Goal: Task Accomplishment & Management: Manage account settings

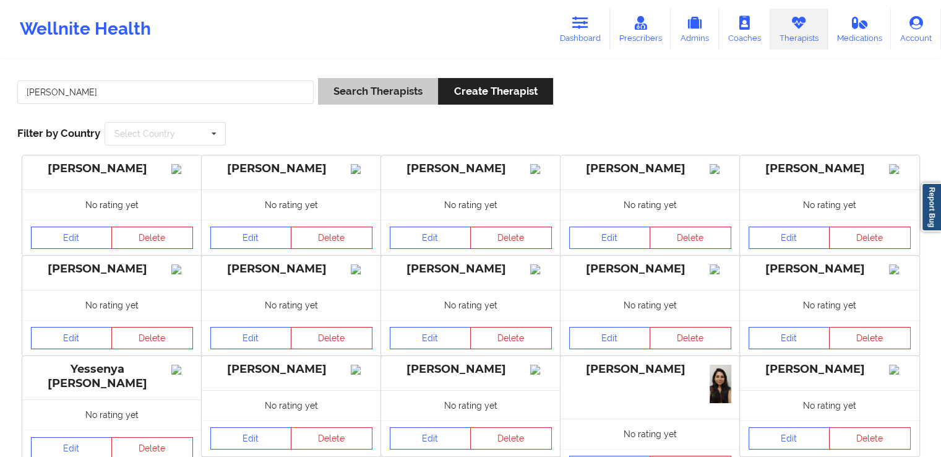
type input "[PERSON_NAME]"
click at [374, 103] on button "Search Therapists" at bounding box center [378, 91] width 120 height 27
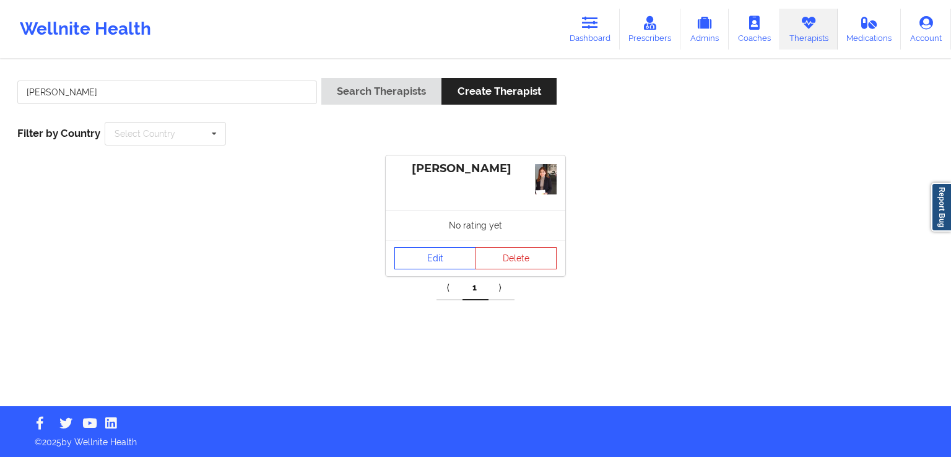
click at [440, 254] on link "Edit" at bounding box center [435, 258] width 82 height 22
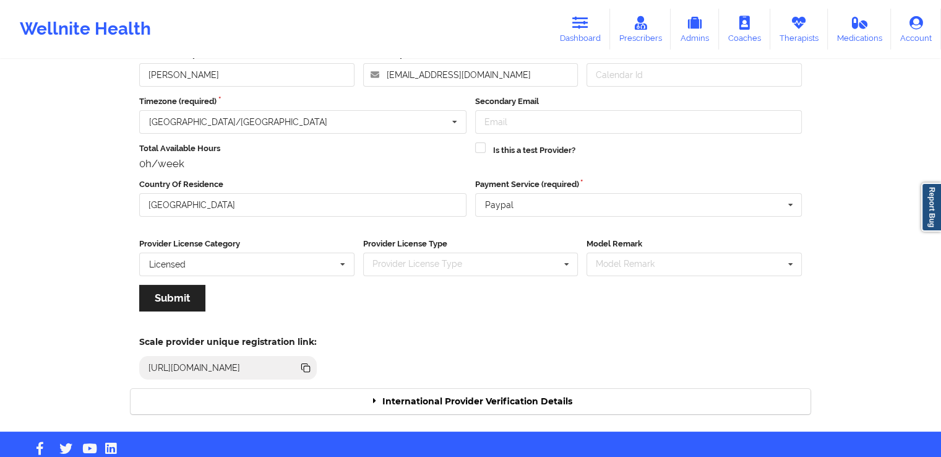
scroll to position [106, 0]
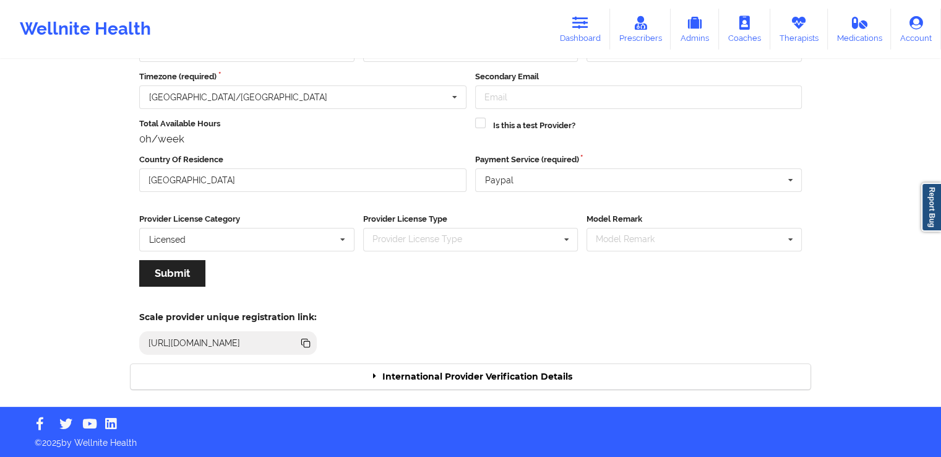
click at [597, 377] on div "International Provider Verification Details" at bounding box center [471, 376] width 680 height 25
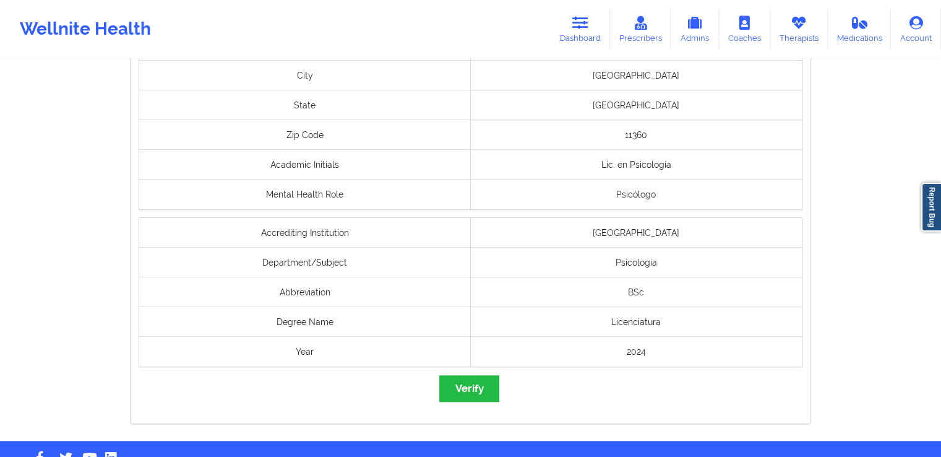
scroll to position [1022, 0]
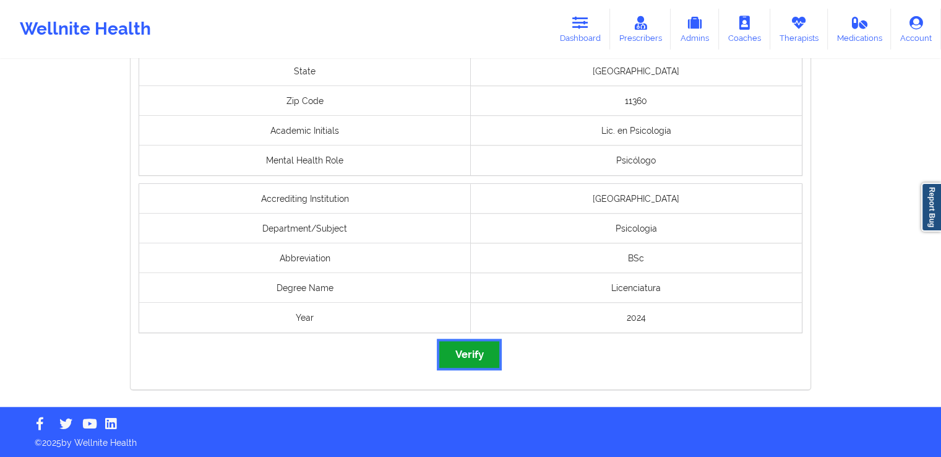
click at [472, 361] on button "Verify" at bounding box center [468, 354] width 59 height 27
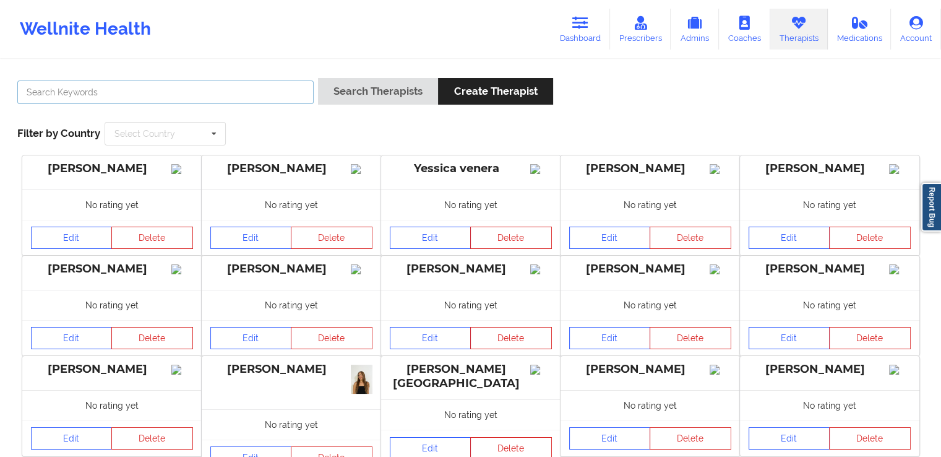
click at [277, 97] on input "text" at bounding box center [165, 92] width 296 height 24
paste input "[PERSON_NAME]"
type input "[PERSON_NAME]"
click at [397, 74] on div "[PERSON_NAME] Search Therapists Create Therapist Filter by Country Select Count…" at bounding box center [471, 111] width 924 height 85
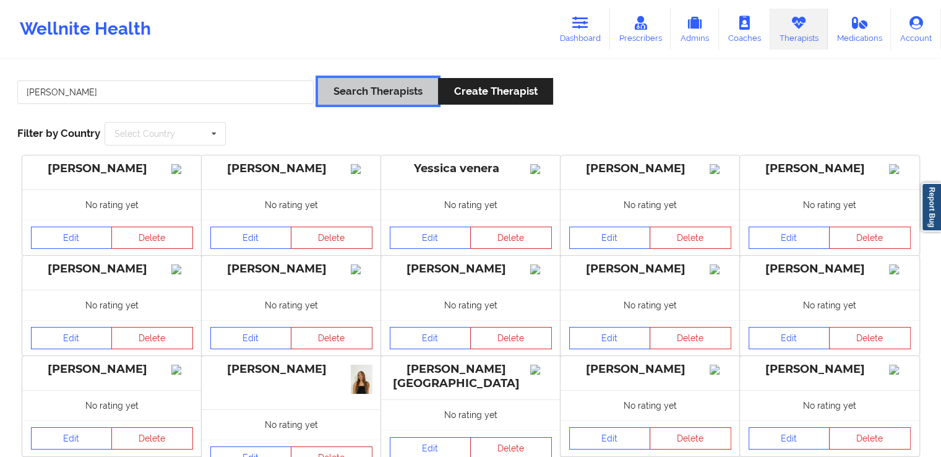
click at [379, 87] on button "Search Therapists" at bounding box center [378, 91] width 120 height 27
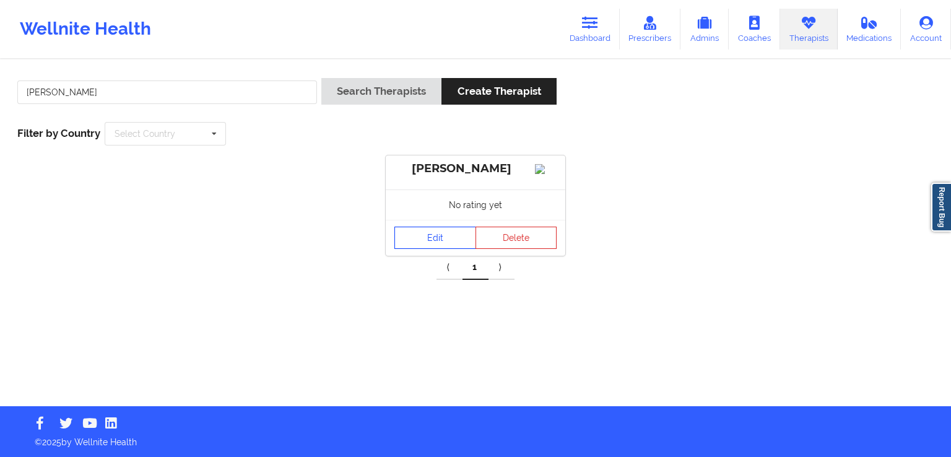
click at [431, 249] on link "Edit" at bounding box center [435, 237] width 82 height 22
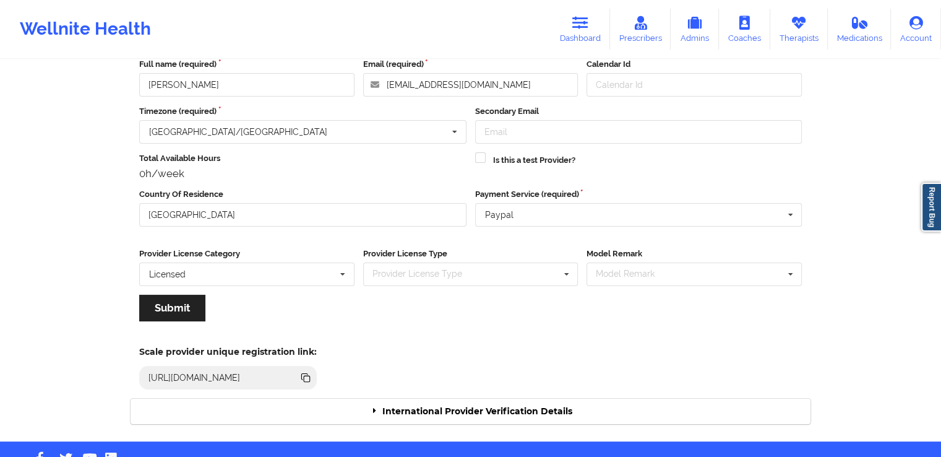
click at [481, 406] on div "International Provider Verification Details" at bounding box center [471, 411] width 680 height 25
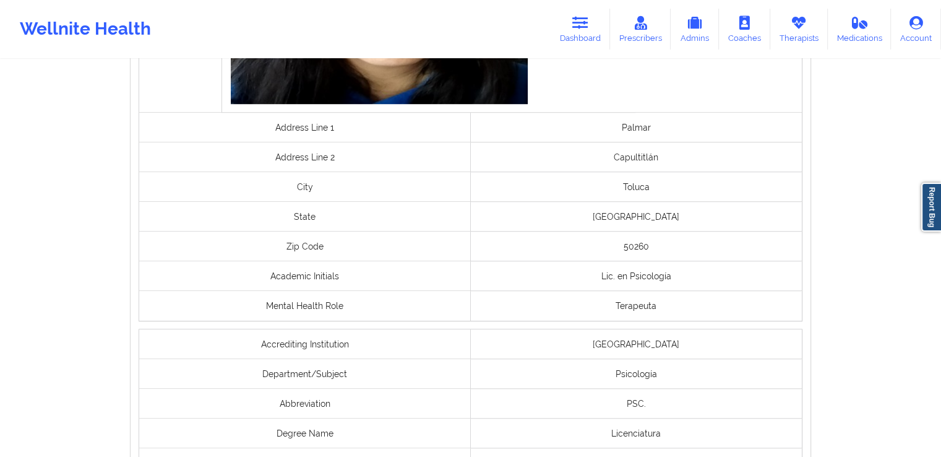
scroll to position [1022, 0]
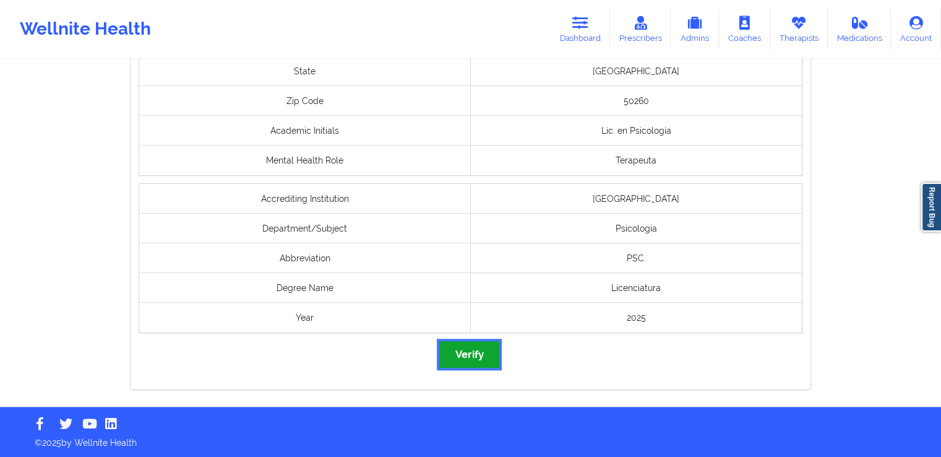
click at [458, 345] on button "Verify" at bounding box center [468, 354] width 59 height 27
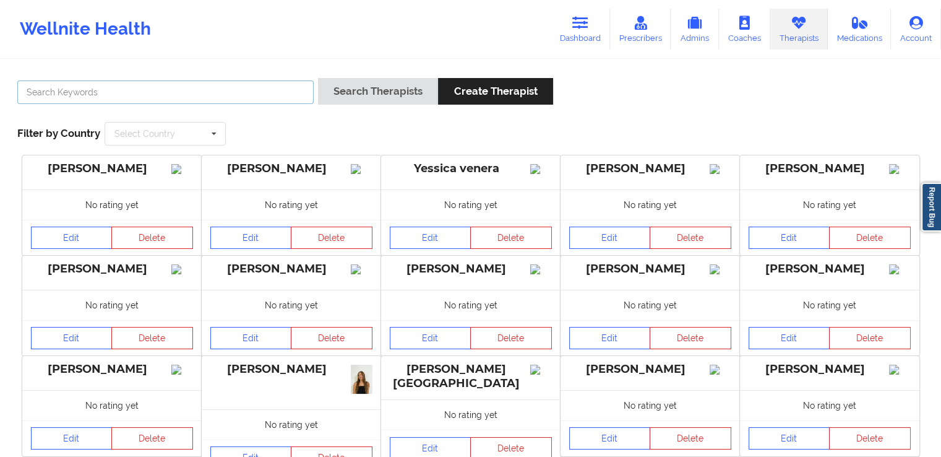
click at [209, 99] on input "text" at bounding box center [165, 92] width 296 height 24
paste input "[PERSON_NAME]"
type input "[PERSON_NAME]"
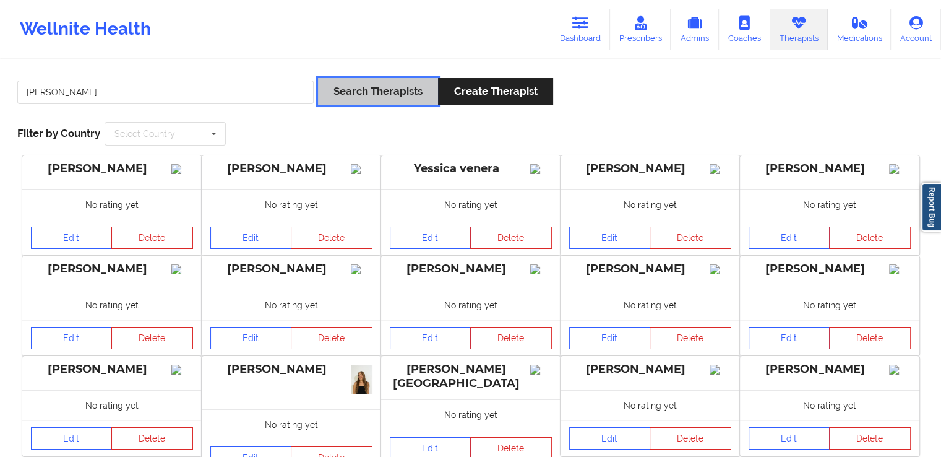
click at [364, 98] on button "Search Therapists" at bounding box center [378, 91] width 120 height 27
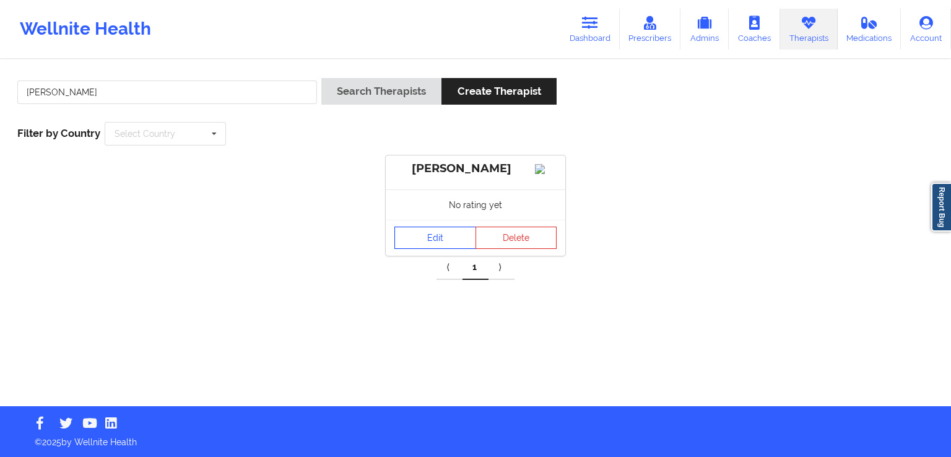
click at [429, 249] on link "Edit" at bounding box center [435, 237] width 82 height 22
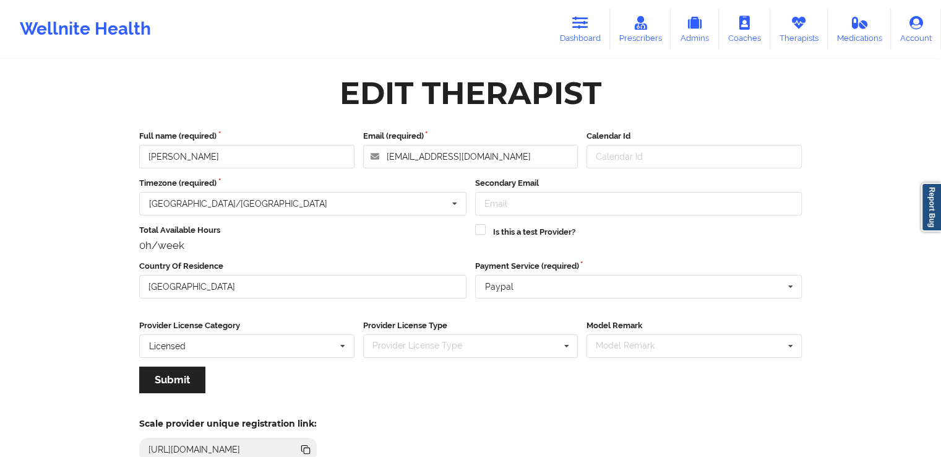
scroll to position [106, 0]
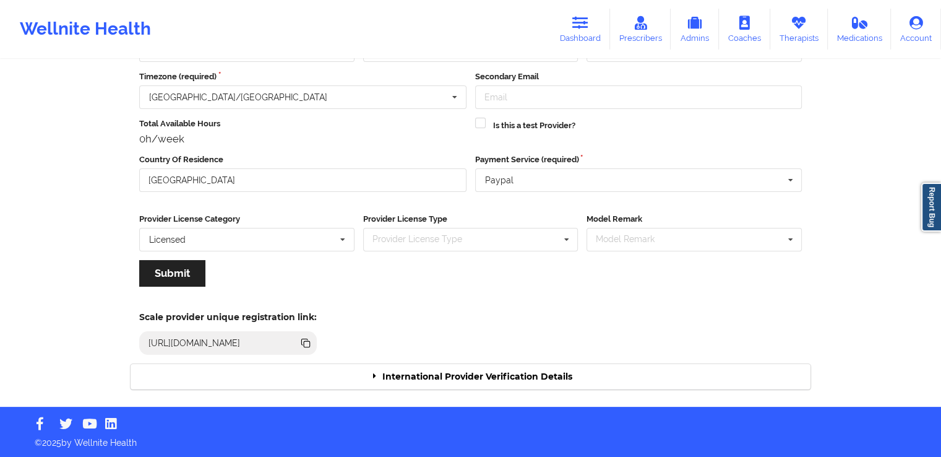
click at [570, 355] on div "Scale provider unique registration link: [URL][DOMAIN_NAME]" at bounding box center [470, 329] width 697 height 68
click at [559, 362] on div "Scale provider unique registration link: [URL][DOMAIN_NAME]" at bounding box center [470, 329] width 697 height 68
click at [542, 372] on div "International Provider Verification Details" at bounding box center [471, 376] width 680 height 25
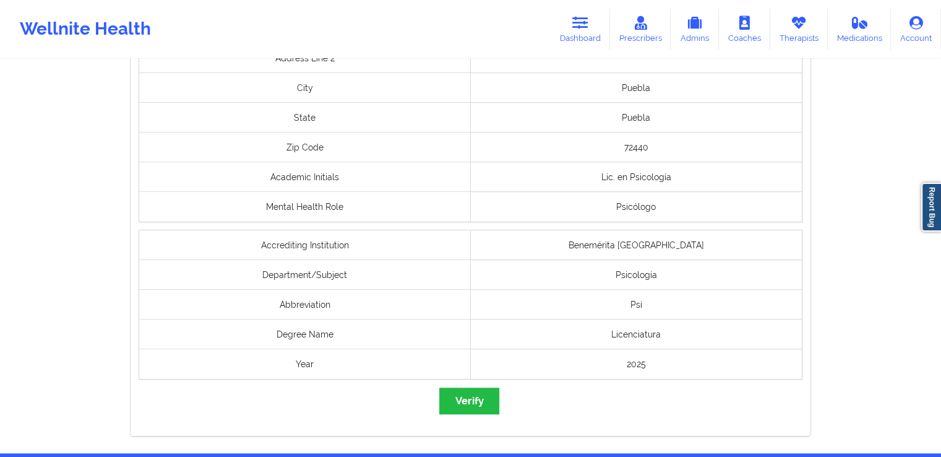
scroll to position [1004, 0]
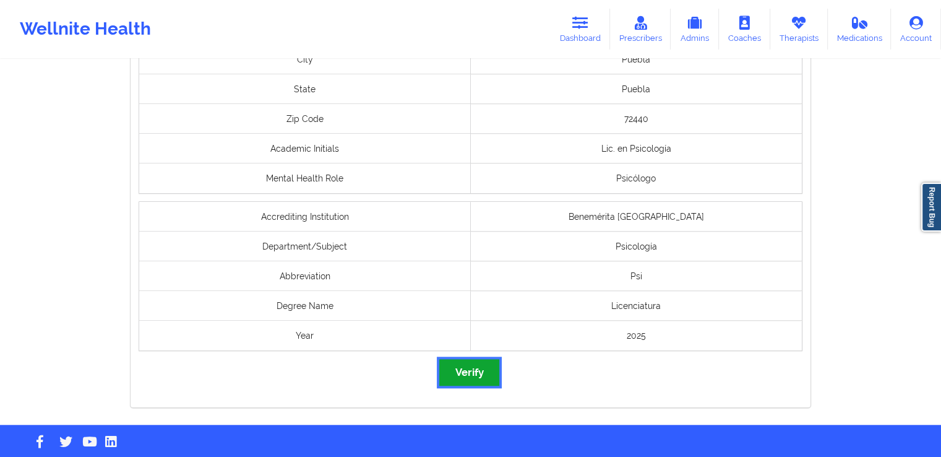
click at [477, 377] on button "Verify" at bounding box center [468, 372] width 59 height 27
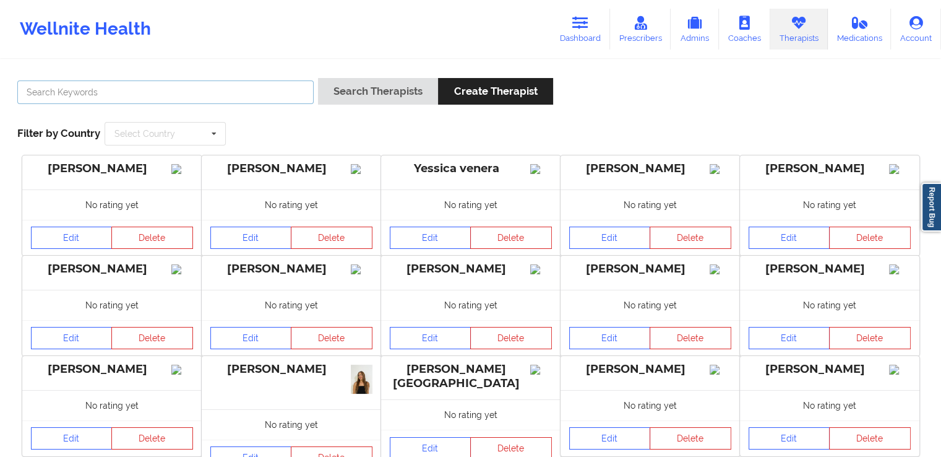
click at [270, 93] on input "text" at bounding box center [165, 92] width 296 height 24
paste input "[PERSON_NAME]"
type input "[PERSON_NAME]"
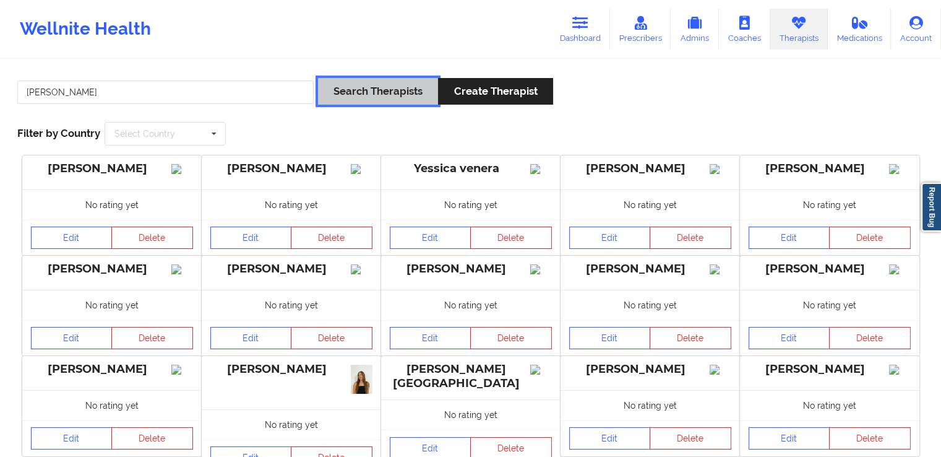
click at [391, 100] on button "Search Therapists" at bounding box center [378, 91] width 120 height 27
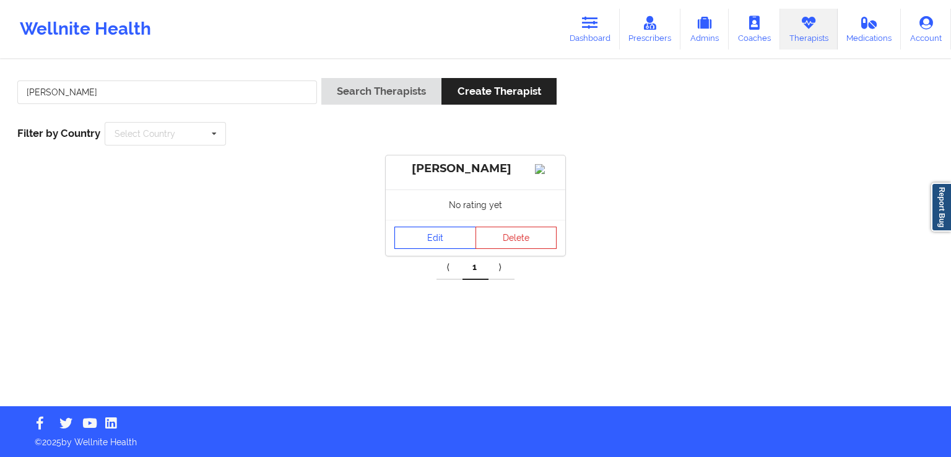
click at [424, 245] on link "Edit" at bounding box center [435, 237] width 82 height 22
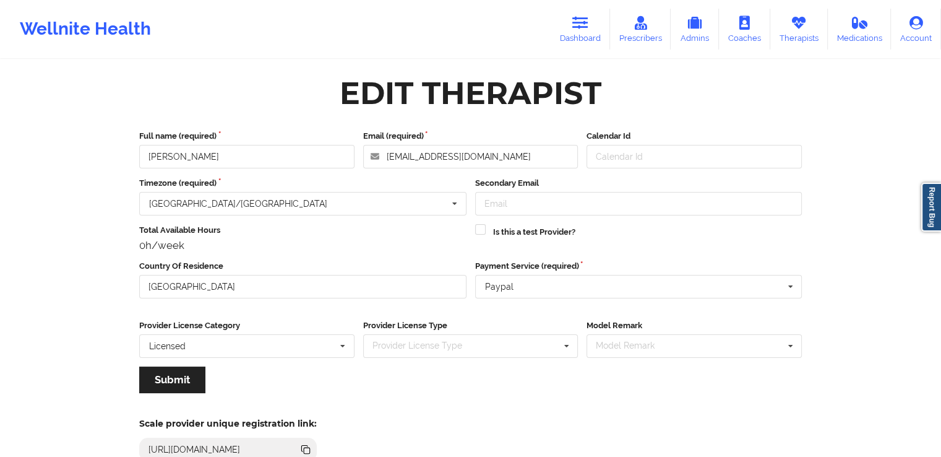
scroll to position [106, 0]
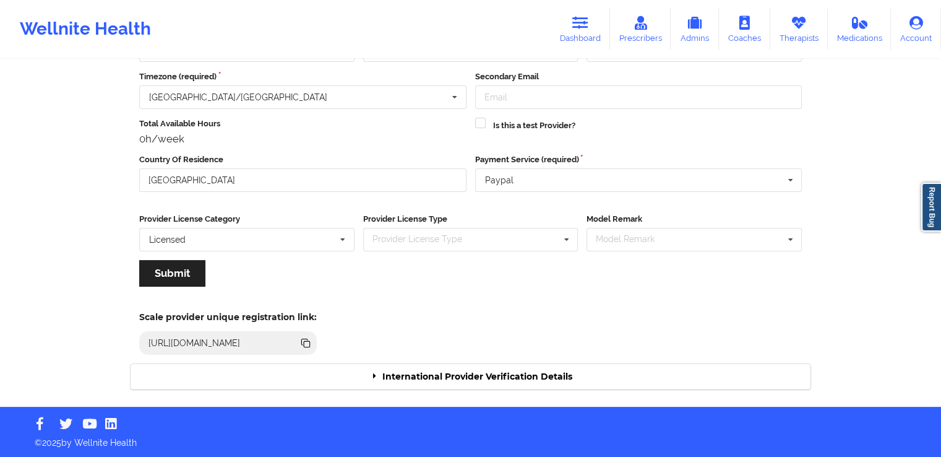
click at [576, 379] on div "International Provider Verification Details" at bounding box center [471, 376] width 680 height 25
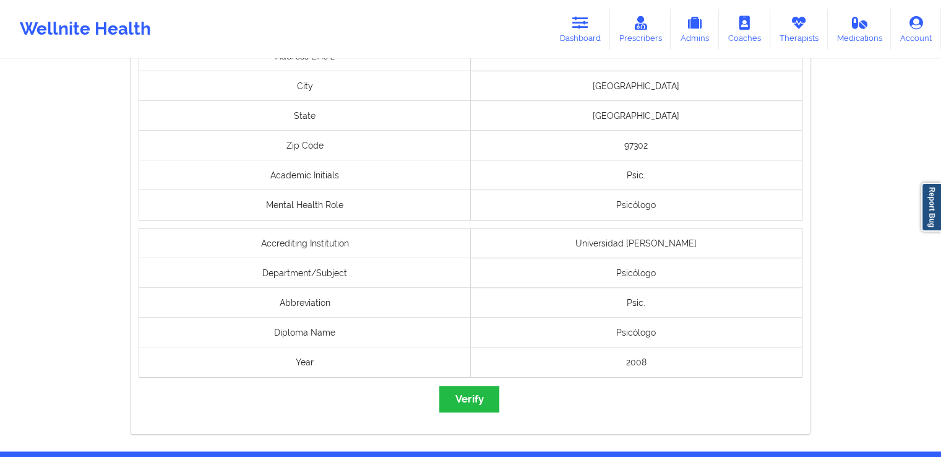
scroll to position [1022, 0]
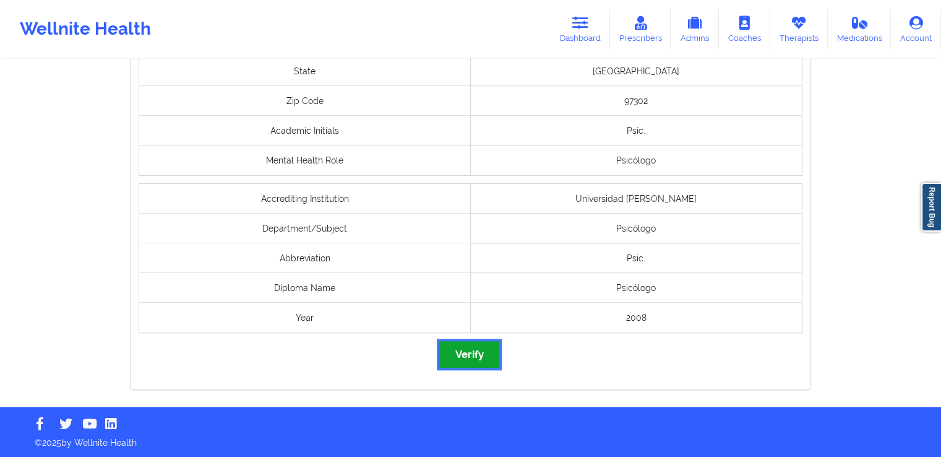
click at [481, 359] on button "Verify" at bounding box center [468, 354] width 59 height 27
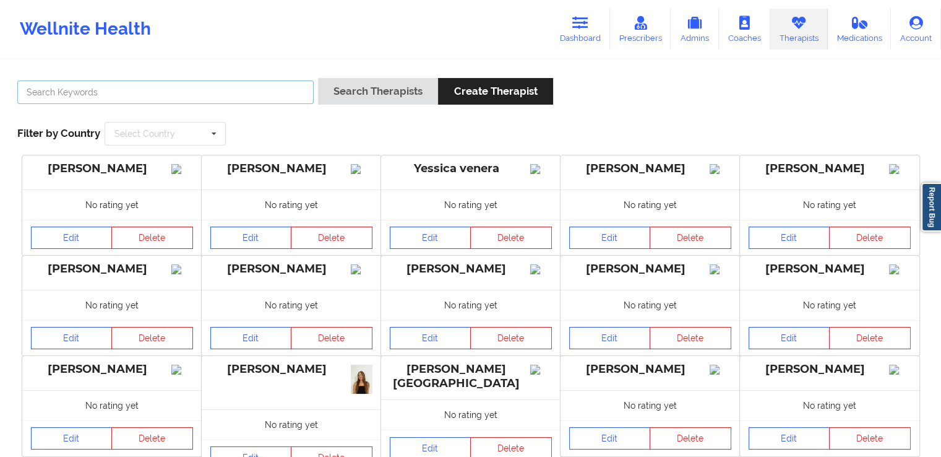
click at [275, 93] on input "text" at bounding box center [165, 92] width 296 height 24
paste input "Adriana de [PERSON_NAME]"
type input "Adriana de [PERSON_NAME]"
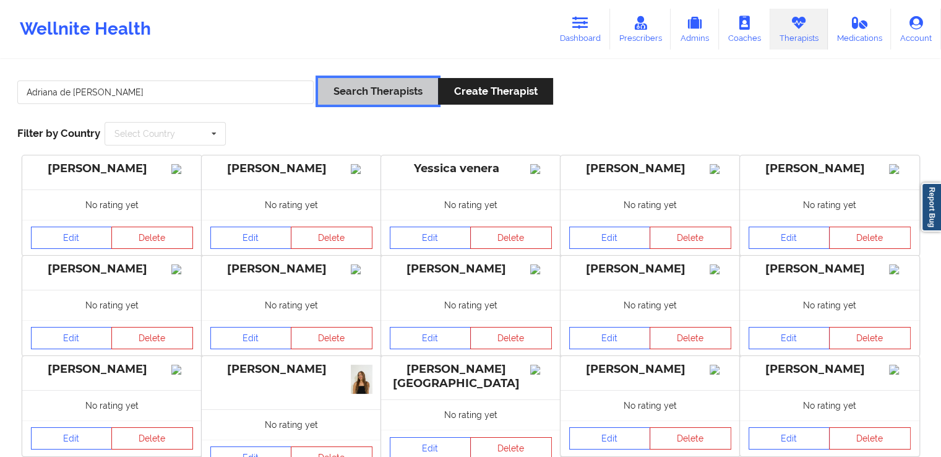
click at [360, 103] on button "Search Therapists" at bounding box center [378, 91] width 120 height 27
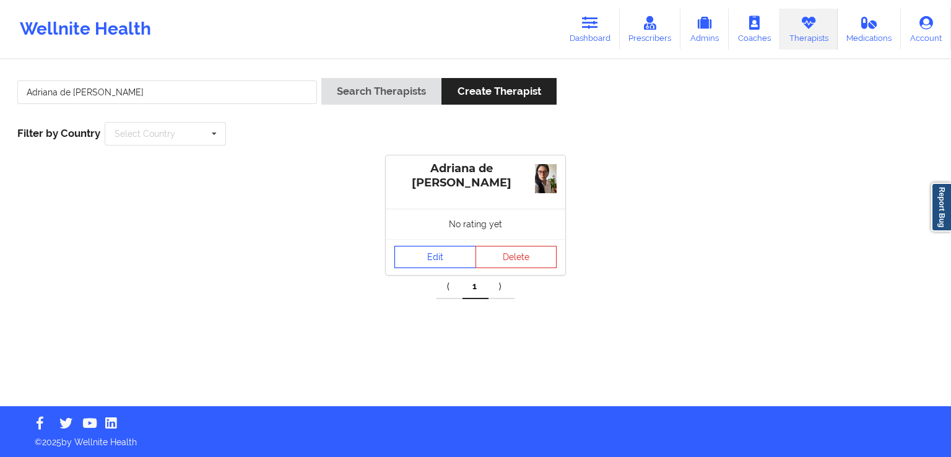
click at [426, 256] on link "Edit" at bounding box center [435, 257] width 82 height 22
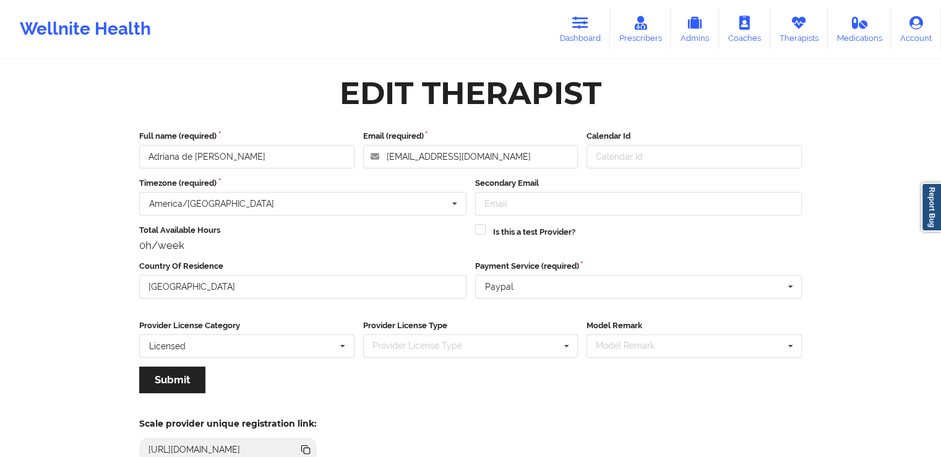
scroll to position [106, 0]
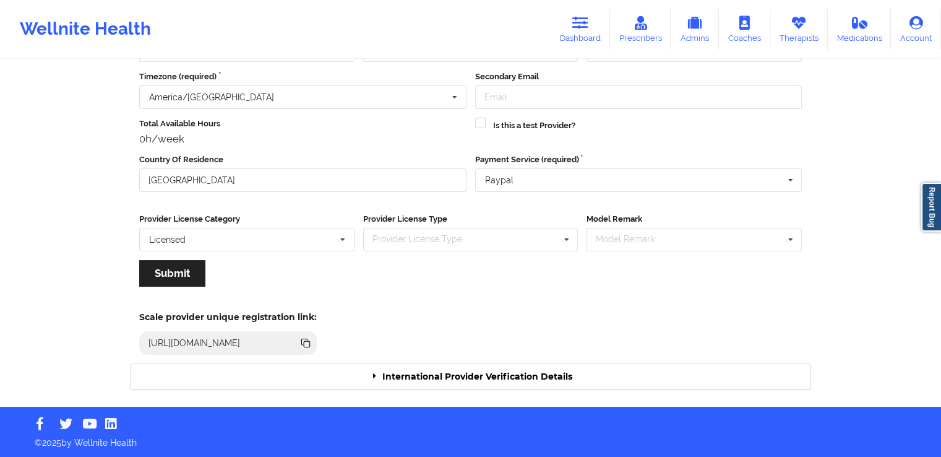
click at [587, 384] on div "International Provider Verification Details" at bounding box center [471, 376] width 680 height 25
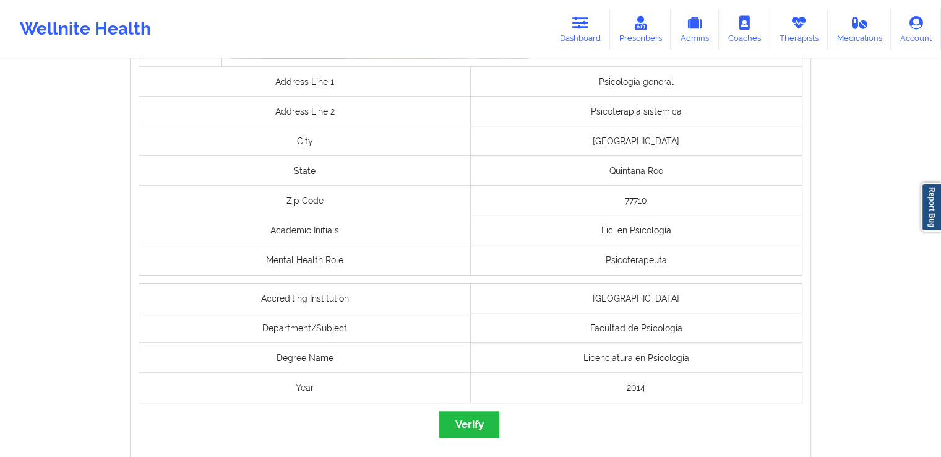
scroll to position [992, 0]
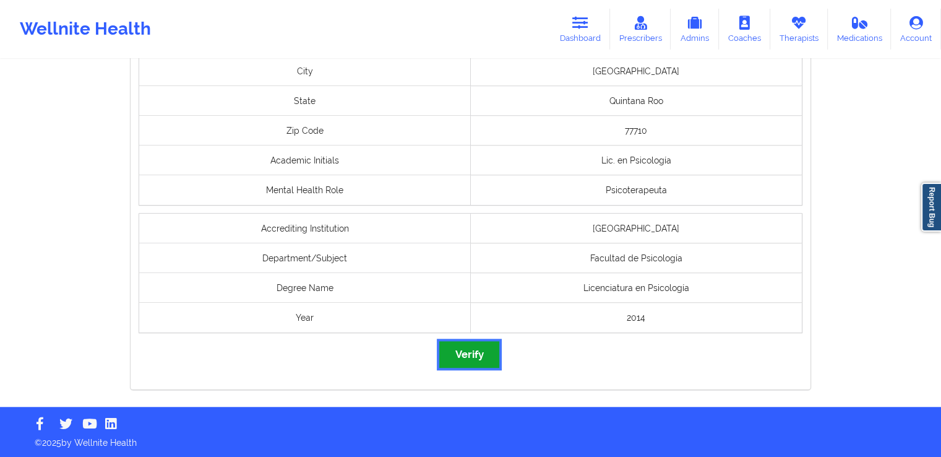
click at [460, 358] on button "Verify" at bounding box center [468, 354] width 59 height 27
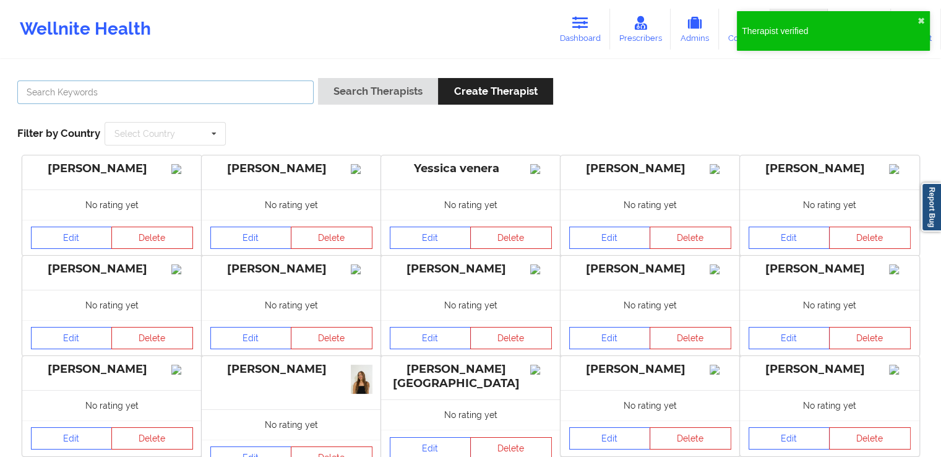
drag, startPoint x: 215, startPoint y: 87, endPoint x: 200, endPoint y: 35, distance: 54.2
click at [215, 87] on input "text" at bounding box center [165, 92] width 296 height 24
paste input "[PERSON_NAME]"
type input "[PERSON_NAME]"
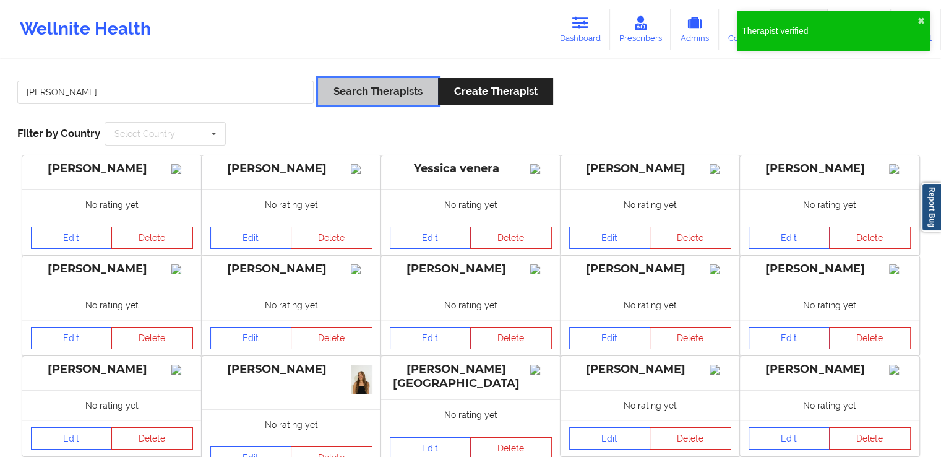
click at [350, 97] on button "Search Therapists" at bounding box center [378, 91] width 120 height 27
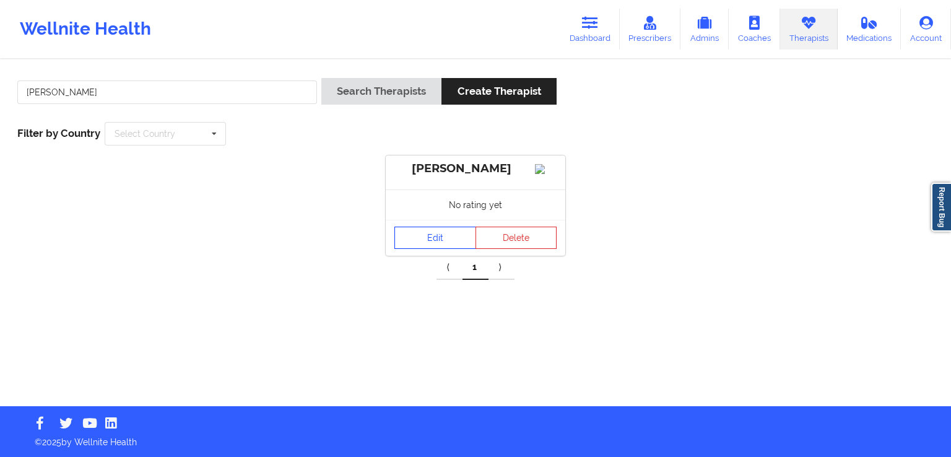
click at [432, 249] on link "Edit" at bounding box center [435, 237] width 82 height 22
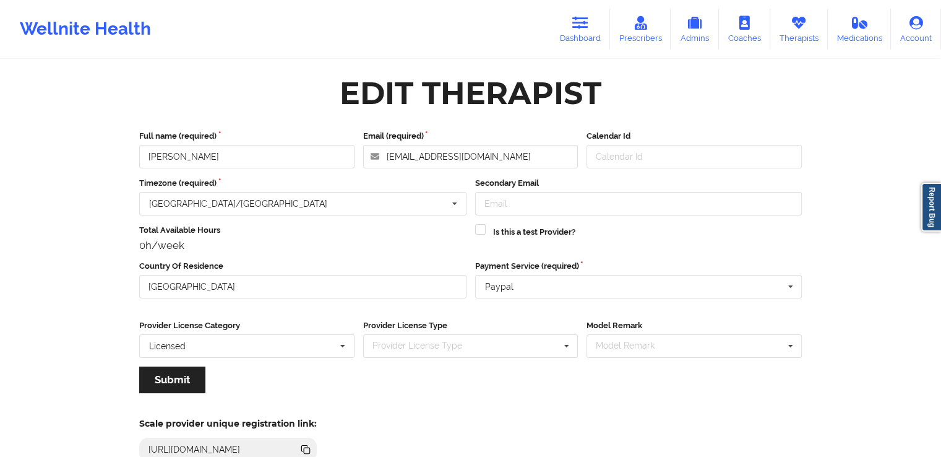
scroll to position [106, 0]
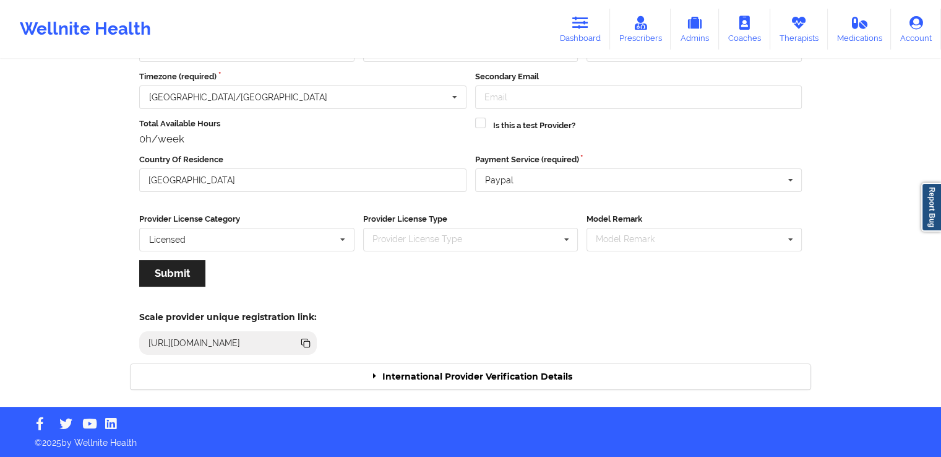
click at [502, 369] on div "International Provider Verification Details" at bounding box center [471, 376] width 680 height 25
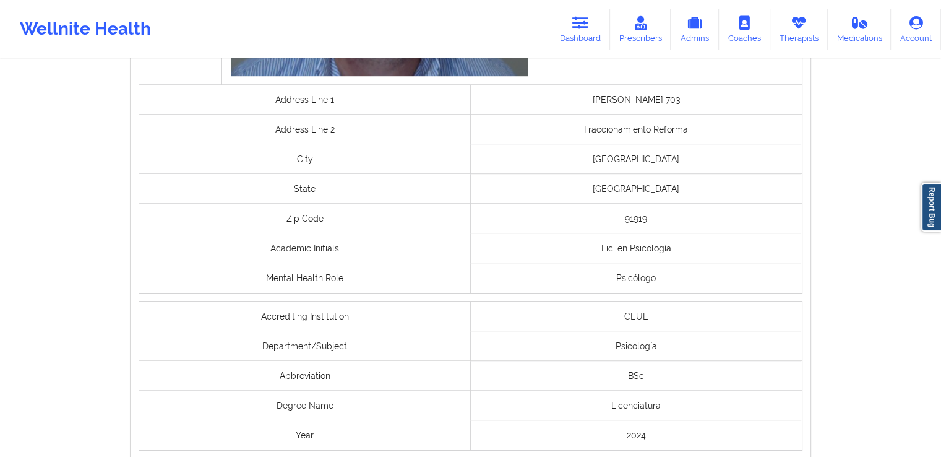
scroll to position [953, 0]
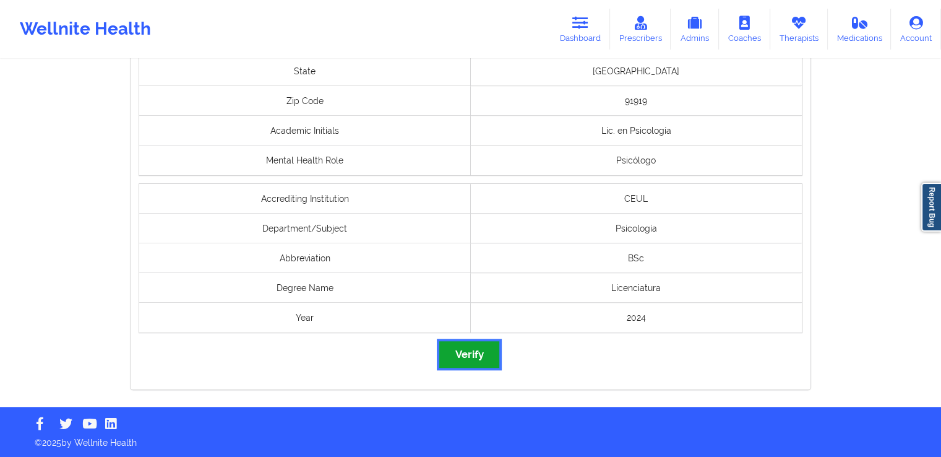
click at [483, 361] on button "Verify" at bounding box center [468, 354] width 59 height 27
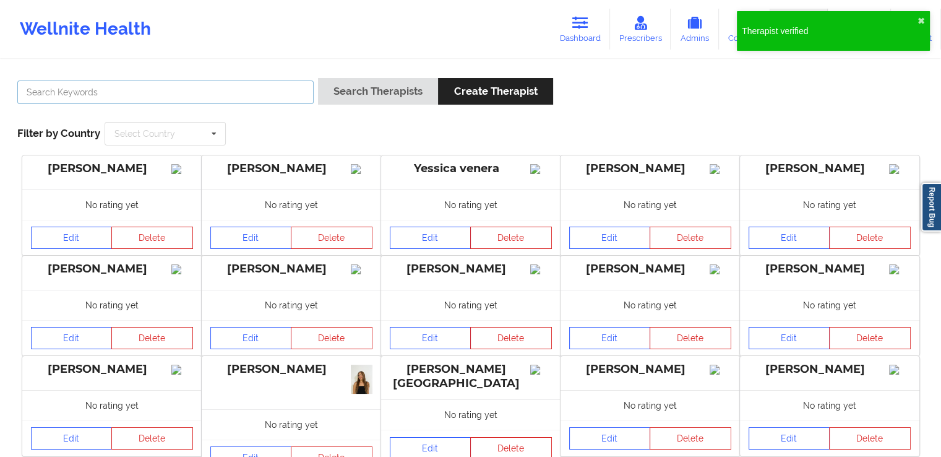
click at [212, 88] on input "text" at bounding box center [165, 92] width 296 height 24
paste input "[PERSON_NAME]"
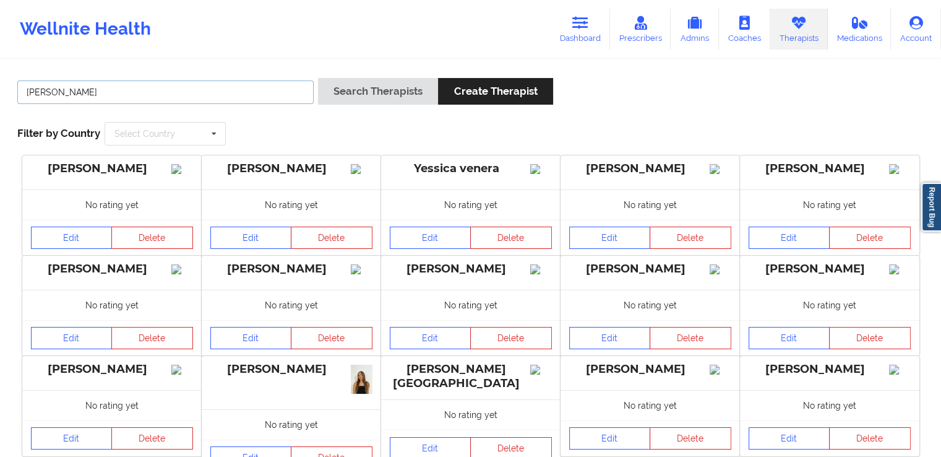
type input "[PERSON_NAME]"
click at [348, 105] on div "Search Therapists Create Therapist" at bounding box center [435, 95] width 235 height 35
click at [365, 92] on button "Search Therapists" at bounding box center [378, 91] width 120 height 27
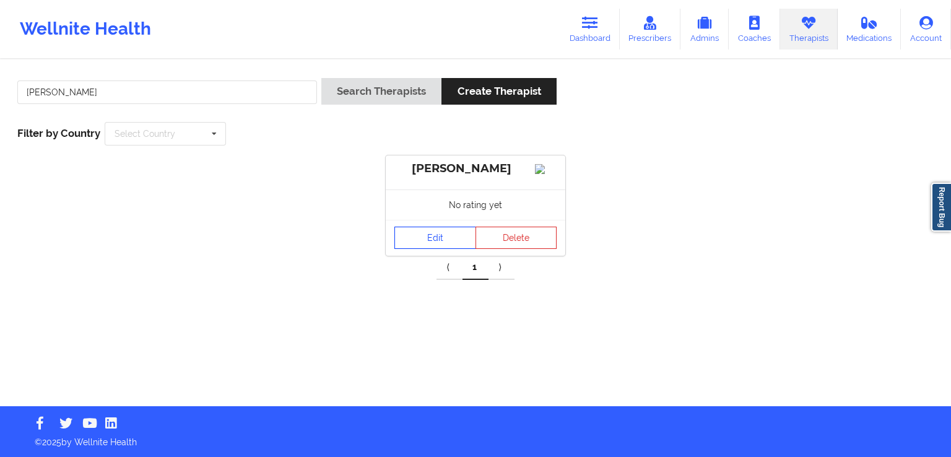
click at [428, 249] on link "Edit" at bounding box center [435, 237] width 82 height 22
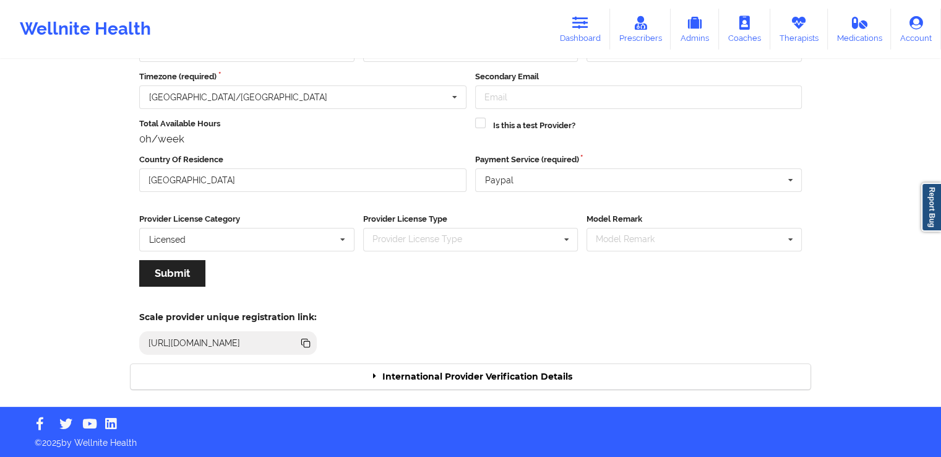
click at [538, 374] on div "International Provider Verification Details" at bounding box center [471, 376] width 680 height 25
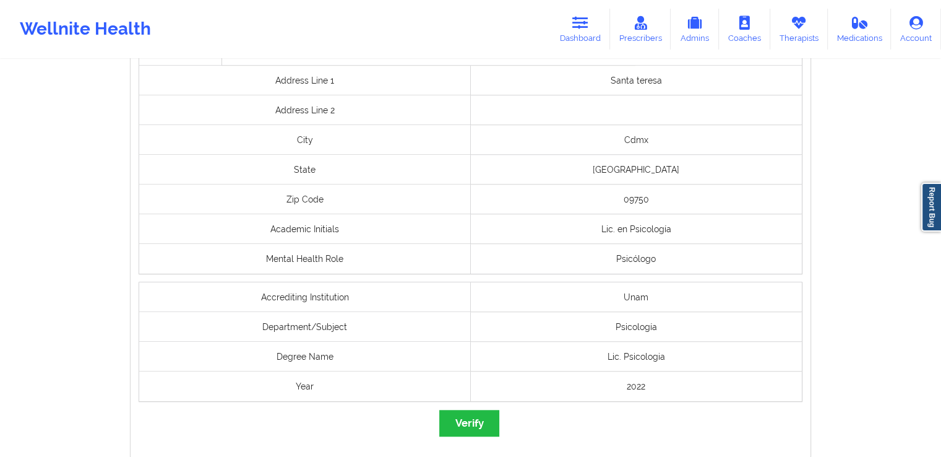
scroll to position [992, 0]
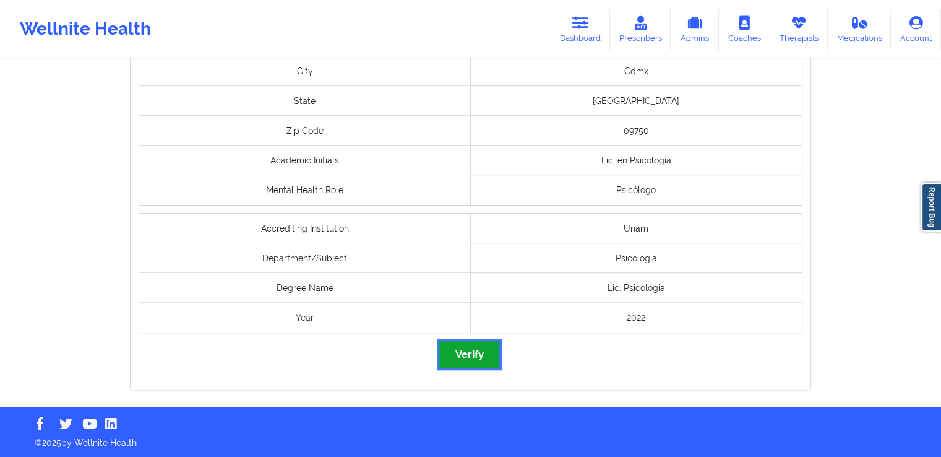
click at [475, 348] on button "Verify" at bounding box center [468, 354] width 59 height 27
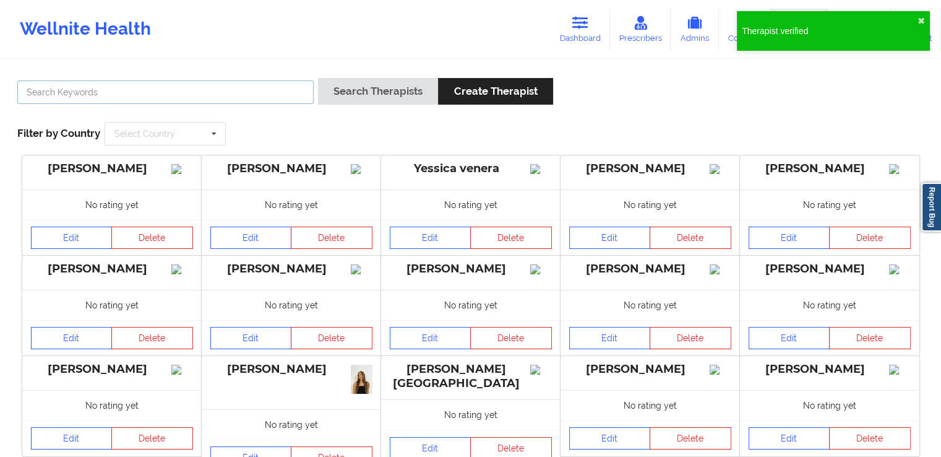
click at [235, 89] on input "text" at bounding box center [165, 92] width 296 height 24
paste input "[PERSON_NAME]"
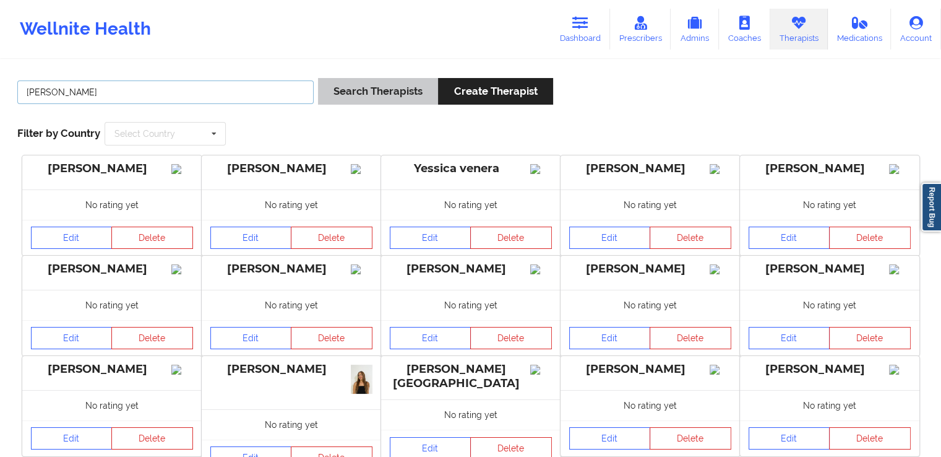
type input "[PERSON_NAME]"
click at [386, 95] on button "Search Therapists" at bounding box center [378, 91] width 120 height 27
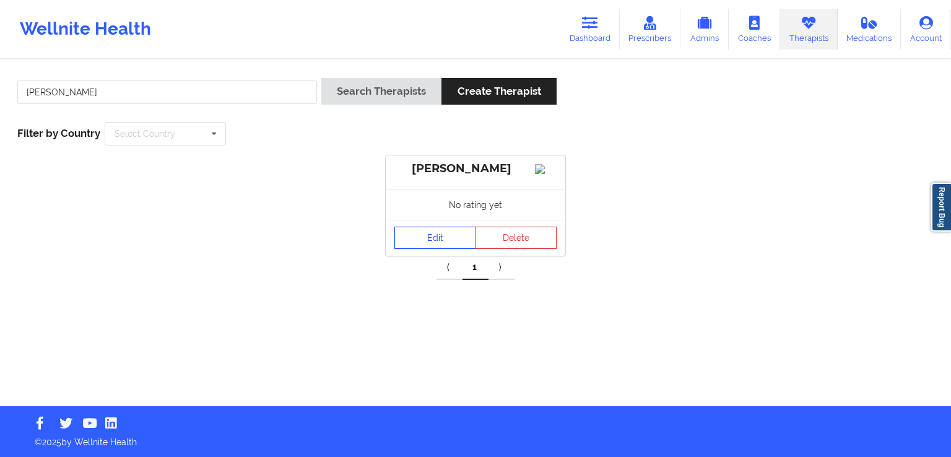
click at [426, 246] on link "Edit" at bounding box center [435, 237] width 82 height 22
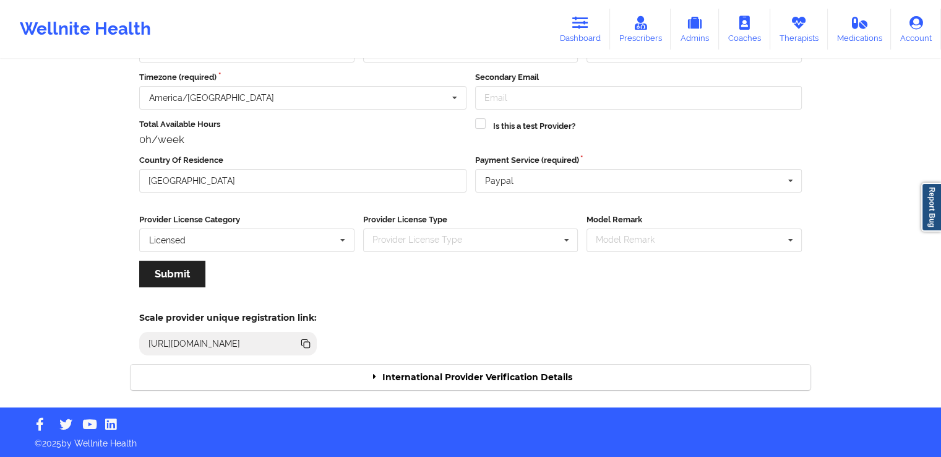
click at [649, 375] on div "International Provider Verification Details" at bounding box center [471, 376] width 680 height 25
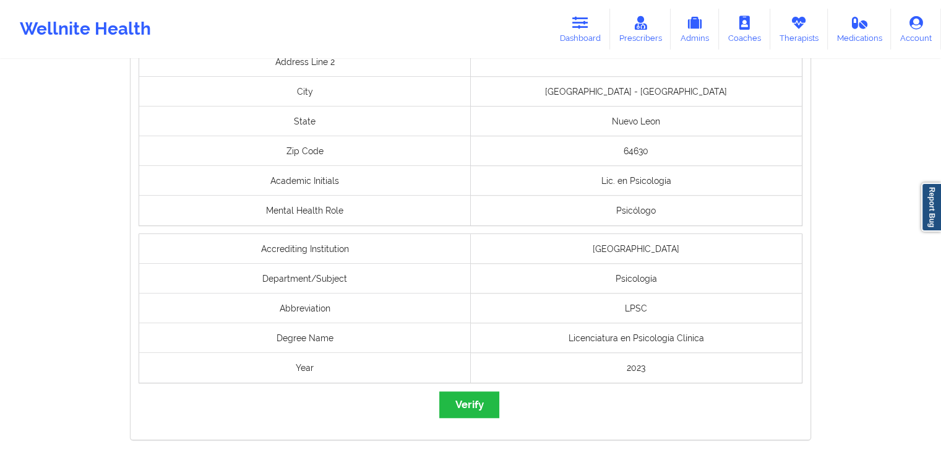
scroll to position [996, 0]
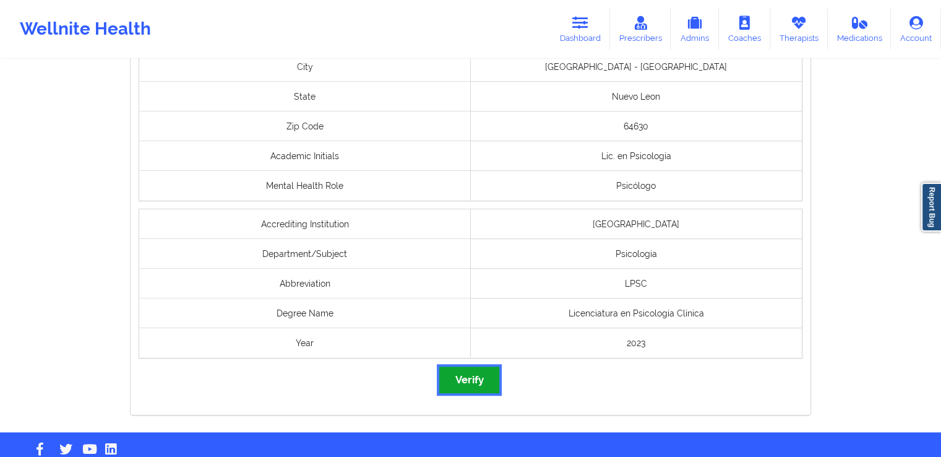
click at [473, 389] on button "Verify" at bounding box center [468, 379] width 59 height 27
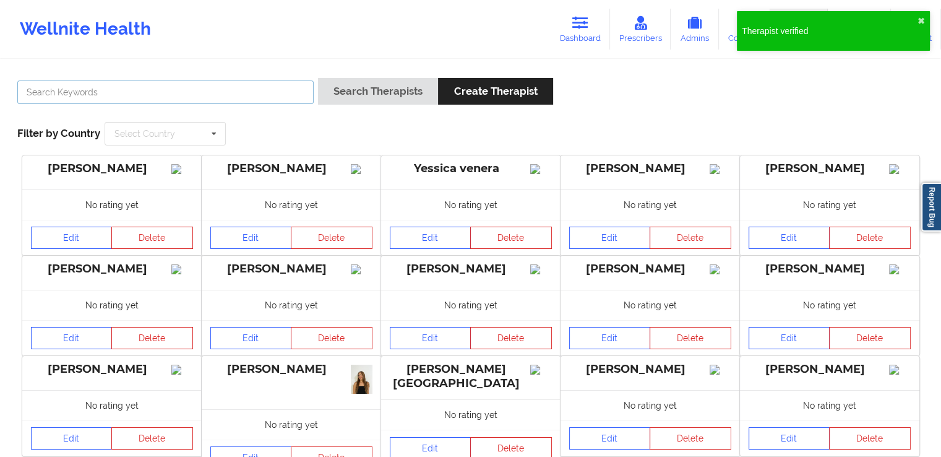
click at [272, 80] on input "text" at bounding box center [165, 92] width 296 height 24
paste input "[PERSON_NAME]"
type input "[PERSON_NAME]"
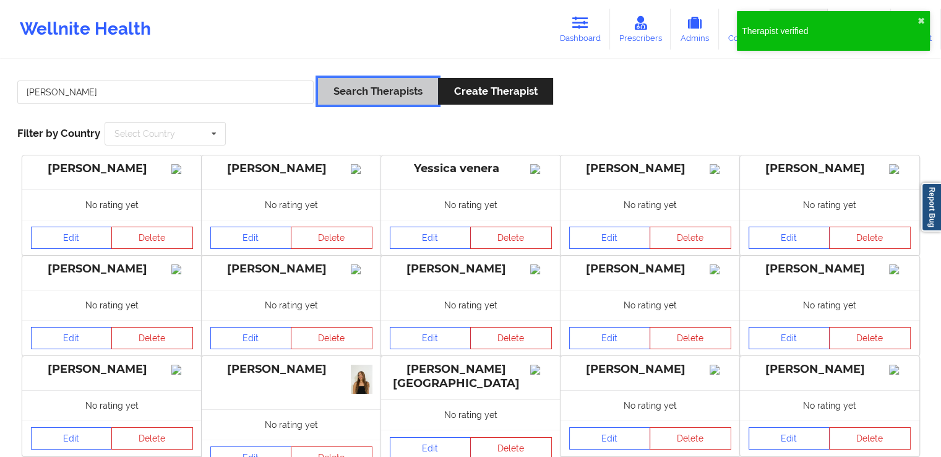
click at [360, 89] on button "Search Therapists" at bounding box center [378, 91] width 120 height 27
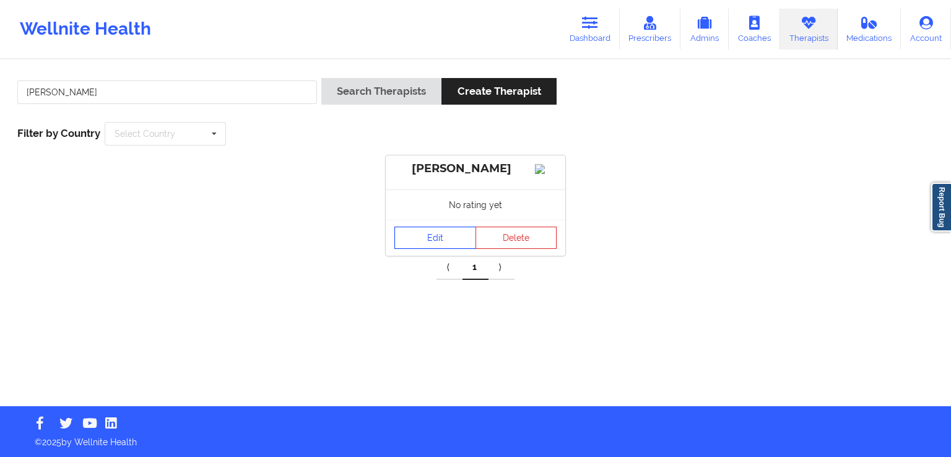
click at [450, 244] on link "Edit" at bounding box center [435, 237] width 82 height 22
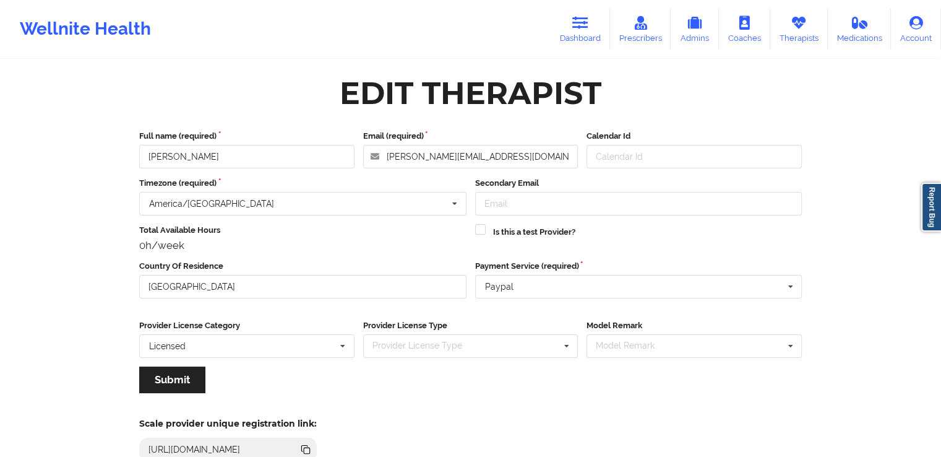
scroll to position [106, 0]
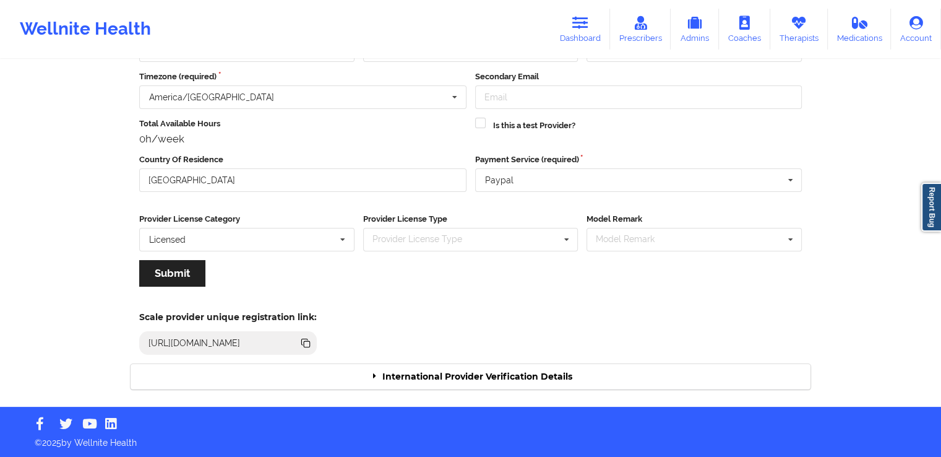
click at [507, 374] on div "International Provider Verification Details" at bounding box center [471, 376] width 680 height 25
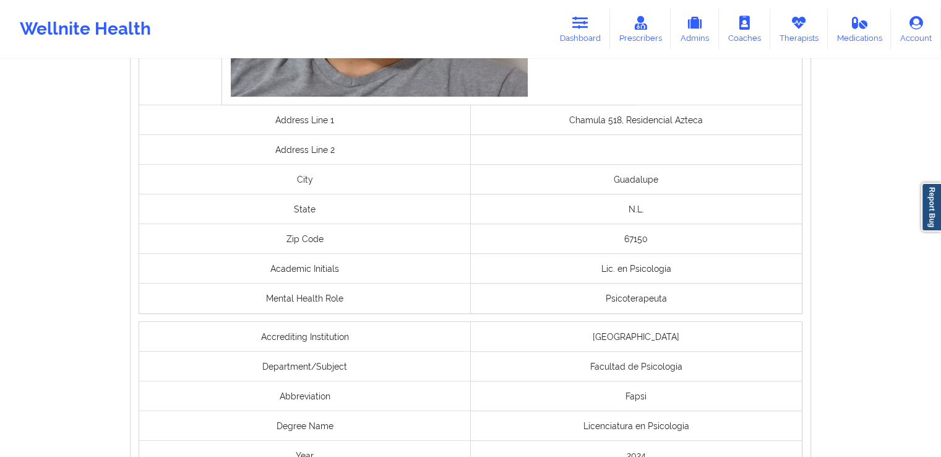
scroll to position [952, 0]
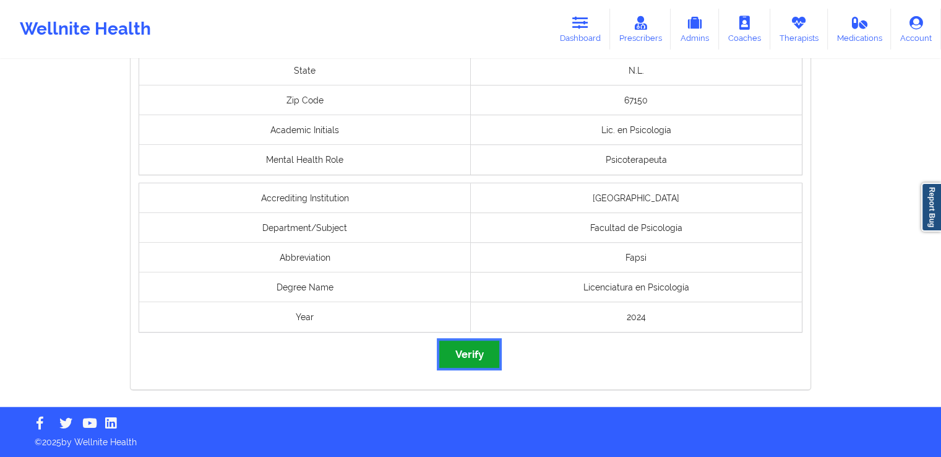
click at [471, 364] on button "Verify" at bounding box center [468, 353] width 59 height 27
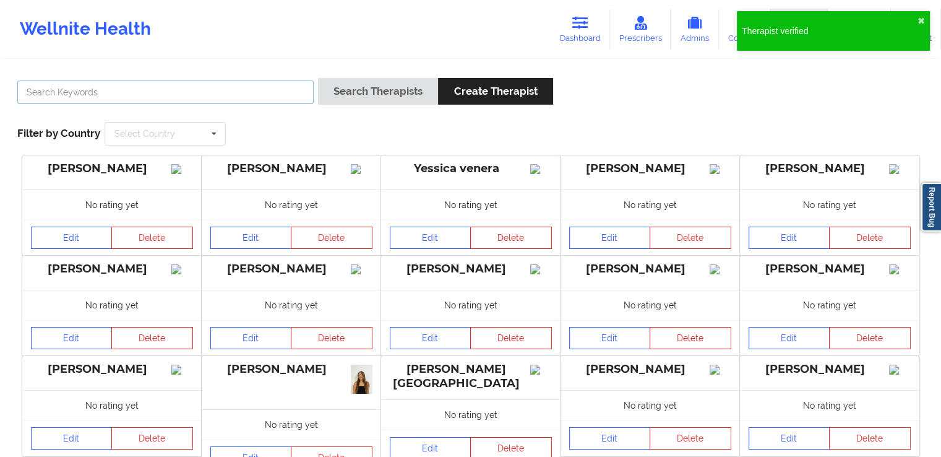
click at [253, 87] on input "text" at bounding box center [165, 92] width 296 height 24
paste input "[PERSON_NAME]"
type input "[PERSON_NAME]"
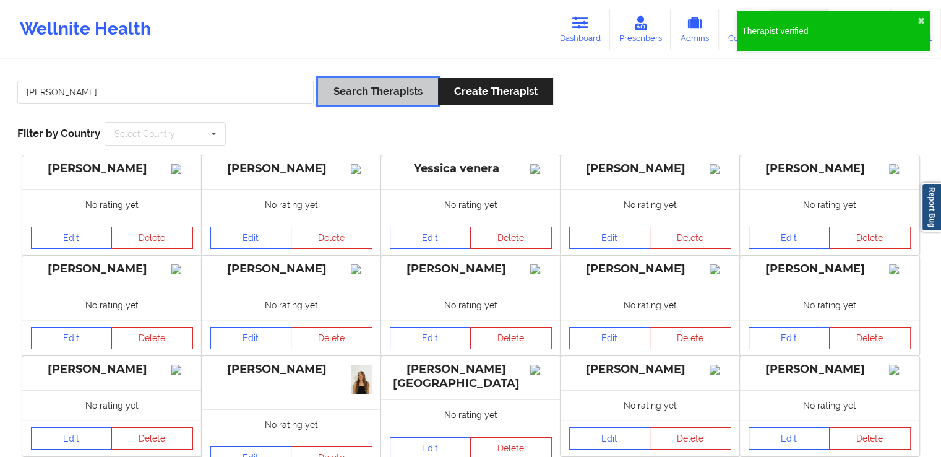
click at [379, 80] on button "Search Therapists" at bounding box center [378, 91] width 120 height 27
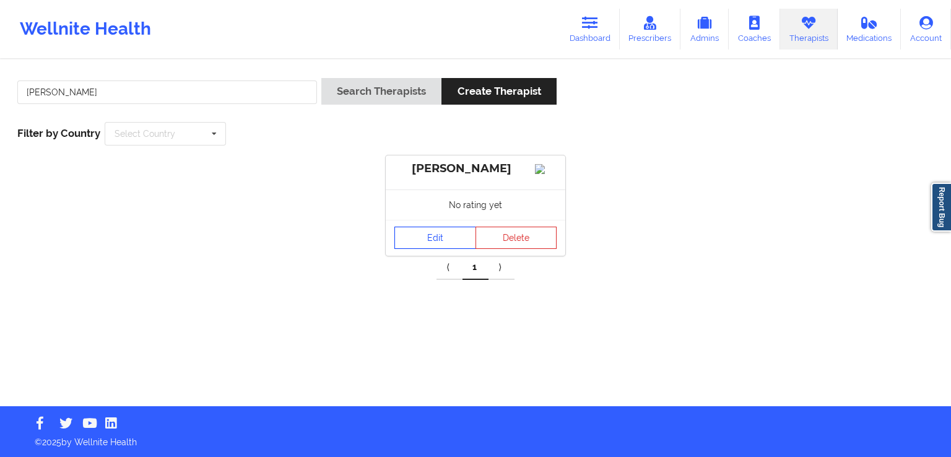
click at [455, 246] on link "Edit" at bounding box center [435, 237] width 82 height 22
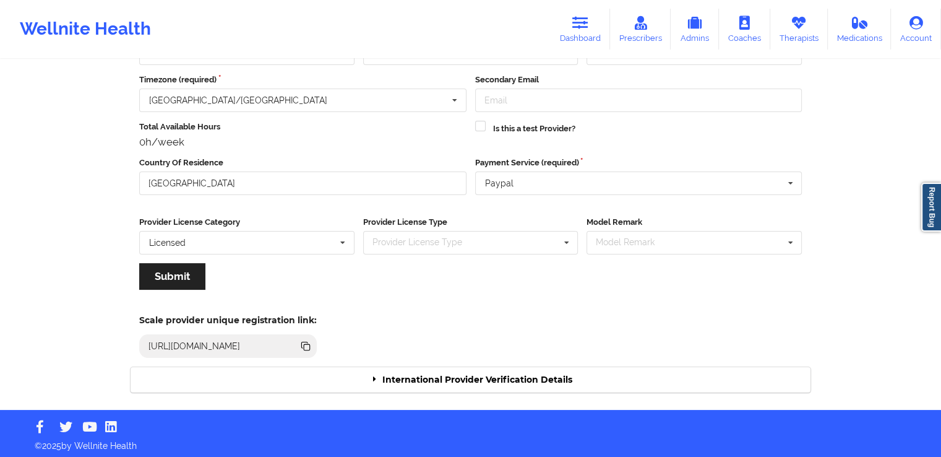
scroll to position [106, 0]
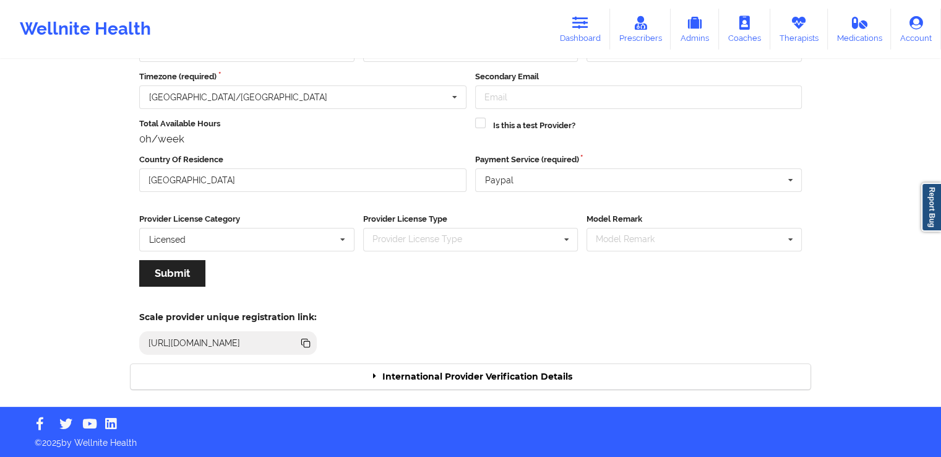
click at [542, 388] on div "International Provider Verification Details" at bounding box center [471, 376] width 680 height 25
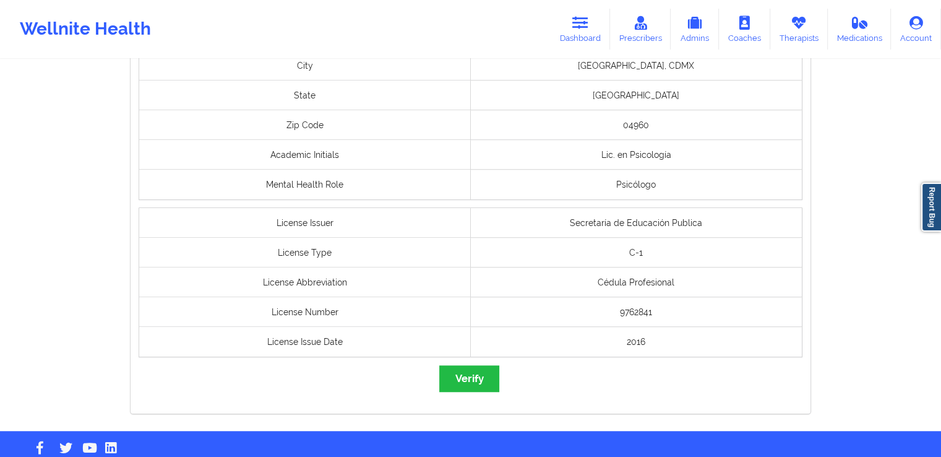
scroll to position [949, 0]
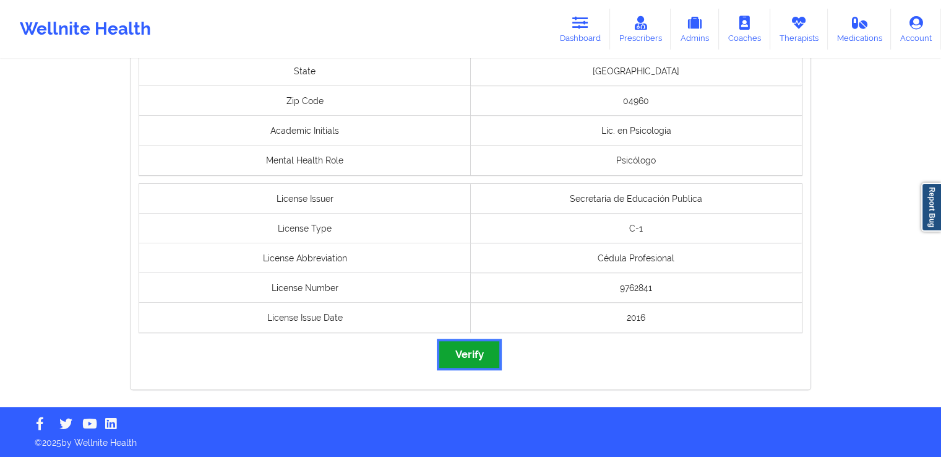
click at [493, 361] on button "Verify" at bounding box center [468, 354] width 59 height 27
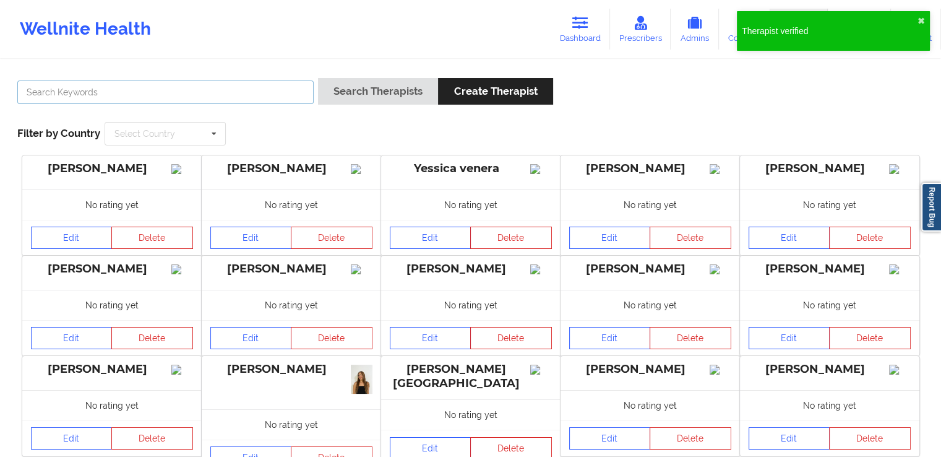
click at [257, 97] on input "text" at bounding box center [165, 92] width 296 height 24
paste input "[PERSON_NAME]"
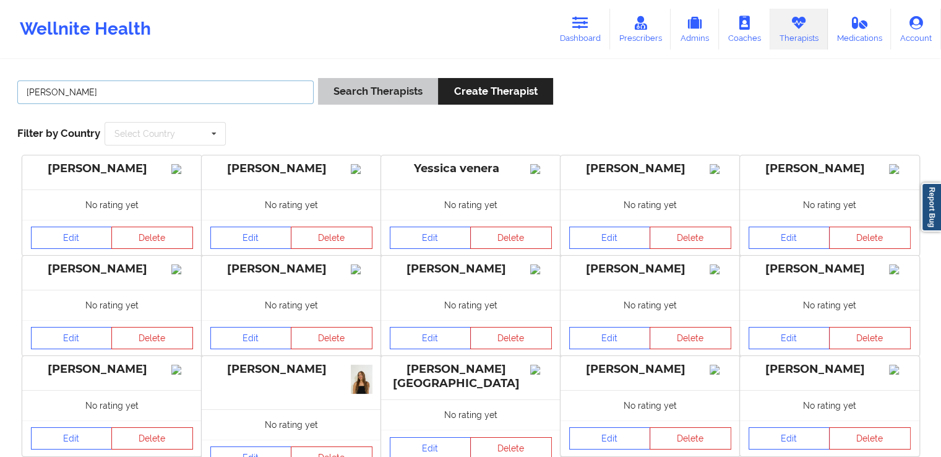
type input "[PERSON_NAME]"
click at [389, 97] on button "Search Therapists" at bounding box center [378, 91] width 120 height 27
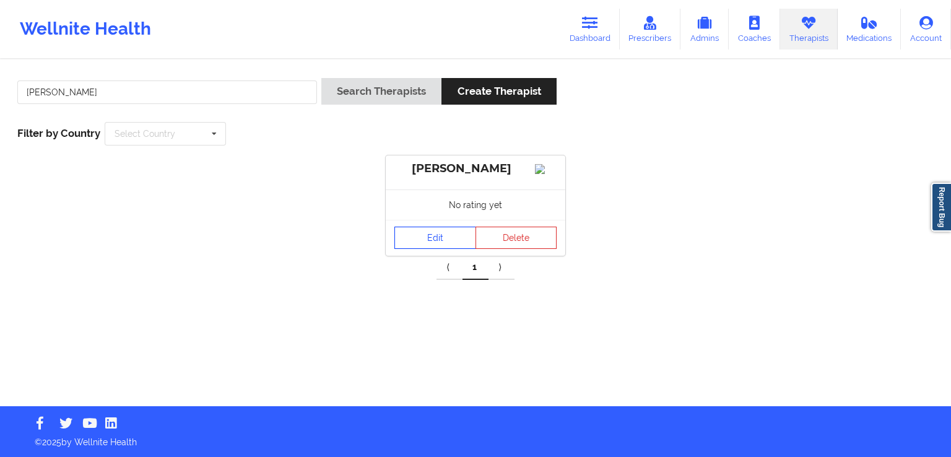
click at [439, 244] on link "Edit" at bounding box center [435, 237] width 82 height 22
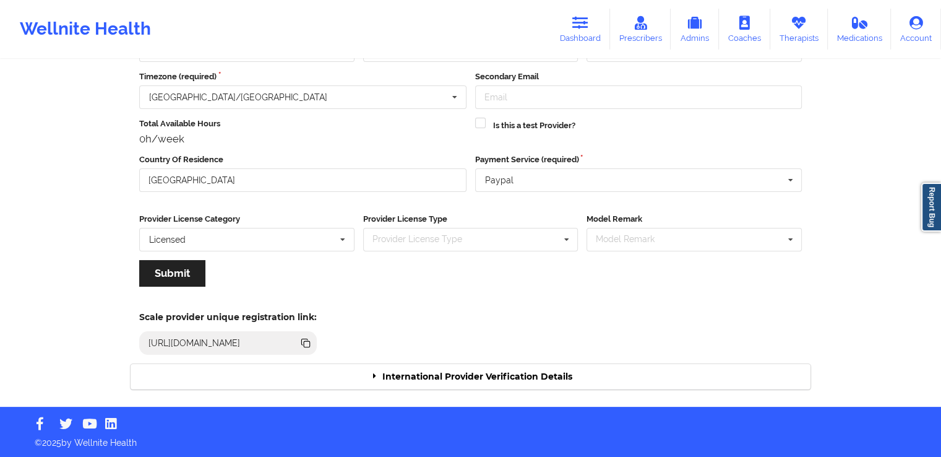
click at [509, 367] on div "International Provider Verification Details" at bounding box center [471, 376] width 680 height 25
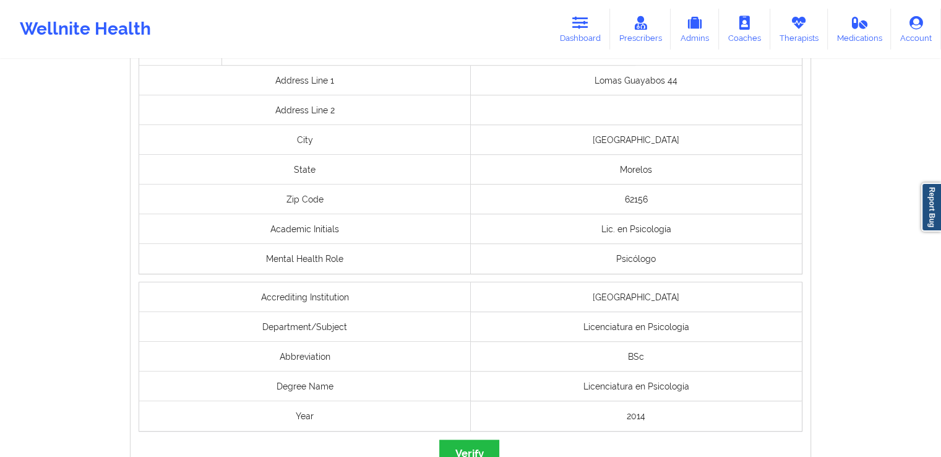
scroll to position [948, 0]
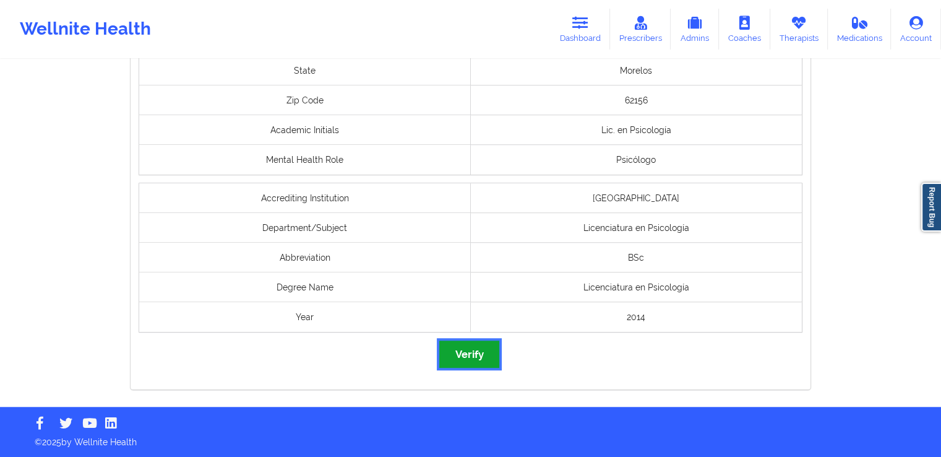
click at [481, 362] on button "Verify" at bounding box center [468, 353] width 59 height 27
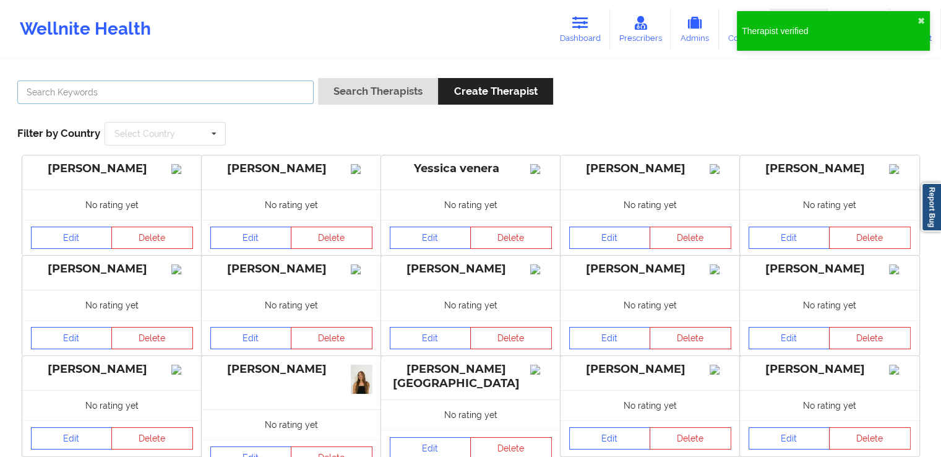
click at [265, 97] on input "text" at bounding box center [165, 92] width 296 height 24
paste input "[PERSON_NAME]"
type input "[PERSON_NAME]"
click at [374, 107] on div "Search Therapists Create Therapist" at bounding box center [435, 95] width 235 height 35
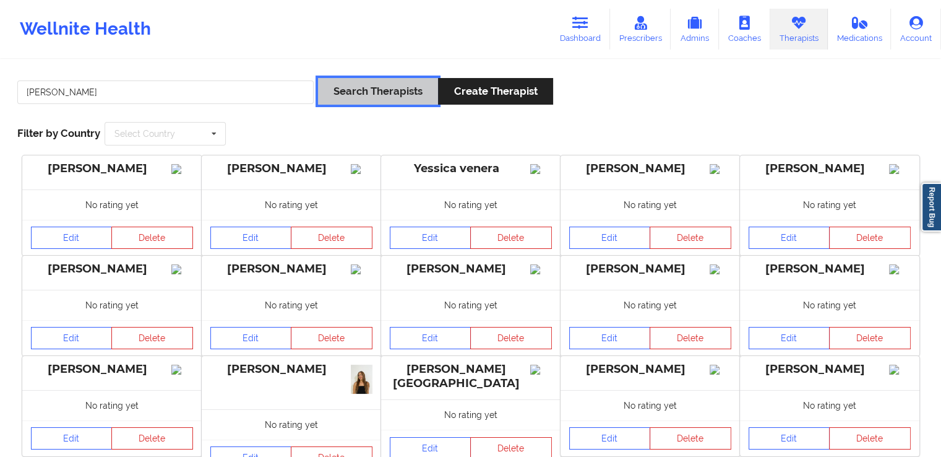
click at [381, 88] on button "Search Therapists" at bounding box center [378, 91] width 120 height 27
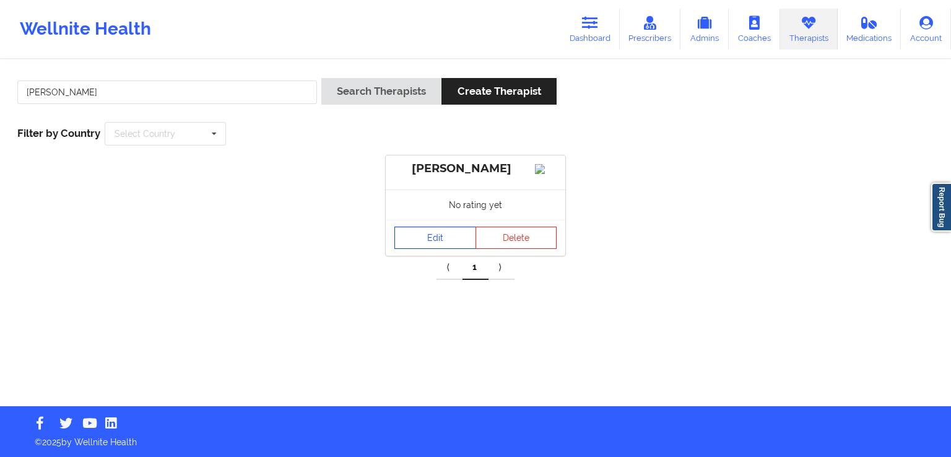
click at [428, 247] on link "Edit" at bounding box center [435, 237] width 82 height 22
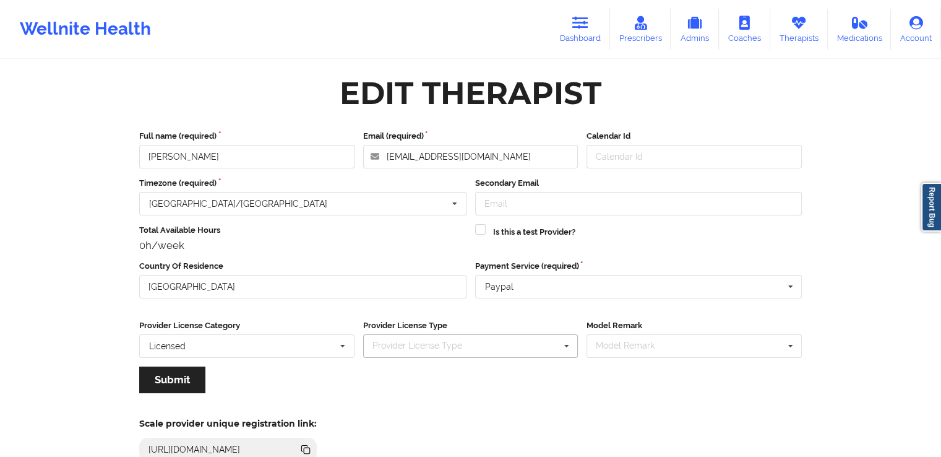
scroll to position [106, 0]
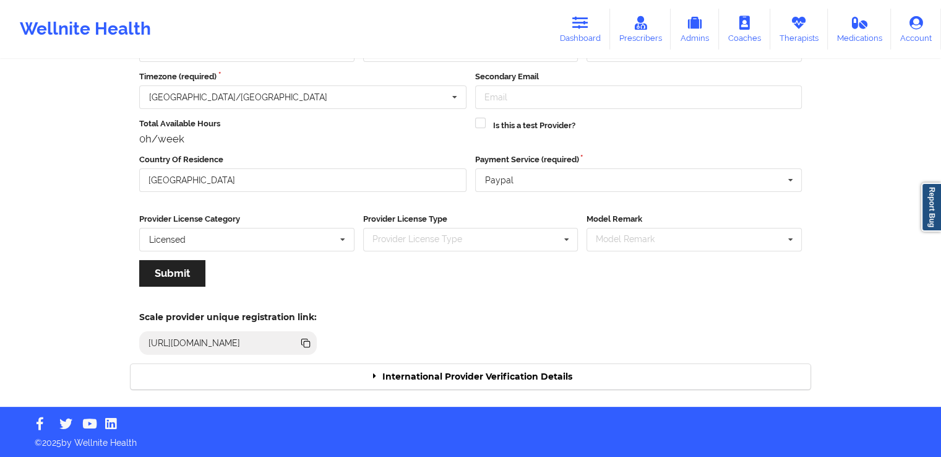
click at [569, 372] on div "International Provider Verification Details" at bounding box center [471, 376] width 680 height 25
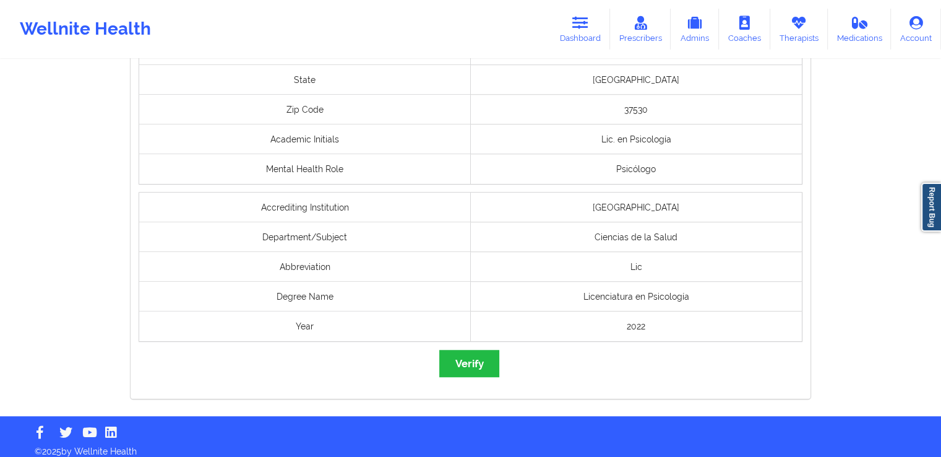
scroll to position [954, 0]
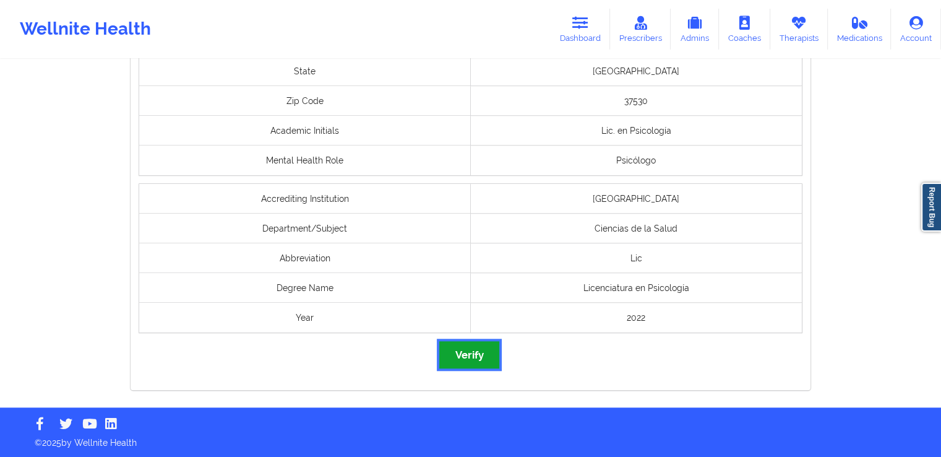
click at [476, 358] on button "Verify" at bounding box center [468, 354] width 59 height 27
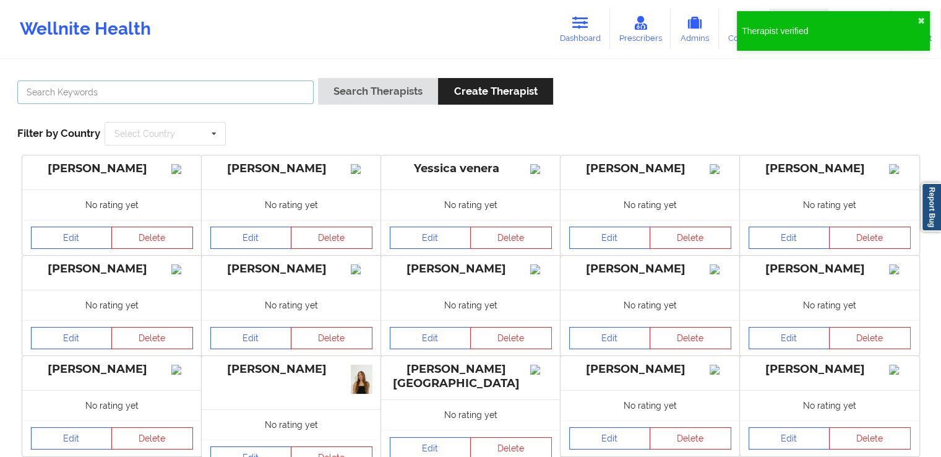
click at [230, 87] on input "text" at bounding box center [165, 92] width 296 height 24
paste input "[PERSON_NAME]"
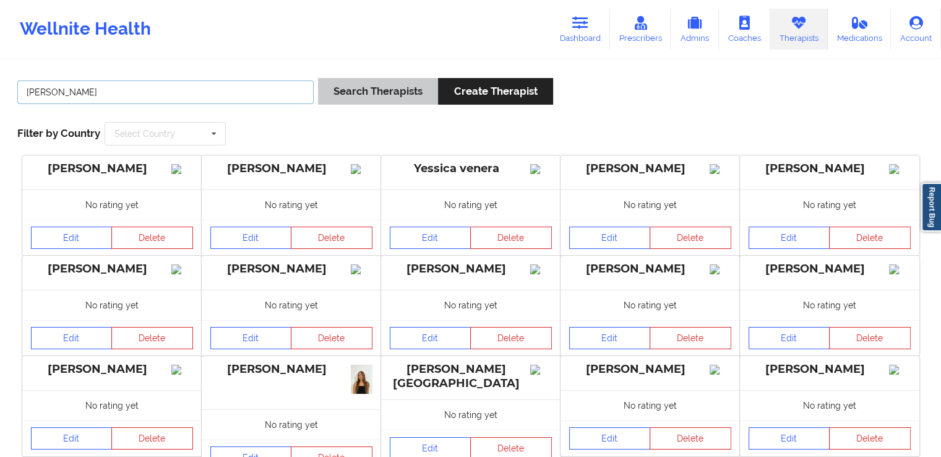
type input "[PERSON_NAME]"
click at [382, 97] on button "Search Therapists" at bounding box center [378, 91] width 120 height 27
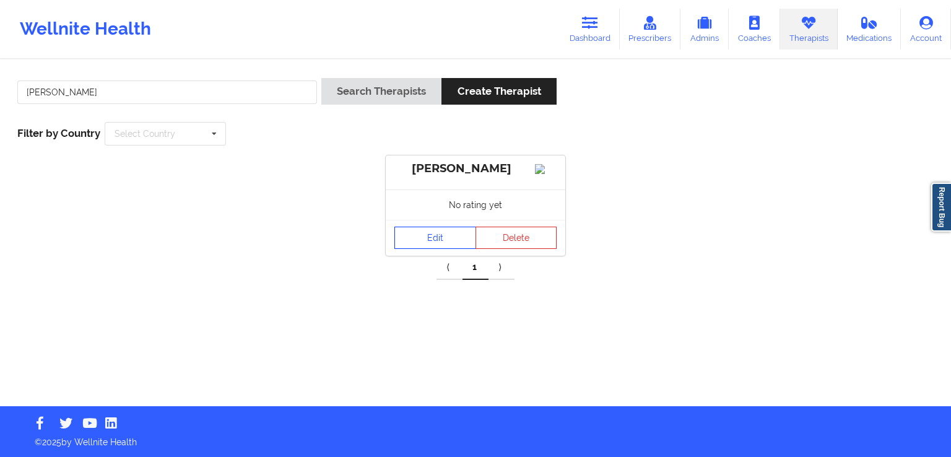
click at [428, 243] on link "Edit" at bounding box center [435, 237] width 82 height 22
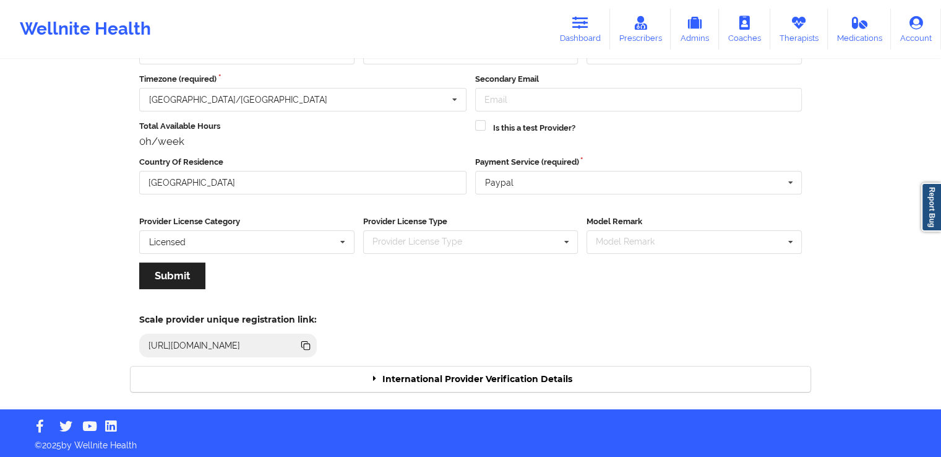
scroll to position [106, 0]
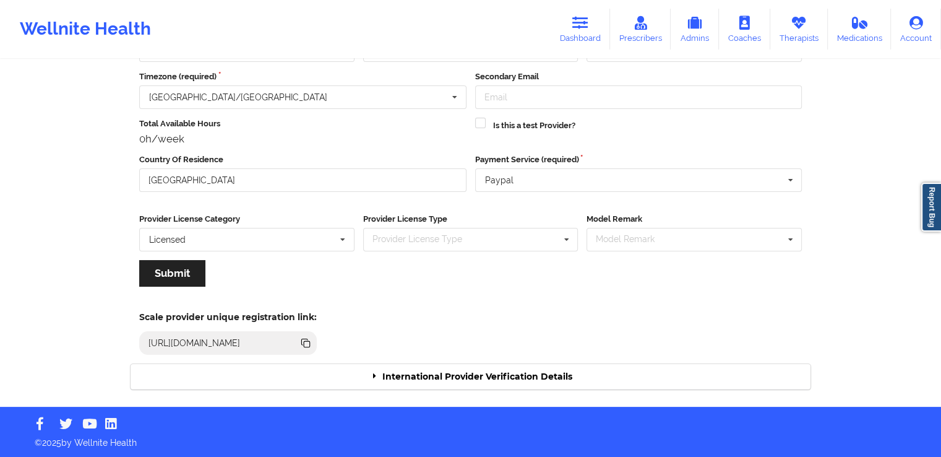
click at [472, 377] on div "International Provider Verification Details" at bounding box center [471, 376] width 680 height 25
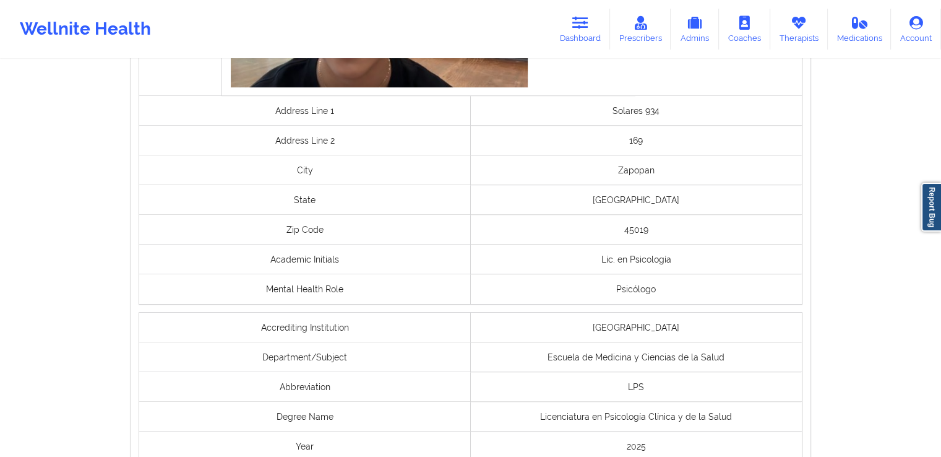
scroll to position [1022, 0]
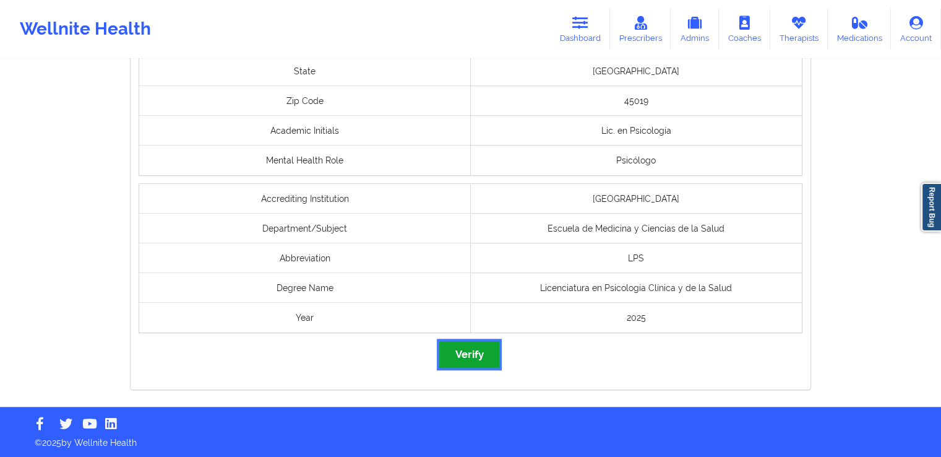
click at [467, 357] on button "Verify" at bounding box center [468, 354] width 59 height 27
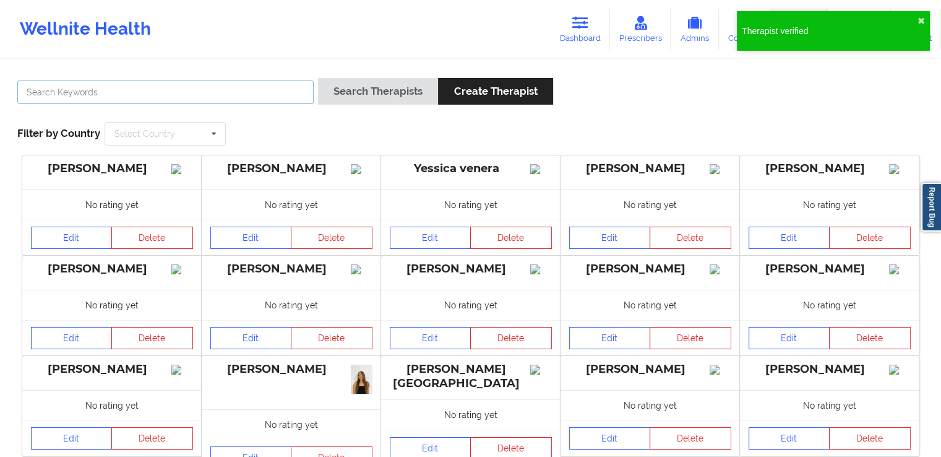
click at [256, 100] on input "text" at bounding box center [165, 92] width 296 height 24
paste input "[PERSON_NAME]"
type input "[PERSON_NAME]"
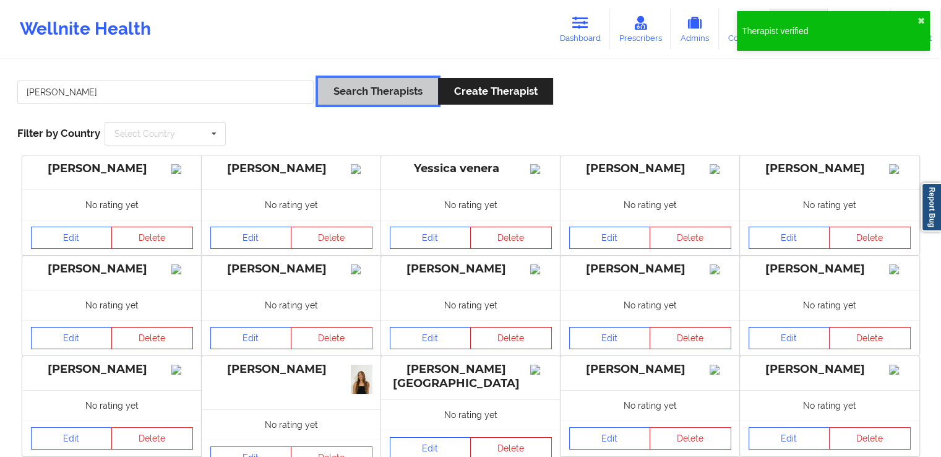
click at [343, 80] on button "Search Therapists" at bounding box center [378, 91] width 120 height 27
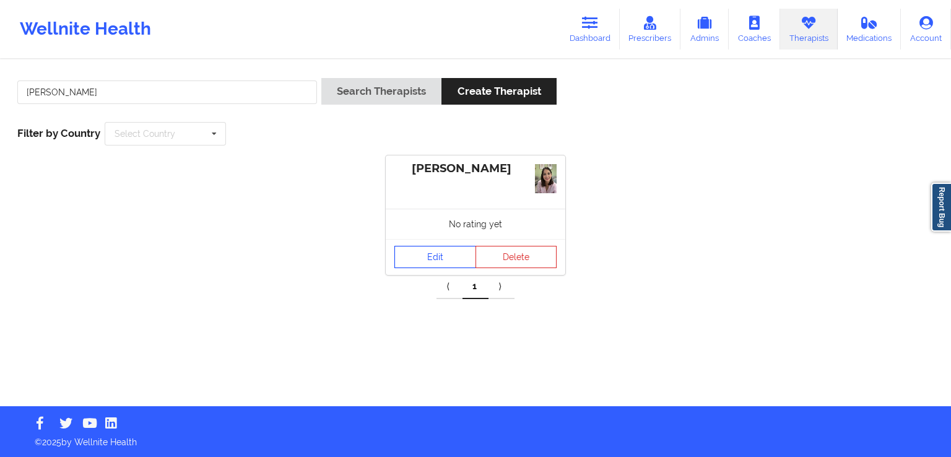
click at [417, 256] on link "Edit" at bounding box center [435, 257] width 82 height 22
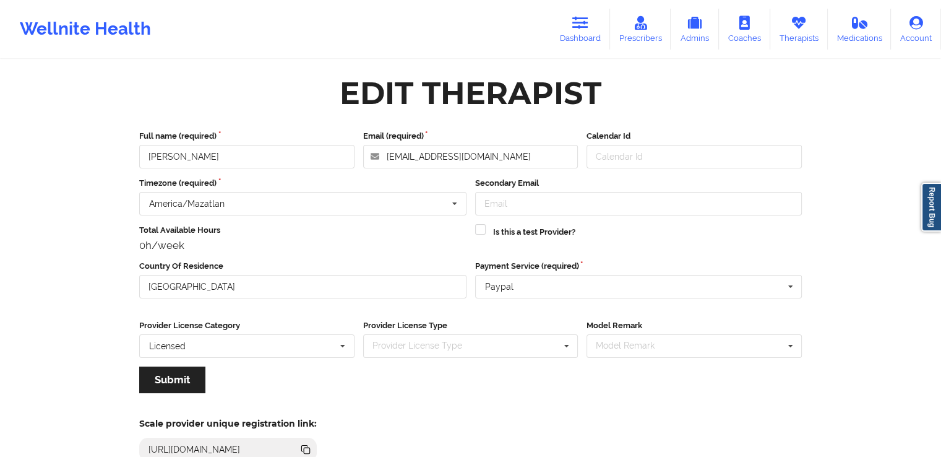
scroll to position [106, 0]
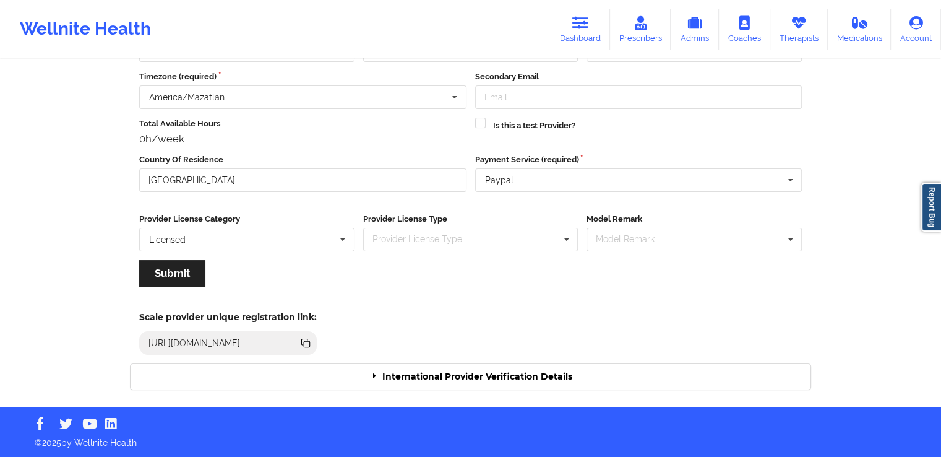
click at [436, 377] on div "International Provider Verification Details" at bounding box center [471, 376] width 680 height 25
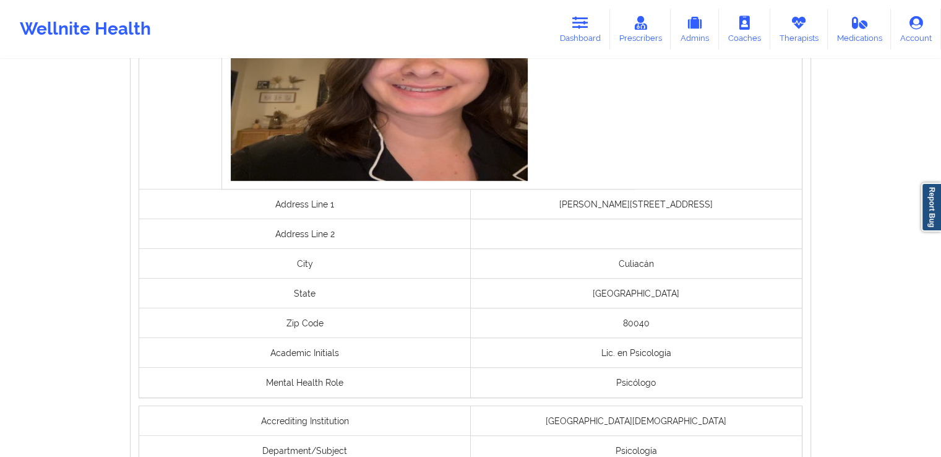
scroll to position [1022, 0]
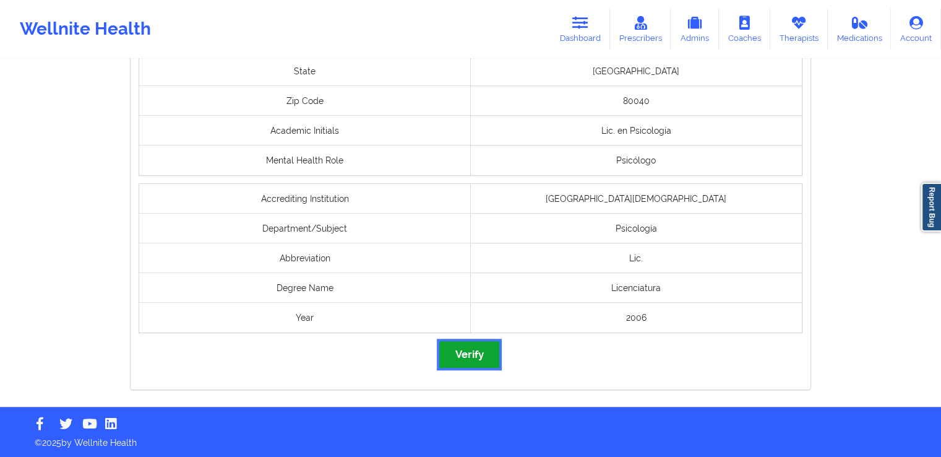
click at [464, 356] on button "Verify" at bounding box center [468, 354] width 59 height 27
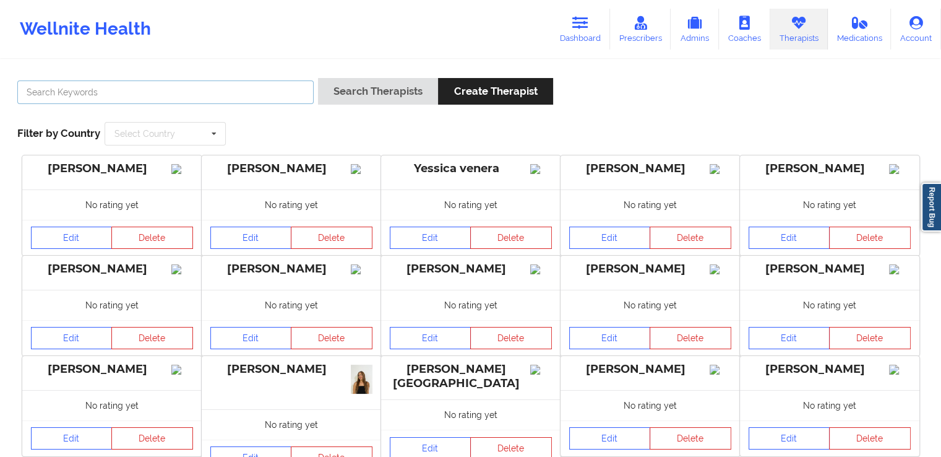
click at [243, 88] on input "text" at bounding box center [165, 92] width 296 height 24
paste input "[PERSON_NAME]"
type input "[PERSON_NAME]"
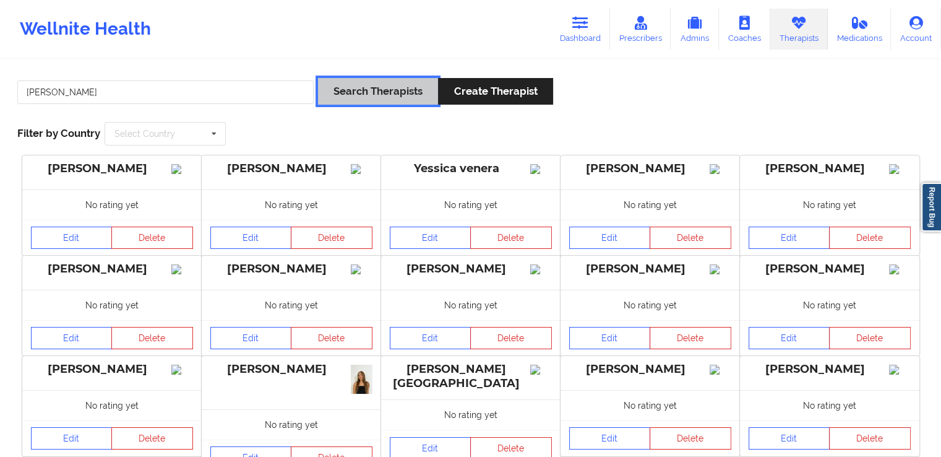
click at [364, 93] on button "Search Therapists" at bounding box center [378, 91] width 120 height 27
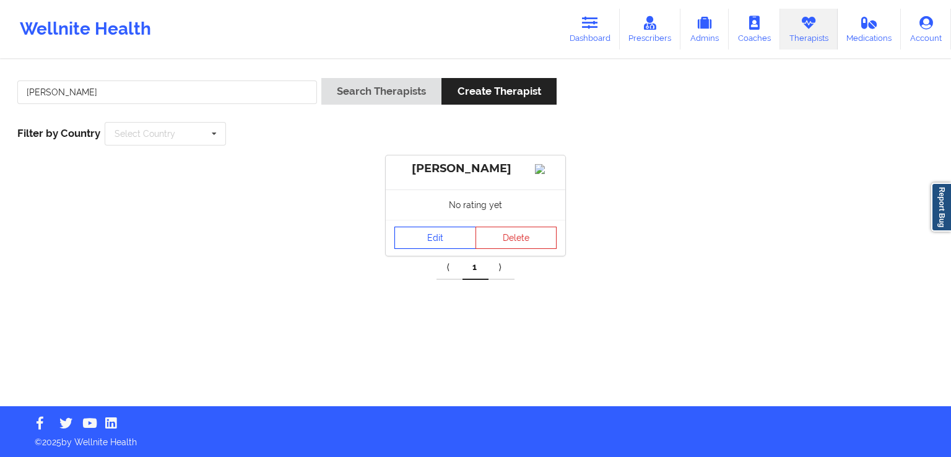
click at [438, 242] on link "Edit" at bounding box center [435, 237] width 82 height 22
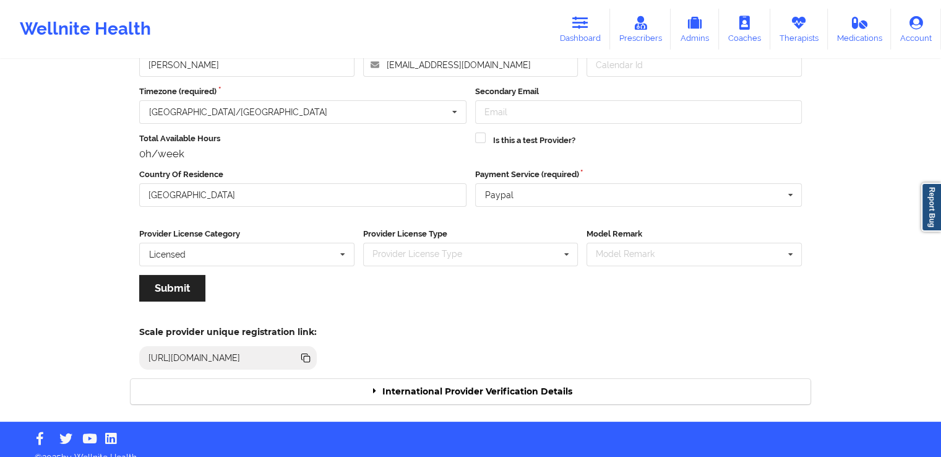
scroll to position [106, 0]
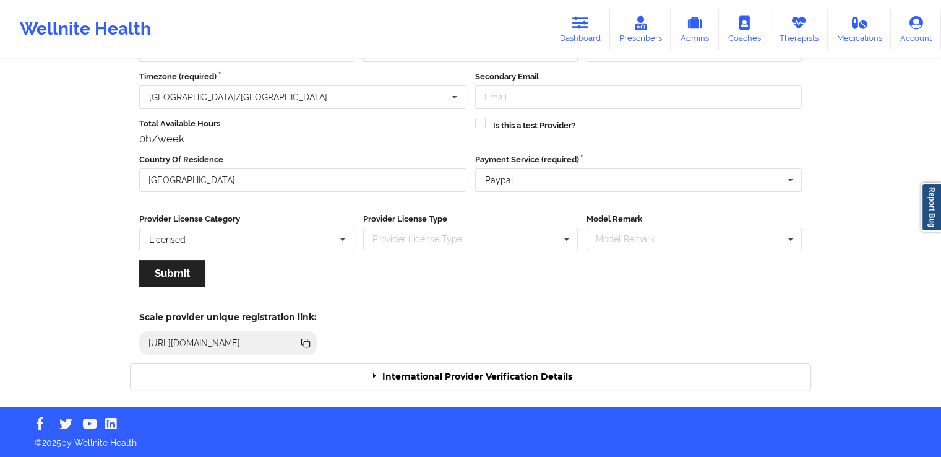
click at [604, 364] on div "International Provider Verification Details" at bounding box center [471, 376] width 680 height 25
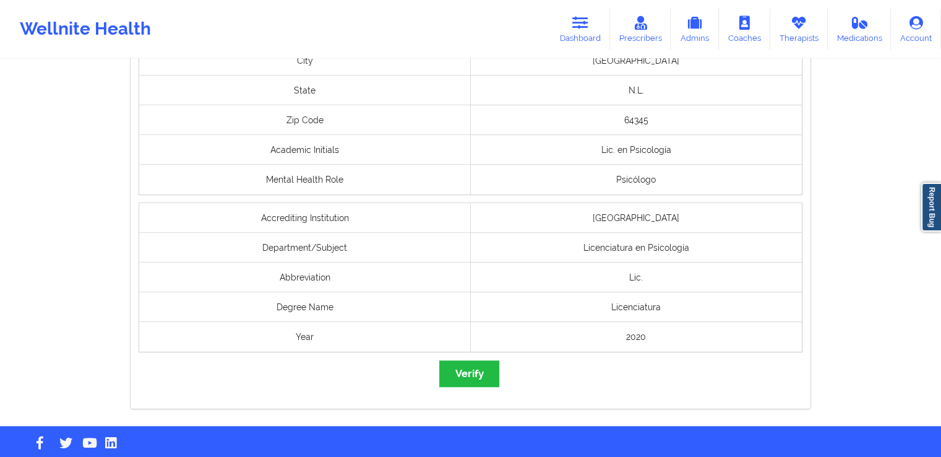
scroll to position [946, 0]
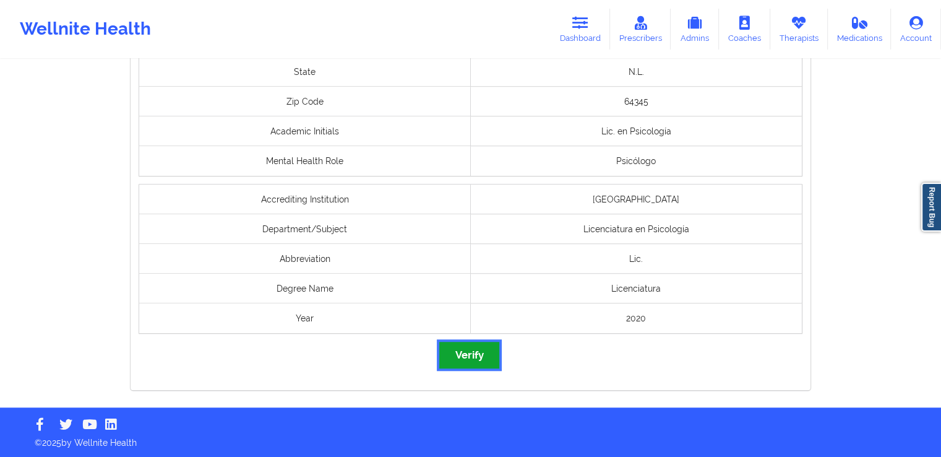
click at [466, 350] on button "Verify" at bounding box center [468, 355] width 59 height 27
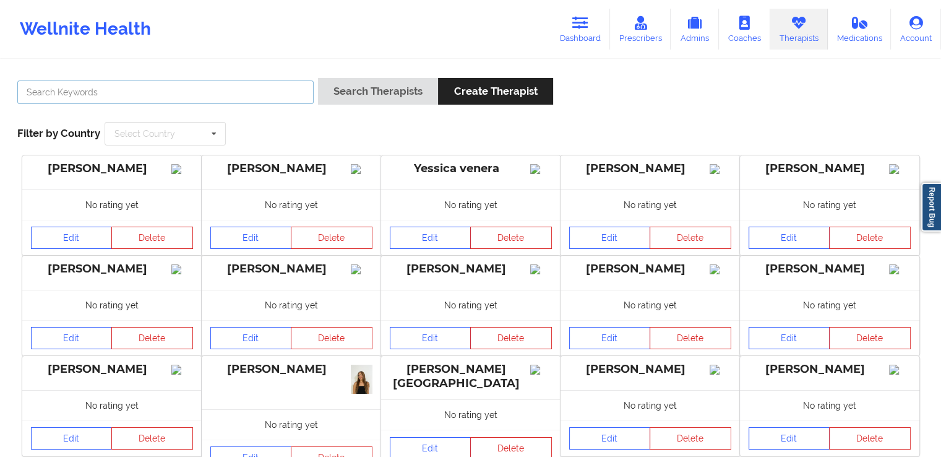
click at [228, 93] on input "text" at bounding box center [165, 92] width 296 height 24
paste input "[PERSON_NAME]"
type input "[PERSON_NAME]"
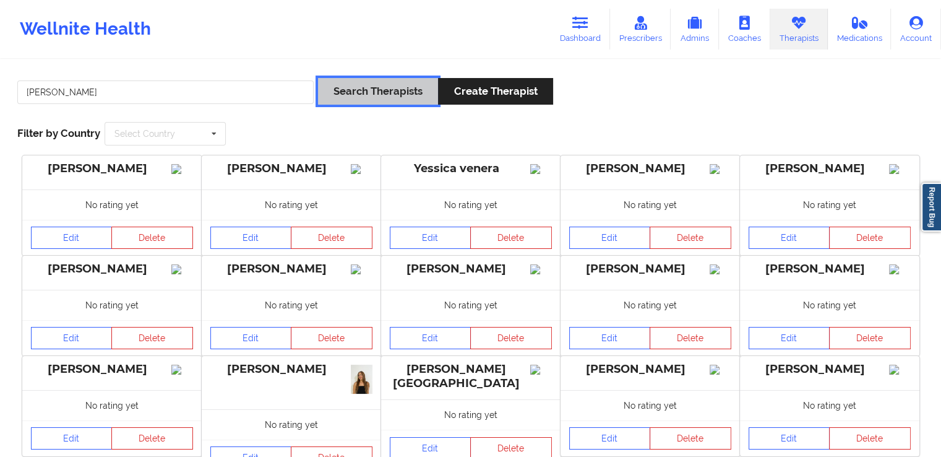
click at [381, 101] on button "Search Therapists" at bounding box center [378, 91] width 120 height 27
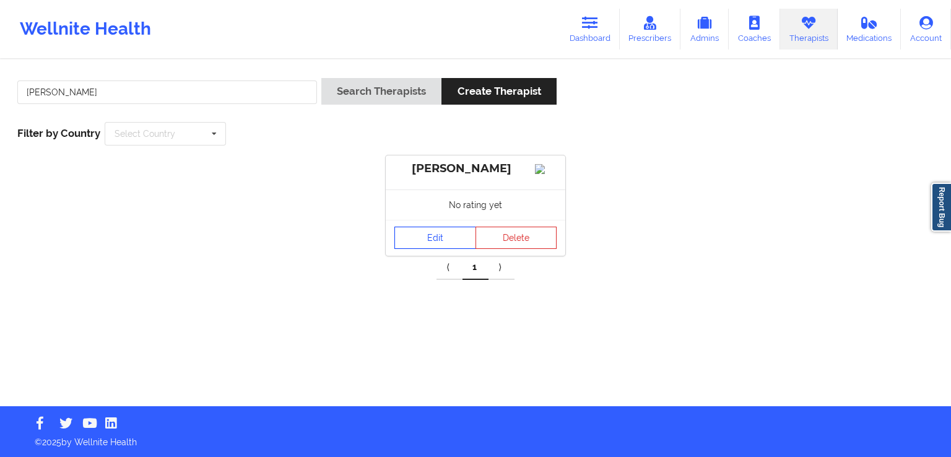
click at [440, 249] on link "Edit" at bounding box center [435, 237] width 82 height 22
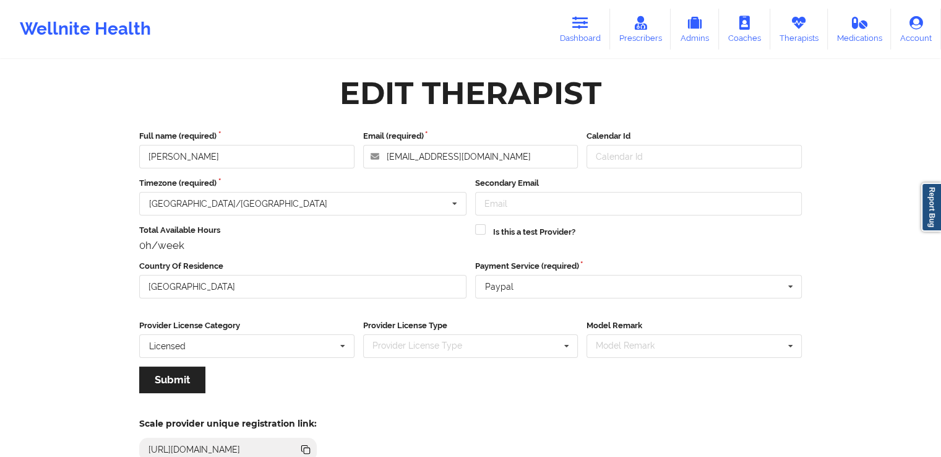
scroll to position [106, 0]
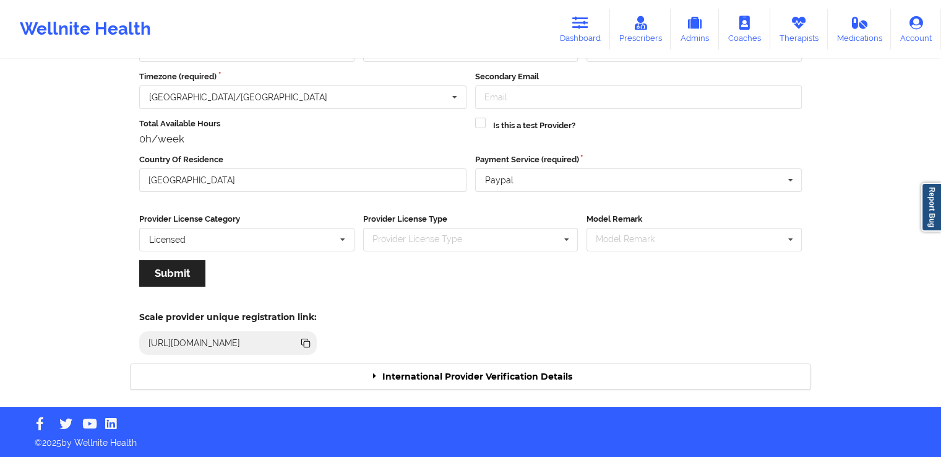
click at [539, 379] on div "International Provider Verification Details" at bounding box center [471, 376] width 680 height 25
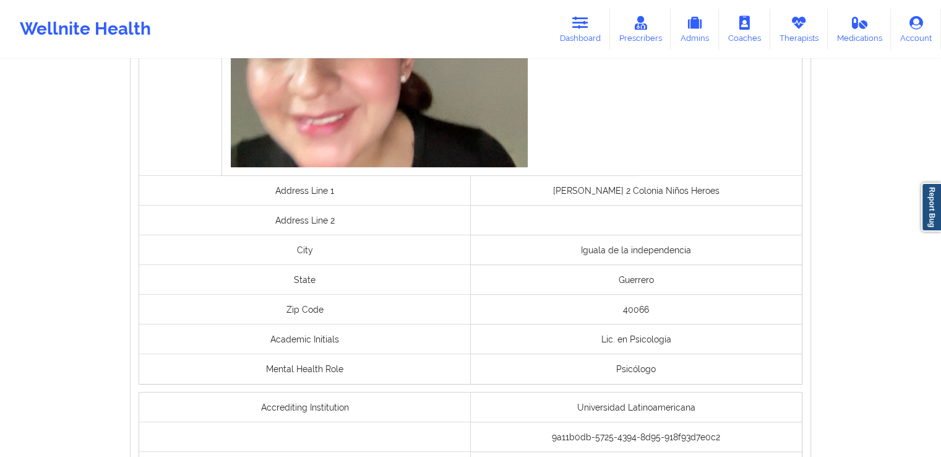
scroll to position [884, 0]
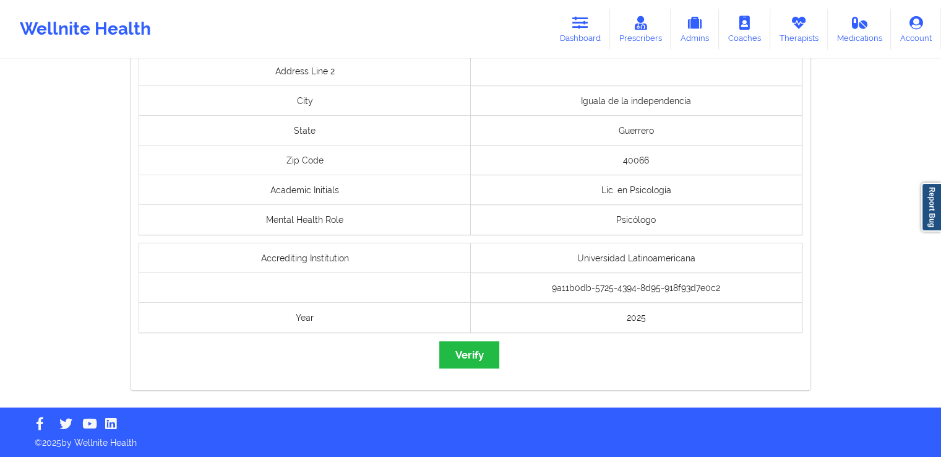
click at [472, 371] on div "governmentId Selfie Address Line 1 [PERSON_NAME] 2 Colonia Niños Heroes Address…" at bounding box center [471, 1] width 680 height 778
click at [473, 362] on button "Verify" at bounding box center [468, 354] width 59 height 27
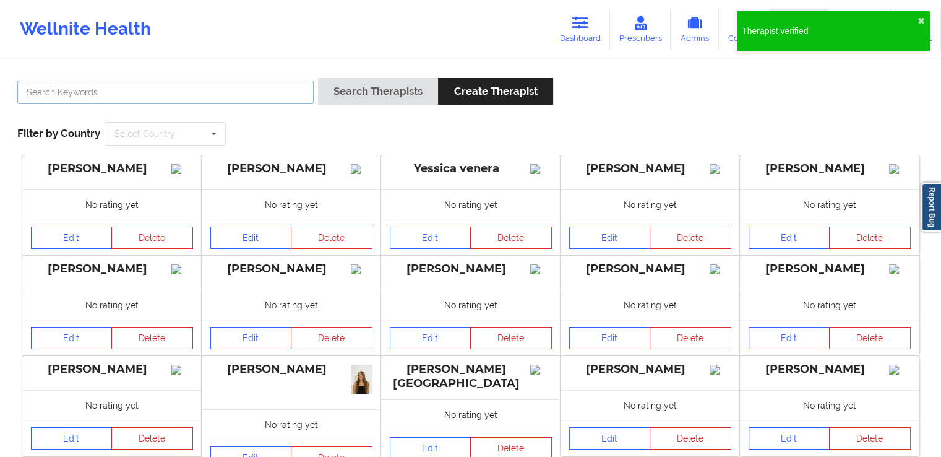
click at [260, 88] on input "text" at bounding box center [165, 92] width 296 height 24
paste input "[PERSON_NAME]"
type input "[PERSON_NAME]"
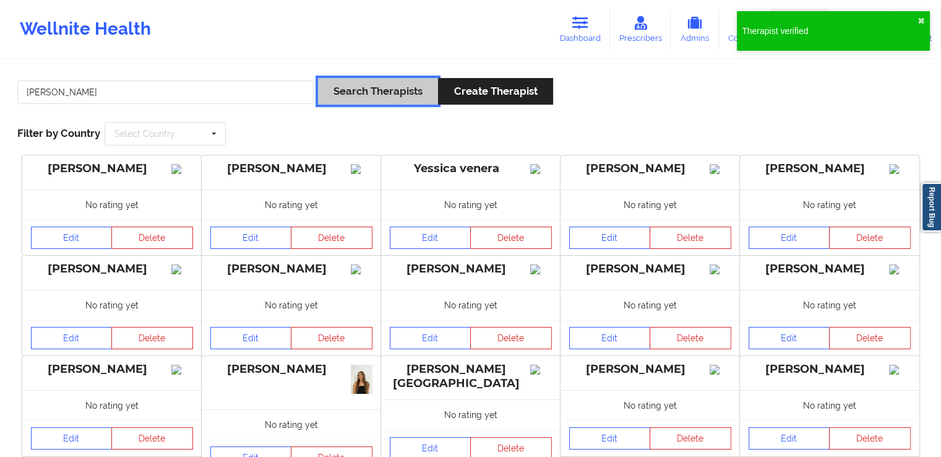
click at [373, 90] on button "Search Therapists" at bounding box center [378, 91] width 120 height 27
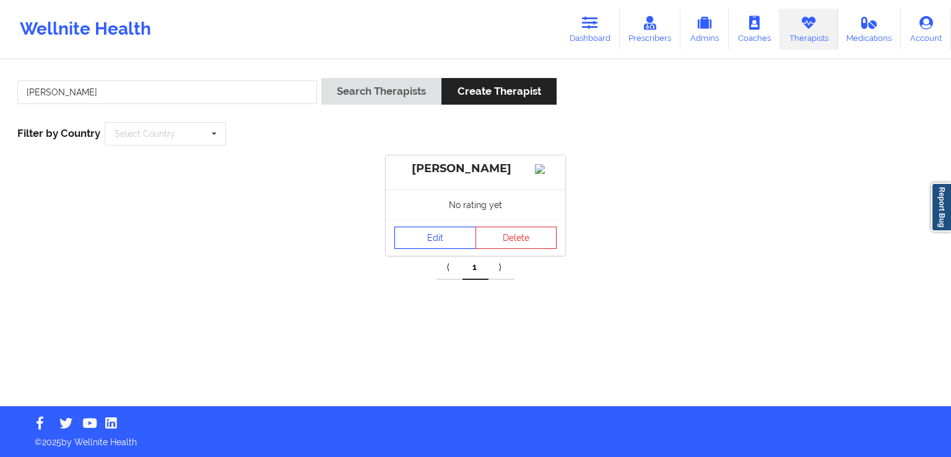
click at [425, 249] on link "Edit" at bounding box center [435, 237] width 82 height 22
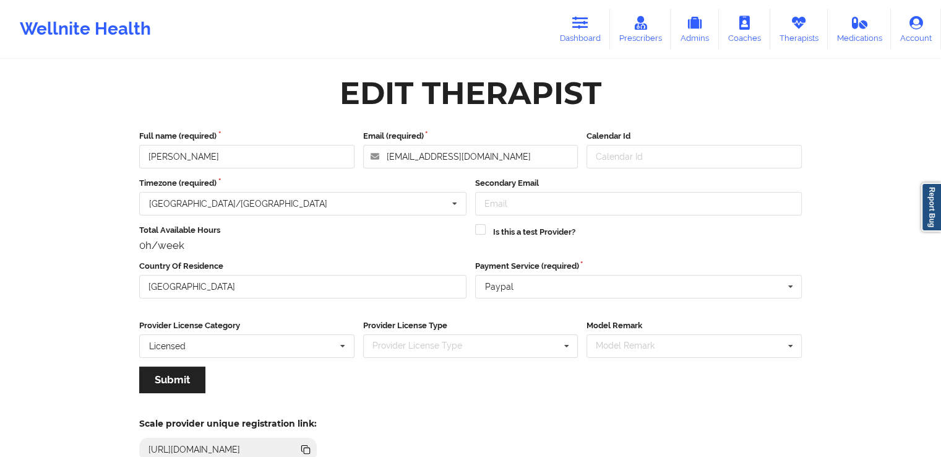
scroll to position [106, 0]
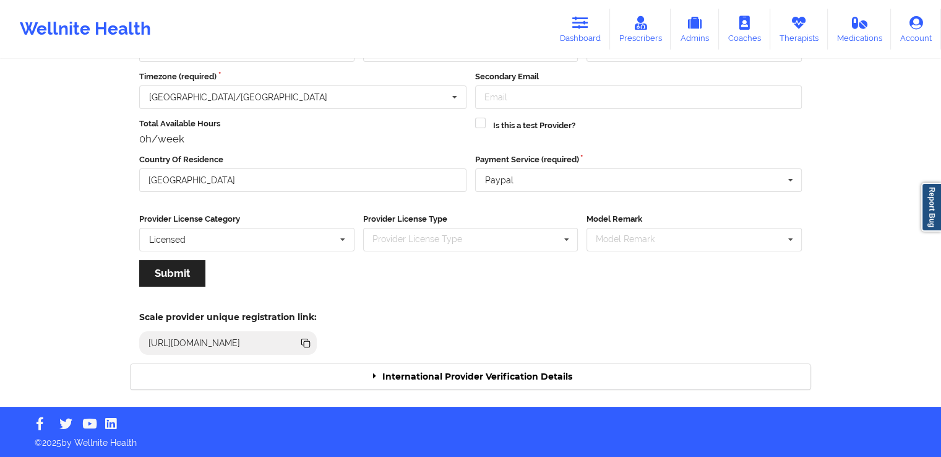
click at [532, 376] on div "International Provider Verification Details" at bounding box center [471, 376] width 680 height 25
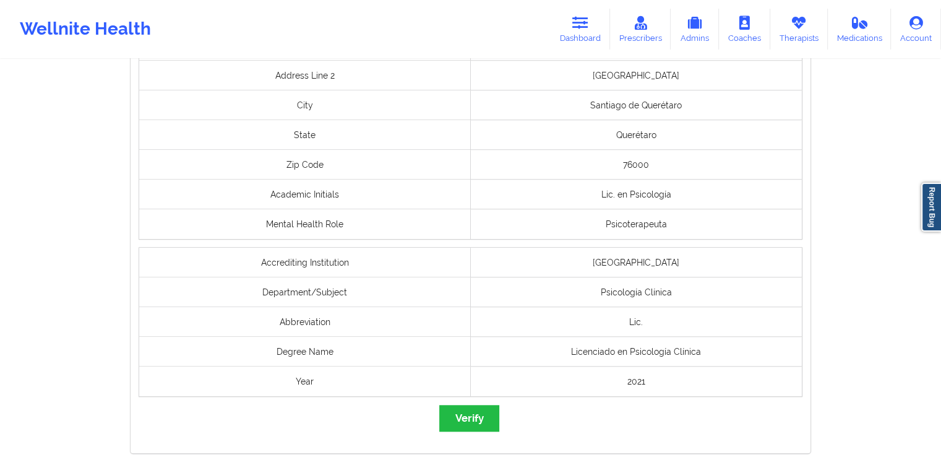
scroll to position [1022, 0]
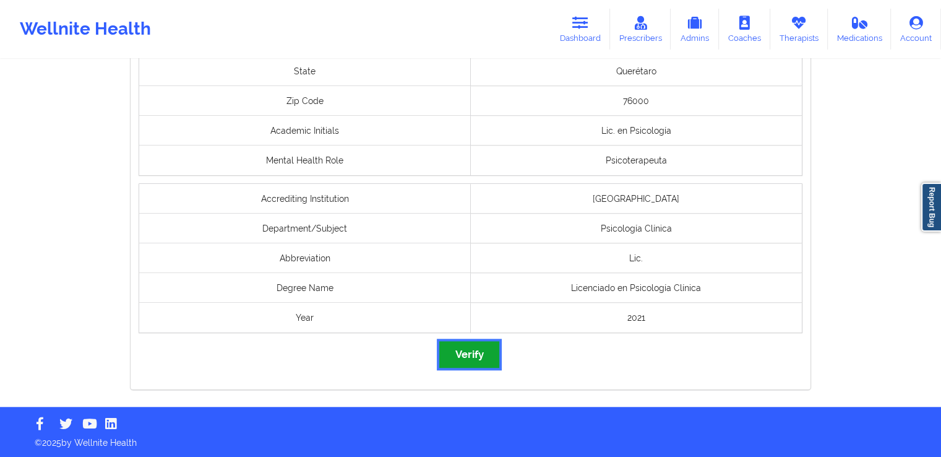
click at [474, 350] on button "Verify" at bounding box center [468, 354] width 59 height 27
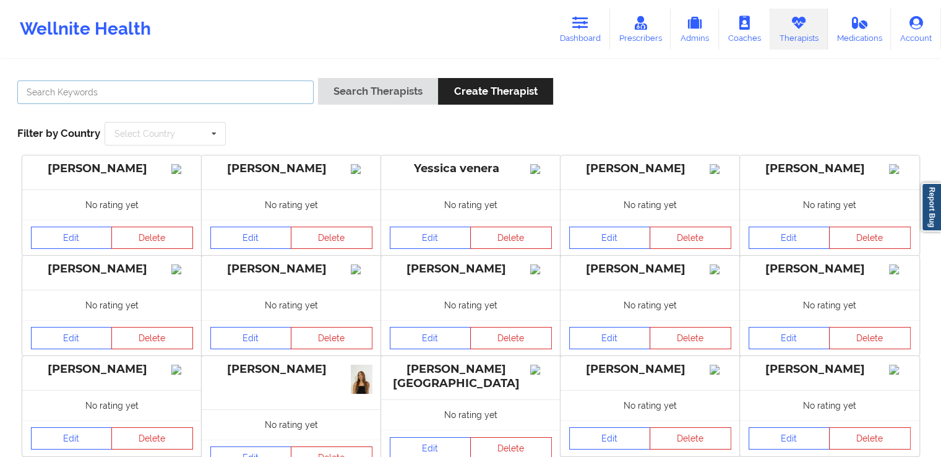
click at [264, 95] on input "text" at bounding box center [165, 92] width 296 height 24
paste input "[PERSON_NAME]"
type input "[PERSON_NAME]"
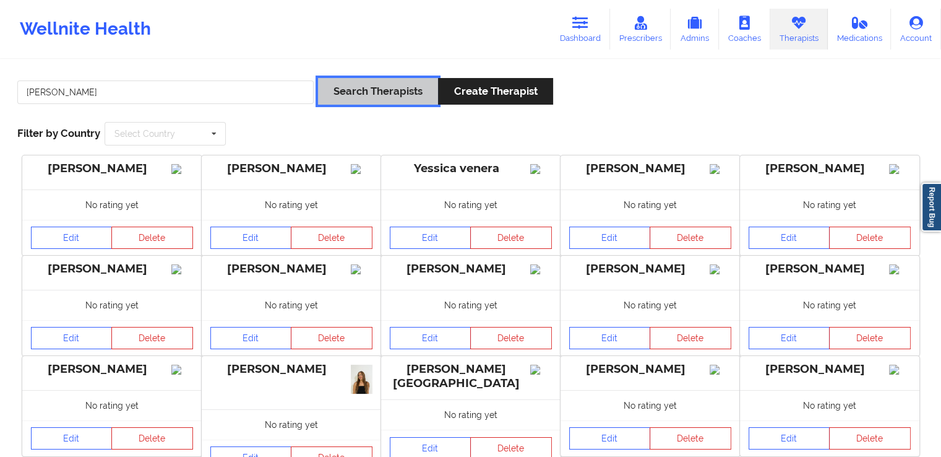
click at [386, 95] on button "Search Therapists" at bounding box center [378, 91] width 120 height 27
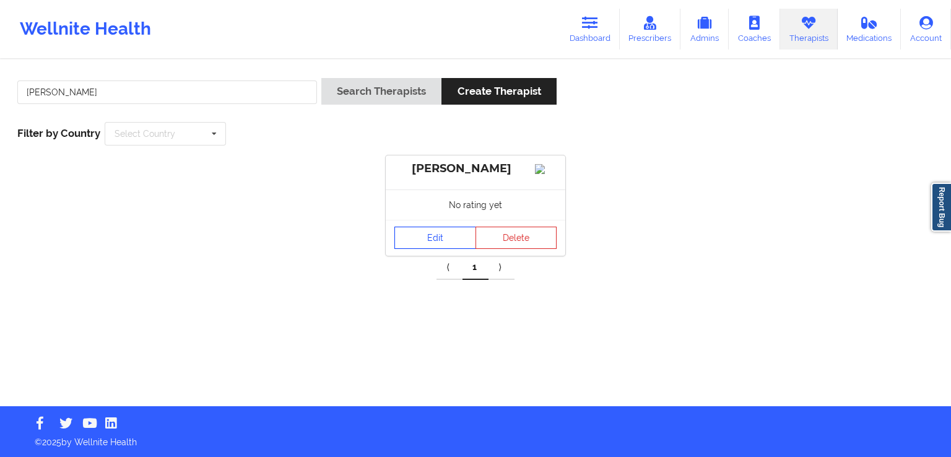
click at [436, 244] on link "Edit" at bounding box center [435, 237] width 82 height 22
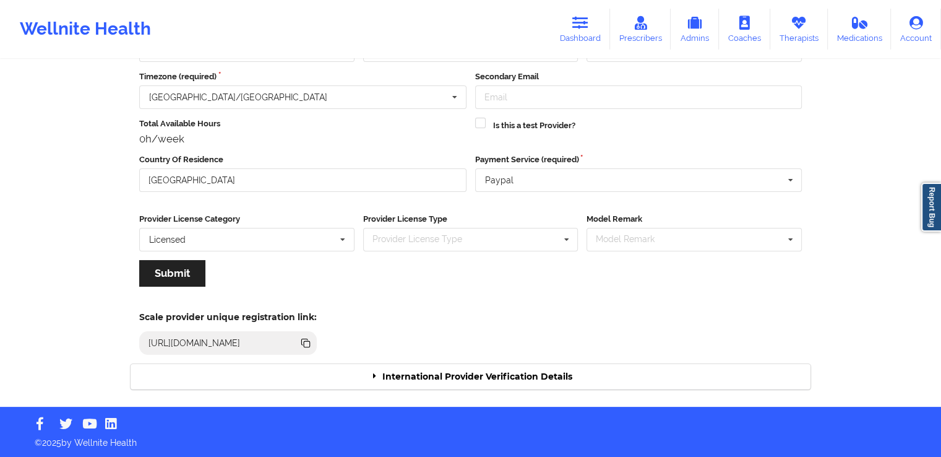
click at [553, 382] on div "International Provider Verification Details" at bounding box center [471, 376] width 680 height 25
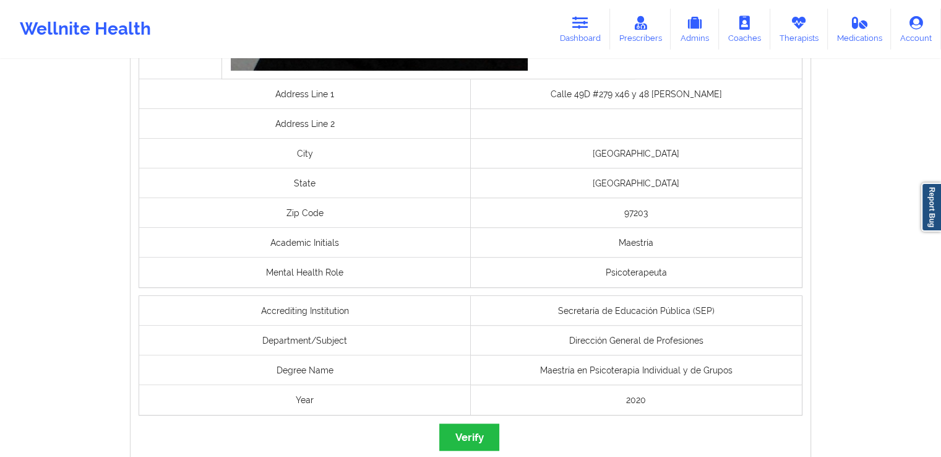
scroll to position [924, 0]
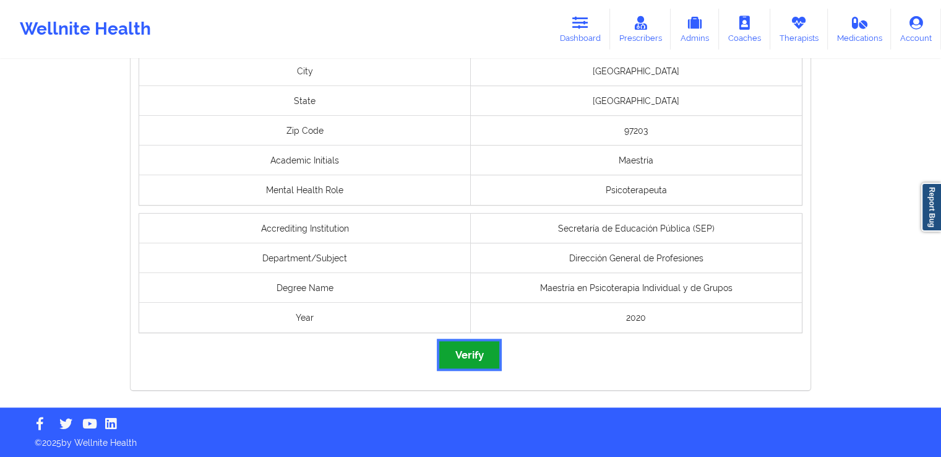
click at [486, 361] on button "Verify" at bounding box center [468, 354] width 59 height 27
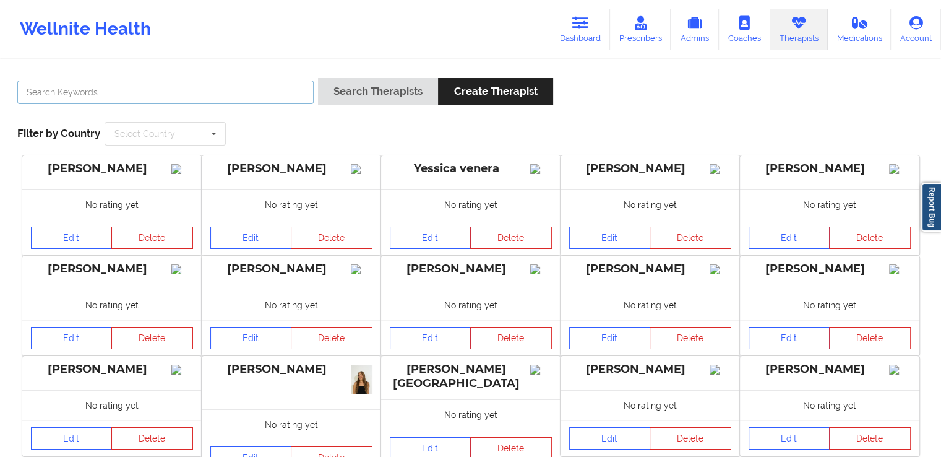
click at [223, 92] on input "text" at bounding box center [165, 92] width 296 height 24
paste input "[PERSON_NAME]"
type input "[PERSON_NAME]"
click at [344, 76] on div "[PERSON_NAME] Search Therapists Create Therapist Filter by Country Select Count…" at bounding box center [471, 111] width 924 height 85
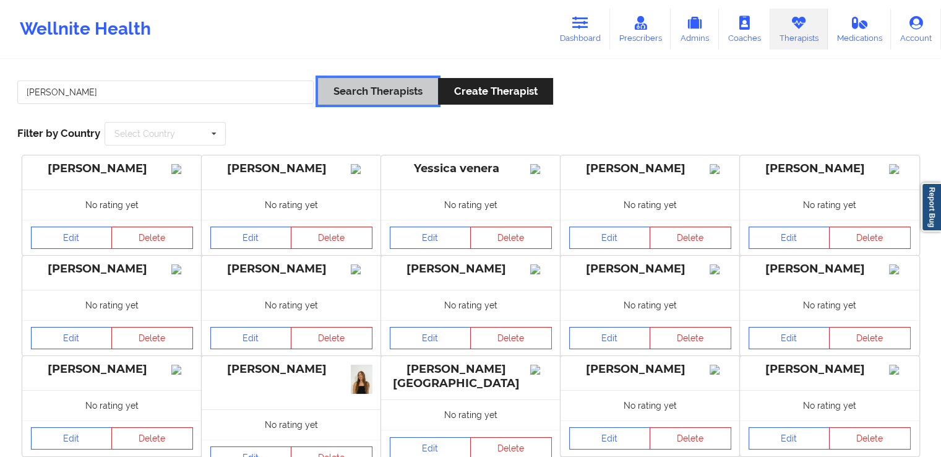
click at [353, 89] on button "Search Therapists" at bounding box center [378, 91] width 120 height 27
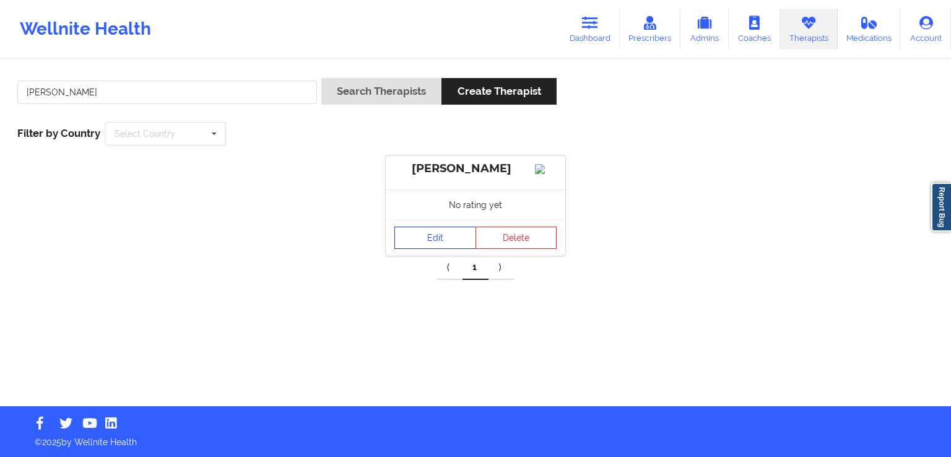
click at [420, 249] on link "Edit" at bounding box center [435, 237] width 82 height 22
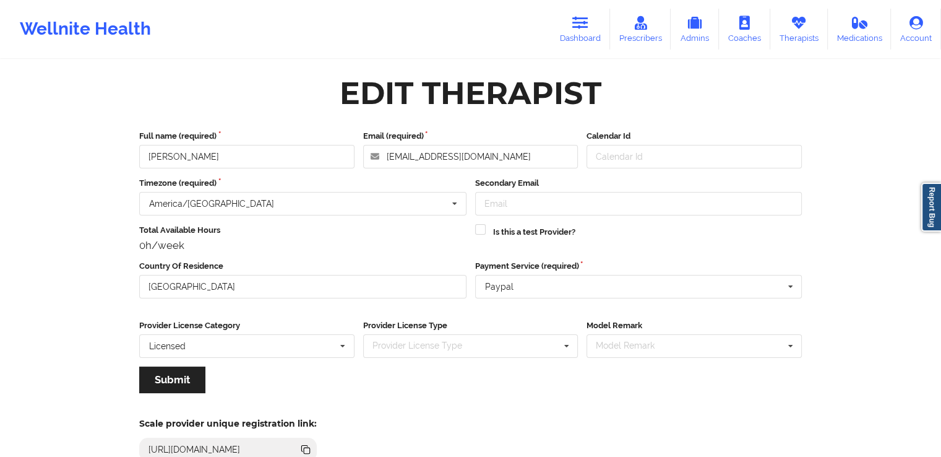
scroll to position [106, 0]
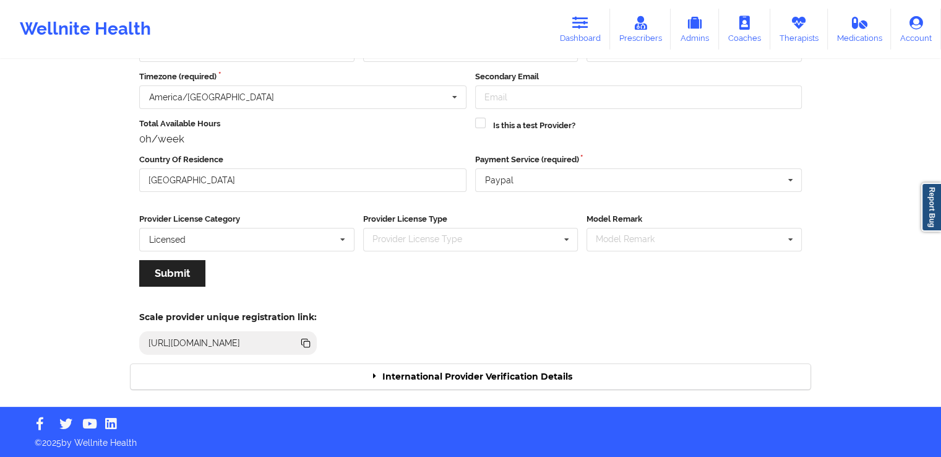
click at [551, 379] on div "International Provider Verification Details" at bounding box center [471, 376] width 680 height 25
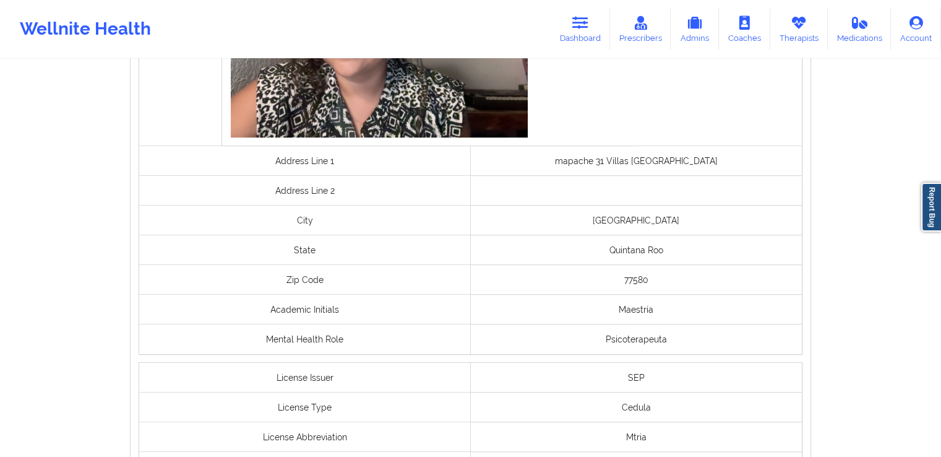
scroll to position [946, 0]
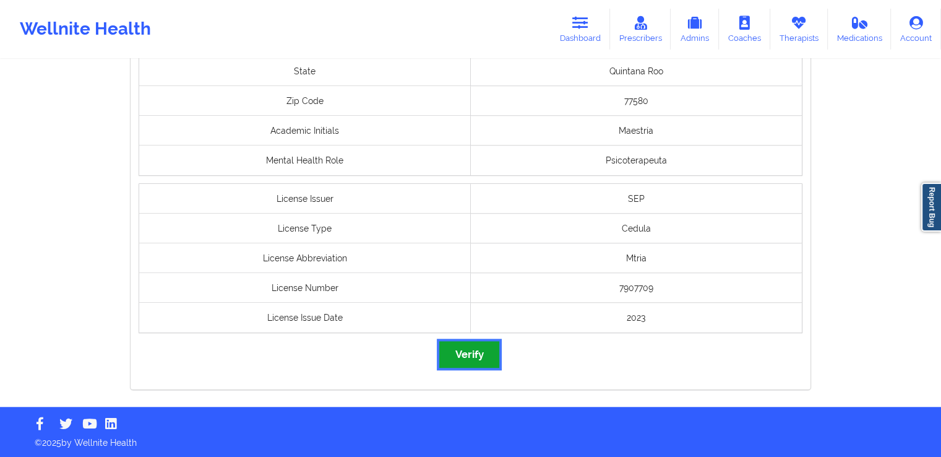
click at [465, 360] on button "Verify" at bounding box center [468, 354] width 59 height 27
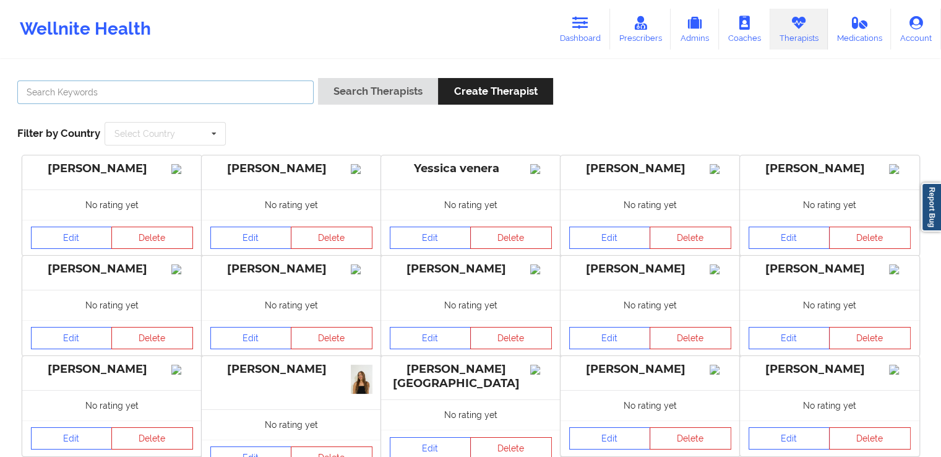
click at [230, 92] on input "text" at bounding box center [165, 92] width 296 height 24
paste input "[PERSON_NAME]"
type input "[PERSON_NAME]"
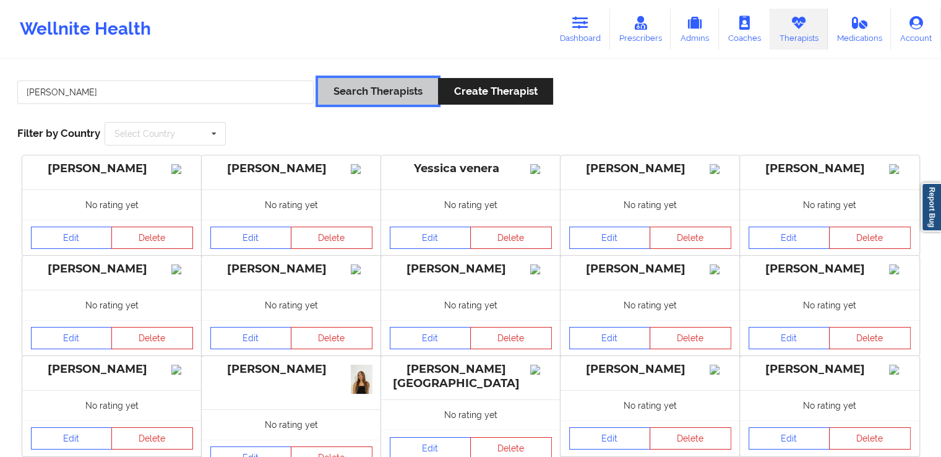
click at [382, 98] on button "Search Therapists" at bounding box center [378, 91] width 120 height 27
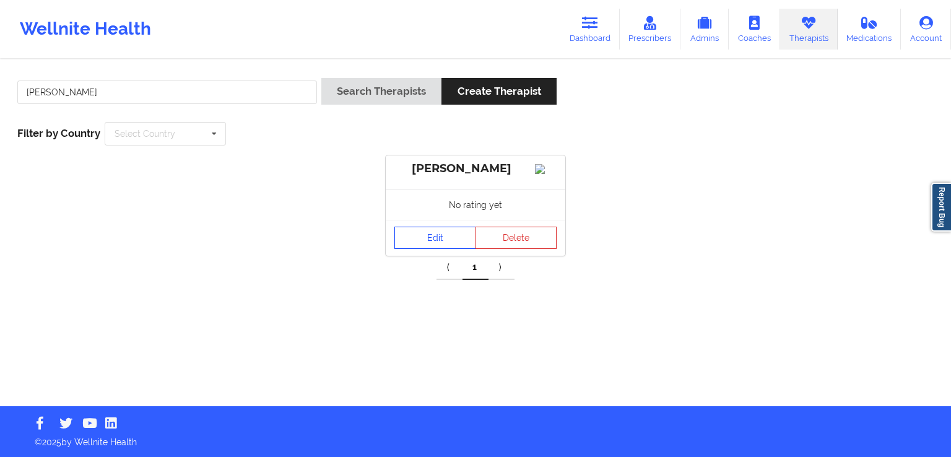
click at [420, 248] on link "Edit" at bounding box center [435, 237] width 82 height 22
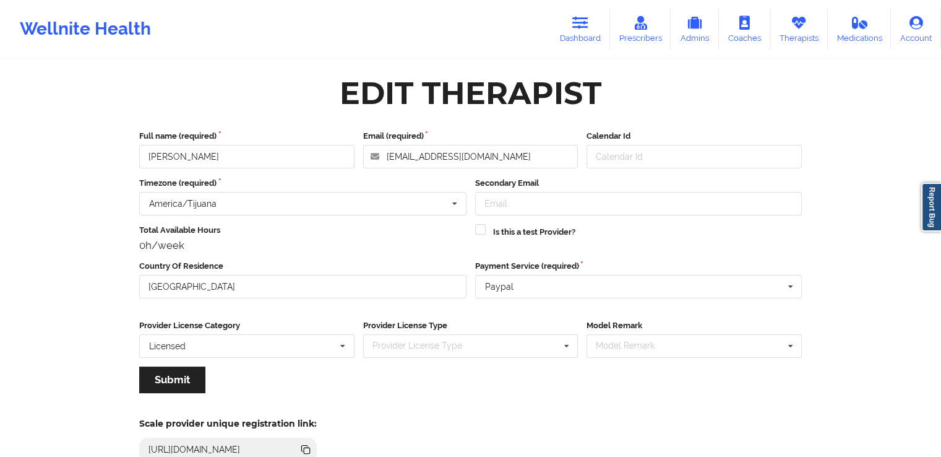
scroll to position [106, 0]
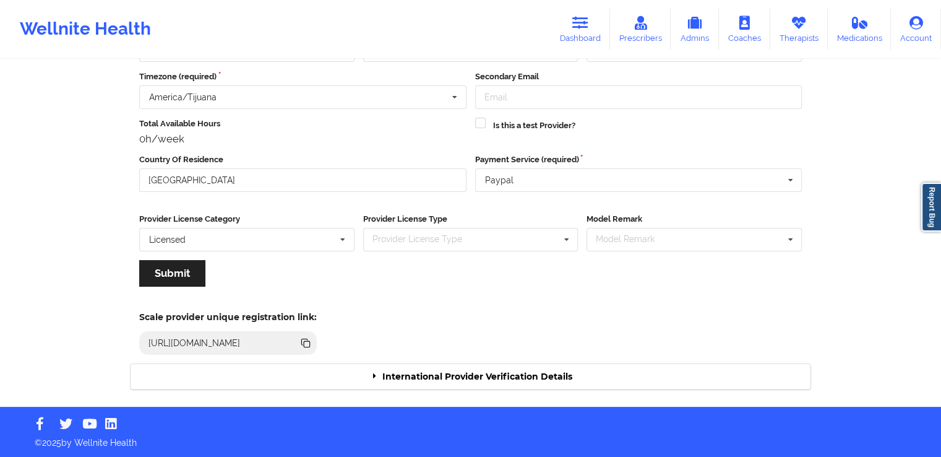
click at [585, 375] on div "International Provider Verification Details" at bounding box center [471, 376] width 680 height 25
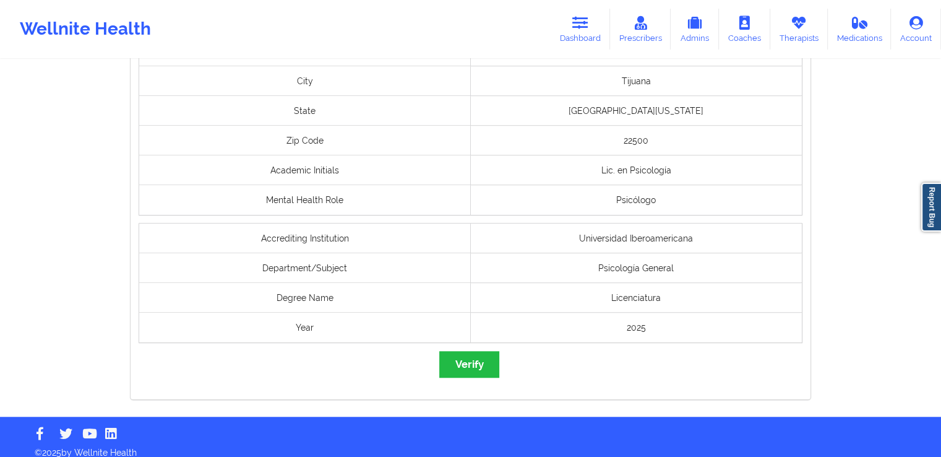
scroll to position [923, 0]
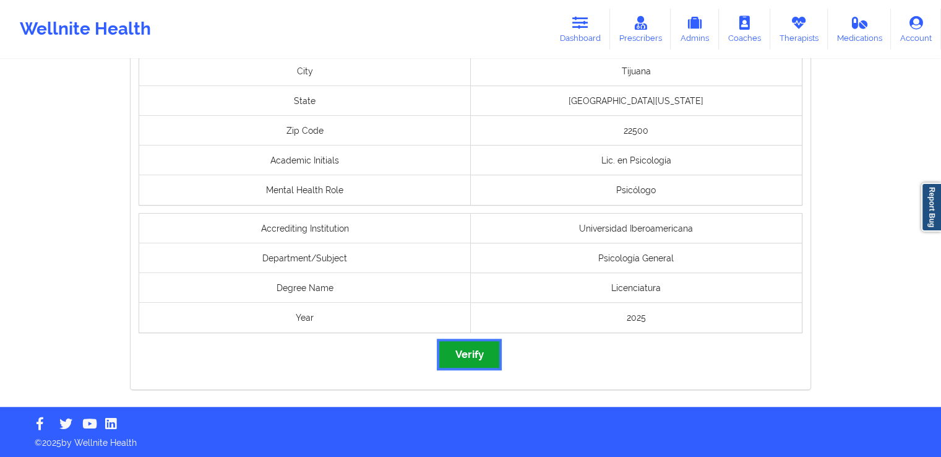
click at [483, 351] on button "Verify" at bounding box center [468, 354] width 59 height 27
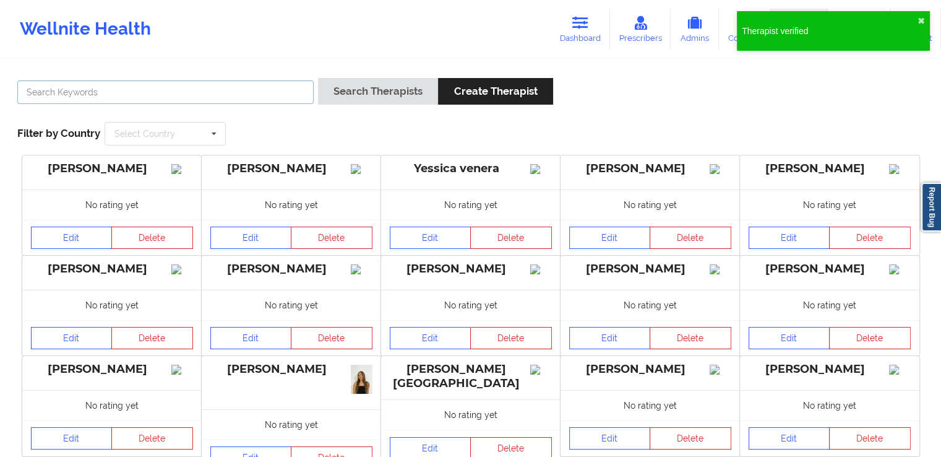
click at [267, 89] on input "text" at bounding box center [165, 92] width 296 height 24
paste input "[PERSON_NAME]"
type input "[PERSON_NAME]"
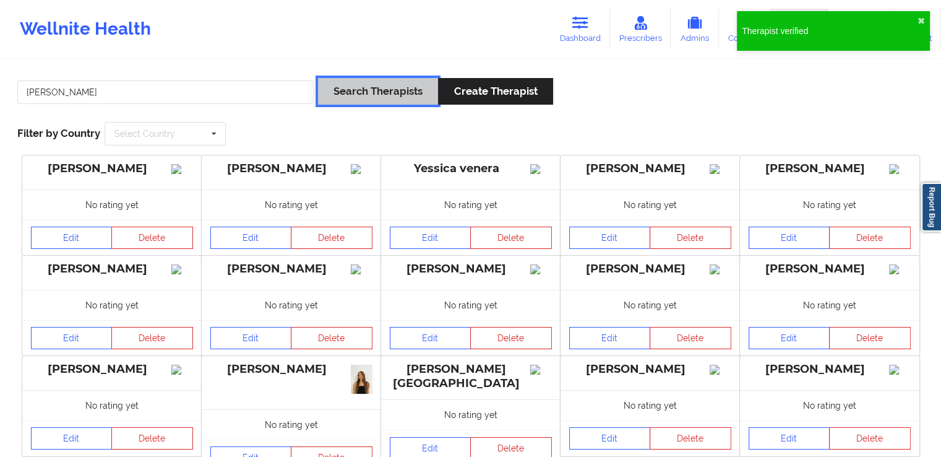
click at [339, 87] on button "Search Therapists" at bounding box center [378, 91] width 120 height 27
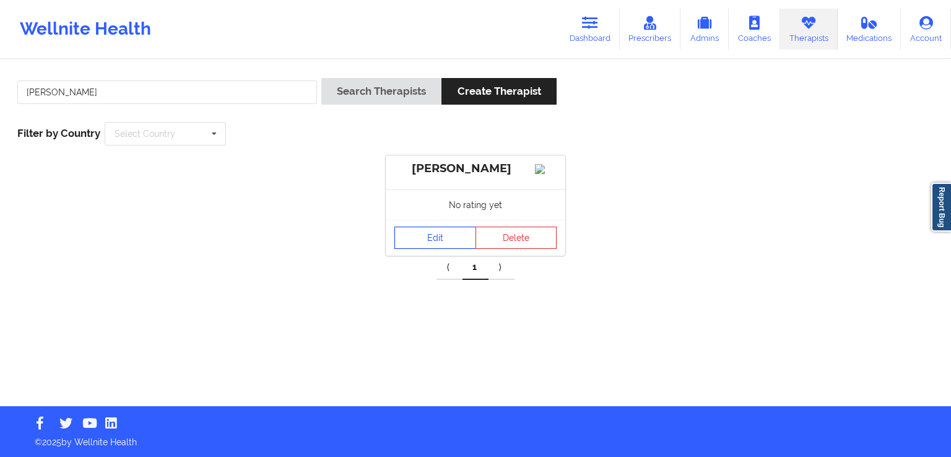
click at [403, 249] on link "Edit" at bounding box center [435, 237] width 82 height 22
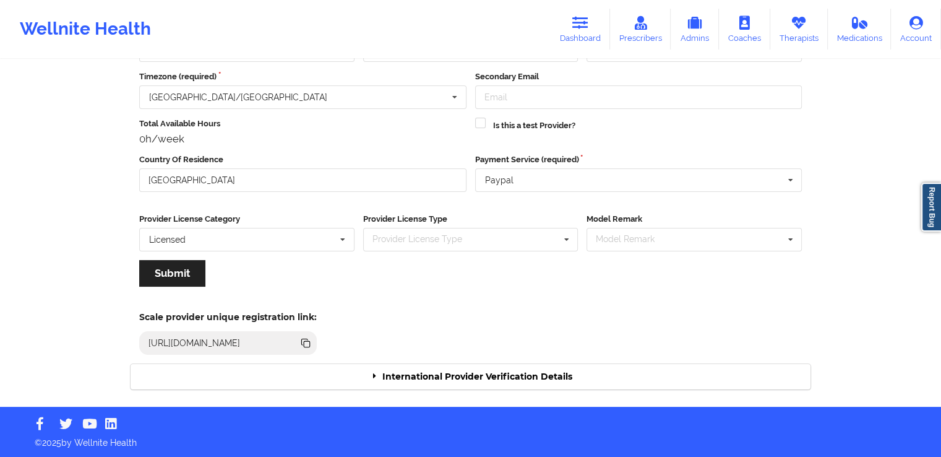
click at [500, 371] on div "International Provider Verification Details" at bounding box center [471, 376] width 680 height 25
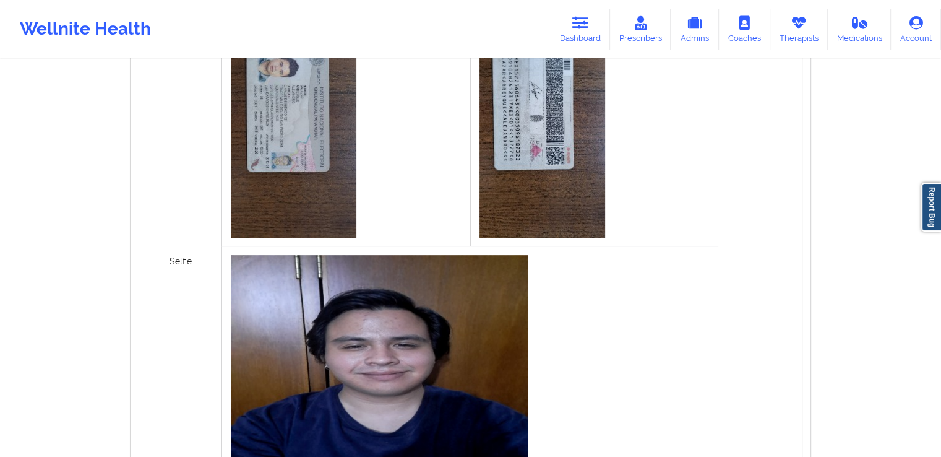
scroll to position [962, 0]
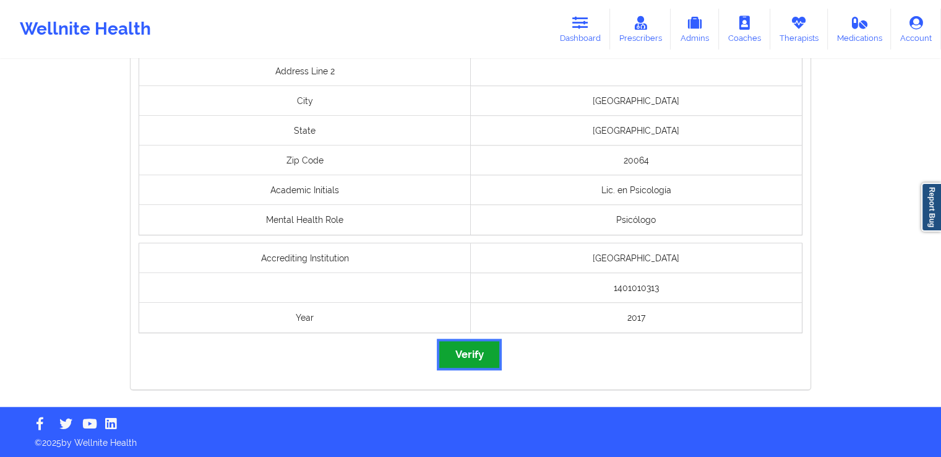
click at [485, 355] on button "Verify" at bounding box center [468, 354] width 59 height 27
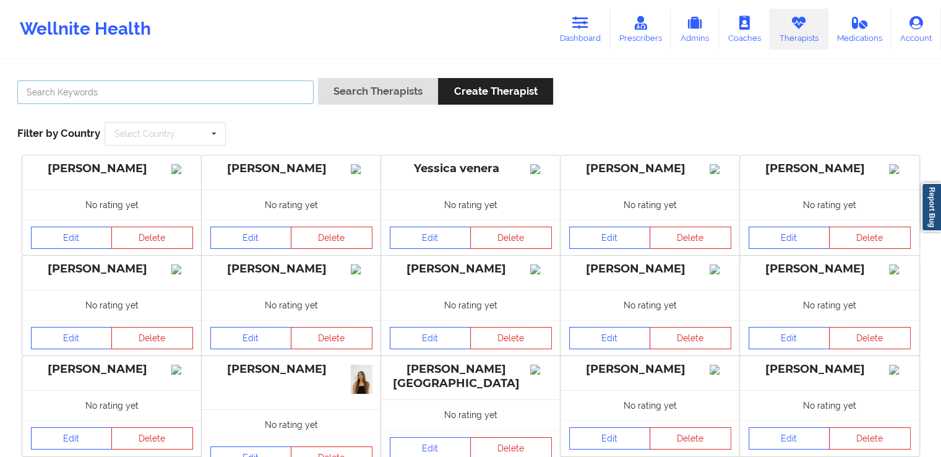
click at [233, 90] on input "text" at bounding box center [165, 92] width 296 height 24
paste input "[PERSON_NAME]"
type input "[PERSON_NAME]"
click at [379, 75] on div "[PERSON_NAME] Search Therapists Create Therapist Filter by Country Select Count…" at bounding box center [471, 111] width 924 height 85
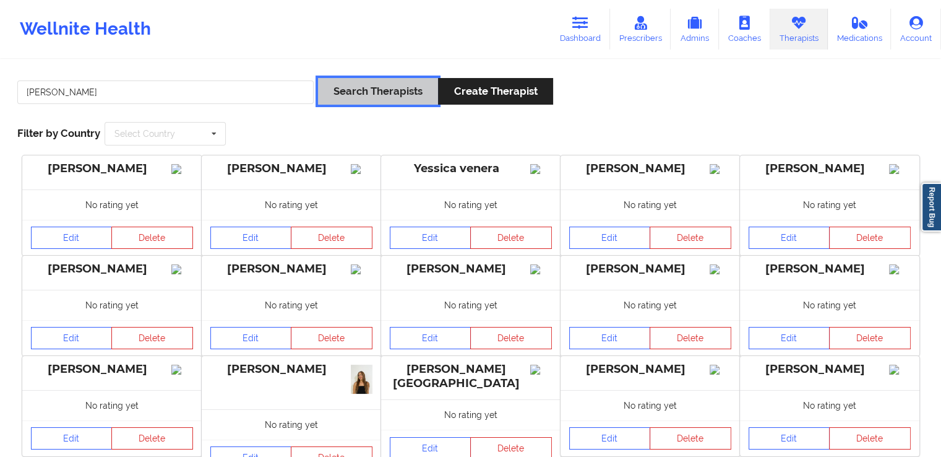
click at [364, 92] on button "Search Therapists" at bounding box center [378, 91] width 120 height 27
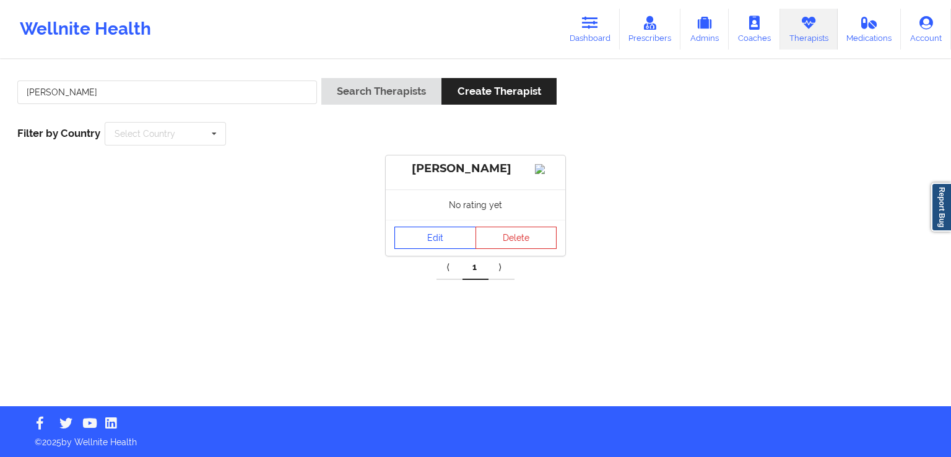
click at [403, 247] on link "Edit" at bounding box center [435, 237] width 82 height 22
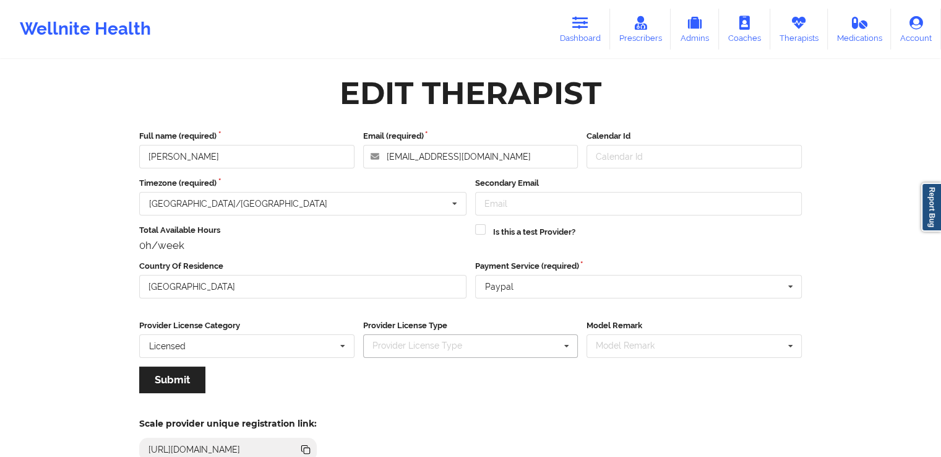
scroll to position [106, 0]
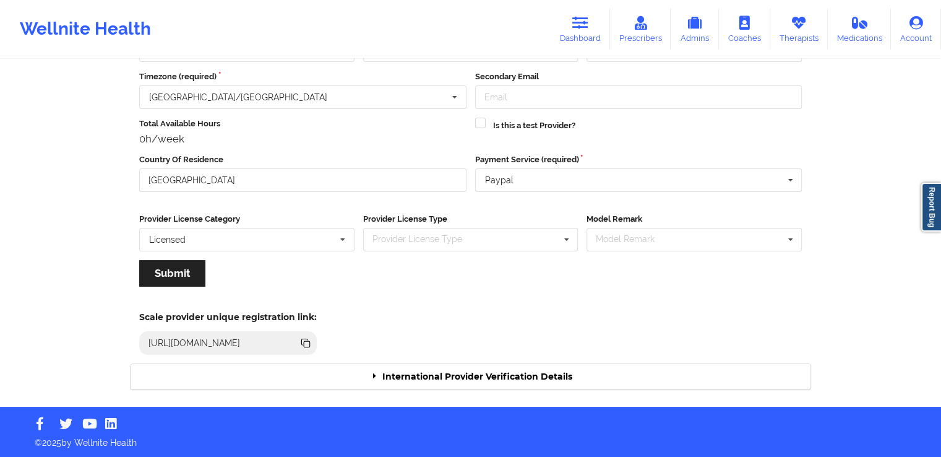
click at [484, 375] on div "International Provider Verification Details" at bounding box center [471, 376] width 680 height 25
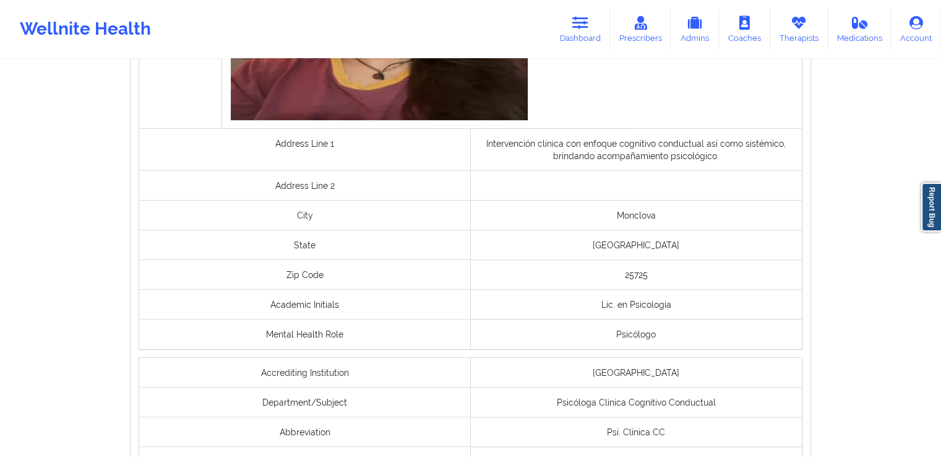
scroll to position [958, 0]
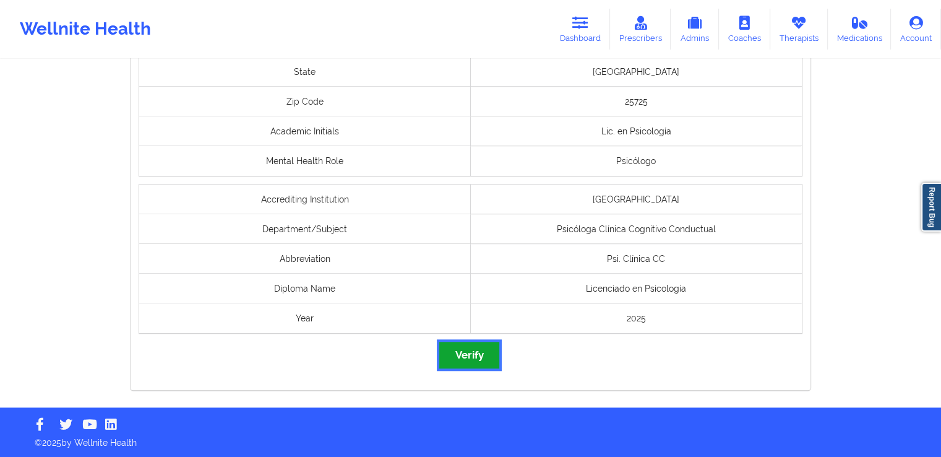
click at [460, 353] on button "Verify" at bounding box center [468, 355] width 59 height 27
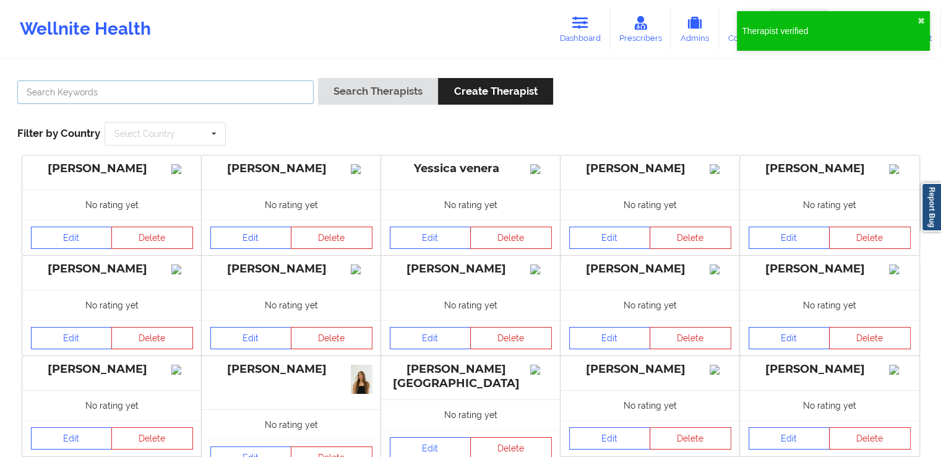
click at [252, 87] on input "text" at bounding box center [165, 92] width 296 height 24
paste input "[PERSON_NAME]"
type input "[PERSON_NAME]"
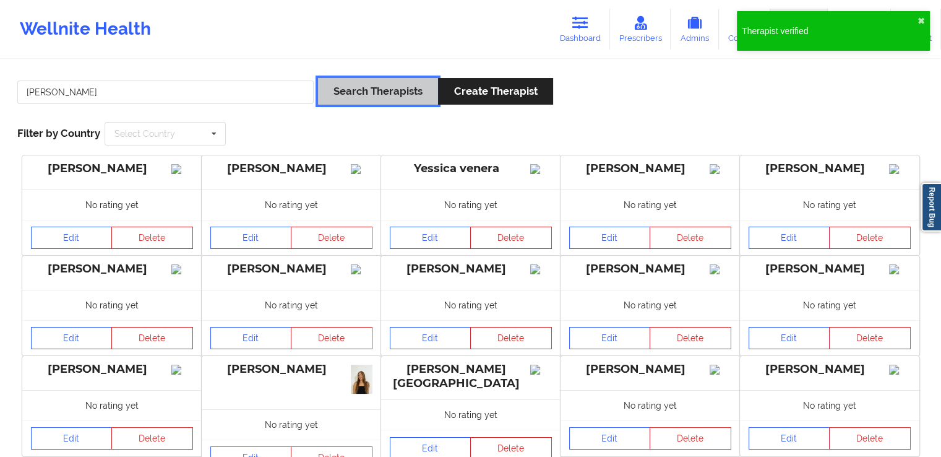
click at [353, 86] on button "Search Therapists" at bounding box center [378, 91] width 120 height 27
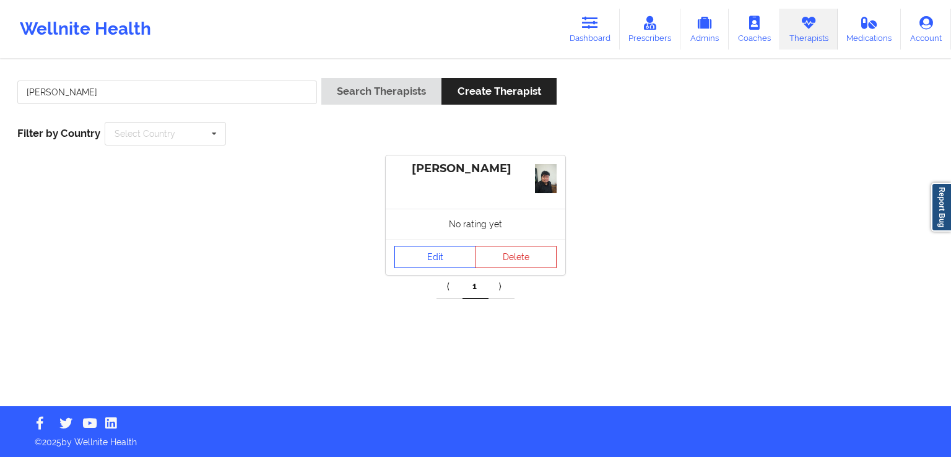
click at [442, 246] on link "Edit" at bounding box center [435, 257] width 82 height 22
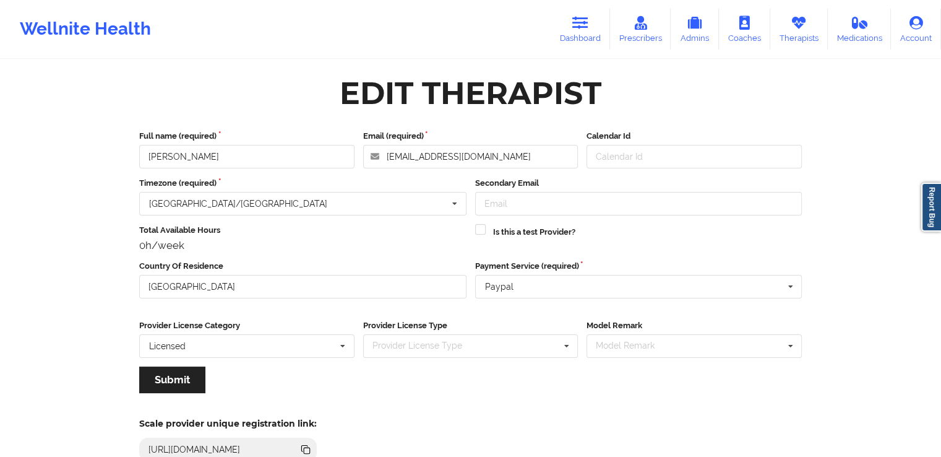
scroll to position [106, 0]
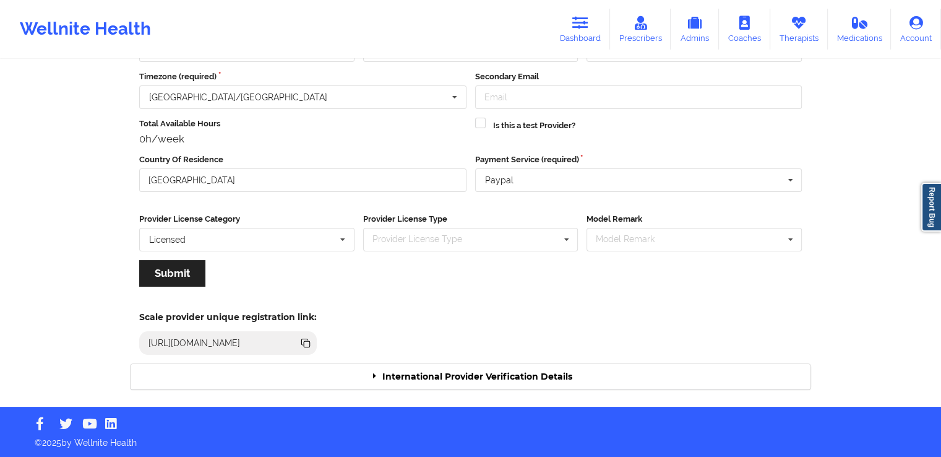
click at [498, 377] on div "International Provider Verification Details" at bounding box center [471, 376] width 680 height 25
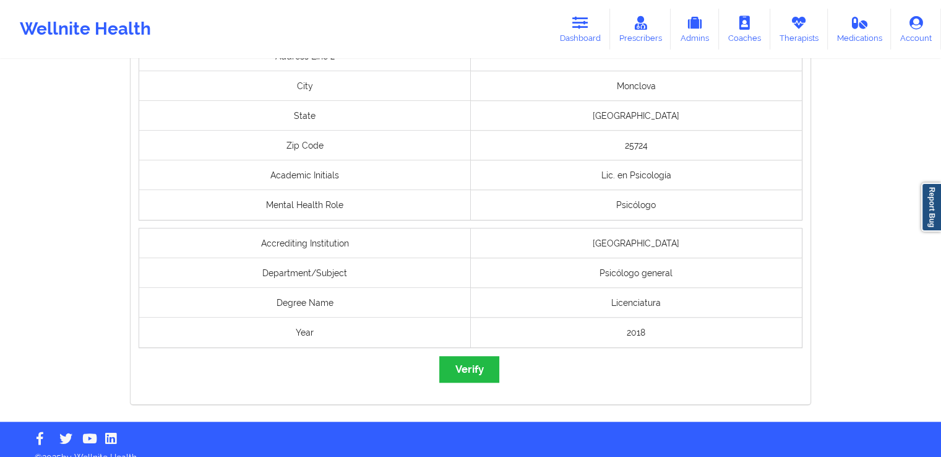
scroll to position [943, 0]
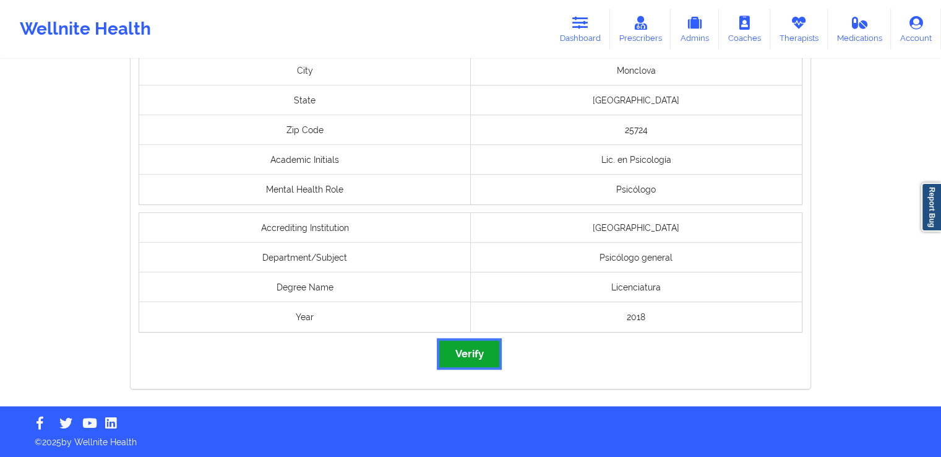
click at [464, 347] on button "Verify" at bounding box center [468, 353] width 59 height 27
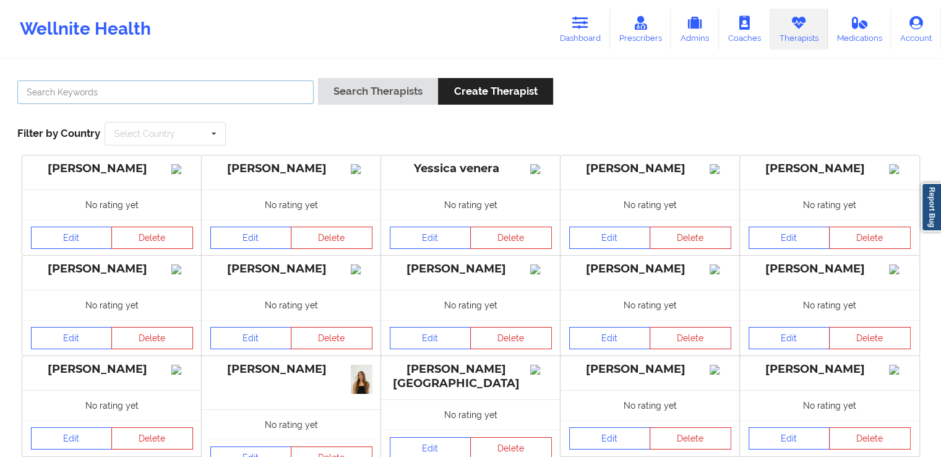
click at [254, 82] on input "text" at bounding box center [165, 92] width 296 height 24
paste input "[PERSON_NAME]"
type input "[PERSON_NAME]"
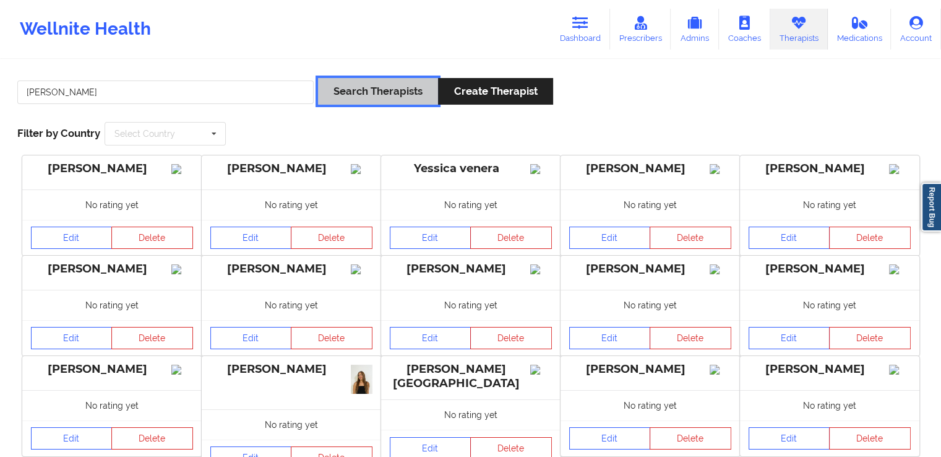
click at [370, 82] on button "Search Therapists" at bounding box center [378, 91] width 120 height 27
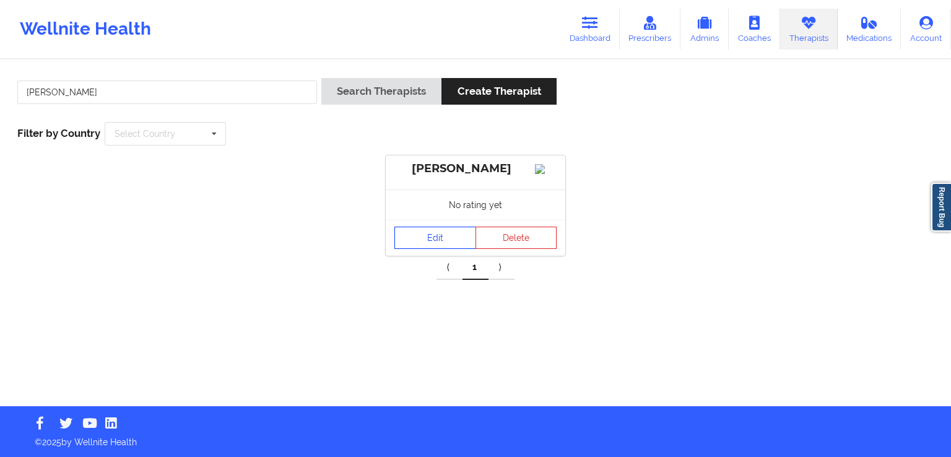
click at [431, 242] on link "Edit" at bounding box center [435, 237] width 82 height 22
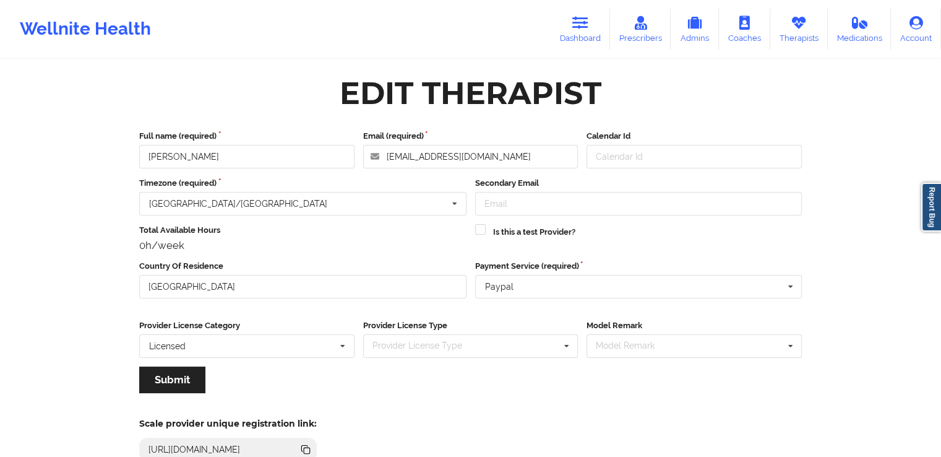
scroll to position [106, 0]
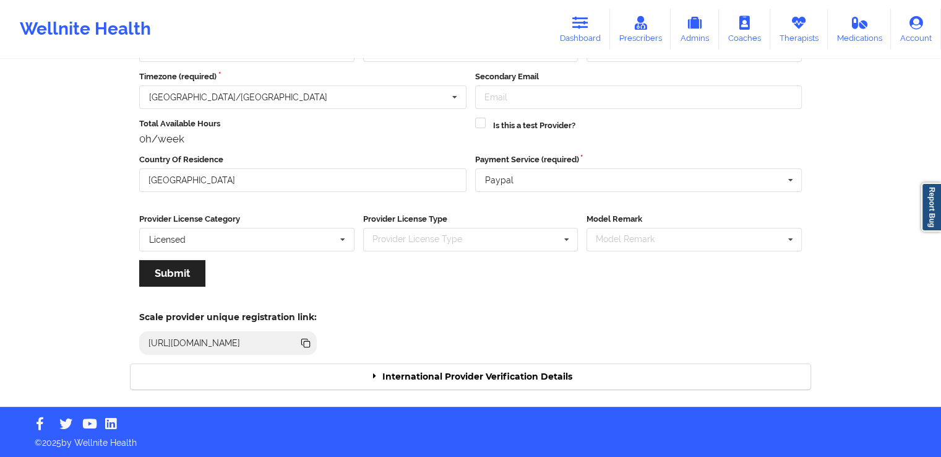
click at [575, 382] on div "International Provider Verification Details" at bounding box center [471, 376] width 680 height 25
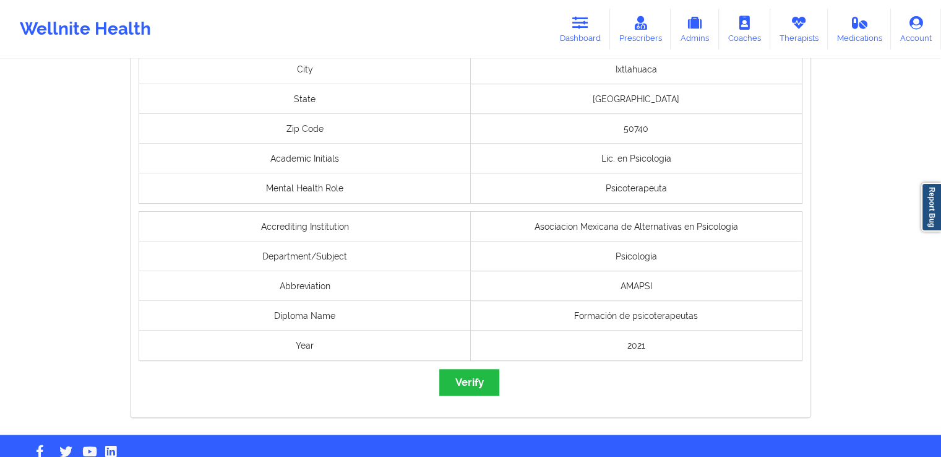
scroll to position [948, 0]
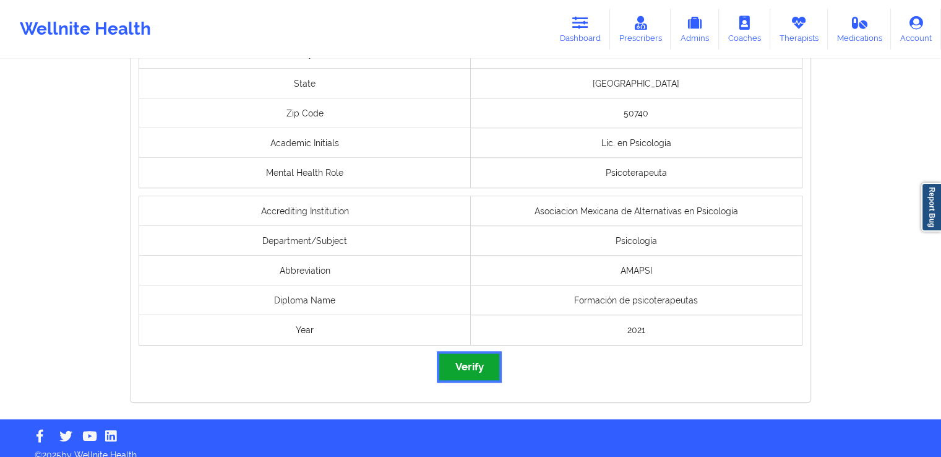
click at [474, 358] on button "Verify" at bounding box center [468, 366] width 59 height 27
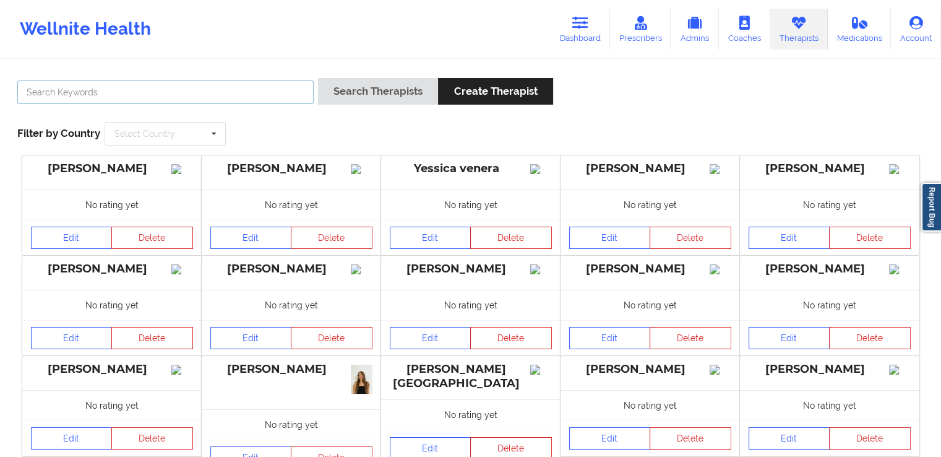
click at [256, 92] on input "text" at bounding box center [165, 92] width 296 height 24
paste input "[PERSON_NAME]"
type input "[PERSON_NAME]"
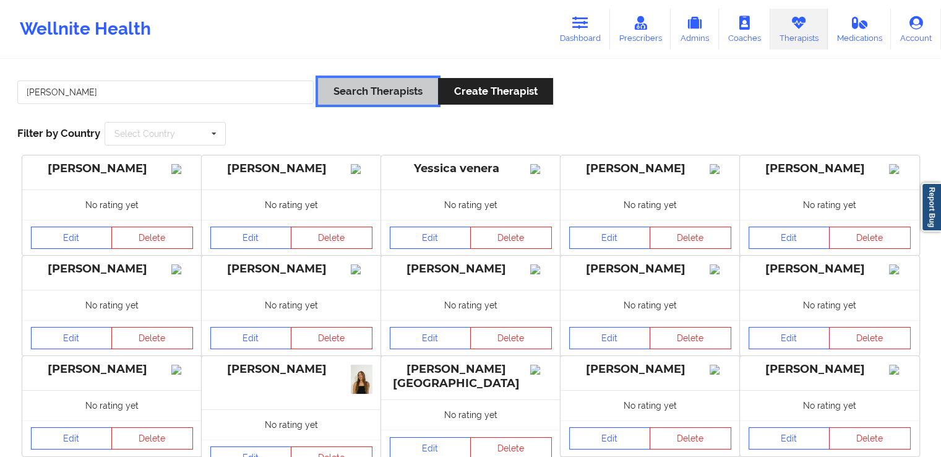
click at [356, 100] on button "Search Therapists" at bounding box center [378, 91] width 120 height 27
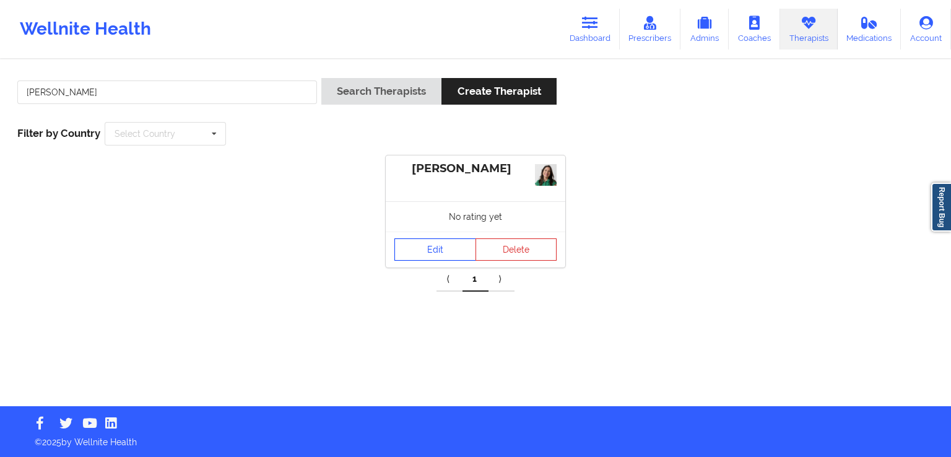
click at [422, 248] on link "Edit" at bounding box center [435, 249] width 82 height 22
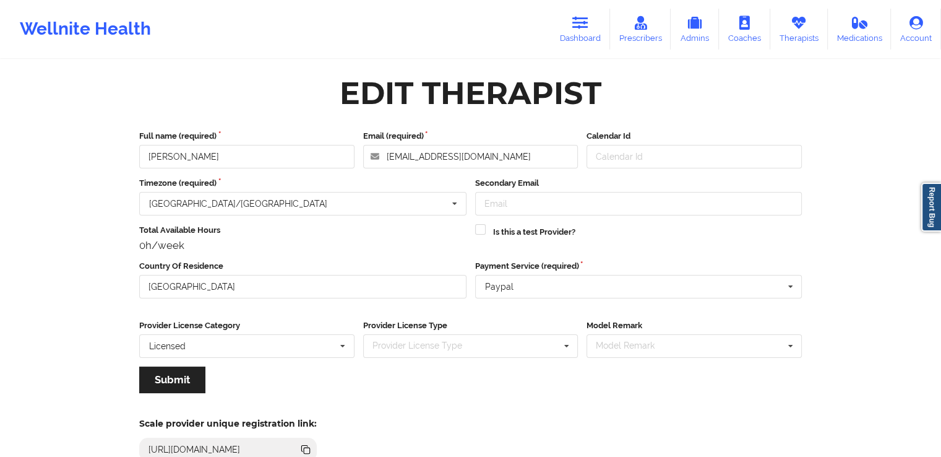
scroll to position [106, 0]
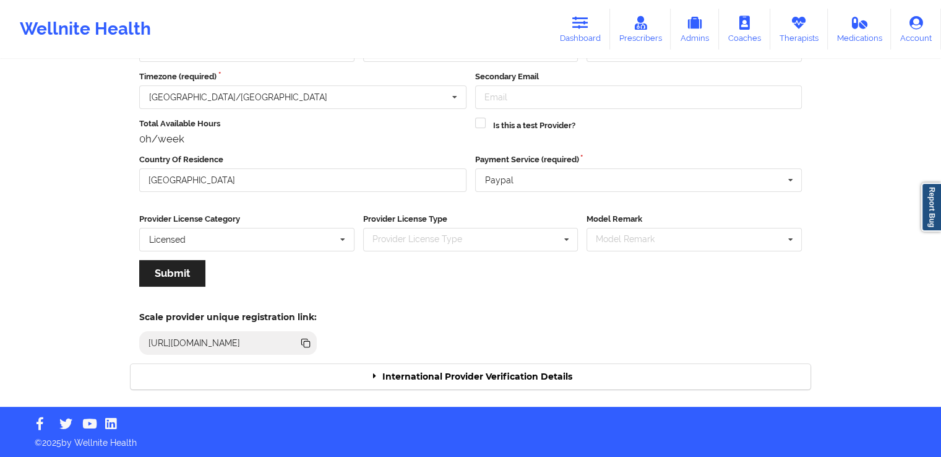
click at [579, 374] on div "International Provider Verification Details" at bounding box center [471, 376] width 680 height 25
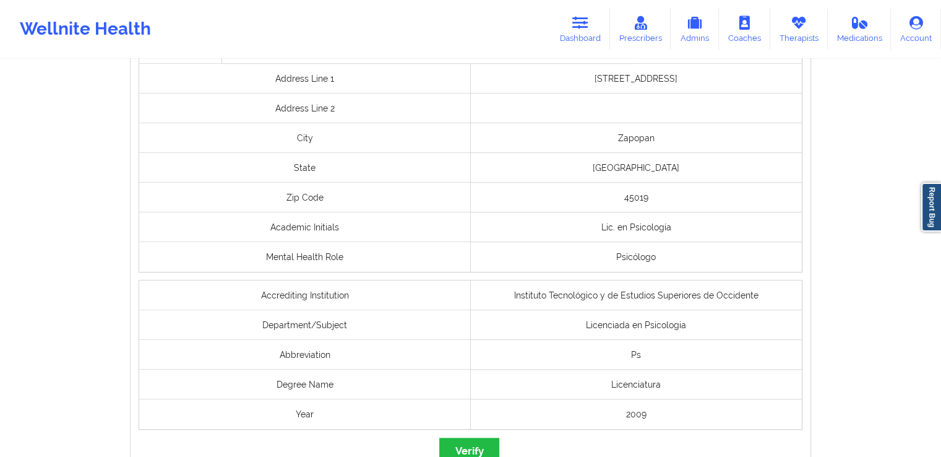
scroll to position [912, 0]
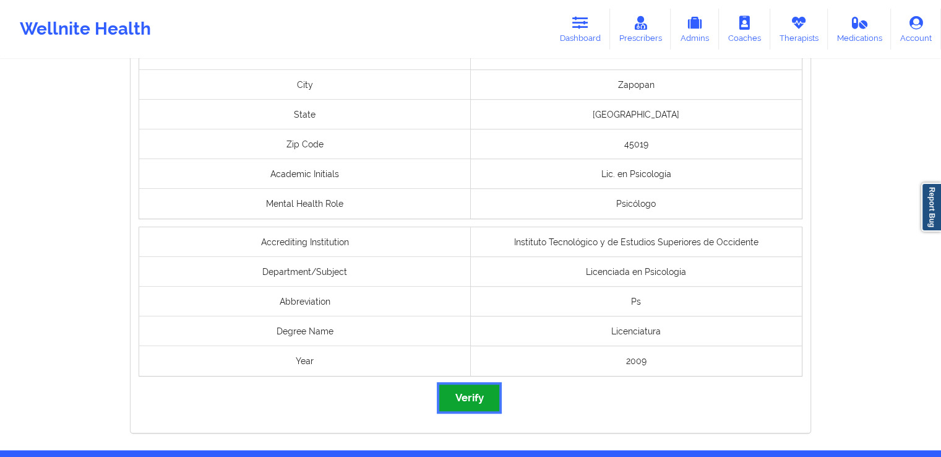
click at [446, 390] on button "Verify" at bounding box center [468, 397] width 59 height 27
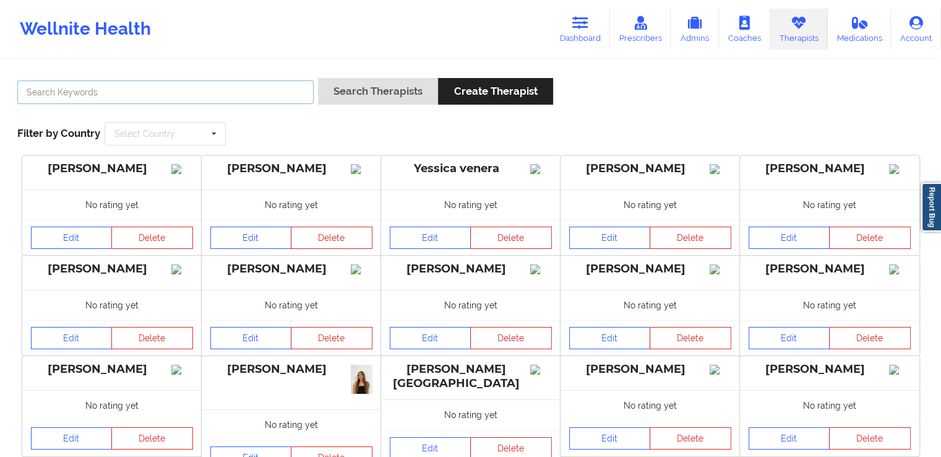
click at [240, 102] on input "text" at bounding box center [165, 92] width 296 height 24
paste input "[PERSON_NAME]"
type input "[PERSON_NAME]"
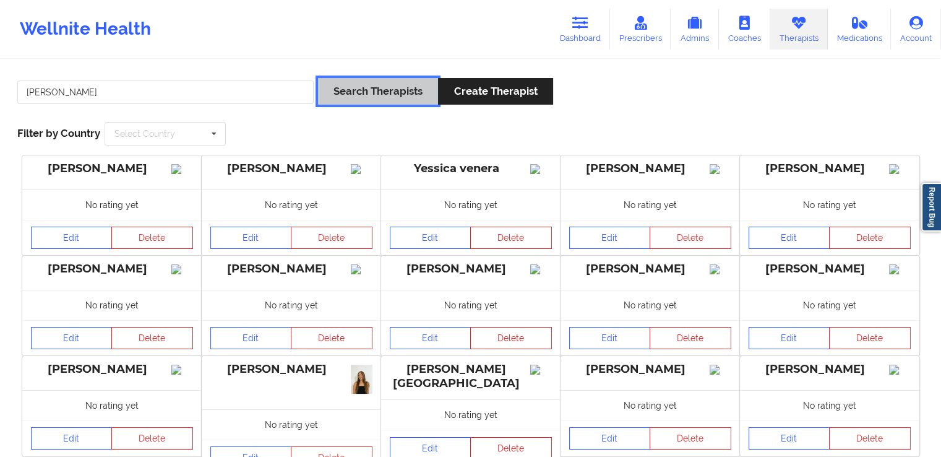
click at [348, 88] on button "Search Therapists" at bounding box center [378, 91] width 120 height 27
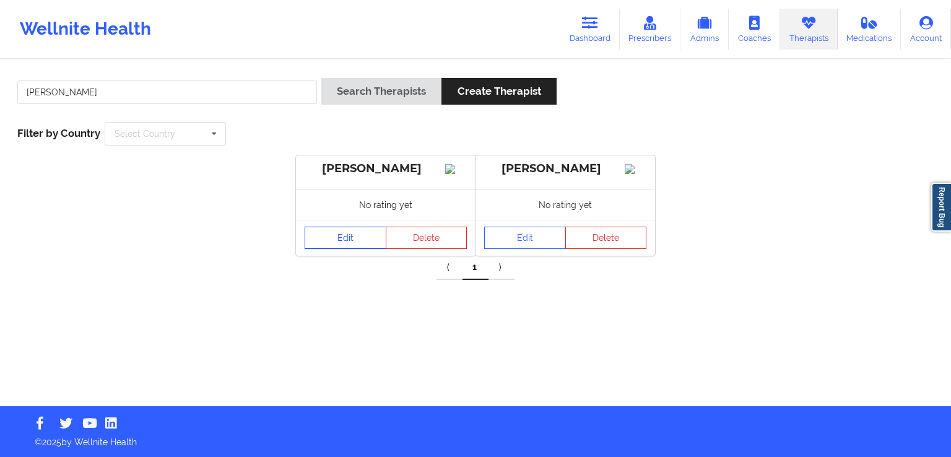
click at [354, 239] on link "Edit" at bounding box center [345, 237] width 82 height 22
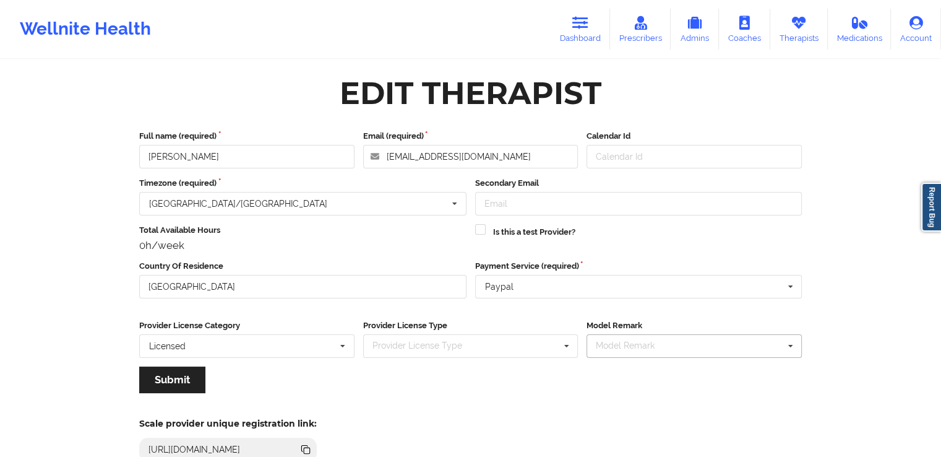
scroll to position [106, 0]
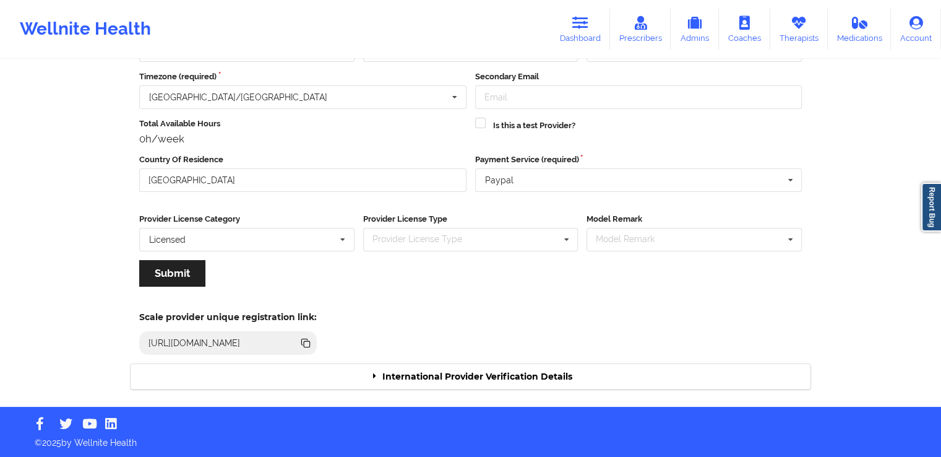
click at [619, 374] on div "International Provider Verification Details" at bounding box center [471, 376] width 680 height 25
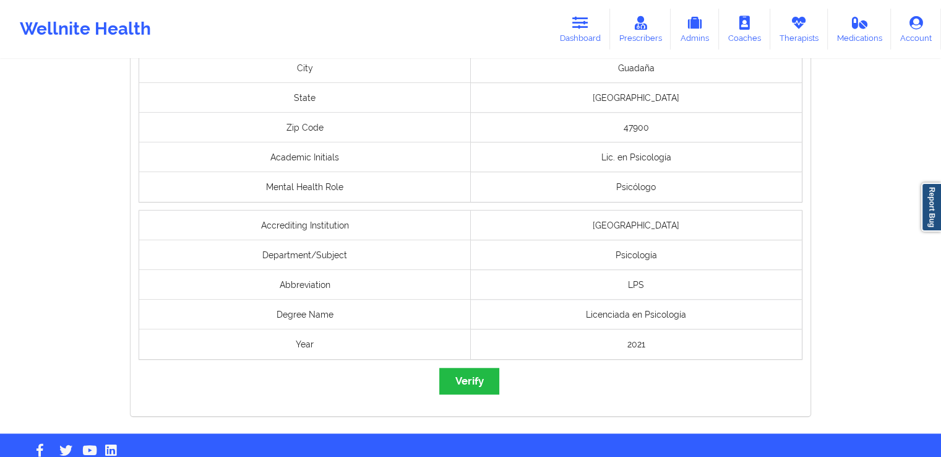
scroll to position [1022, 0]
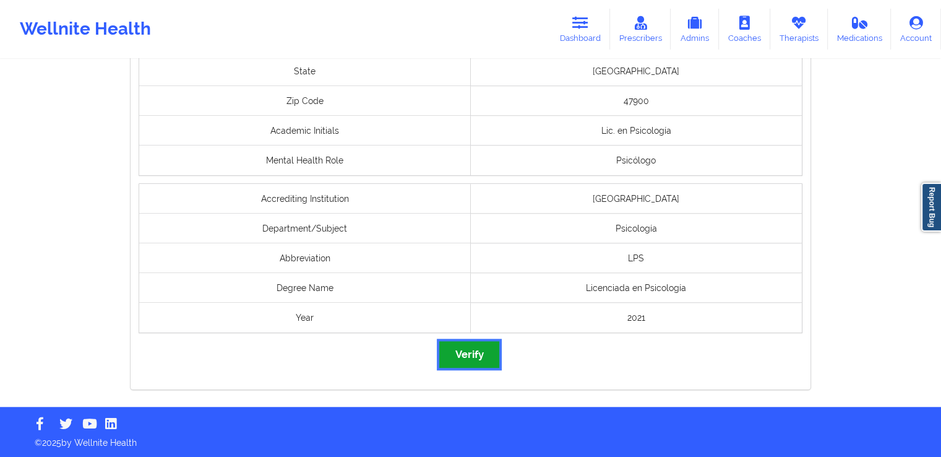
click at [460, 346] on button "Verify" at bounding box center [468, 354] width 59 height 27
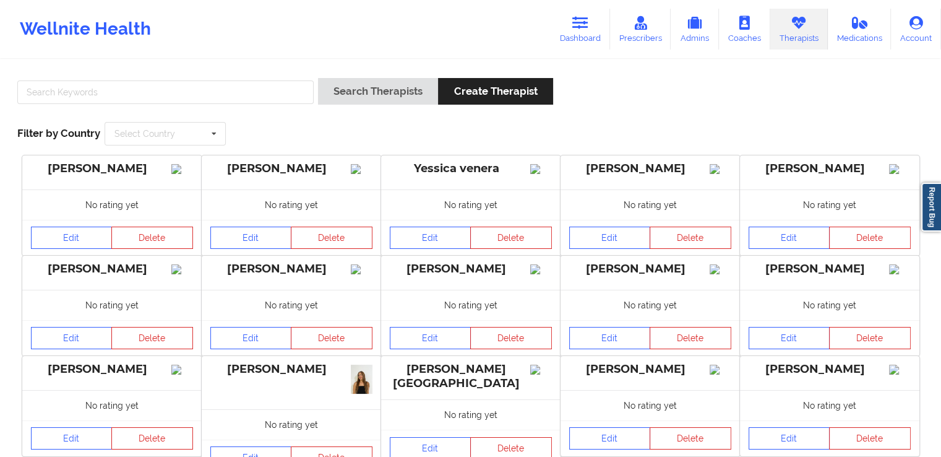
click at [234, 73] on div "Search Therapists Create Therapist Filter by Country Select Country [GEOGRAPHIC…" at bounding box center [471, 111] width 924 height 85
click at [220, 102] on input "text" at bounding box center [165, 92] width 296 height 24
paste input "[PERSON_NAME]"
type input "[PERSON_NAME]"
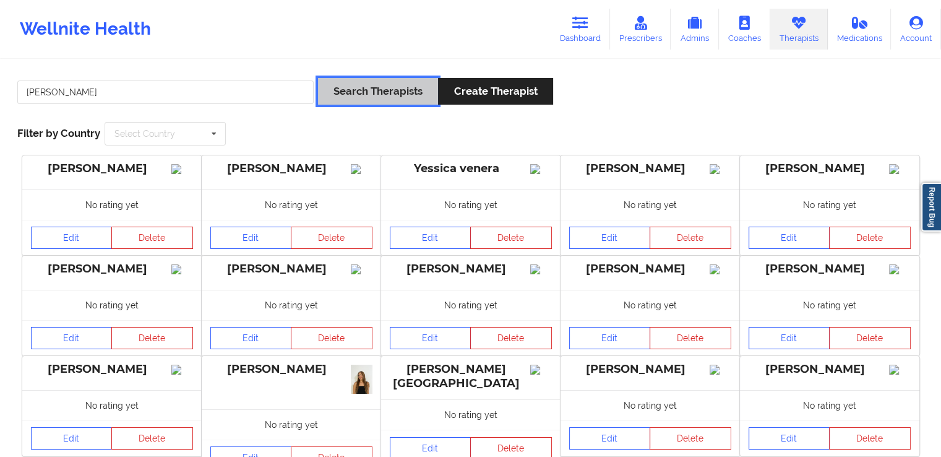
click at [363, 99] on button "Search Therapists" at bounding box center [378, 91] width 120 height 27
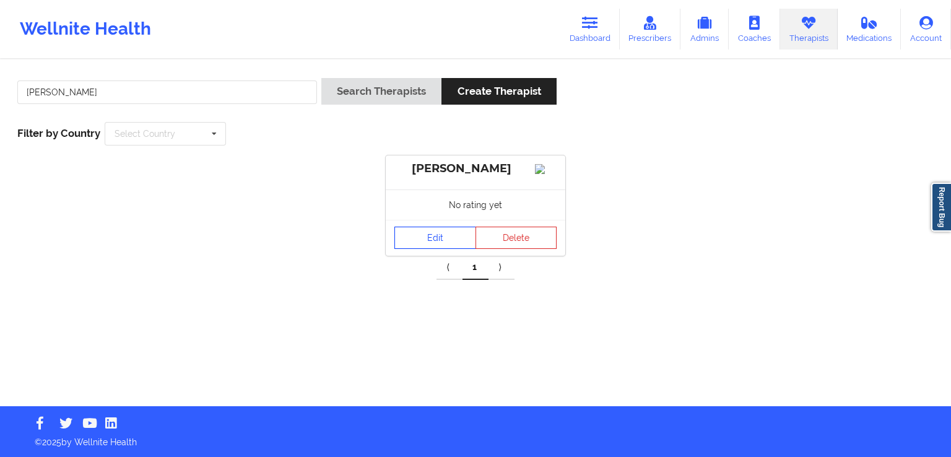
click at [435, 246] on link "Edit" at bounding box center [435, 237] width 82 height 22
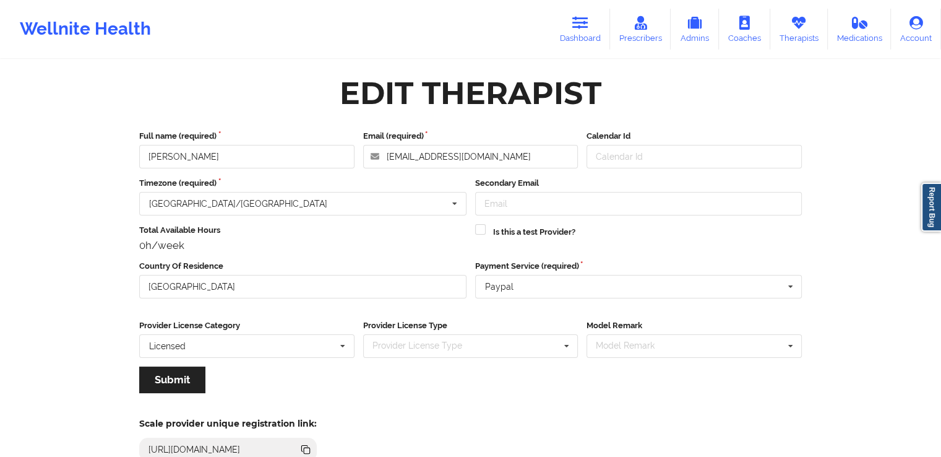
scroll to position [106, 0]
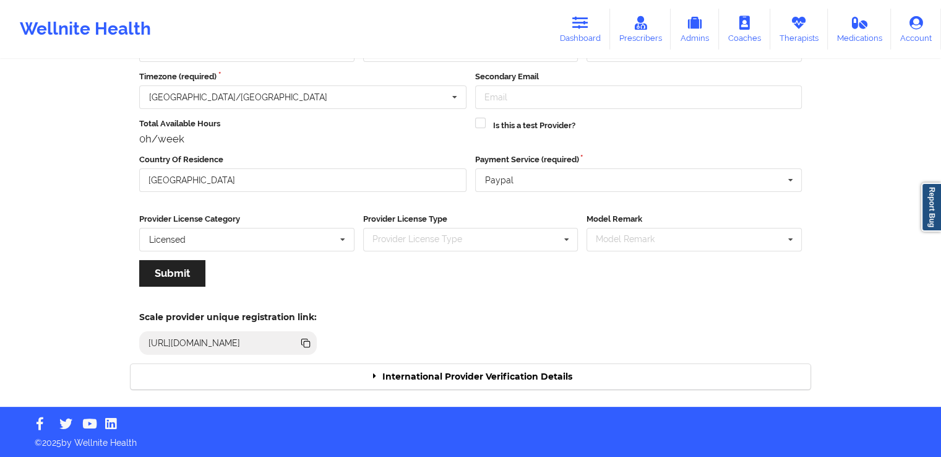
click at [511, 371] on div "International Provider Verification Details" at bounding box center [471, 376] width 680 height 25
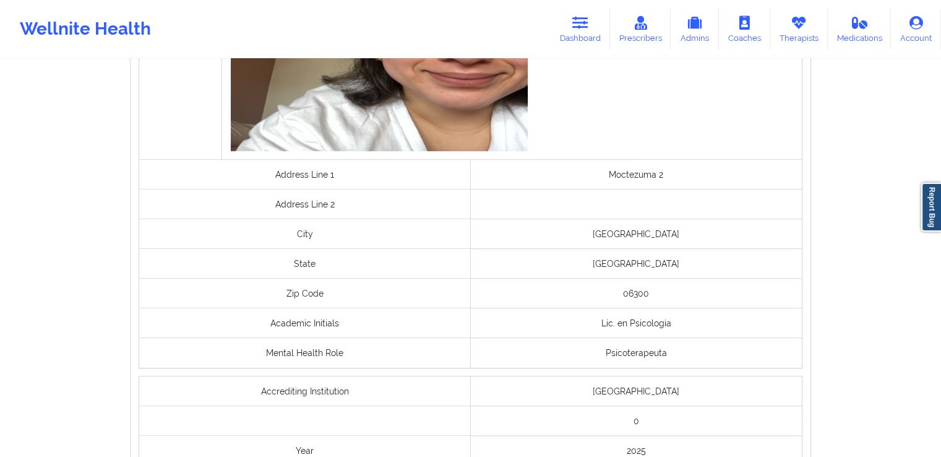
scroll to position [962, 0]
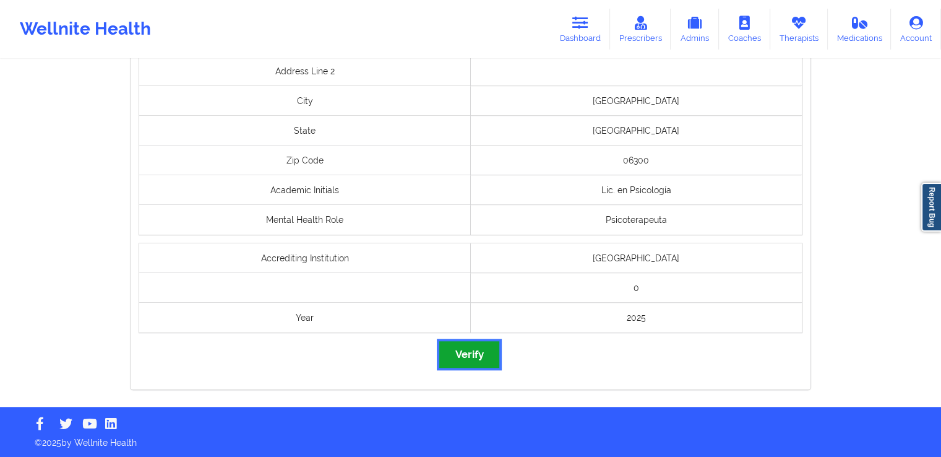
click at [473, 347] on button "Verify" at bounding box center [468, 354] width 59 height 27
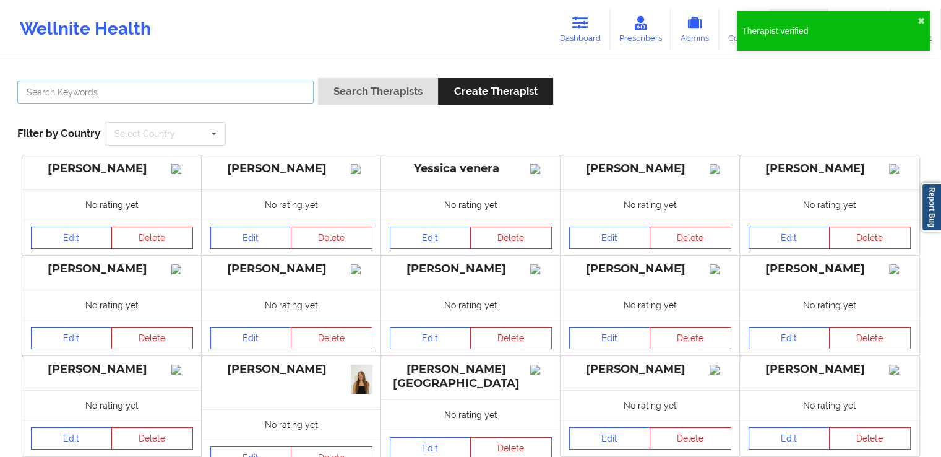
click at [220, 97] on input "text" at bounding box center [165, 92] width 296 height 24
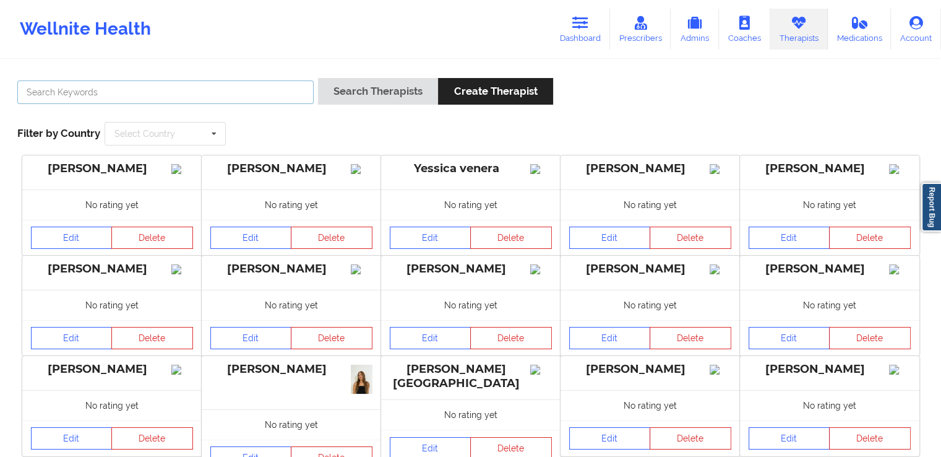
paste input "[PERSON_NAME]"
type input "[PERSON_NAME]"
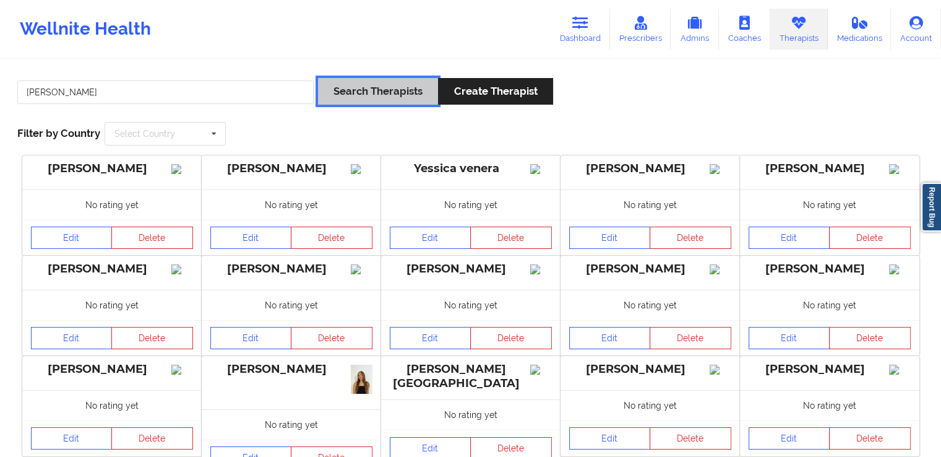
click at [361, 90] on button "Search Therapists" at bounding box center [378, 91] width 120 height 27
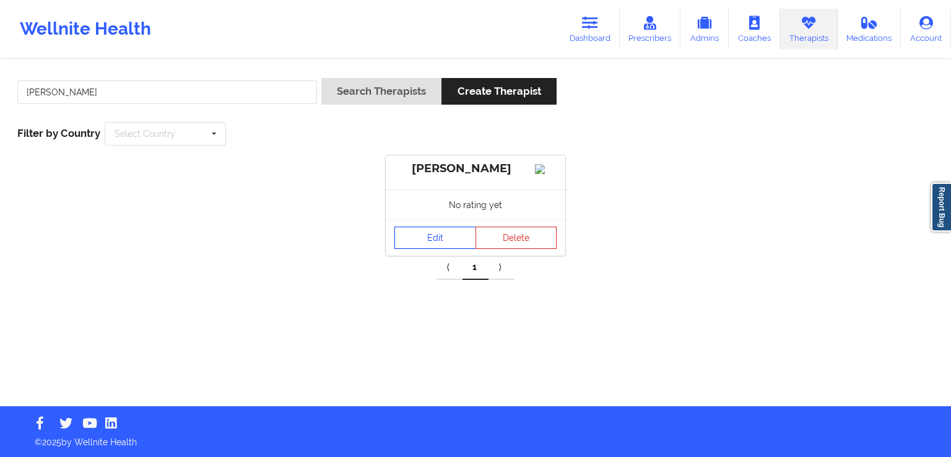
click at [444, 249] on link "Edit" at bounding box center [435, 237] width 82 height 22
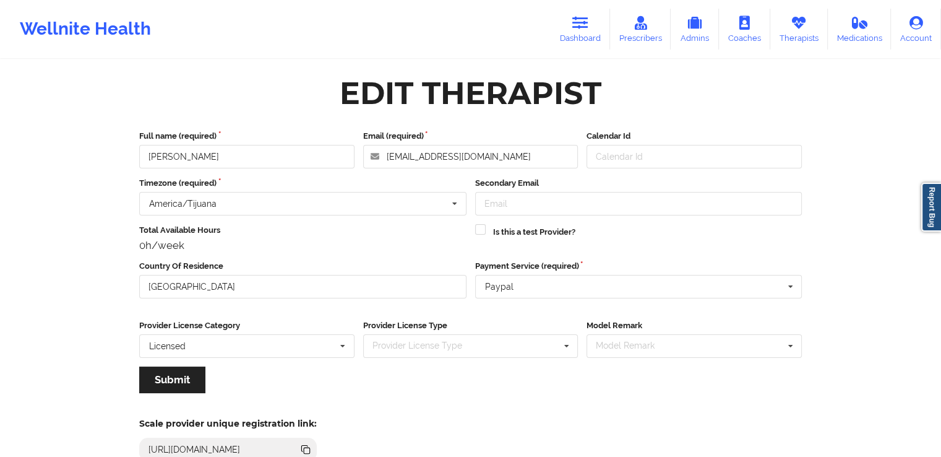
scroll to position [106, 0]
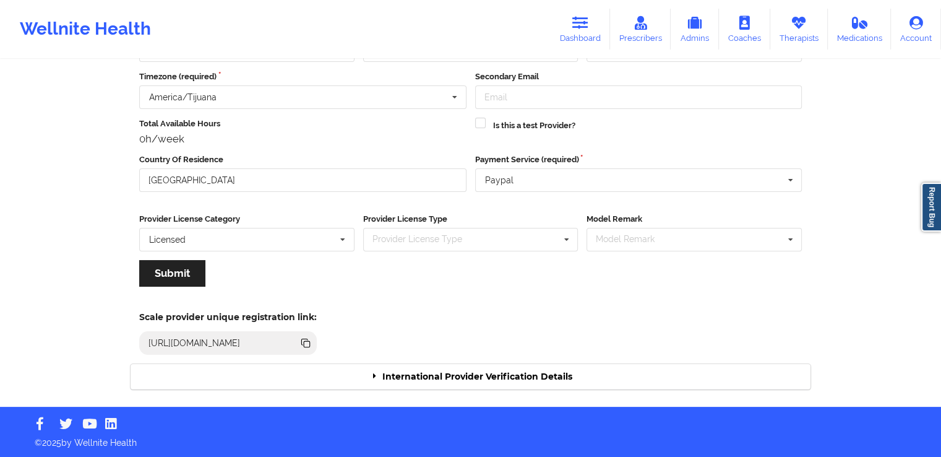
click at [517, 369] on div "International Provider Verification Details" at bounding box center [471, 376] width 680 height 25
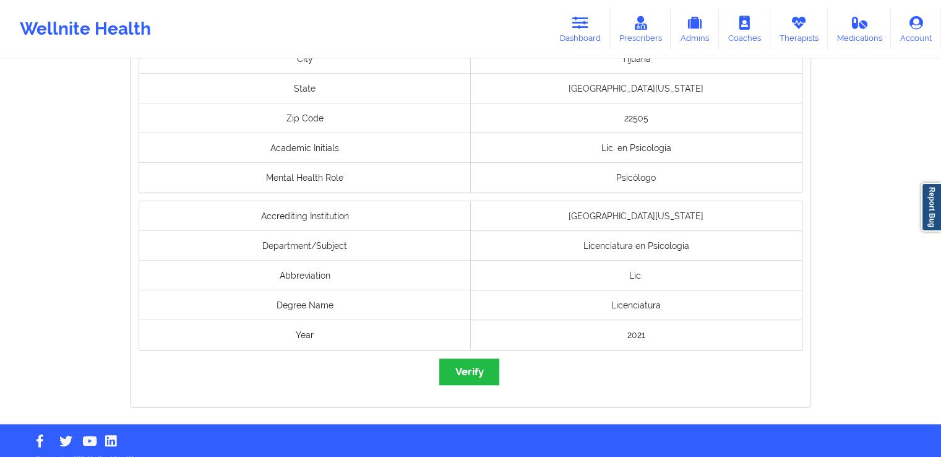
scroll to position [973, 0]
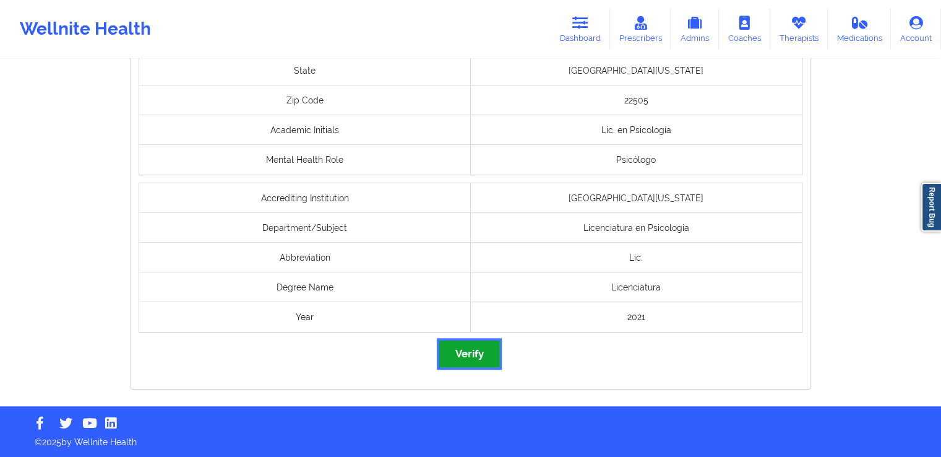
click at [475, 356] on button "Verify" at bounding box center [468, 353] width 59 height 27
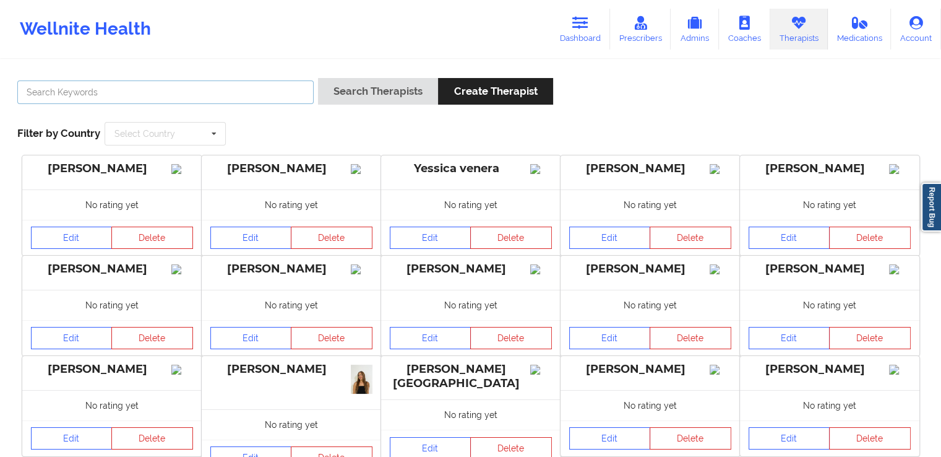
click at [240, 87] on input "text" at bounding box center [165, 92] width 296 height 24
paste input "[PERSON_NAME]"
type input "[PERSON_NAME]"
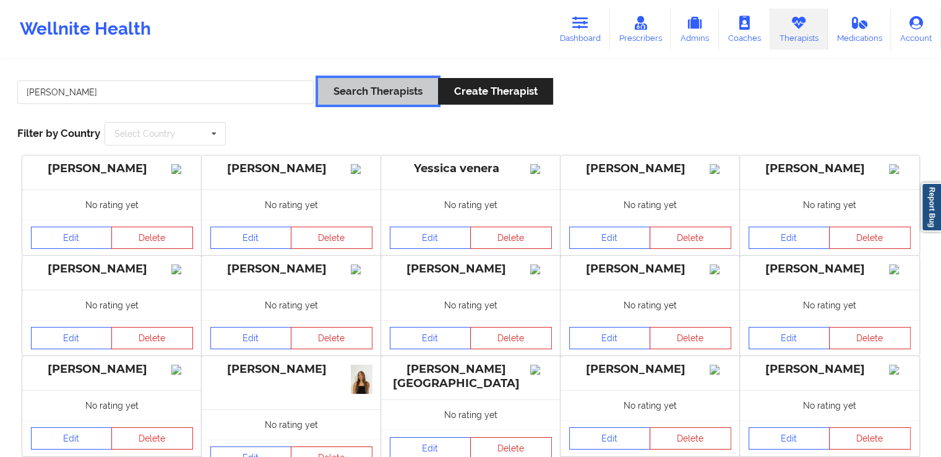
click at [360, 88] on button "Search Therapists" at bounding box center [378, 91] width 120 height 27
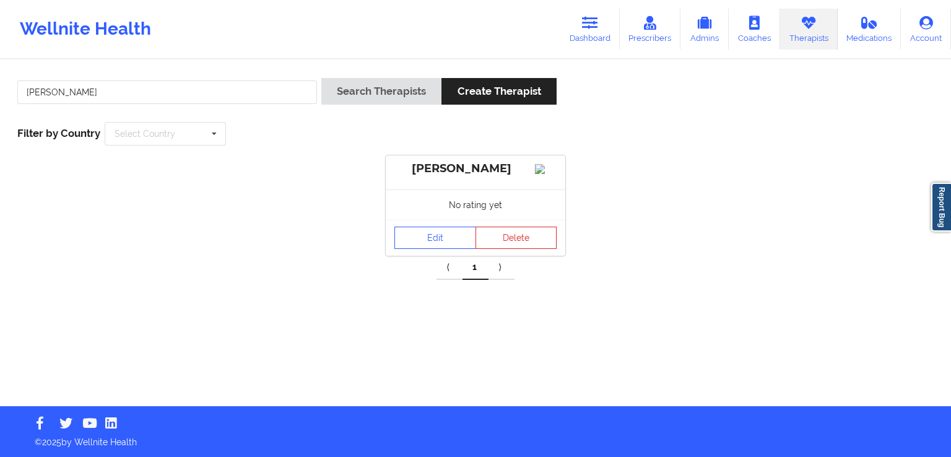
click at [431, 256] on div "Edit Delete" at bounding box center [475, 238] width 179 height 36
click at [448, 248] on link "Edit" at bounding box center [435, 237] width 82 height 22
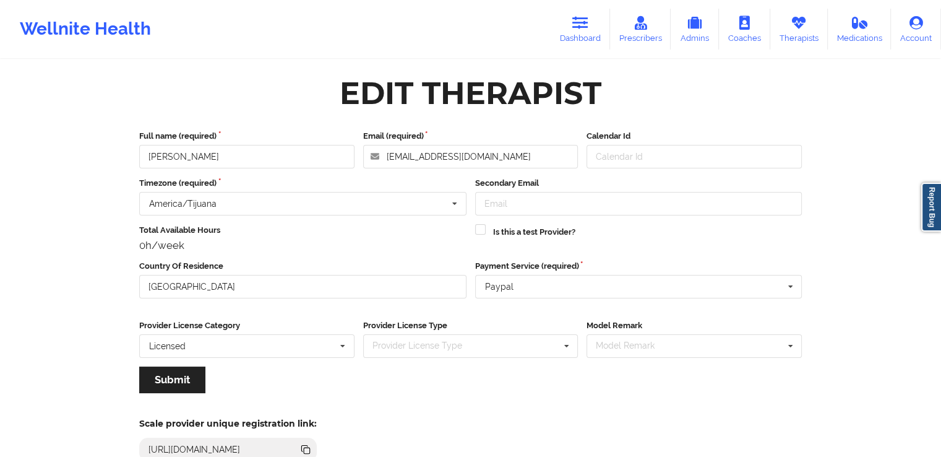
scroll to position [106, 0]
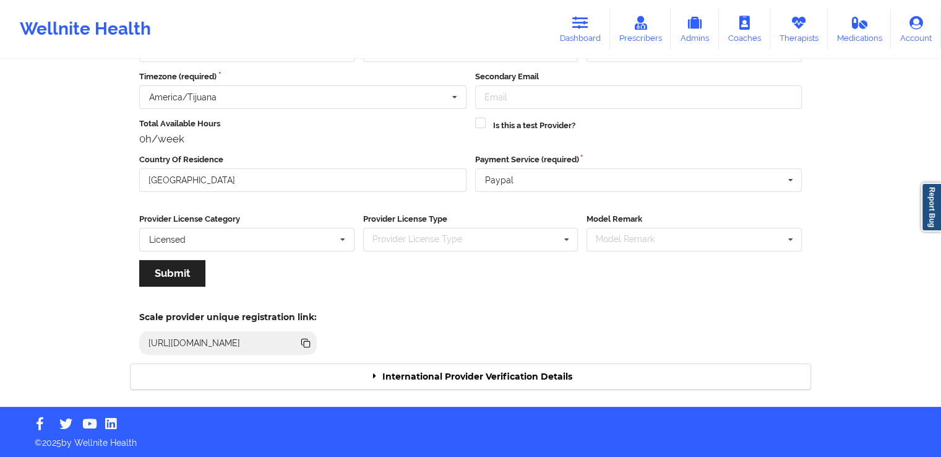
click at [528, 377] on div "International Provider Verification Details" at bounding box center [471, 376] width 680 height 25
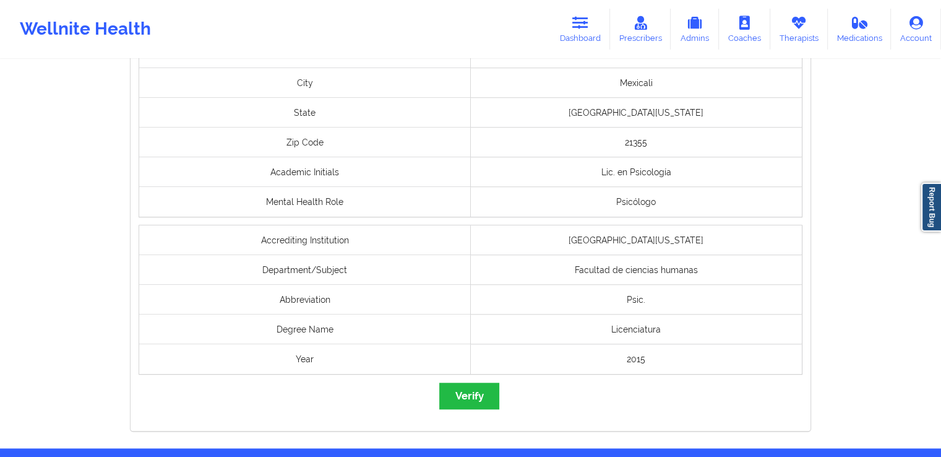
scroll to position [1022, 0]
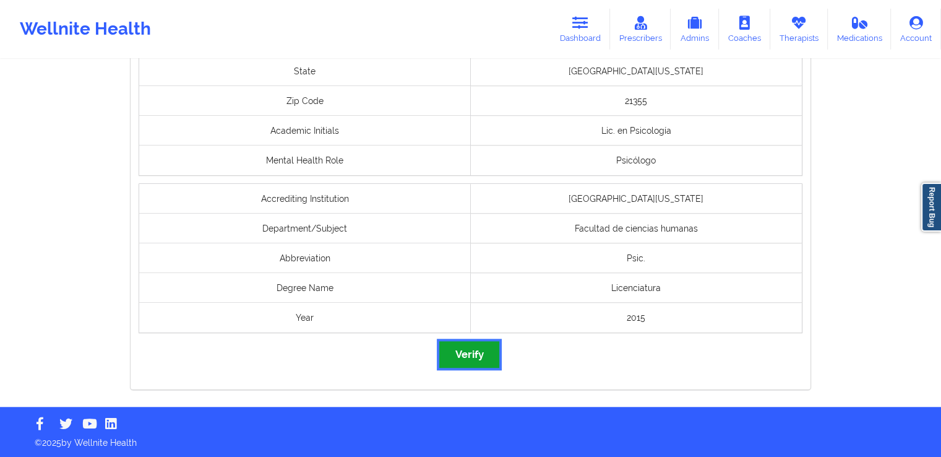
click at [471, 363] on button "Verify" at bounding box center [468, 354] width 59 height 27
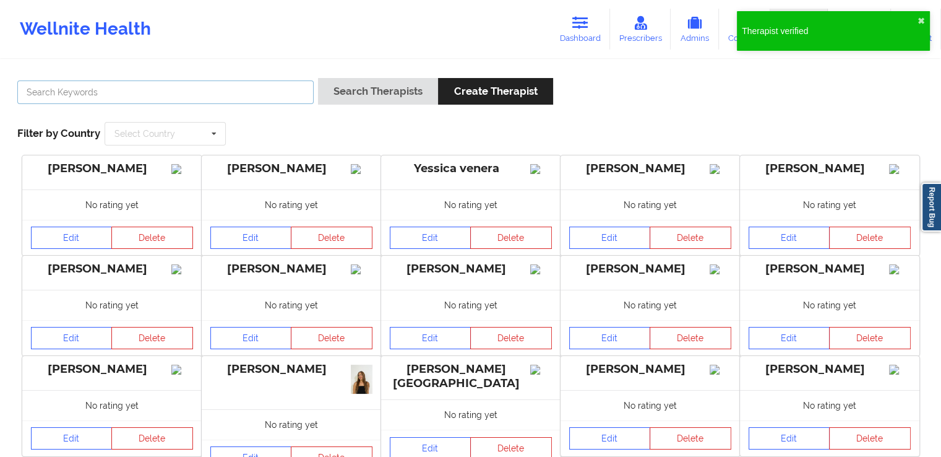
click at [173, 87] on input "text" at bounding box center [165, 92] width 296 height 24
paste input "[PERSON_NAME]"
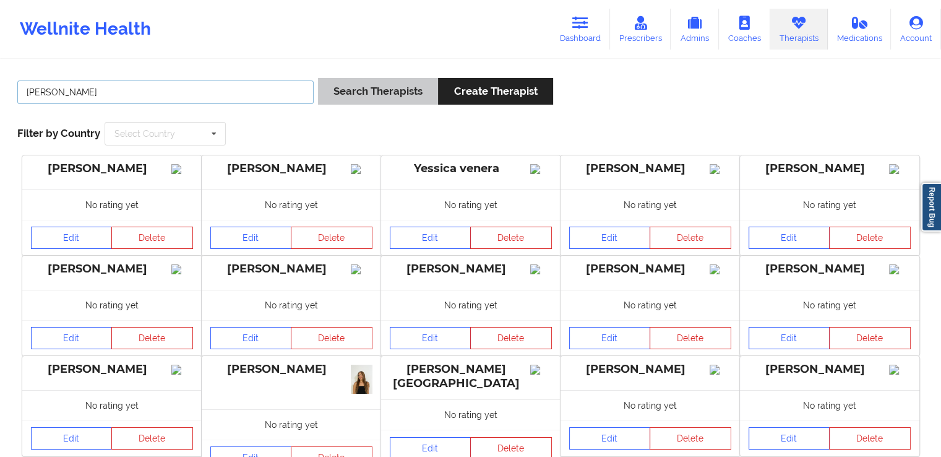
type input "[PERSON_NAME]"
click at [345, 94] on button "Search Therapists" at bounding box center [378, 91] width 120 height 27
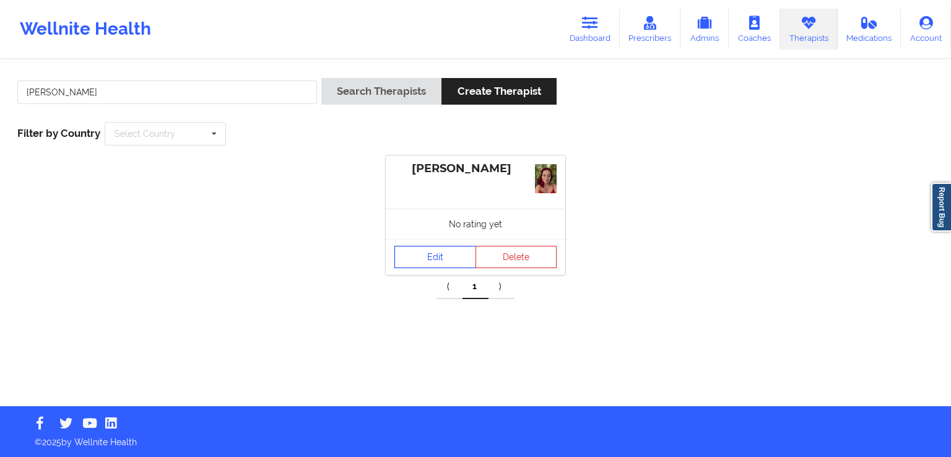
click at [445, 255] on link "Edit" at bounding box center [435, 257] width 82 height 22
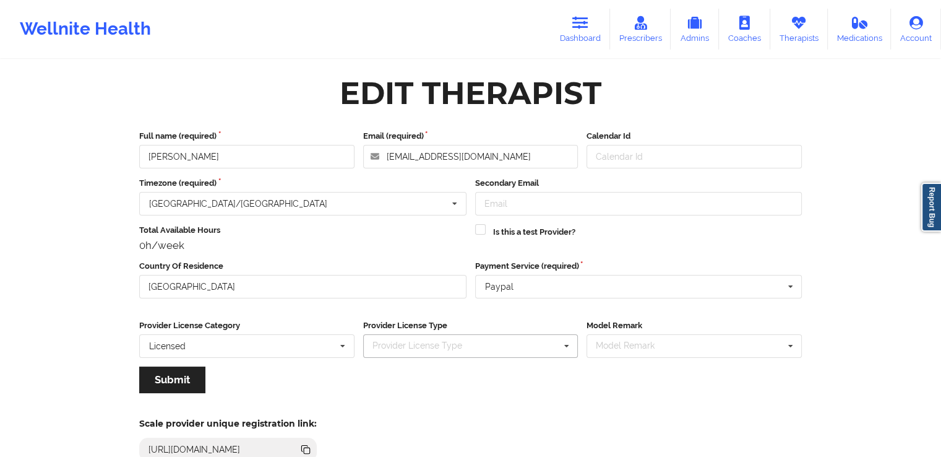
scroll to position [106, 0]
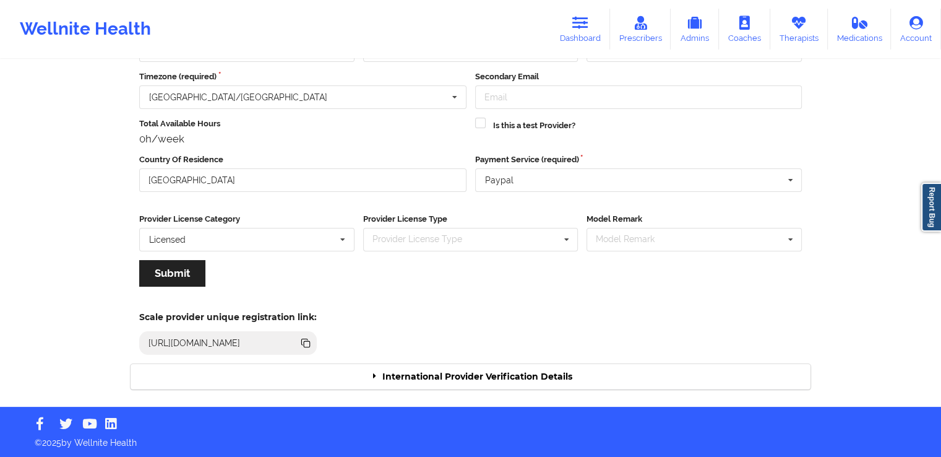
click at [502, 379] on div "International Provider Verification Details" at bounding box center [471, 376] width 680 height 25
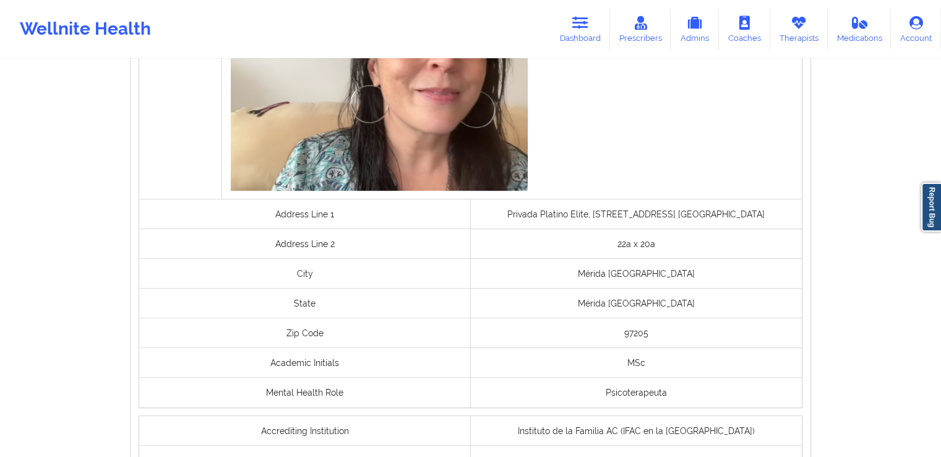
scroll to position [955, 0]
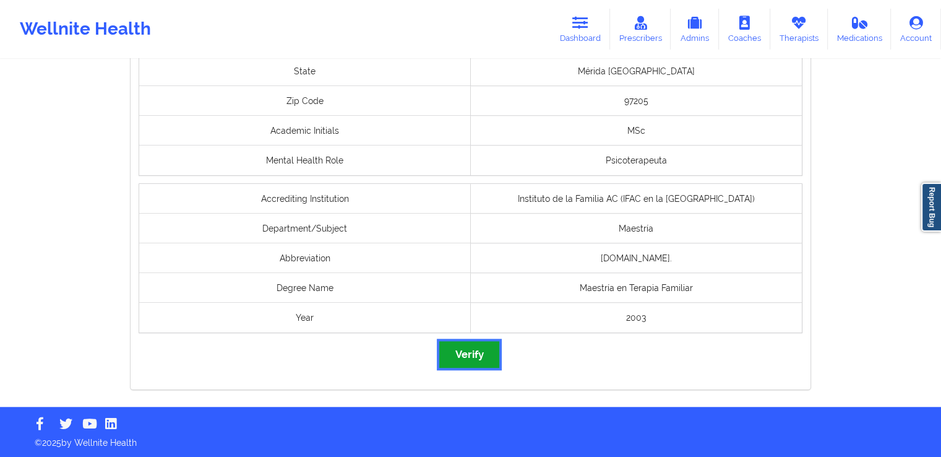
click at [470, 346] on button "Verify" at bounding box center [468, 354] width 59 height 27
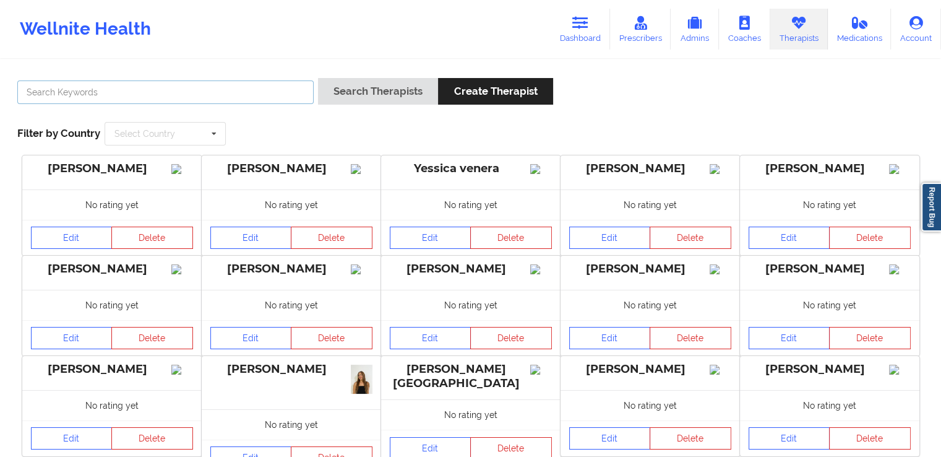
click at [265, 83] on input "text" at bounding box center [165, 92] width 296 height 24
paste input "[PERSON_NAME]"
type input "[PERSON_NAME]"
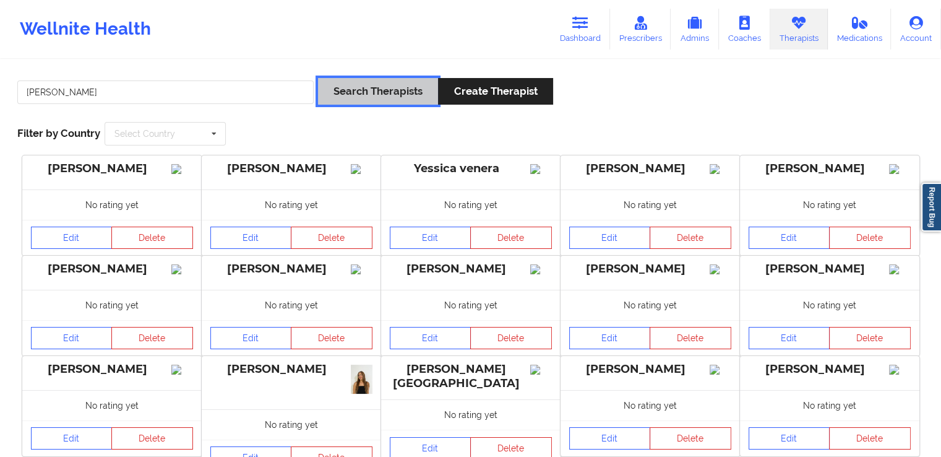
click at [389, 98] on button "Search Therapists" at bounding box center [378, 91] width 120 height 27
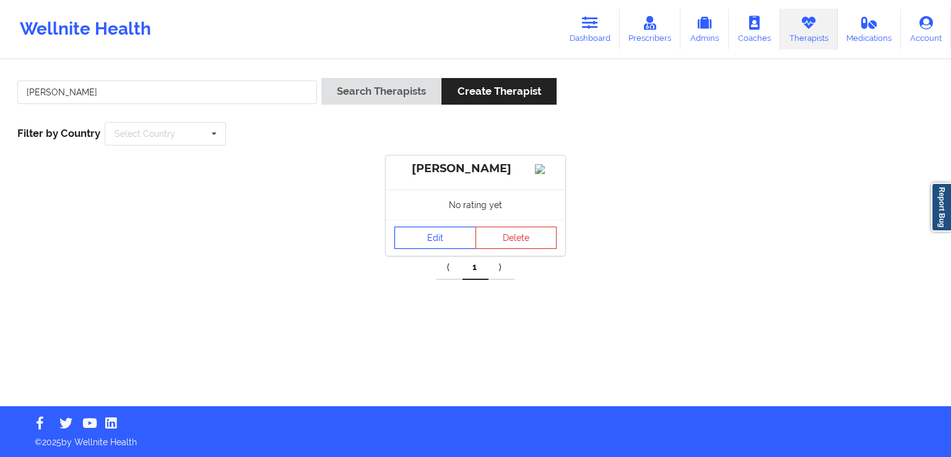
click at [421, 244] on link "Edit" at bounding box center [435, 237] width 82 height 22
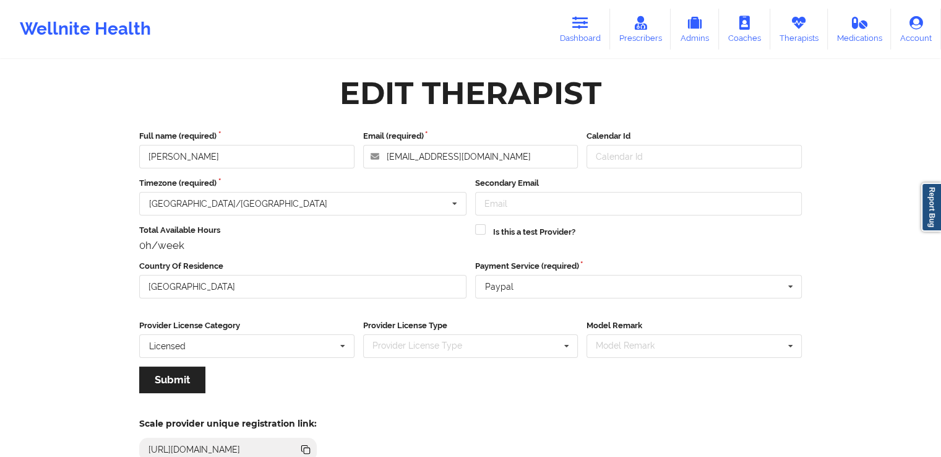
scroll to position [106, 0]
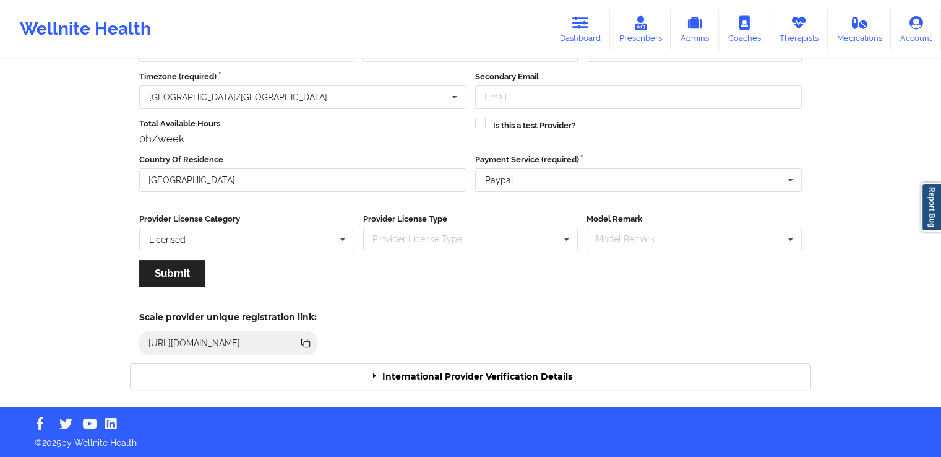
click at [467, 377] on div "International Provider Verification Details" at bounding box center [471, 376] width 680 height 25
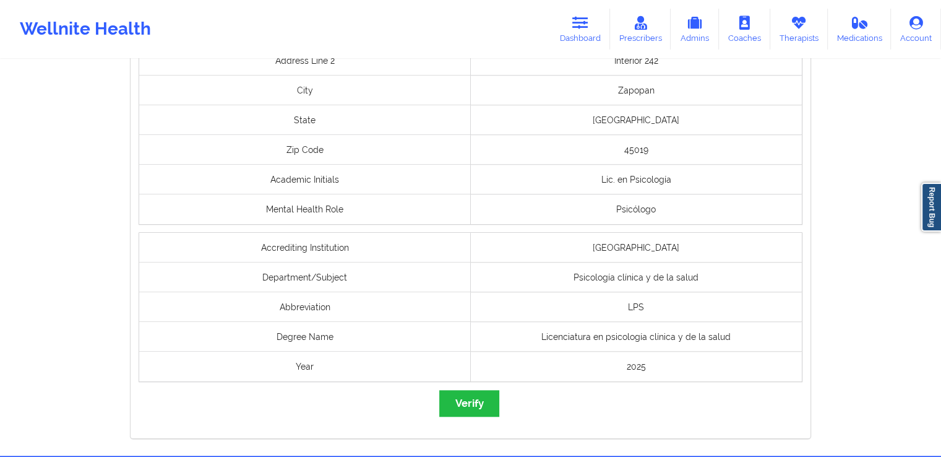
scroll to position [1022, 0]
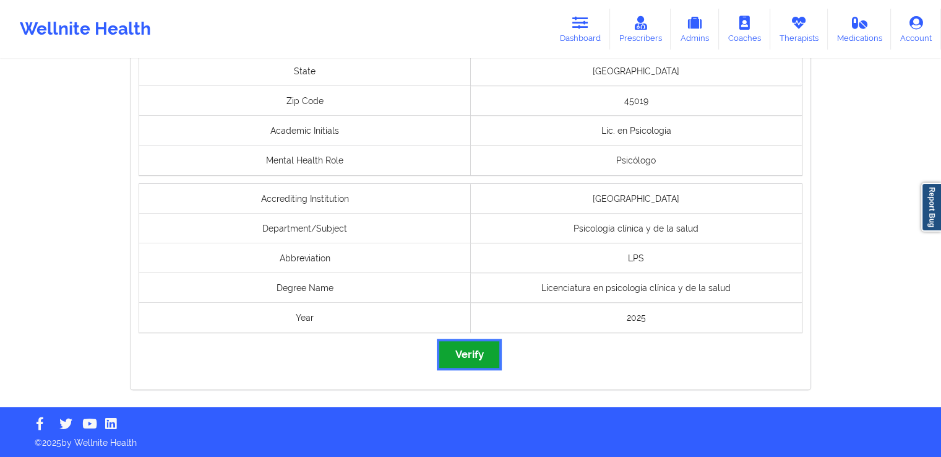
click at [468, 362] on button "Verify" at bounding box center [468, 354] width 59 height 27
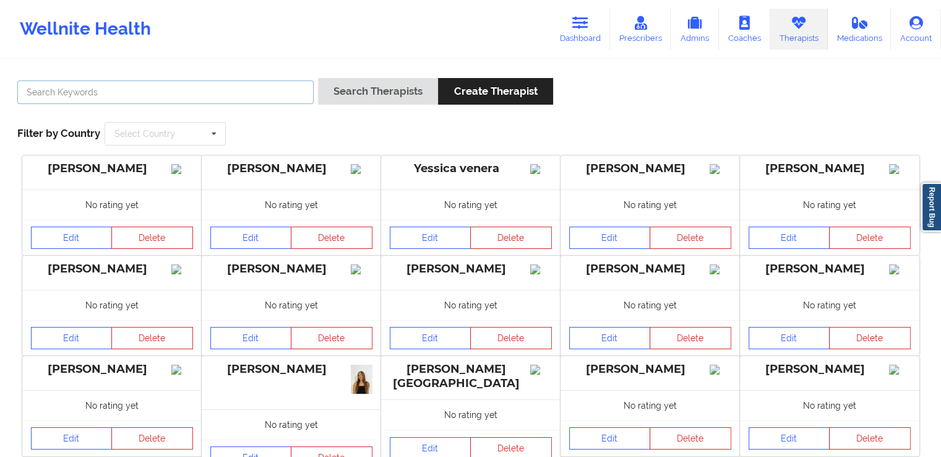
click at [260, 93] on input "text" at bounding box center [165, 92] width 296 height 24
paste input "[PERSON_NAME]"
type input "[PERSON_NAME]"
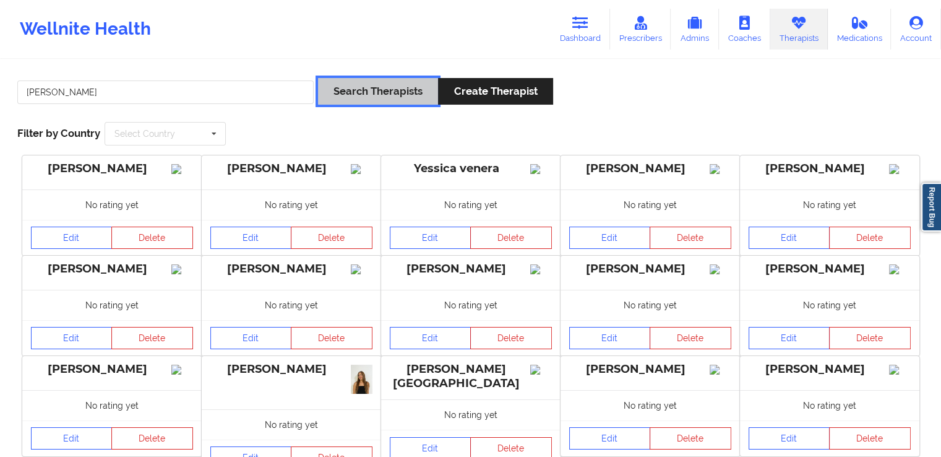
click at [363, 87] on button "Search Therapists" at bounding box center [378, 91] width 120 height 27
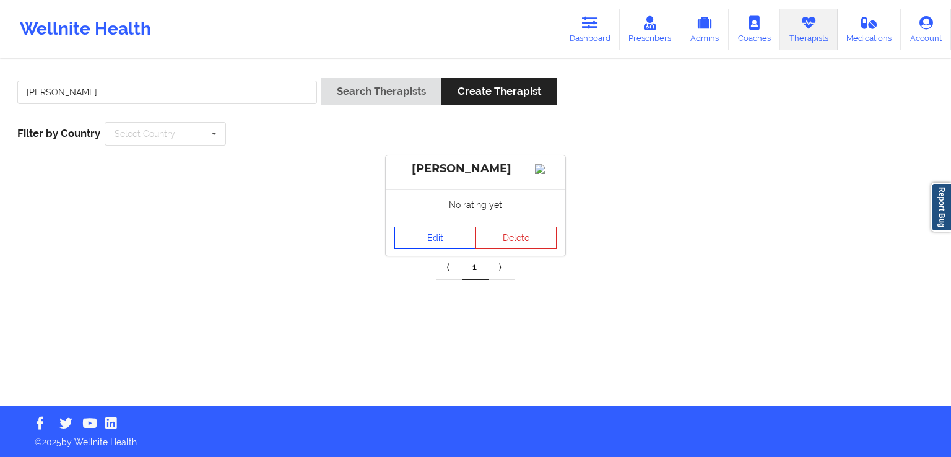
click at [421, 249] on link "Edit" at bounding box center [435, 237] width 82 height 22
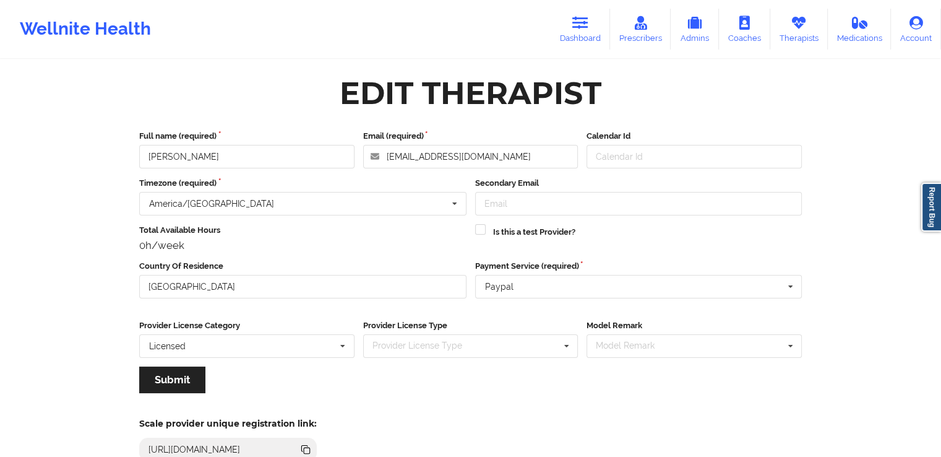
scroll to position [106, 0]
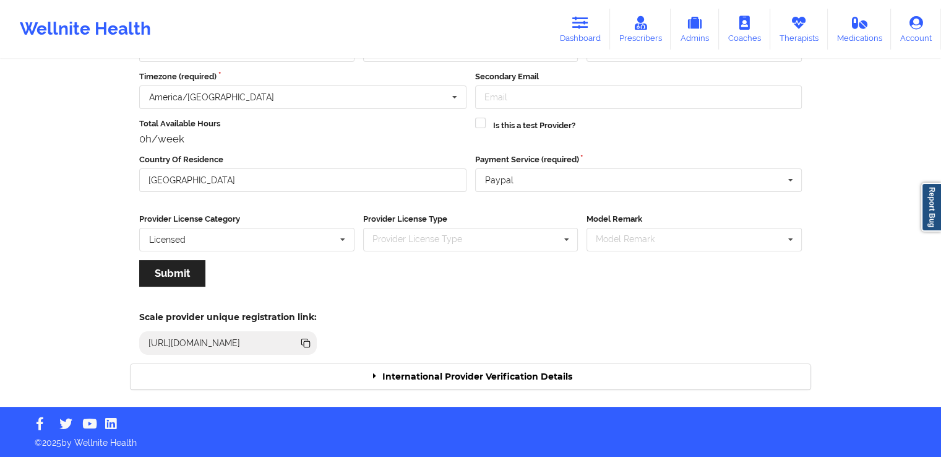
click at [456, 384] on div "International Provider Verification Details" at bounding box center [471, 376] width 680 height 25
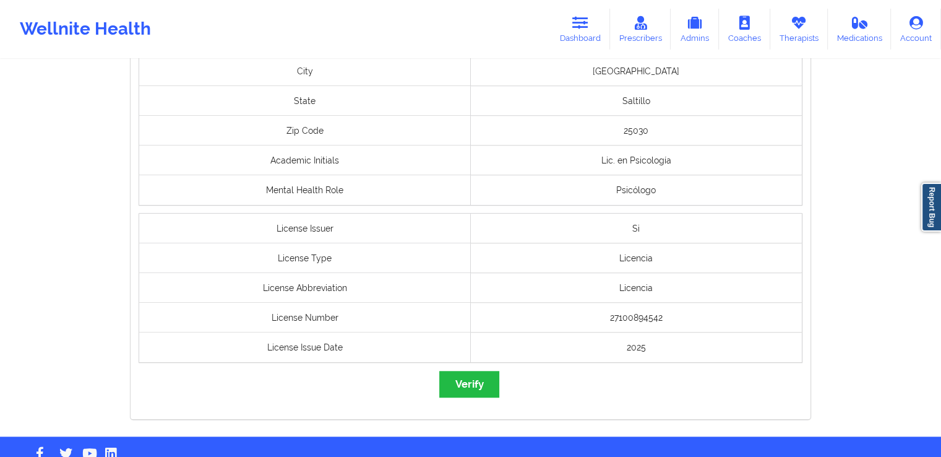
scroll to position [1022, 0]
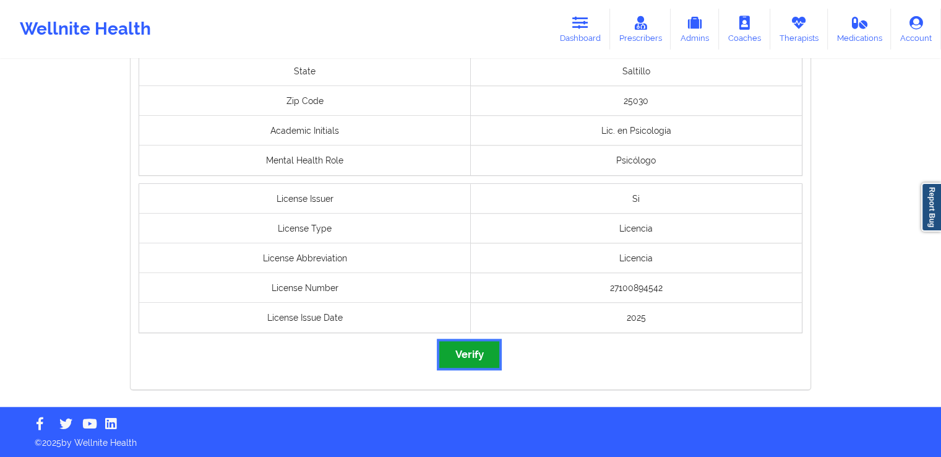
click at [470, 361] on button "Verify" at bounding box center [468, 354] width 59 height 27
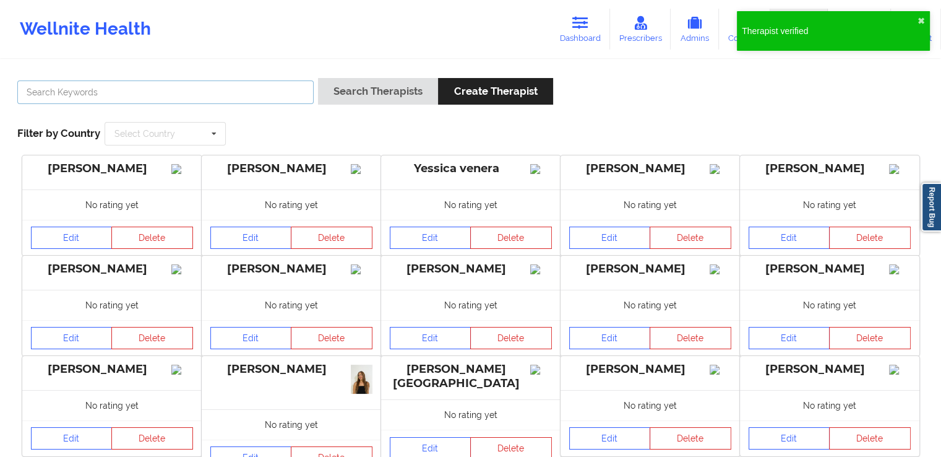
click at [243, 83] on input "text" at bounding box center [165, 92] width 296 height 24
paste input "[PERSON_NAME]"
type input "[PERSON_NAME]"
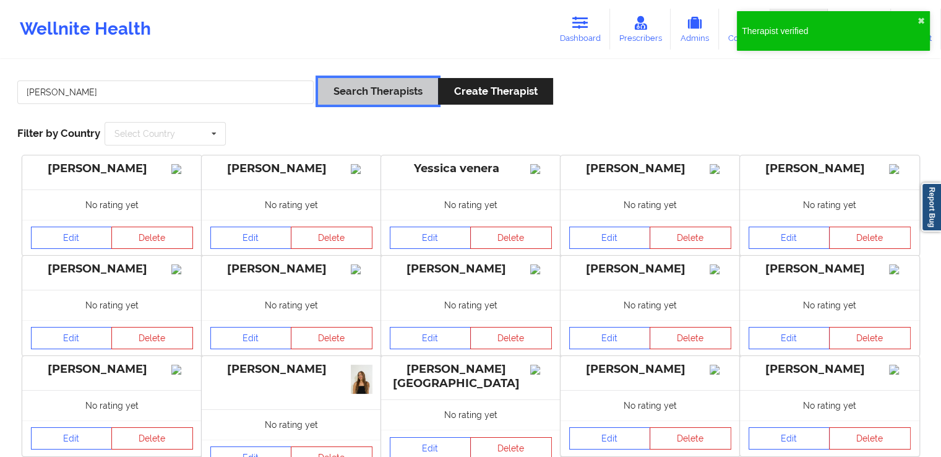
click at [352, 86] on button "Search Therapists" at bounding box center [378, 91] width 120 height 27
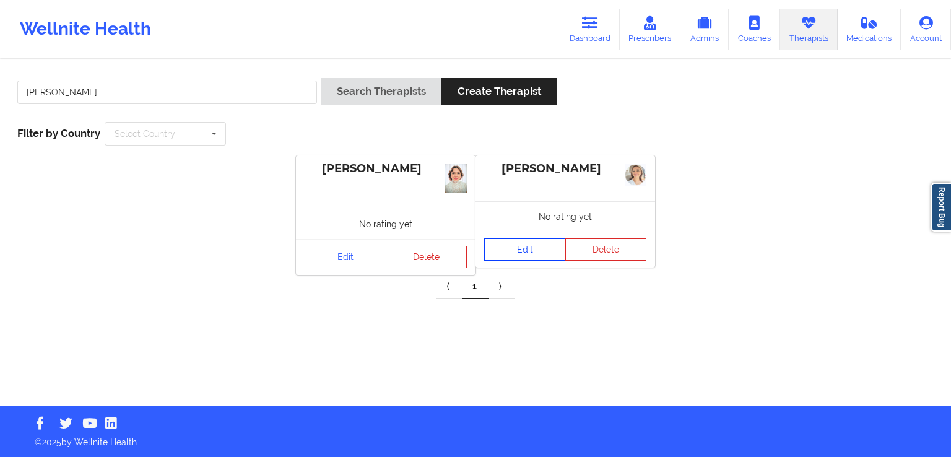
click at [515, 241] on link "Edit" at bounding box center [525, 249] width 82 height 22
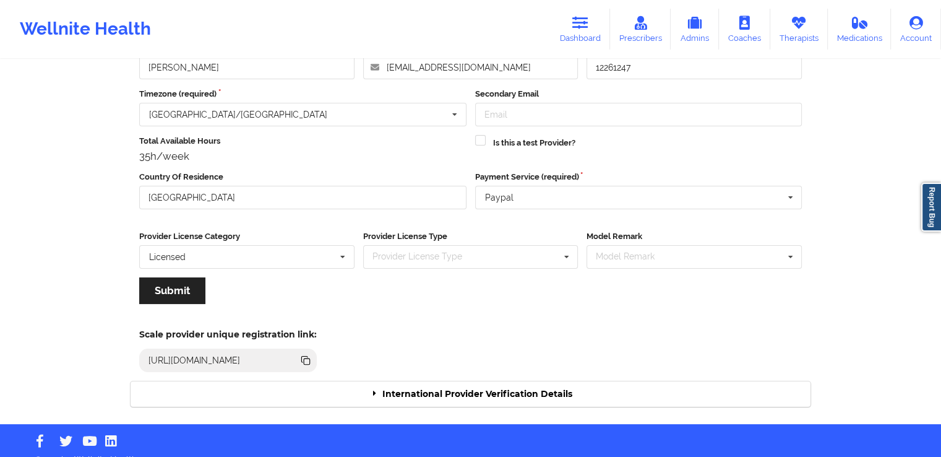
scroll to position [93, 0]
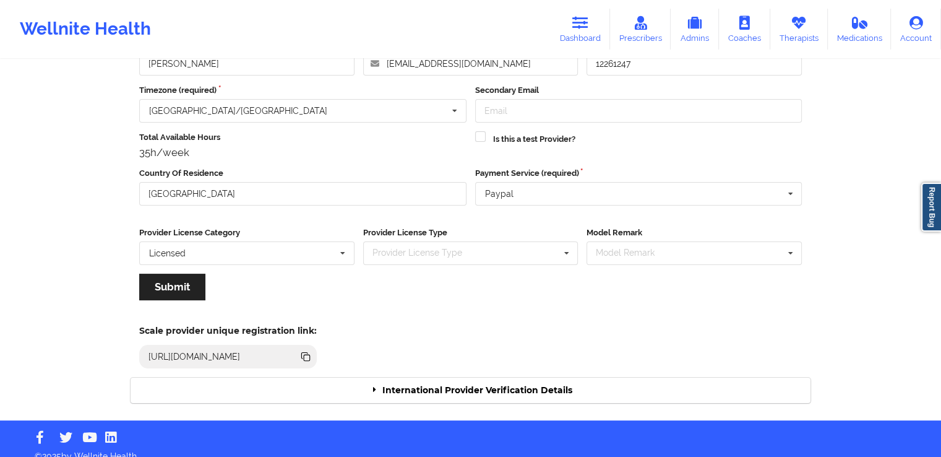
click at [508, 390] on div "International Provider Verification Details" at bounding box center [471, 389] width 680 height 25
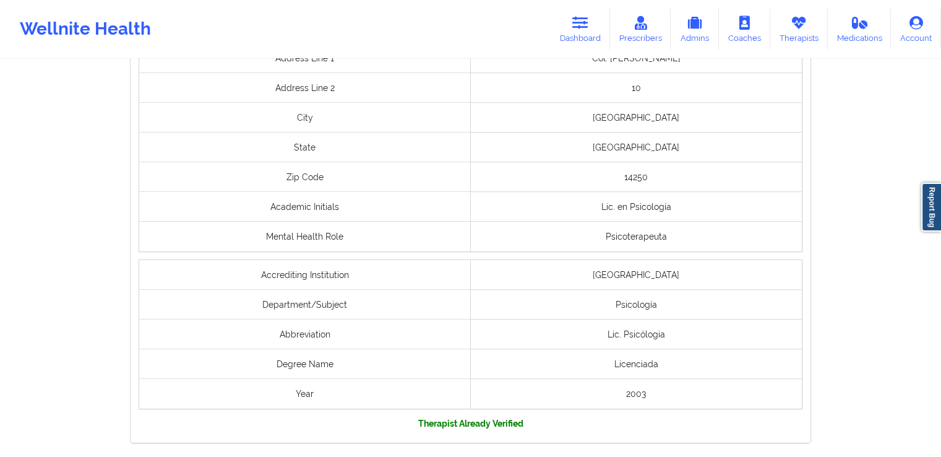
scroll to position [999, 0]
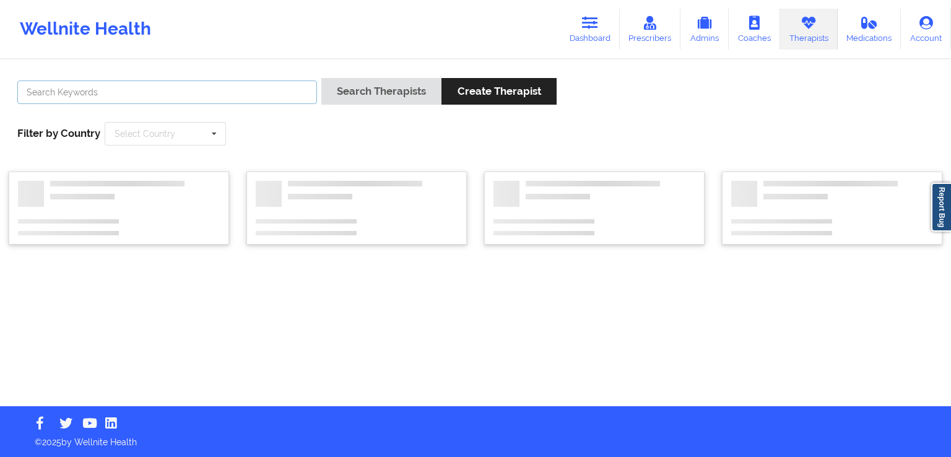
click at [263, 94] on input "text" at bounding box center [167, 92] width 300 height 24
paste input "[PERSON_NAME]"
type input "[PERSON_NAME]"
click at [384, 75] on div "[PERSON_NAME] Search Therapists Create Therapist Filter by Country Select Count…" at bounding box center [475, 111] width 933 height 85
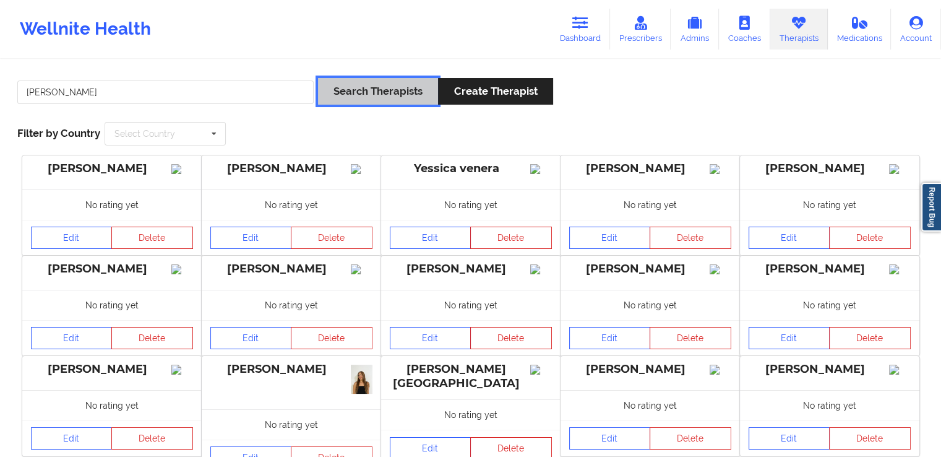
click at [356, 98] on button "Search Therapists" at bounding box center [378, 91] width 120 height 27
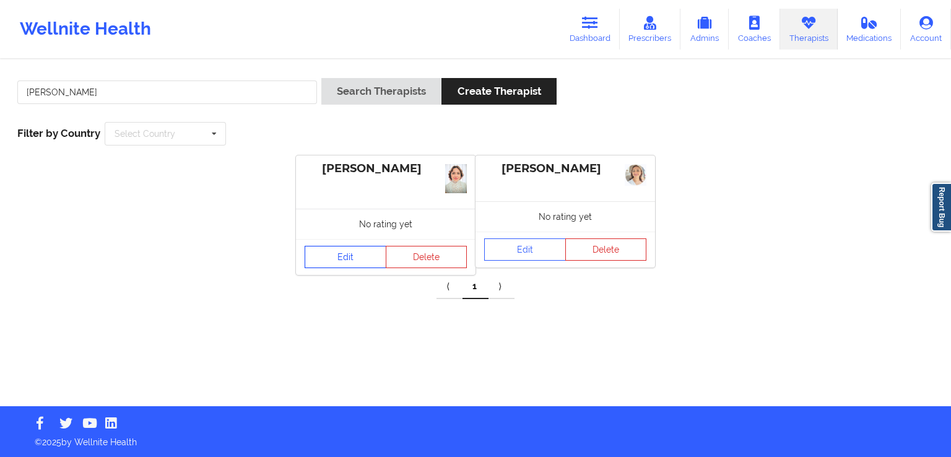
click at [344, 246] on link "Edit" at bounding box center [345, 257] width 82 height 22
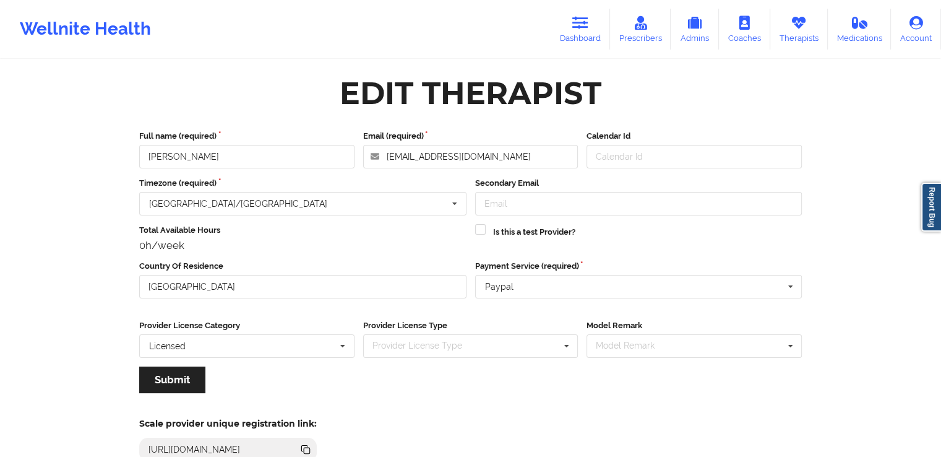
scroll to position [106, 0]
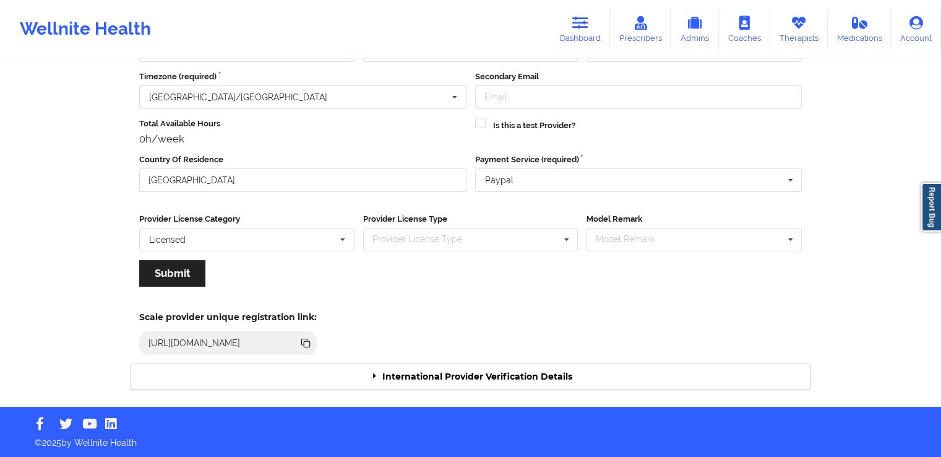
click at [517, 373] on div "International Provider Verification Details" at bounding box center [471, 376] width 680 height 25
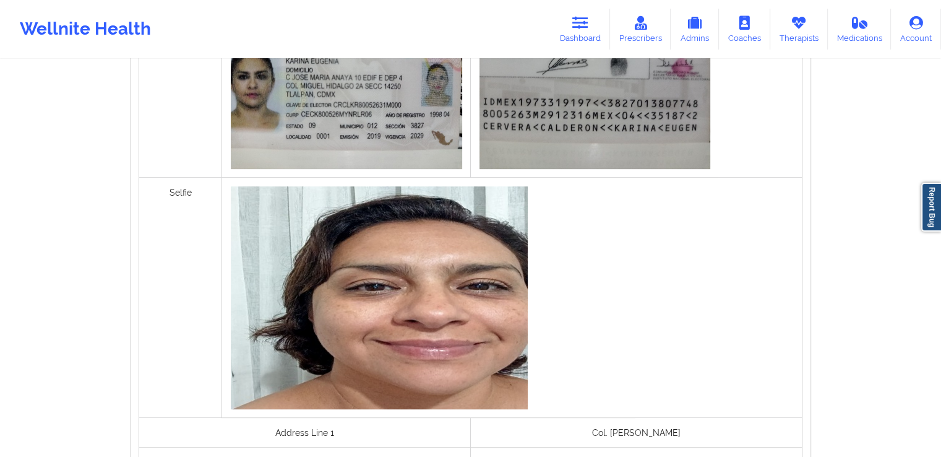
scroll to position [973, 0]
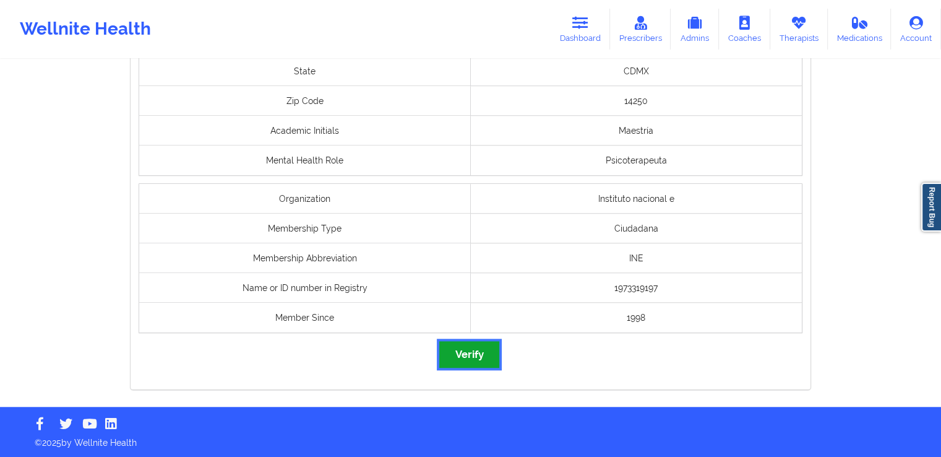
click at [482, 356] on button "Verify" at bounding box center [468, 354] width 59 height 27
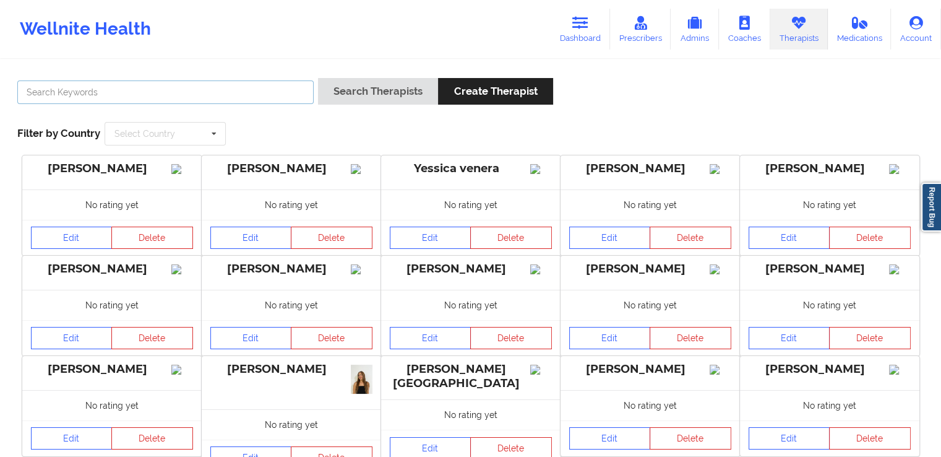
click at [236, 92] on input "text" at bounding box center [165, 92] width 296 height 24
paste input "[PERSON_NAME]"
type input "[PERSON_NAME]"
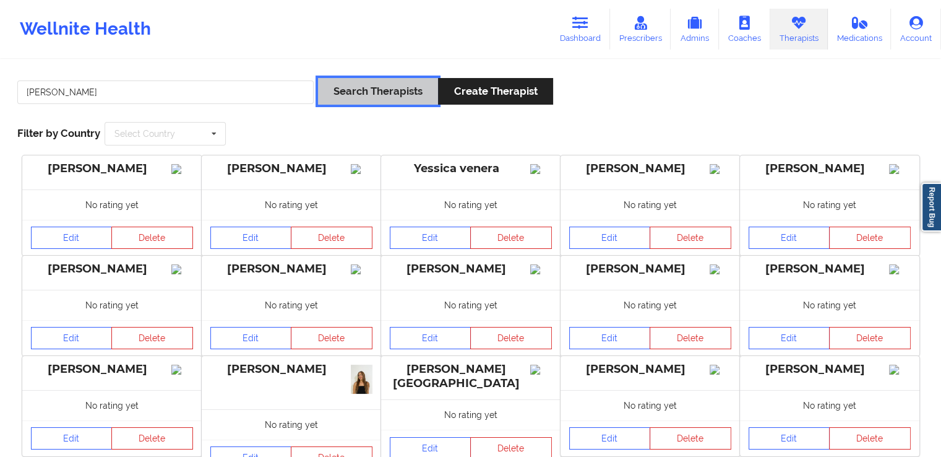
click at [389, 88] on button "Search Therapists" at bounding box center [378, 91] width 120 height 27
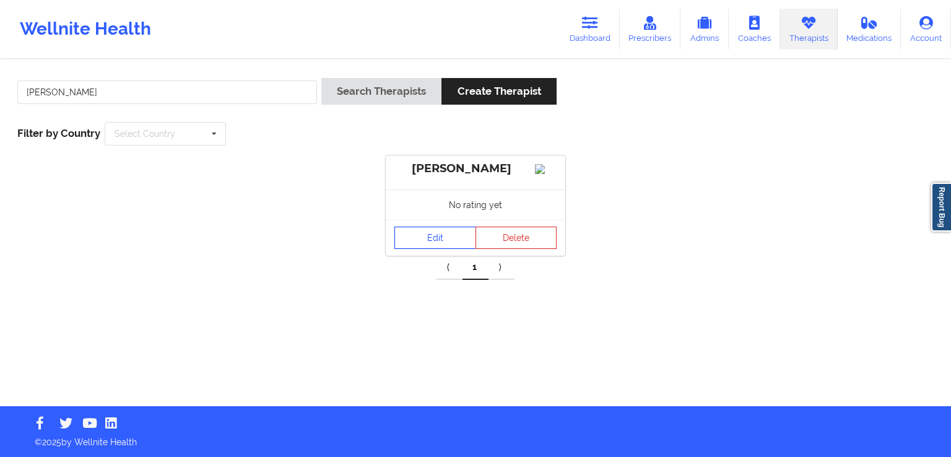
click at [429, 249] on link "Edit" at bounding box center [435, 237] width 82 height 22
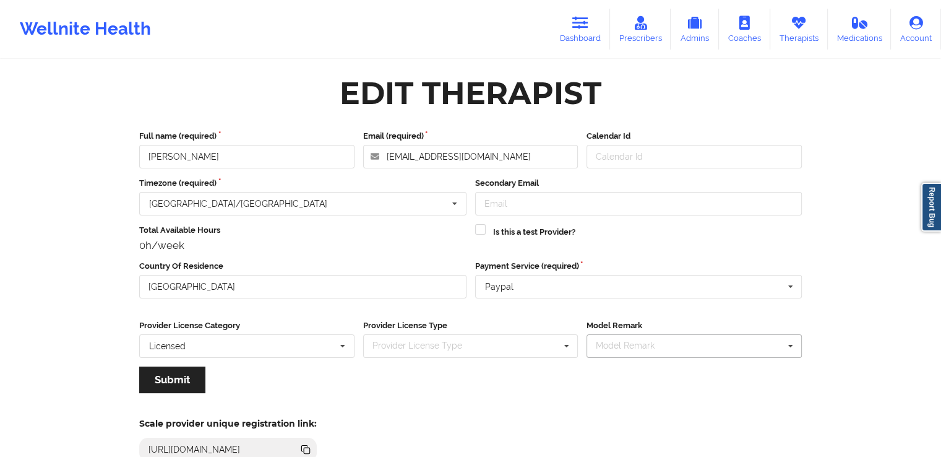
scroll to position [106, 0]
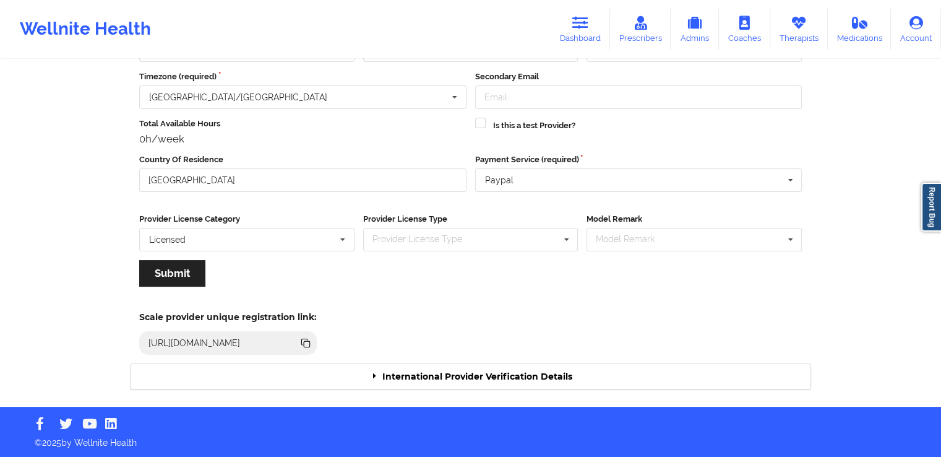
click at [623, 369] on div "International Provider Verification Details" at bounding box center [471, 376] width 680 height 25
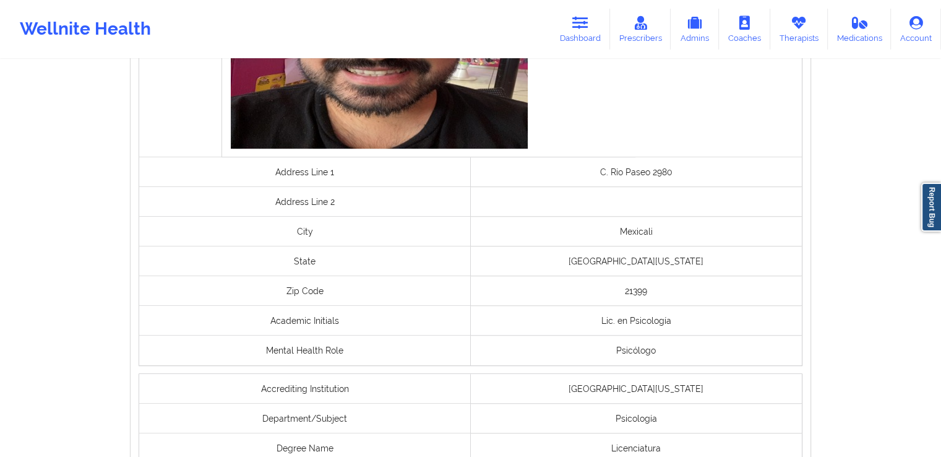
scroll to position [992, 0]
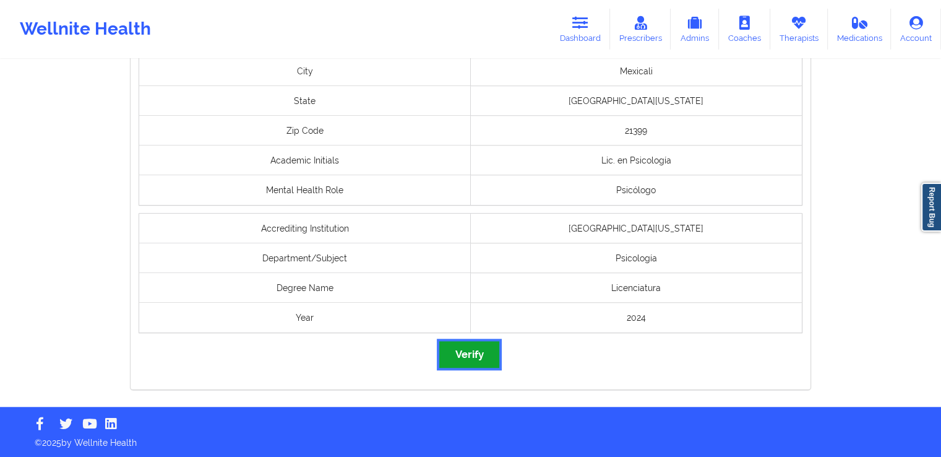
click at [469, 355] on button "Verify" at bounding box center [468, 354] width 59 height 27
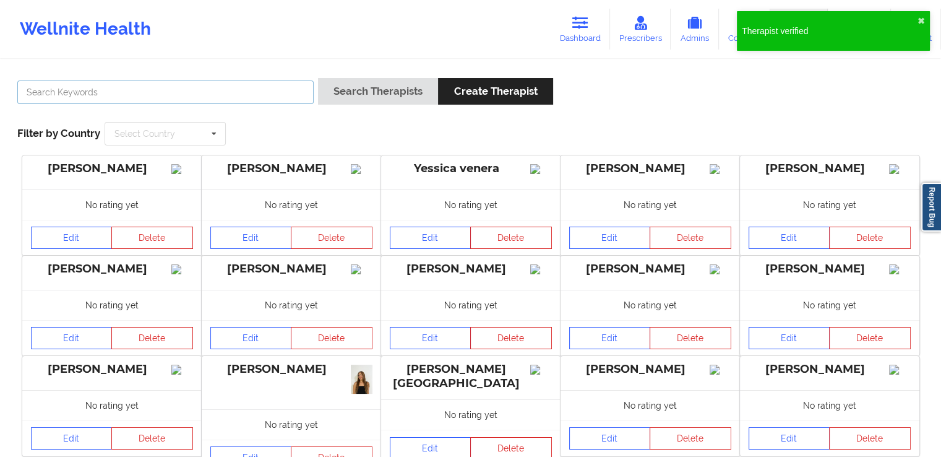
click at [224, 84] on input "text" at bounding box center [165, 92] width 296 height 24
paste input "[PERSON_NAME]"
type input "[PERSON_NAME]"
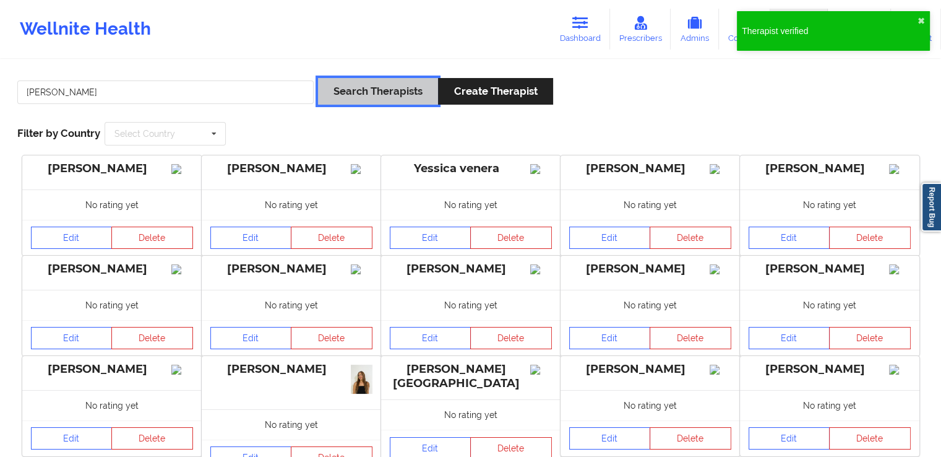
click at [349, 93] on button "Search Therapists" at bounding box center [378, 91] width 120 height 27
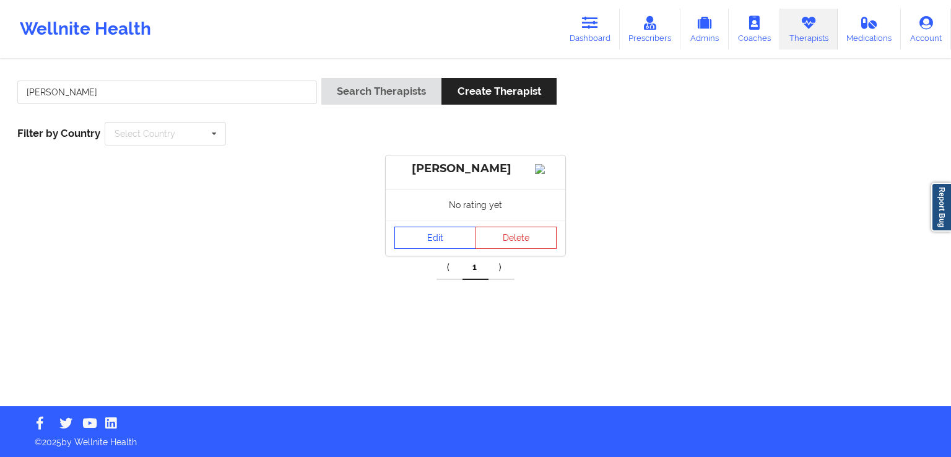
click at [423, 249] on link "Edit" at bounding box center [435, 237] width 82 height 22
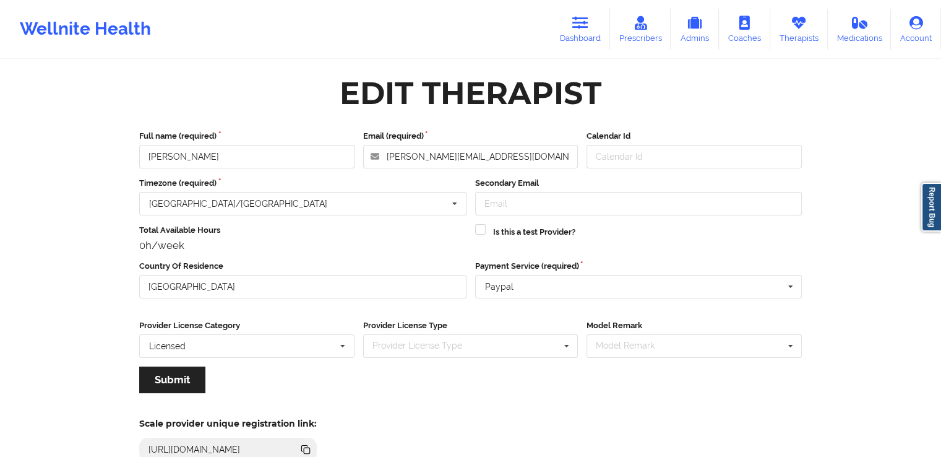
scroll to position [106, 0]
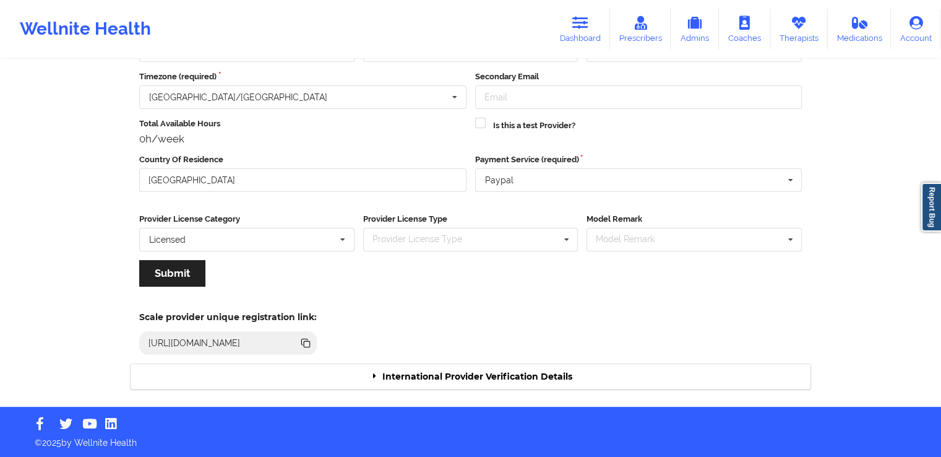
click at [539, 377] on div "International Provider Verification Details" at bounding box center [471, 376] width 680 height 25
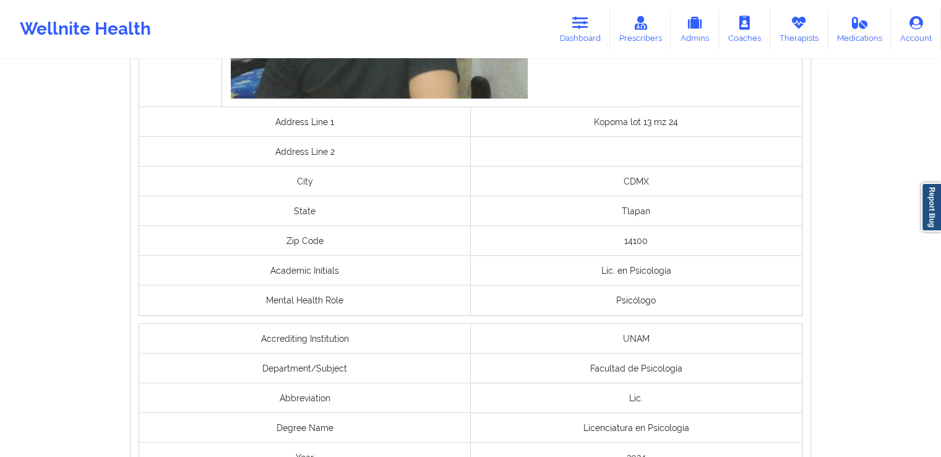
scroll to position [964, 0]
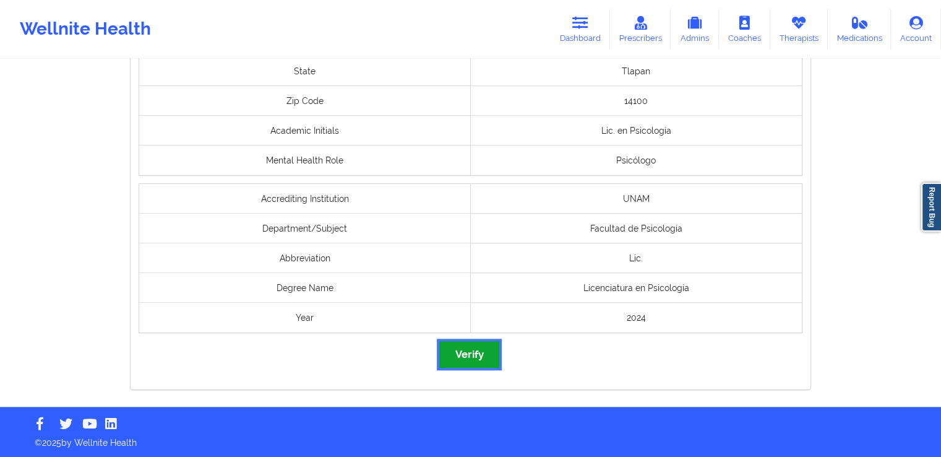
click at [460, 356] on button "Verify" at bounding box center [468, 354] width 59 height 27
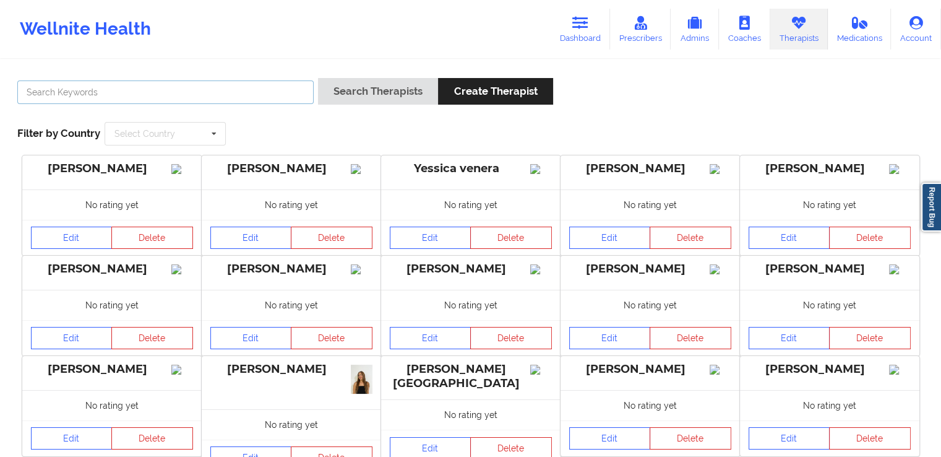
click at [223, 90] on input "text" at bounding box center [165, 92] width 296 height 24
paste input "[PERSON_NAME]"
type input "[PERSON_NAME]"
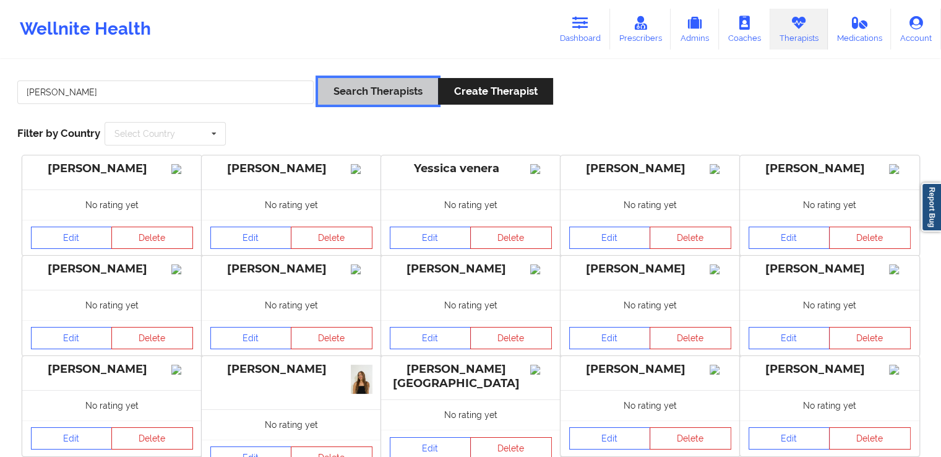
click at [376, 82] on button "Search Therapists" at bounding box center [378, 91] width 120 height 27
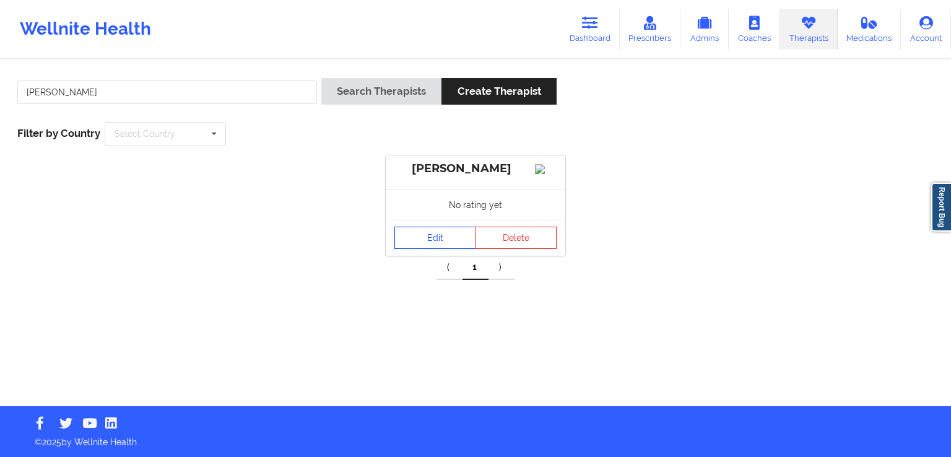
click at [416, 249] on link "Edit" at bounding box center [435, 237] width 82 height 22
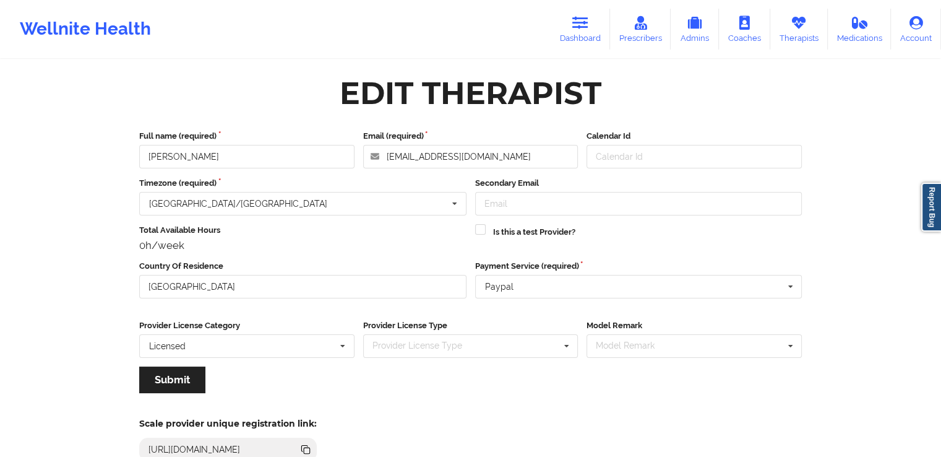
scroll to position [106, 0]
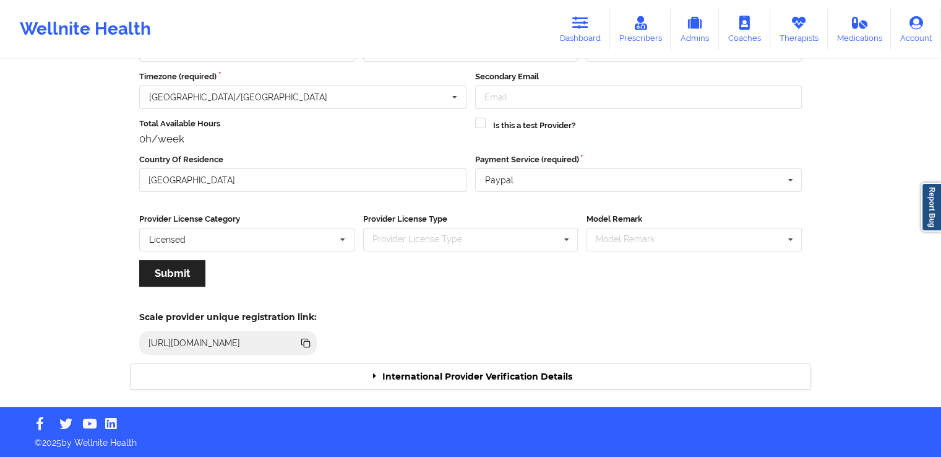
click at [515, 364] on div "International Provider Verification Details" at bounding box center [471, 376] width 680 height 25
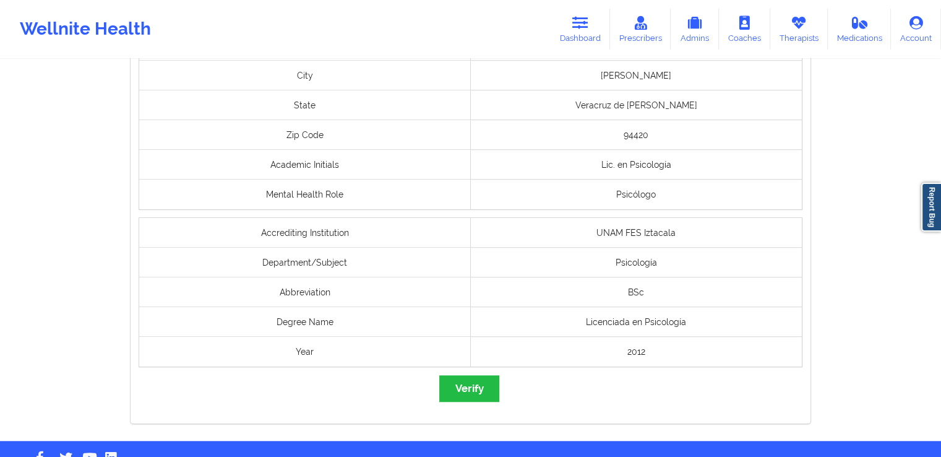
scroll to position [973, 0]
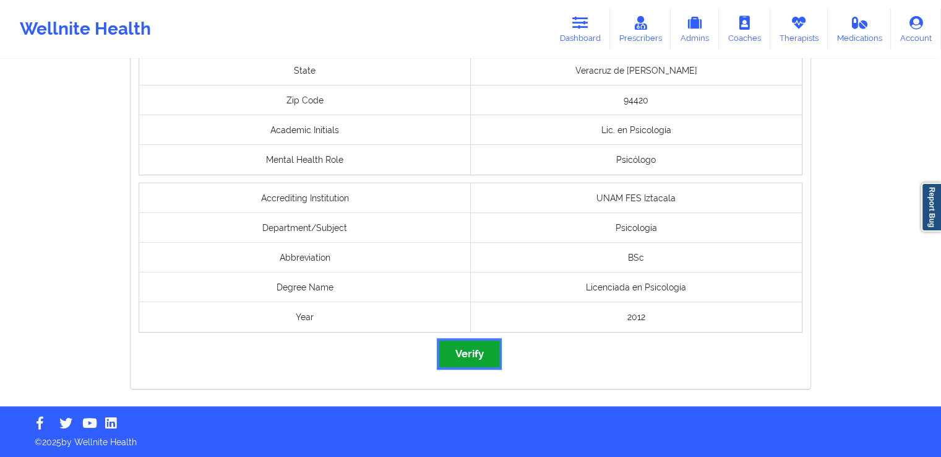
click at [465, 356] on button "Verify" at bounding box center [468, 353] width 59 height 27
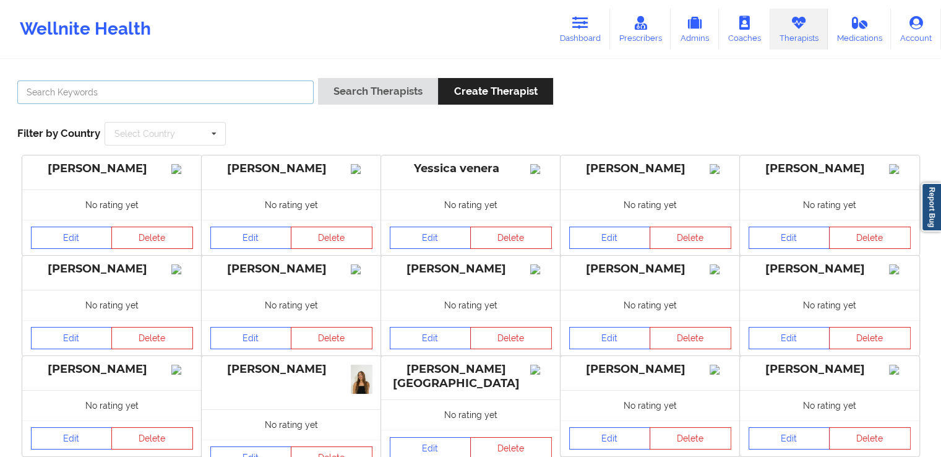
click at [276, 82] on input "text" at bounding box center [165, 92] width 296 height 24
paste input "[PERSON_NAME]"
type input "[PERSON_NAME]"
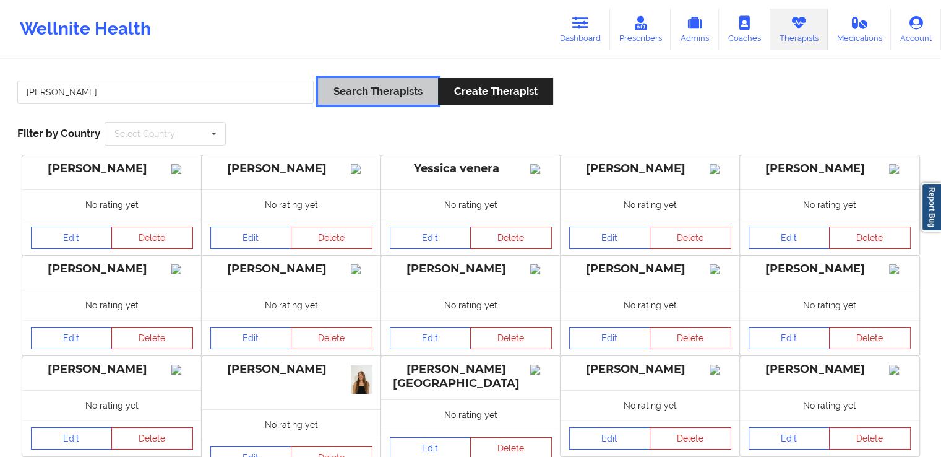
click at [378, 87] on button "Search Therapists" at bounding box center [378, 91] width 120 height 27
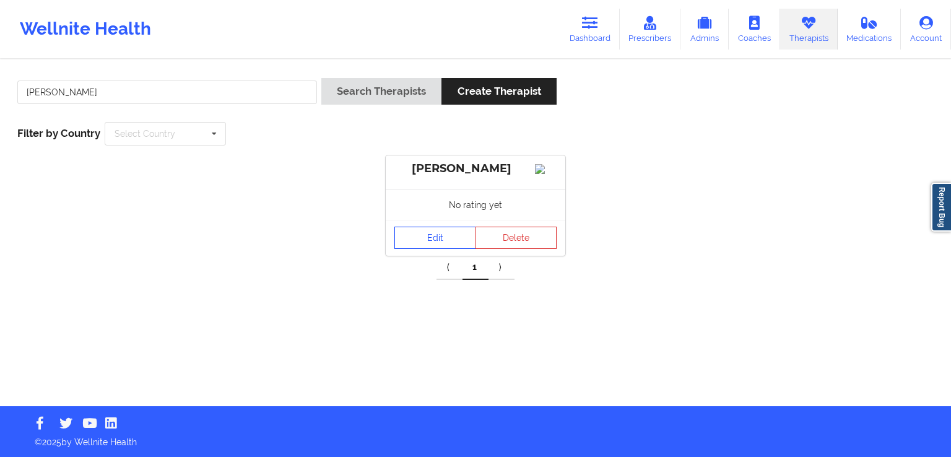
click at [404, 249] on link "Edit" at bounding box center [435, 237] width 82 height 22
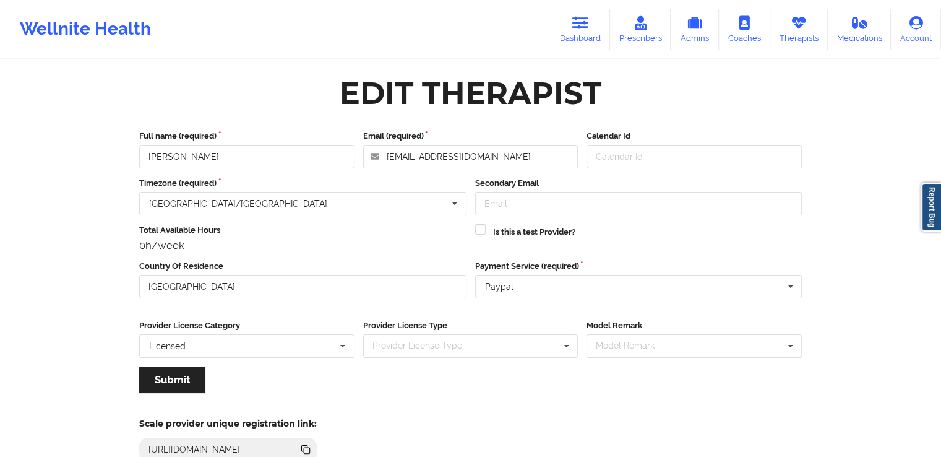
scroll to position [106, 0]
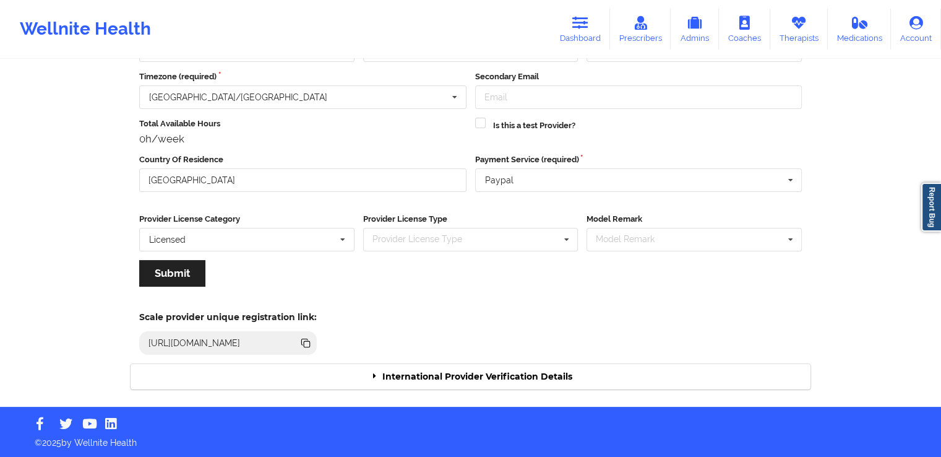
click at [530, 376] on div "International Provider Verification Details" at bounding box center [471, 376] width 680 height 25
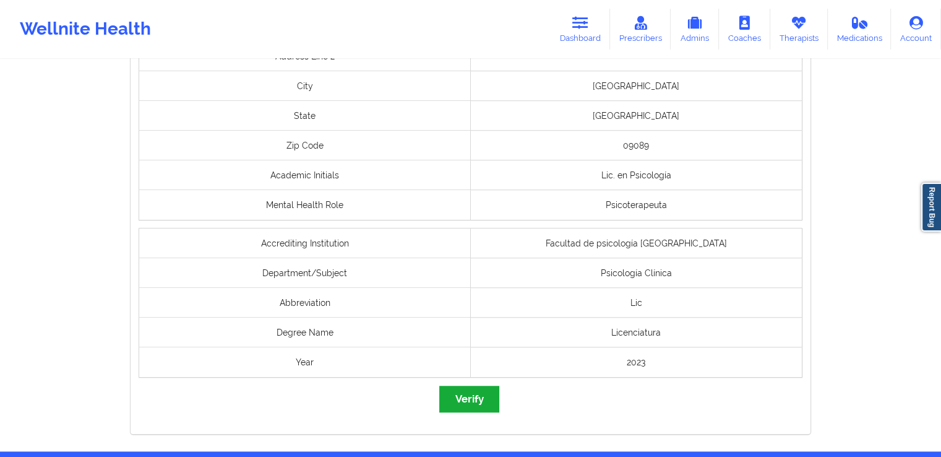
scroll to position [928, 0]
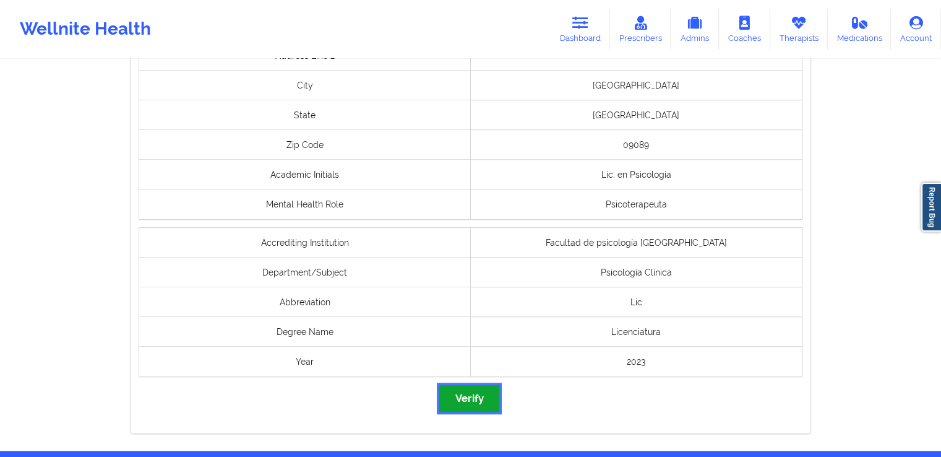
click at [478, 394] on button "Verify" at bounding box center [468, 398] width 59 height 27
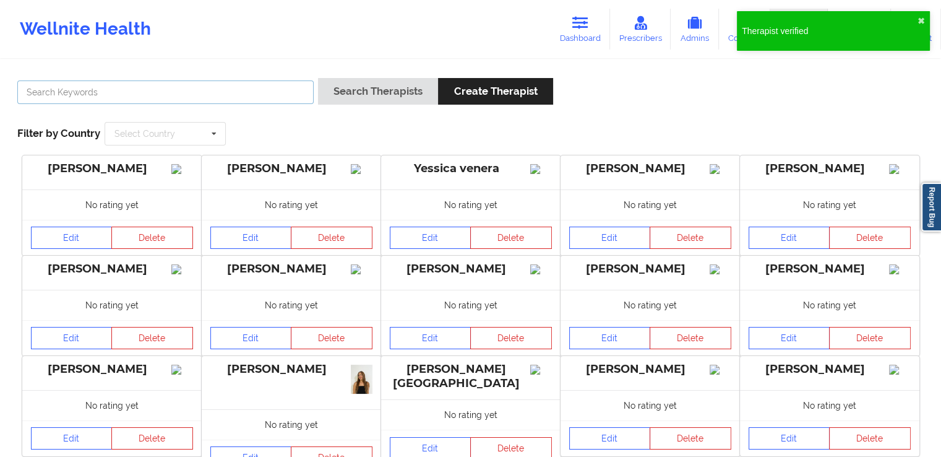
click at [270, 95] on input "text" at bounding box center [165, 92] width 296 height 24
paste input "[PERSON_NAME]"
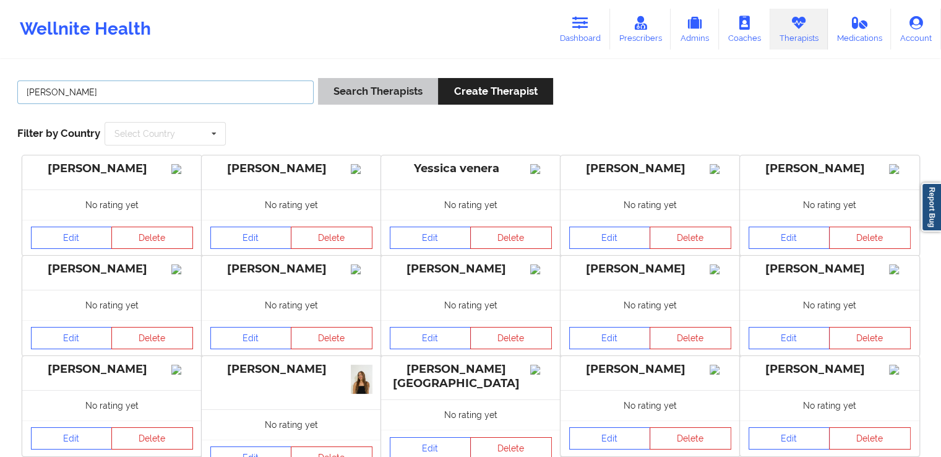
type input "[PERSON_NAME]"
click at [348, 87] on button "Search Therapists" at bounding box center [378, 91] width 120 height 27
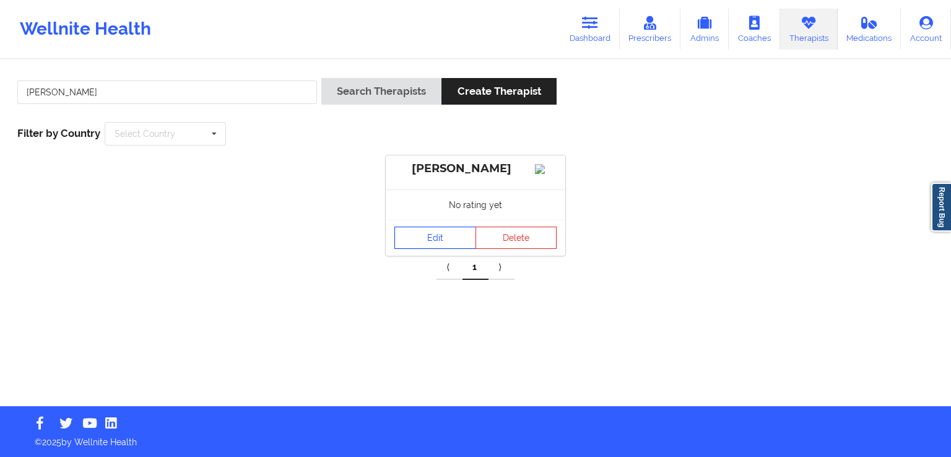
click at [416, 243] on link "Edit" at bounding box center [435, 237] width 82 height 22
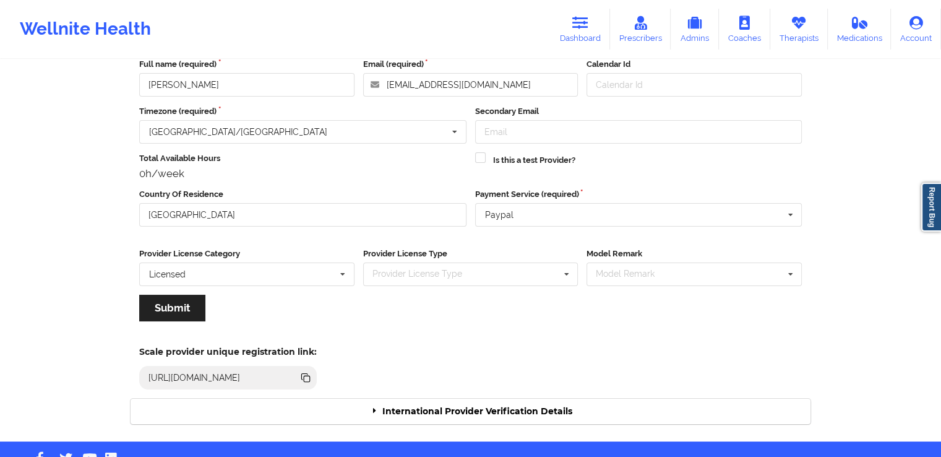
click at [488, 416] on div "International Provider Verification Details" at bounding box center [471, 411] width 680 height 25
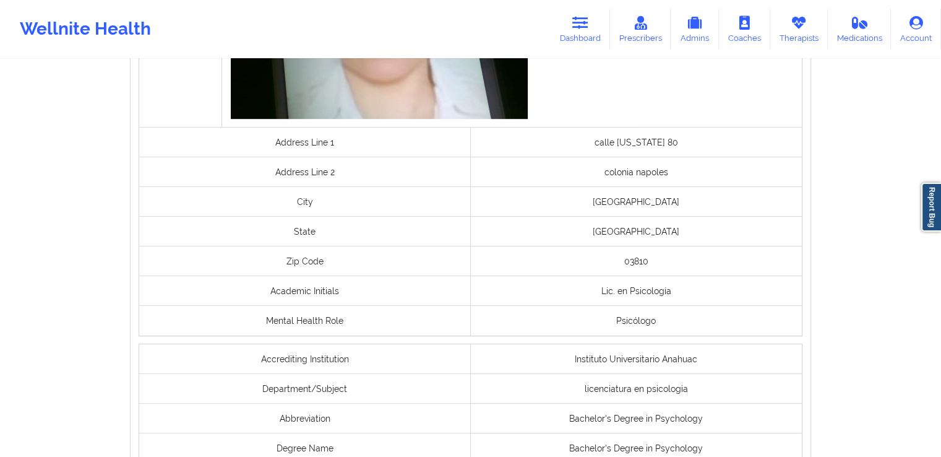
scroll to position [1022, 0]
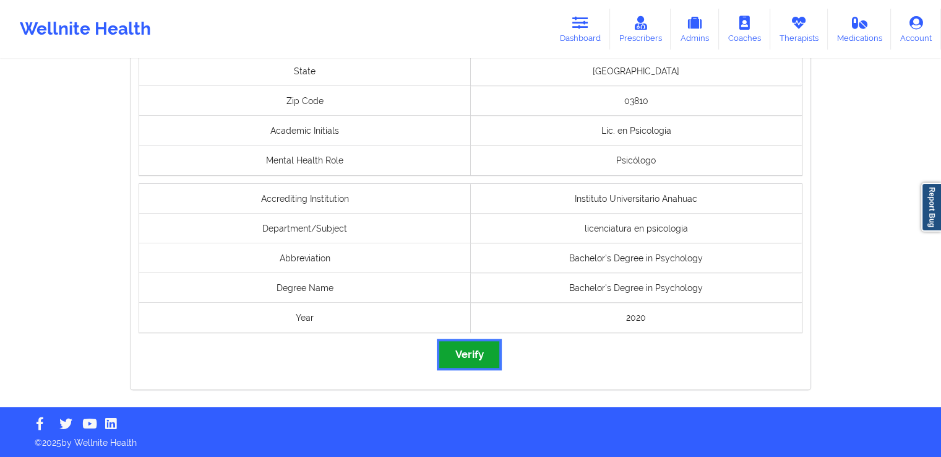
click at [477, 357] on button "Verify" at bounding box center [468, 354] width 59 height 27
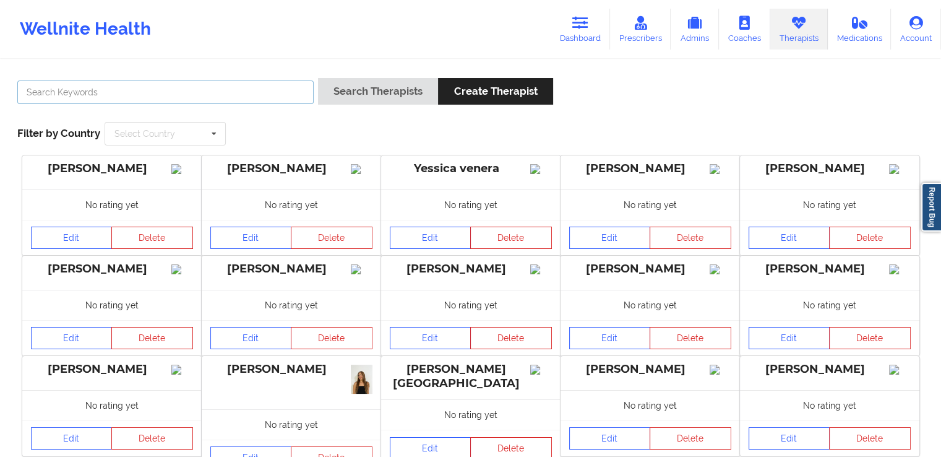
click at [277, 84] on input "text" at bounding box center [165, 92] width 296 height 24
paste input "[PERSON_NAME] del campo segura"
type input "[PERSON_NAME] del campo segura"
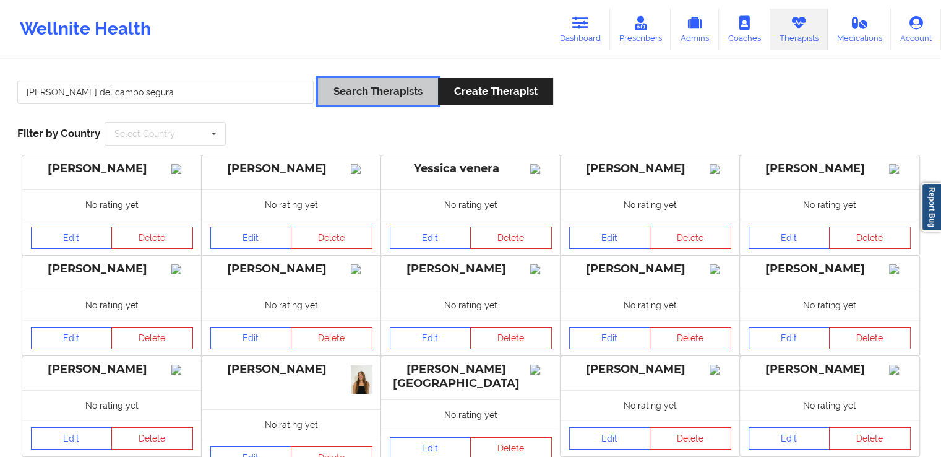
click at [364, 100] on button "Search Therapists" at bounding box center [378, 91] width 120 height 27
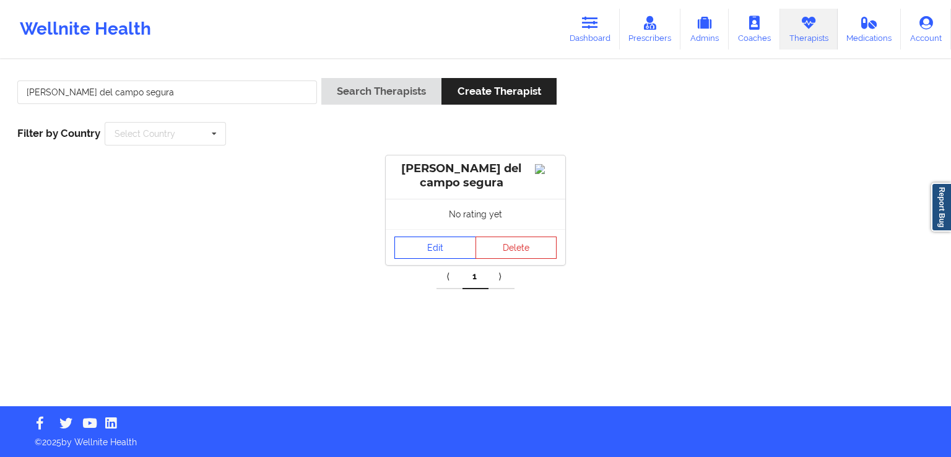
click at [428, 252] on link "Edit" at bounding box center [435, 247] width 82 height 22
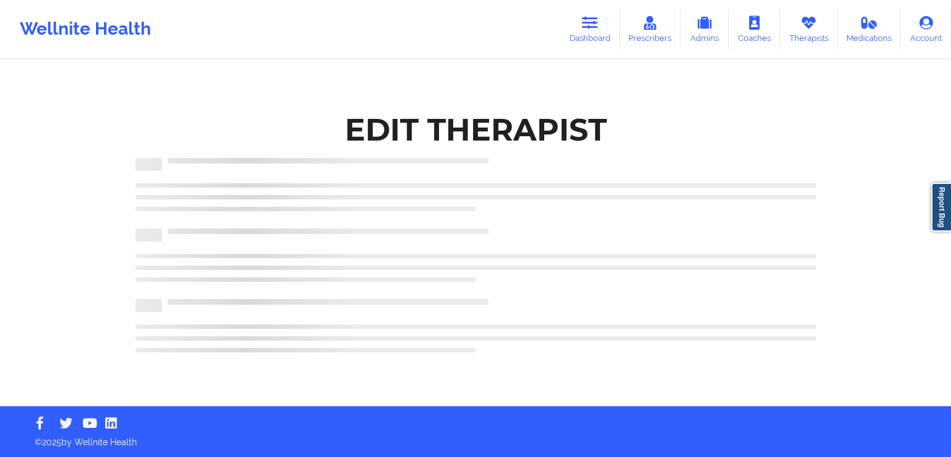
click at [428, 252] on div at bounding box center [476, 259] width 680 height 36
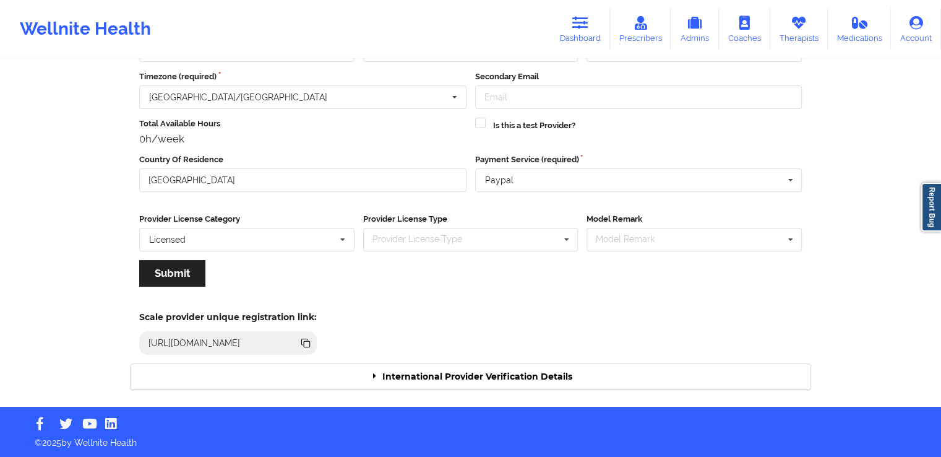
click at [498, 377] on div "International Provider Verification Details" at bounding box center [471, 376] width 680 height 25
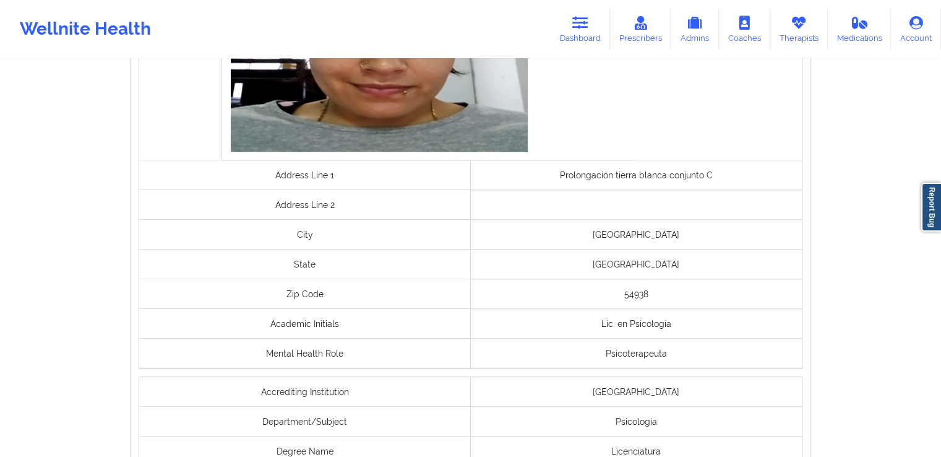
scroll to position [980, 0]
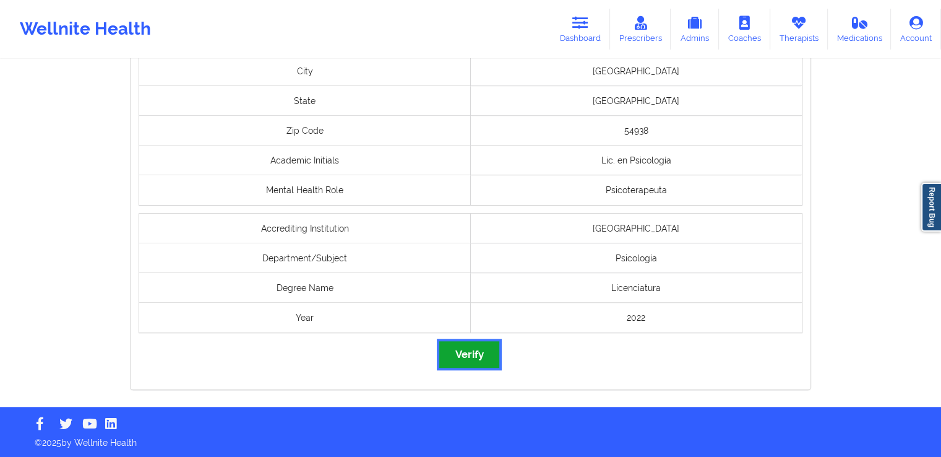
click at [485, 360] on button "Verify" at bounding box center [468, 354] width 59 height 27
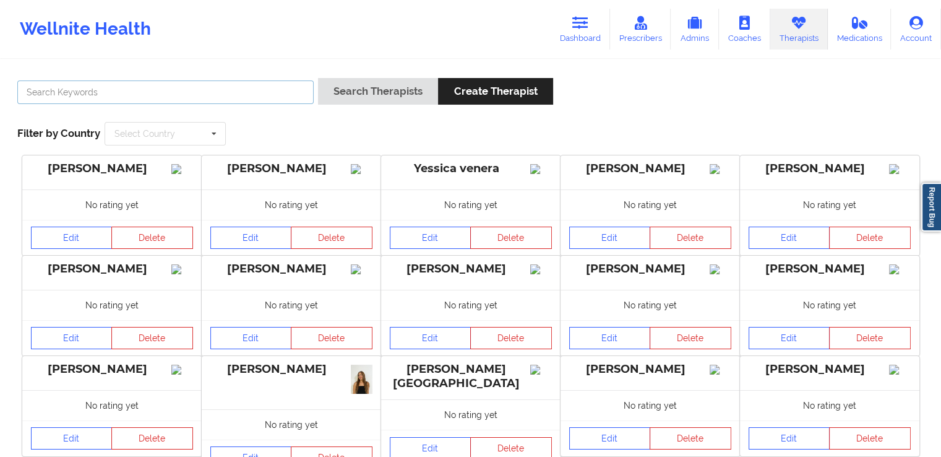
click at [275, 90] on input "text" at bounding box center [165, 92] width 296 height 24
paste input "[PERSON_NAME]"
type input "[PERSON_NAME]"
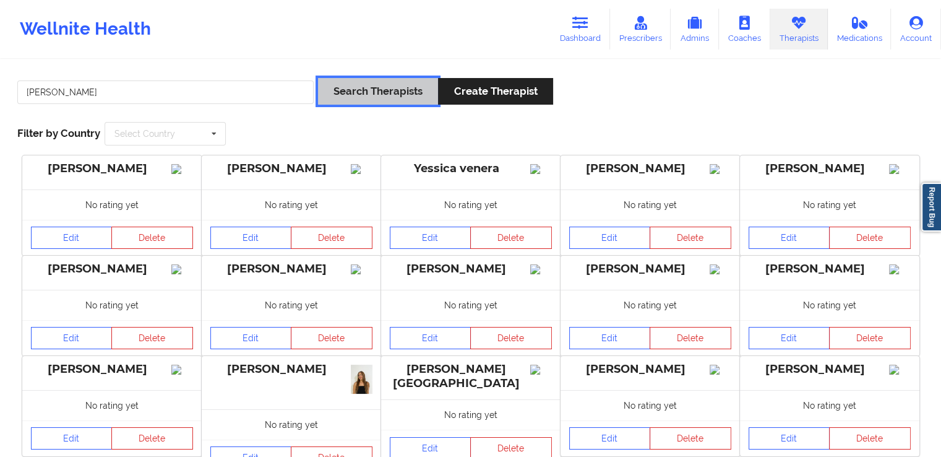
click at [352, 102] on button "Search Therapists" at bounding box center [378, 91] width 120 height 27
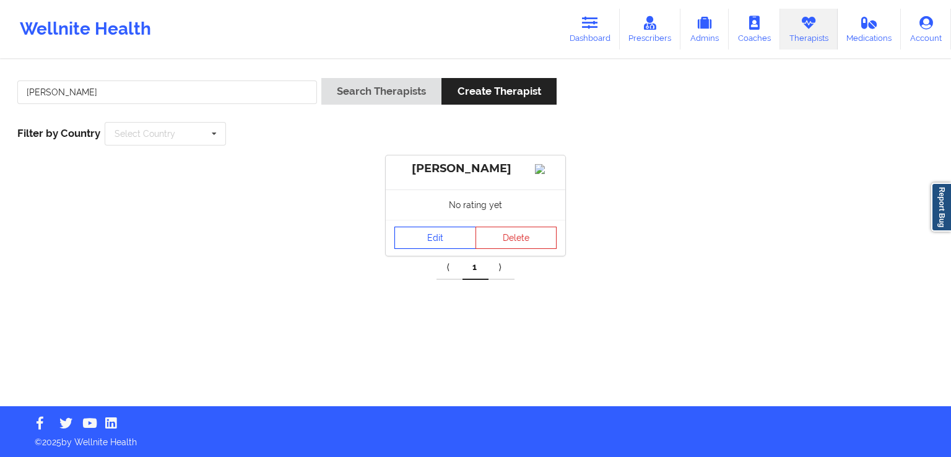
click at [425, 249] on link "Edit" at bounding box center [435, 237] width 82 height 22
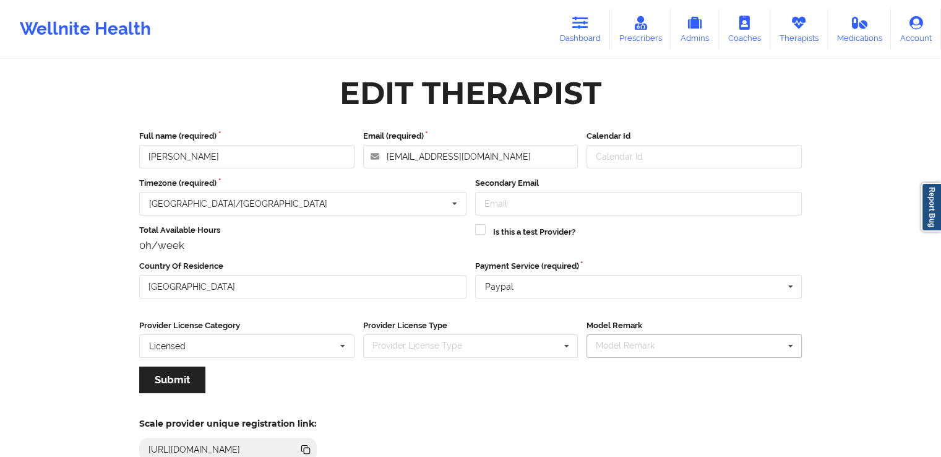
scroll to position [106, 0]
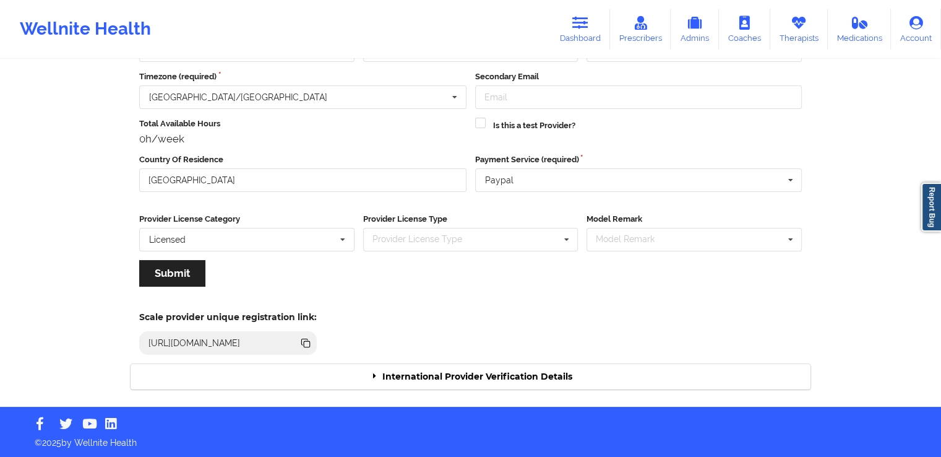
click at [582, 369] on div "International Provider Verification Details" at bounding box center [471, 376] width 680 height 25
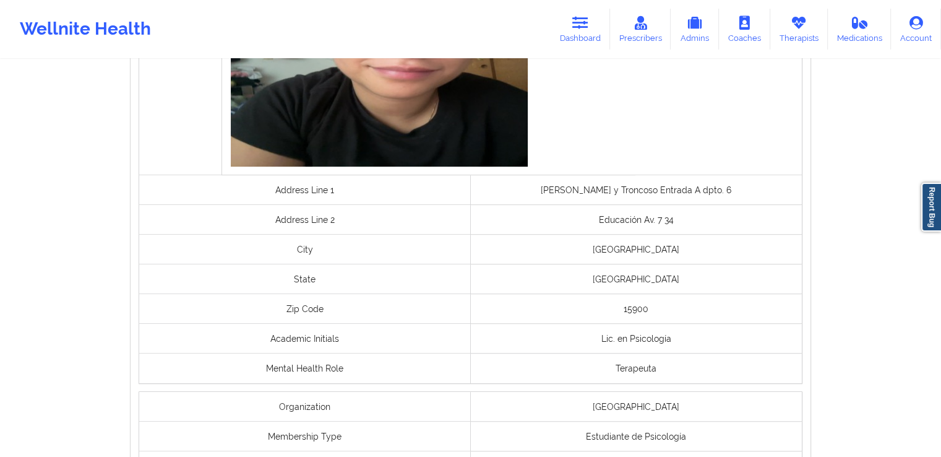
scroll to position [915, 0]
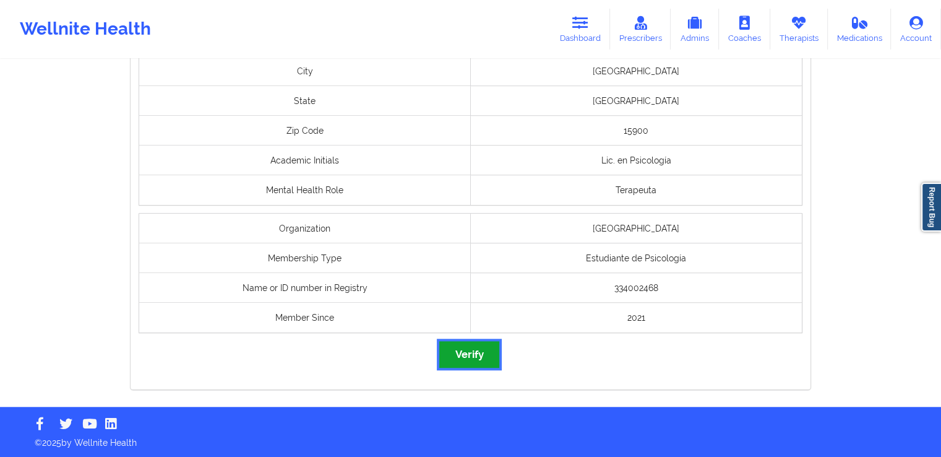
click at [493, 360] on button "Verify" at bounding box center [468, 354] width 59 height 27
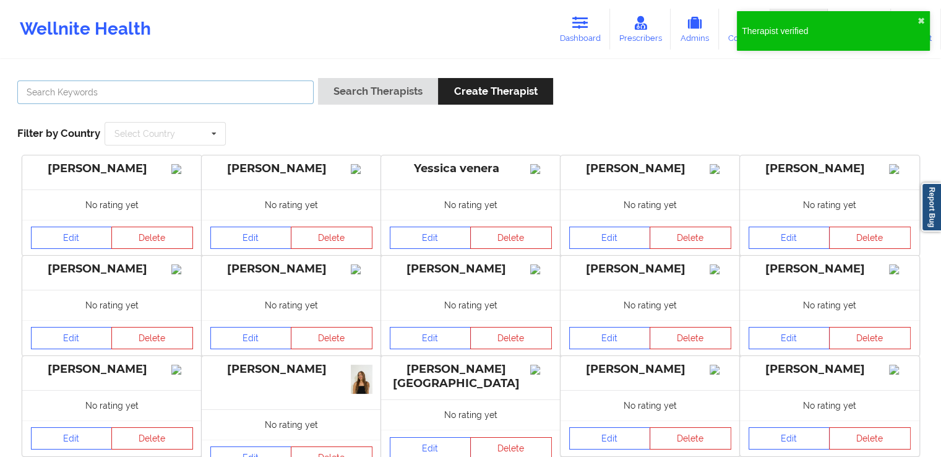
click at [267, 85] on input "text" at bounding box center [165, 92] width 296 height 24
paste input "[PERSON_NAME]"
type input "[PERSON_NAME]"
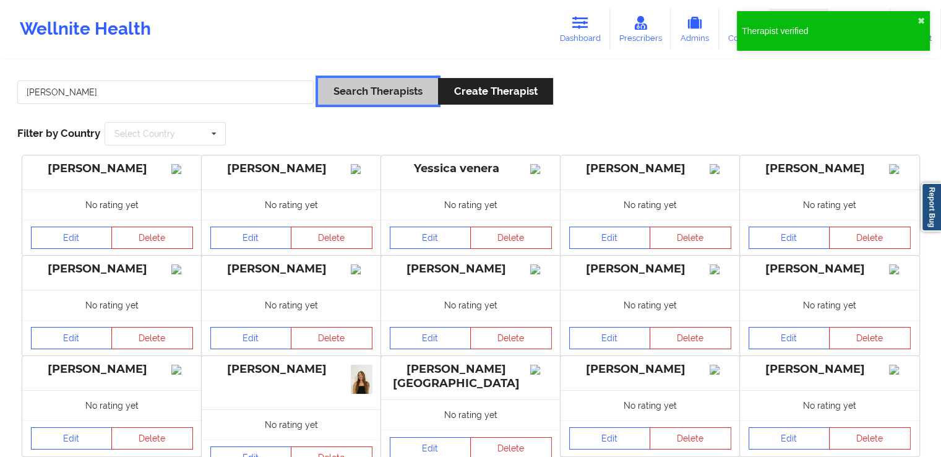
click at [381, 101] on button "Search Therapists" at bounding box center [378, 91] width 120 height 27
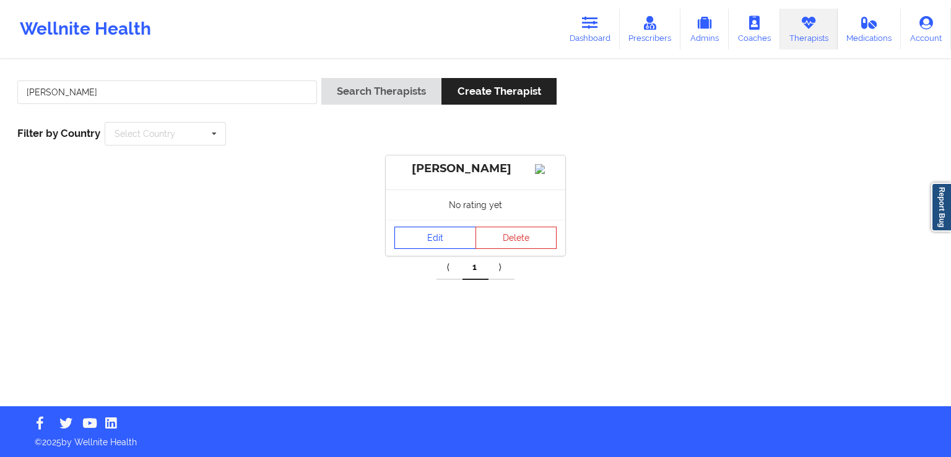
click at [431, 244] on link "Edit" at bounding box center [435, 237] width 82 height 22
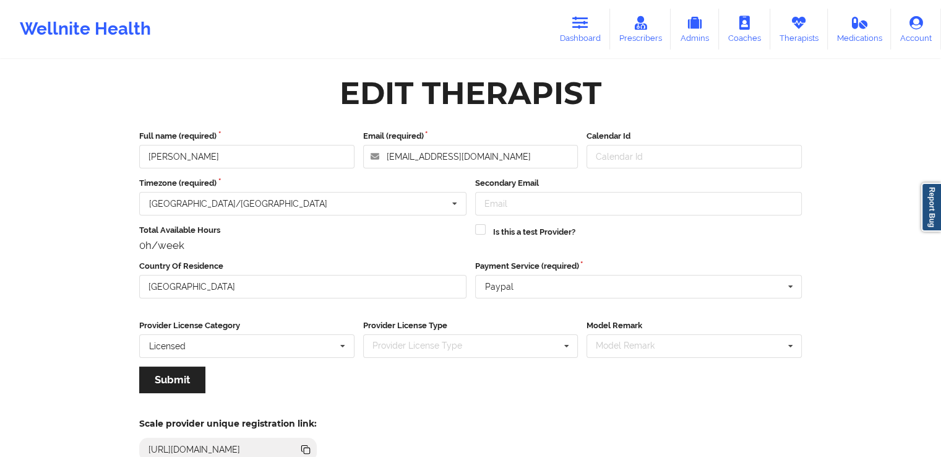
scroll to position [106, 0]
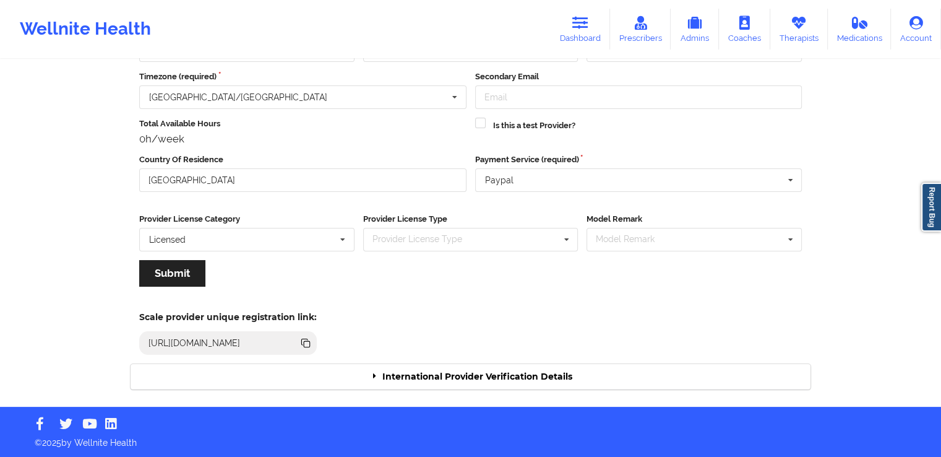
click at [543, 381] on div "International Provider Verification Details" at bounding box center [471, 376] width 680 height 25
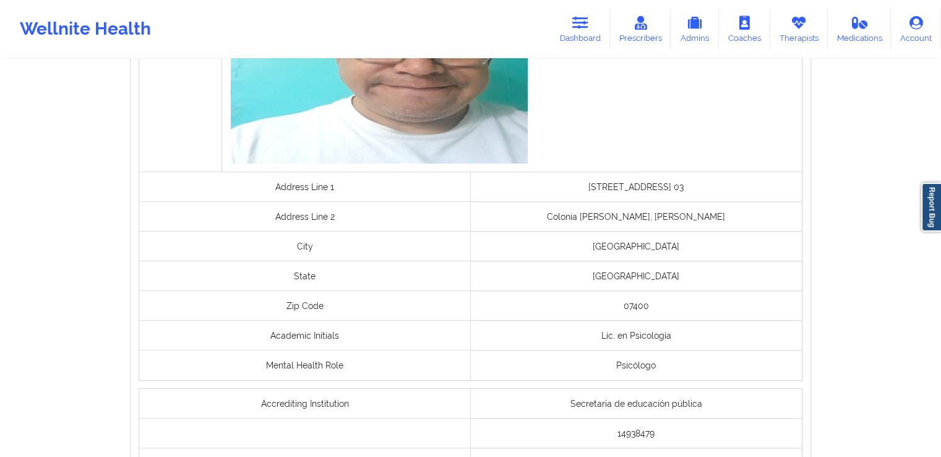
scroll to position [962, 0]
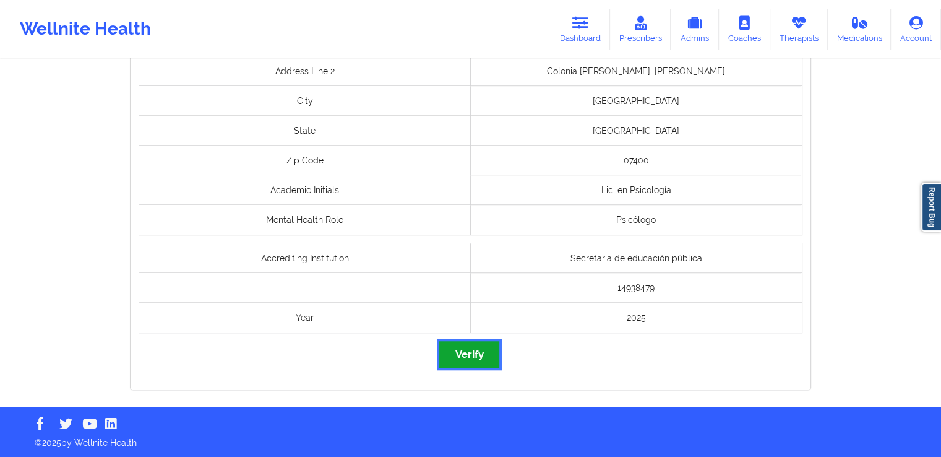
click at [488, 359] on button "Verify" at bounding box center [468, 354] width 59 height 27
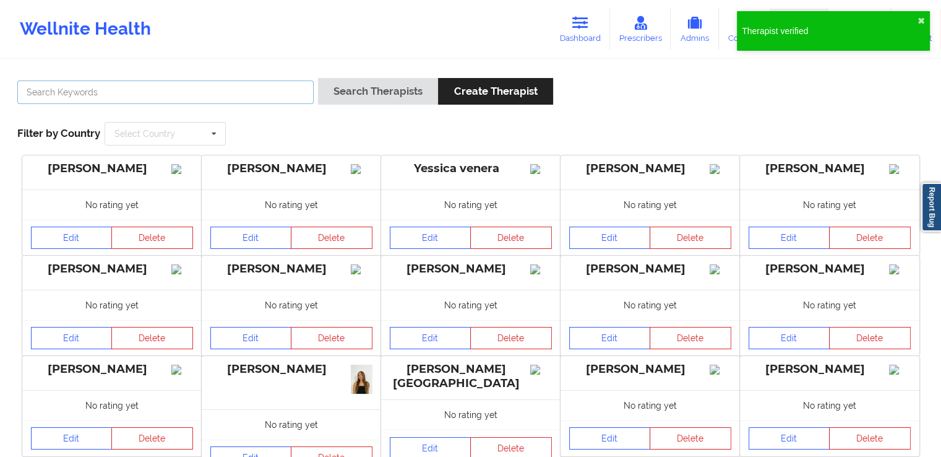
click at [241, 103] on input "text" at bounding box center [165, 92] width 296 height 24
paste input "[PERSON_NAME]"
type input "[PERSON_NAME]"
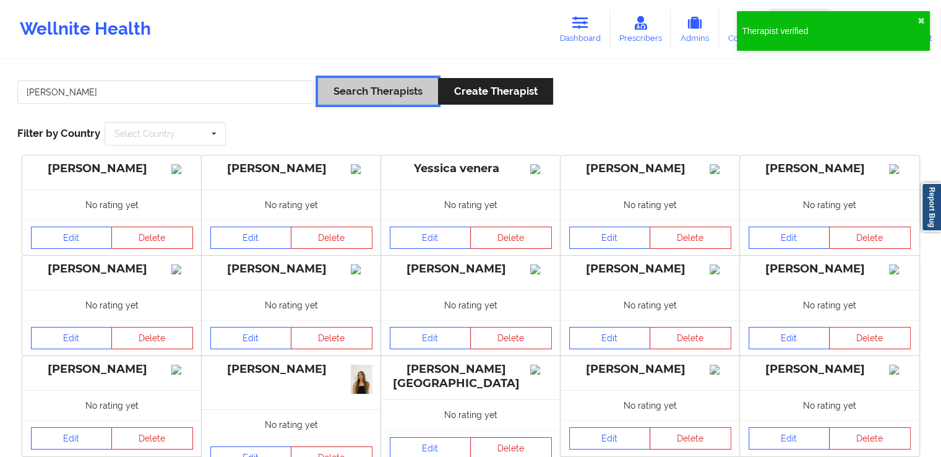
click at [344, 95] on button "Search Therapists" at bounding box center [378, 91] width 120 height 27
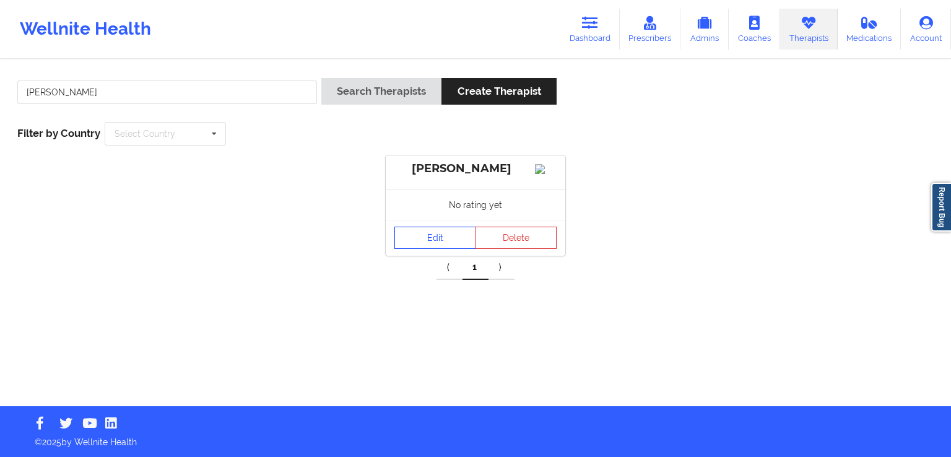
click at [439, 249] on link "Edit" at bounding box center [435, 237] width 82 height 22
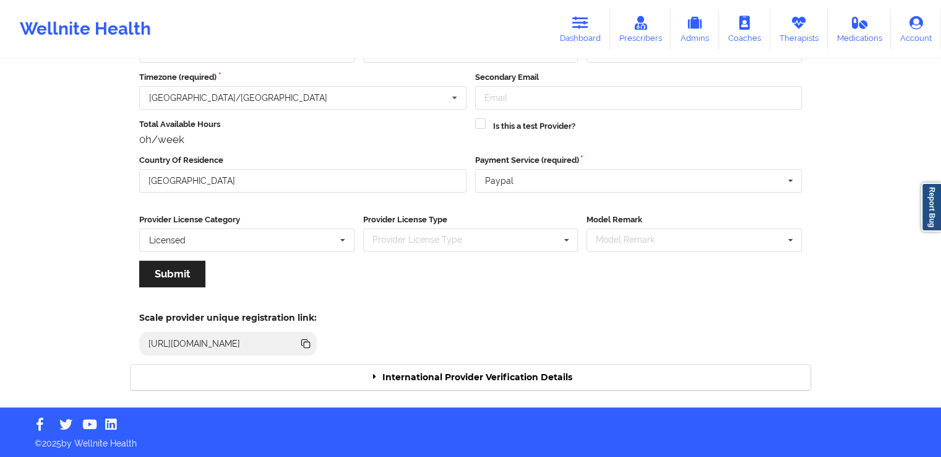
click at [472, 377] on div "International Provider Verification Details" at bounding box center [471, 376] width 680 height 25
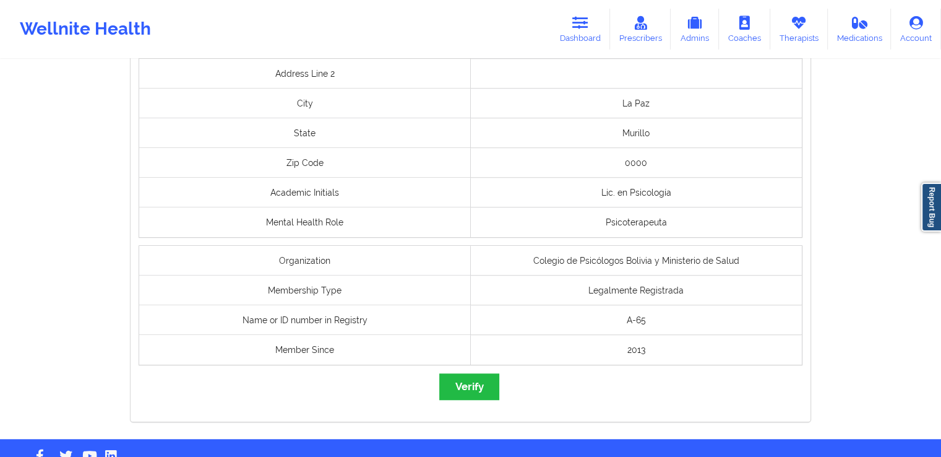
scroll to position [921, 0]
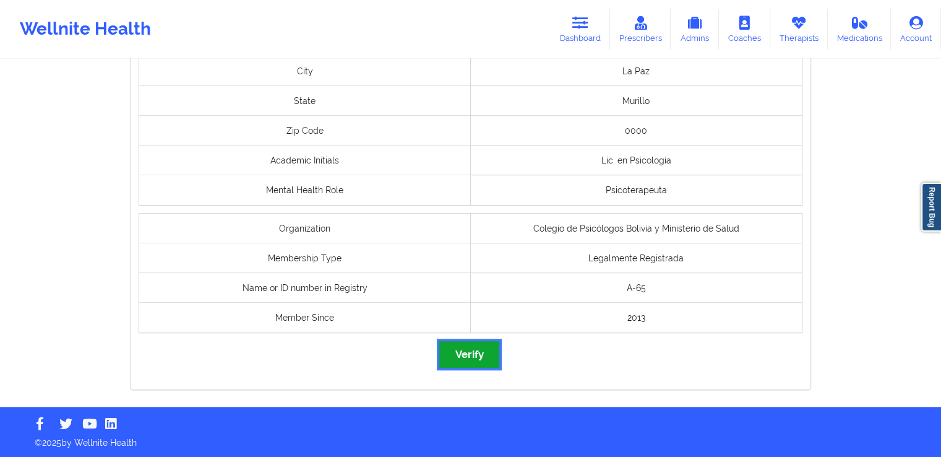
click at [462, 360] on button "Verify" at bounding box center [468, 354] width 59 height 27
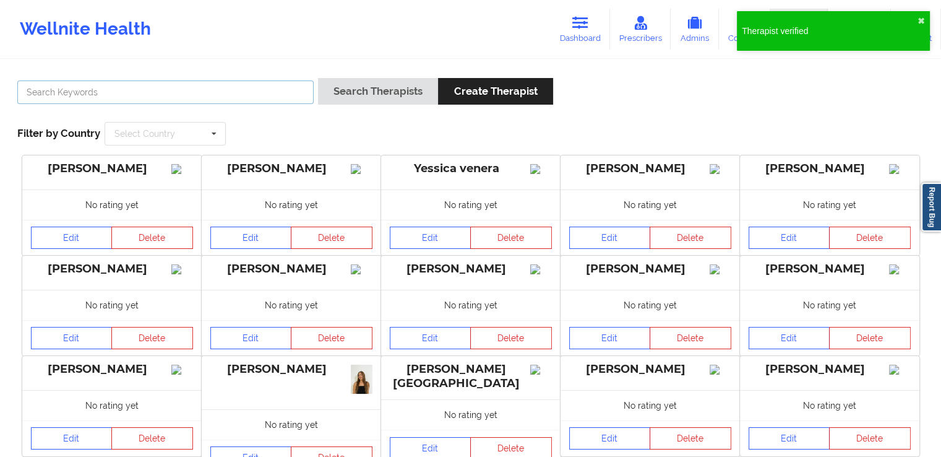
click at [285, 100] on input "text" at bounding box center [165, 92] width 296 height 24
paste input "[PERSON_NAME]"
type input "[PERSON_NAME]"
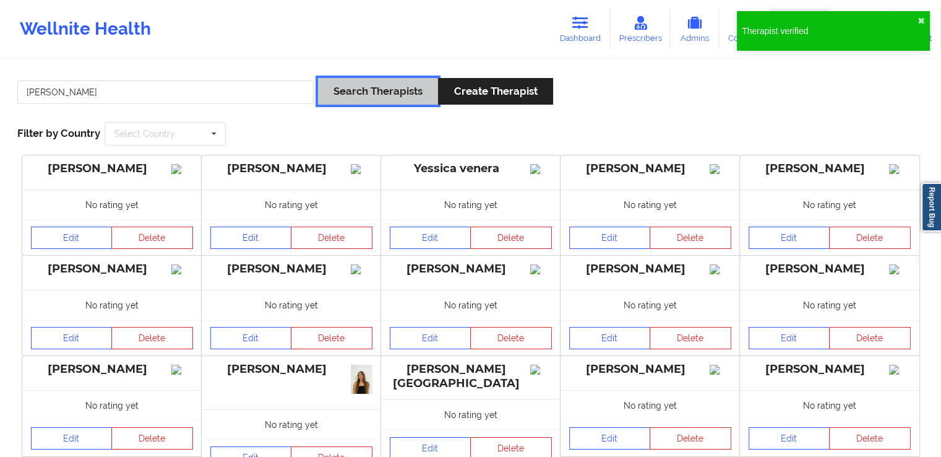
click at [357, 84] on button "Search Therapists" at bounding box center [378, 91] width 120 height 27
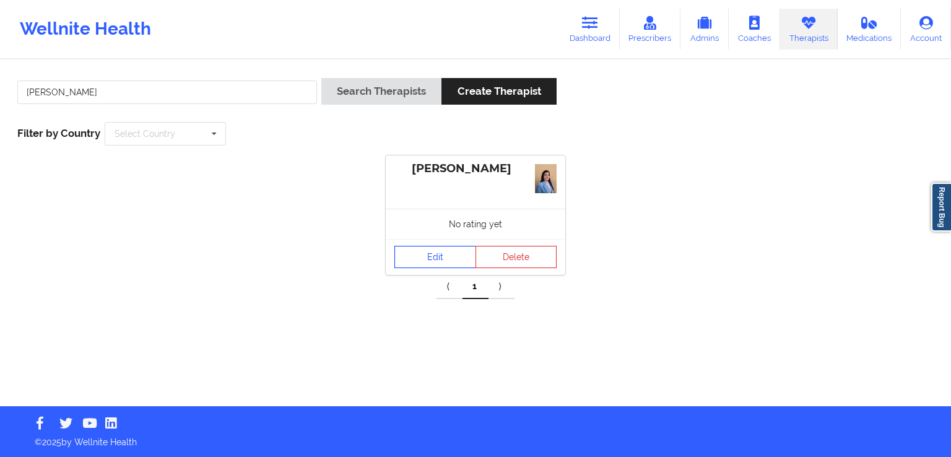
click at [446, 256] on link "Edit" at bounding box center [435, 257] width 82 height 22
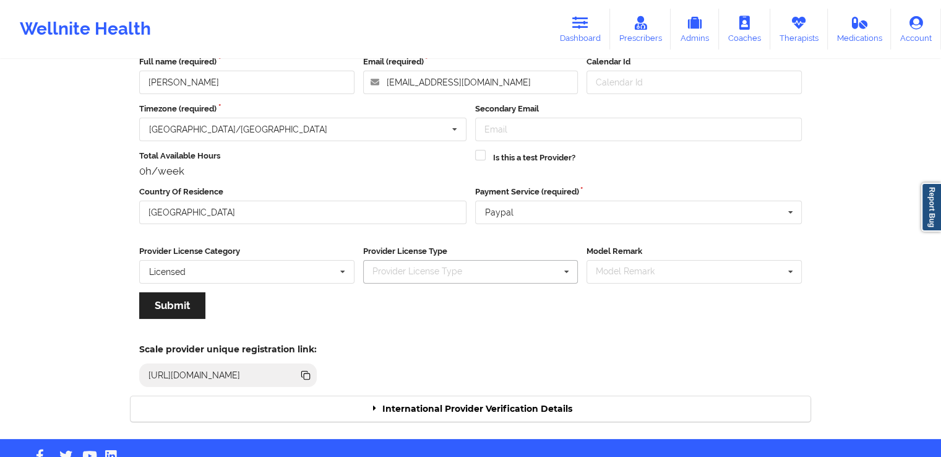
scroll to position [106, 0]
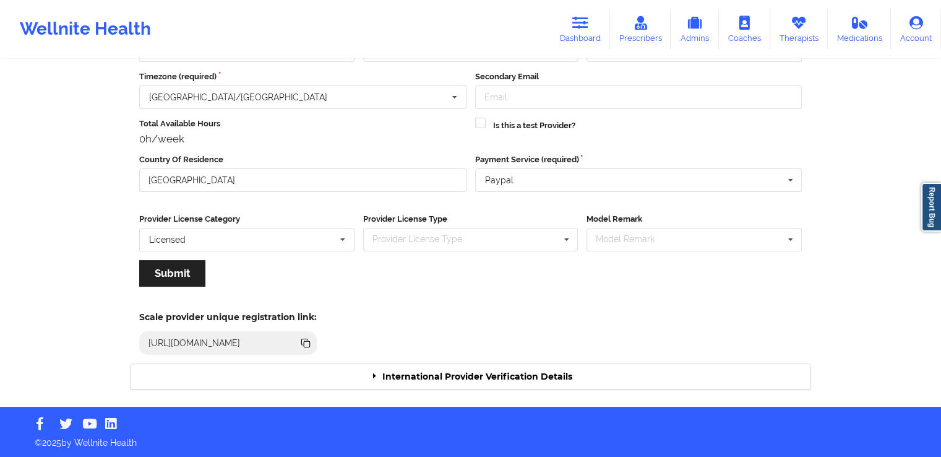
click at [498, 370] on div "International Provider Verification Details" at bounding box center [471, 376] width 680 height 25
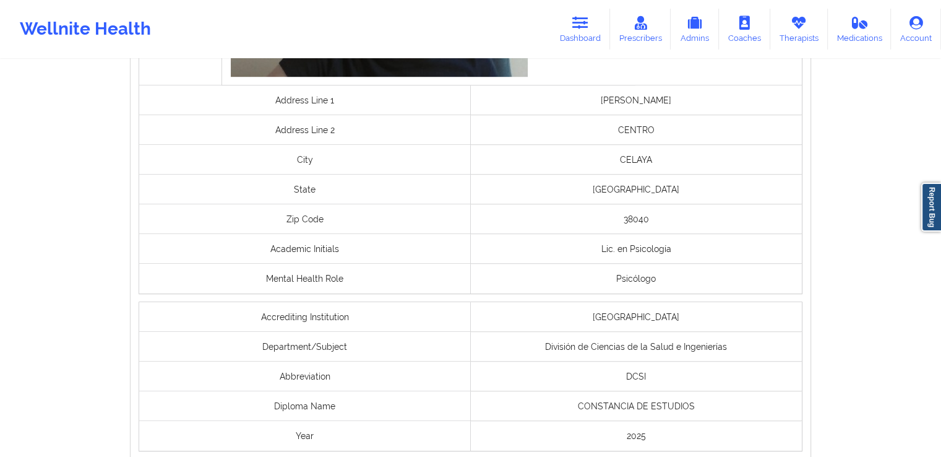
scroll to position [946, 0]
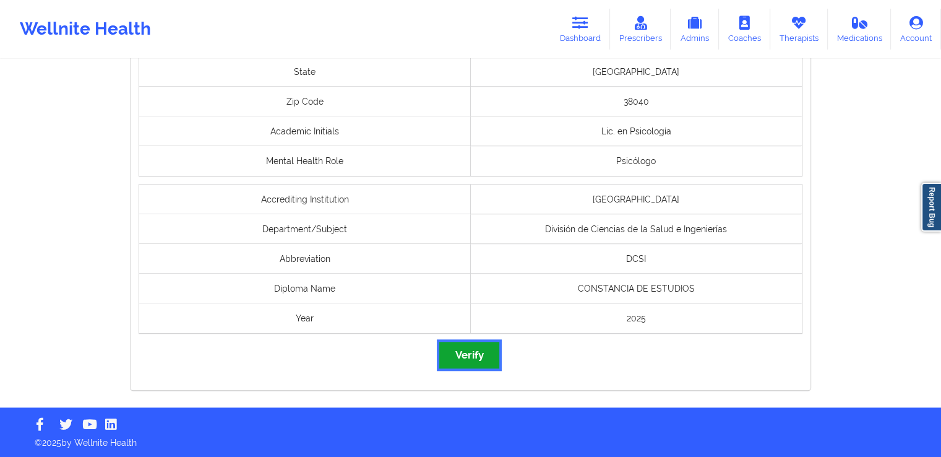
click at [488, 364] on button "Verify" at bounding box center [468, 355] width 59 height 27
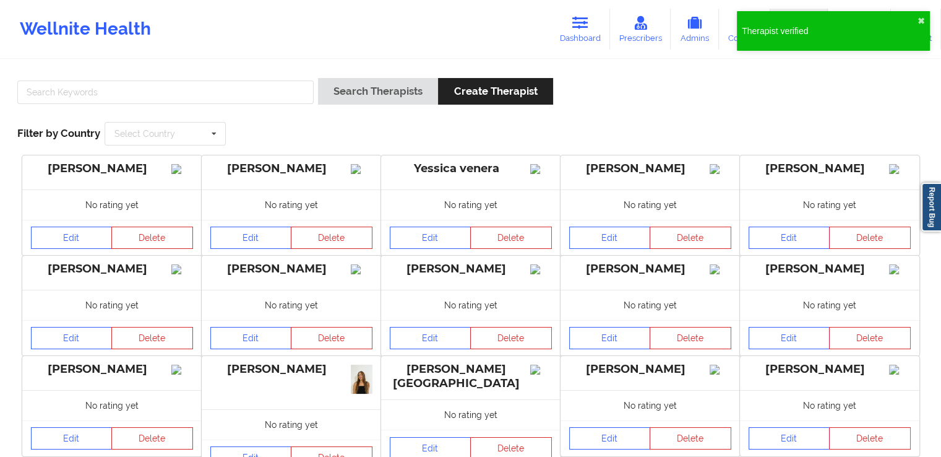
click at [218, 72] on div "Search Therapists Create Therapist Filter by Country Select Country [GEOGRAPHIC…" at bounding box center [471, 111] width 924 height 85
click at [212, 92] on input "text" at bounding box center [165, 92] width 296 height 24
paste input "Angel de [PERSON_NAME] de la Cruz"
type input "Angel de [PERSON_NAME] de la Cruz"
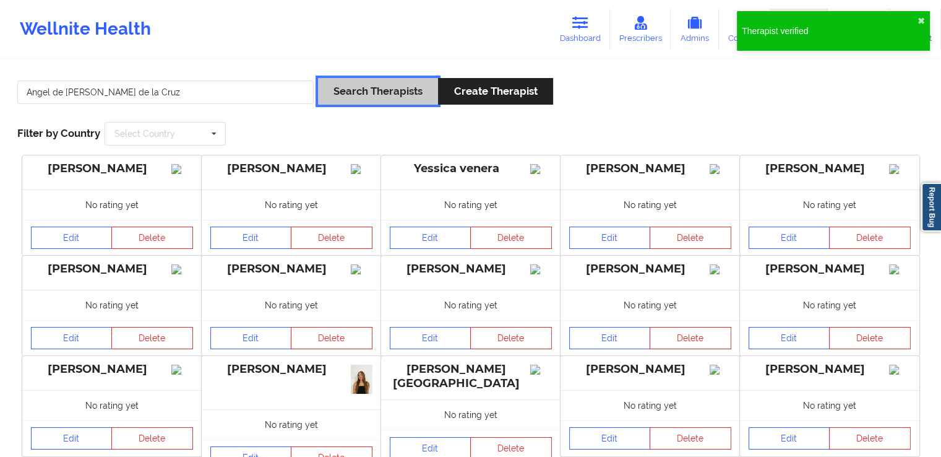
click at [357, 95] on button "Search Therapists" at bounding box center [378, 91] width 120 height 27
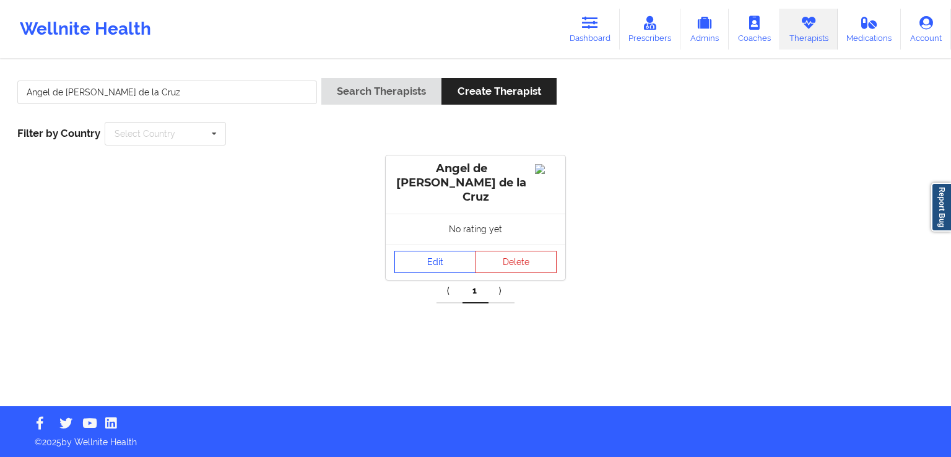
click at [407, 251] on link "Edit" at bounding box center [435, 262] width 82 height 22
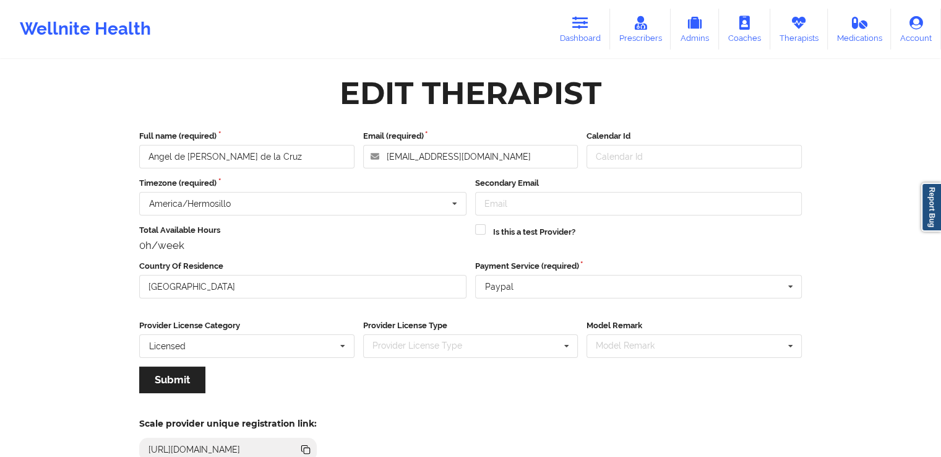
scroll to position [106, 0]
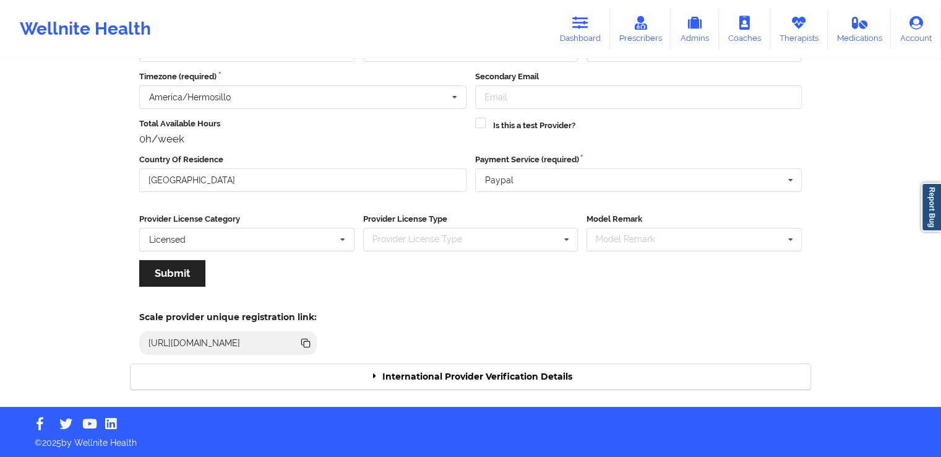
click at [538, 377] on div "International Provider Verification Details" at bounding box center [471, 376] width 680 height 25
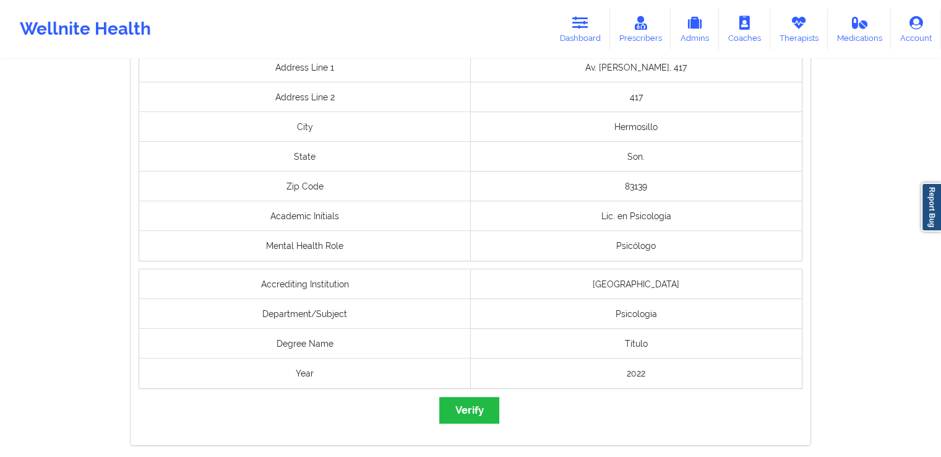
scroll to position [886, 0]
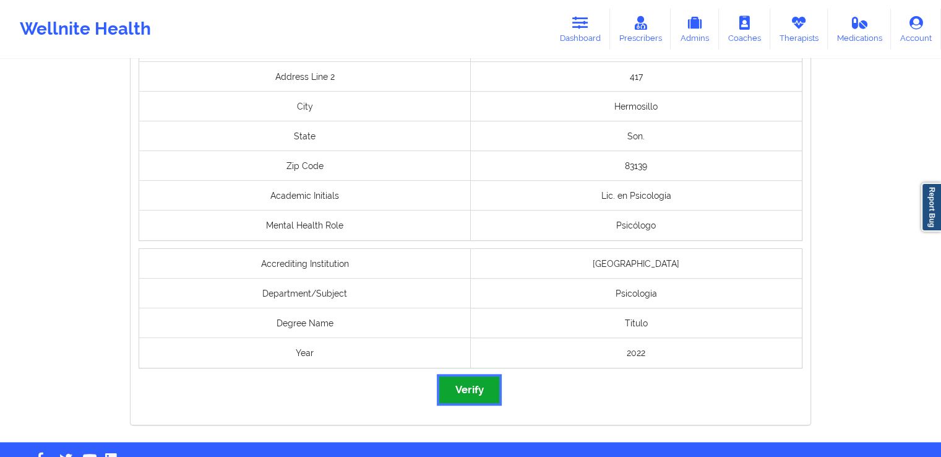
click at [475, 383] on button "Verify" at bounding box center [468, 389] width 59 height 27
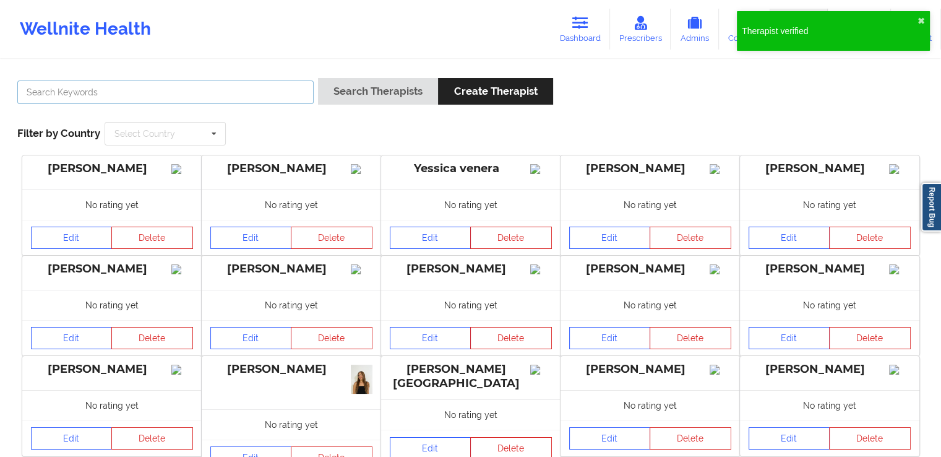
click at [257, 96] on input "text" at bounding box center [165, 92] width 296 height 24
paste input "[PERSON_NAME]"
type input "[PERSON_NAME]"
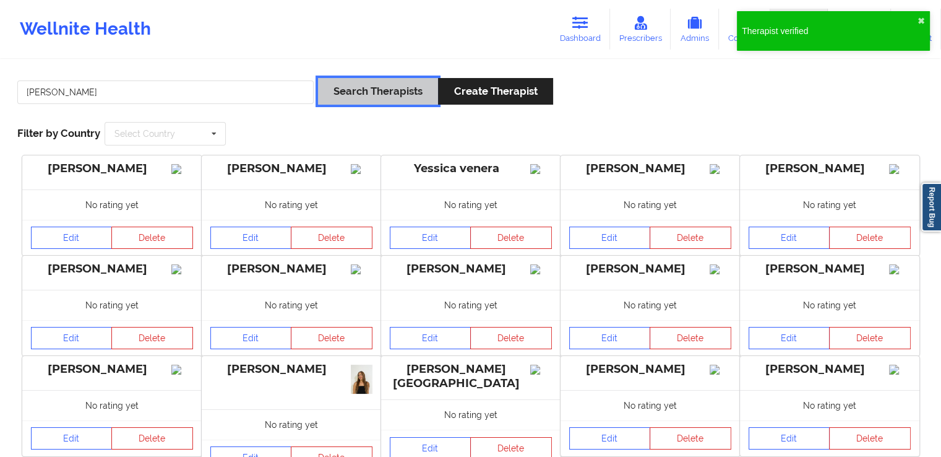
click at [364, 90] on button "Search Therapists" at bounding box center [378, 91] width 120 height 27
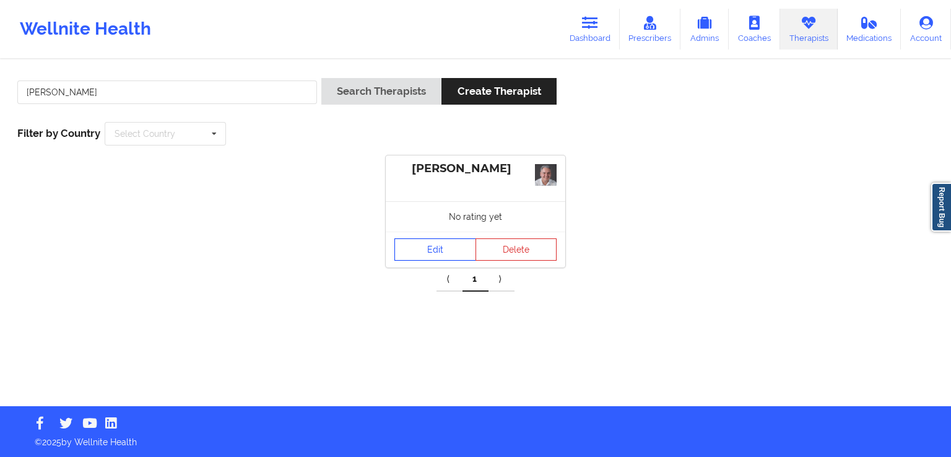
click at [427, 251] on link "Edit" at bounding box center [435, 249] width 82 height 22
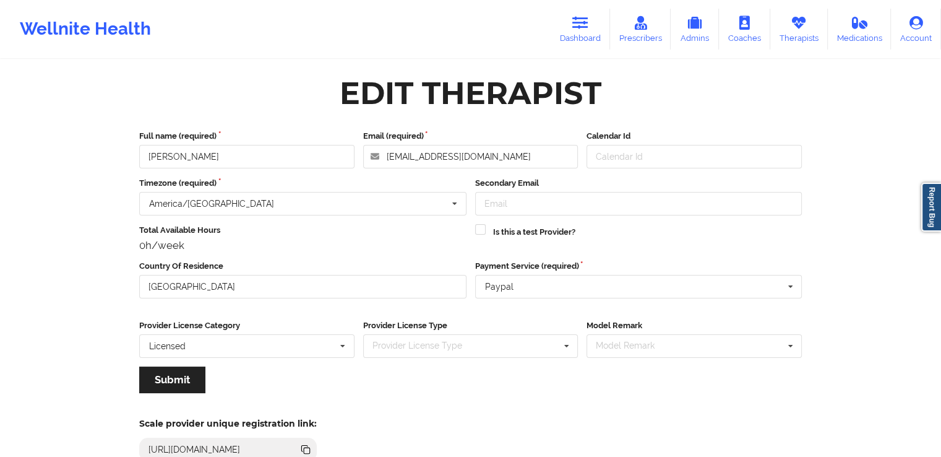
scroll to position [106, 0]
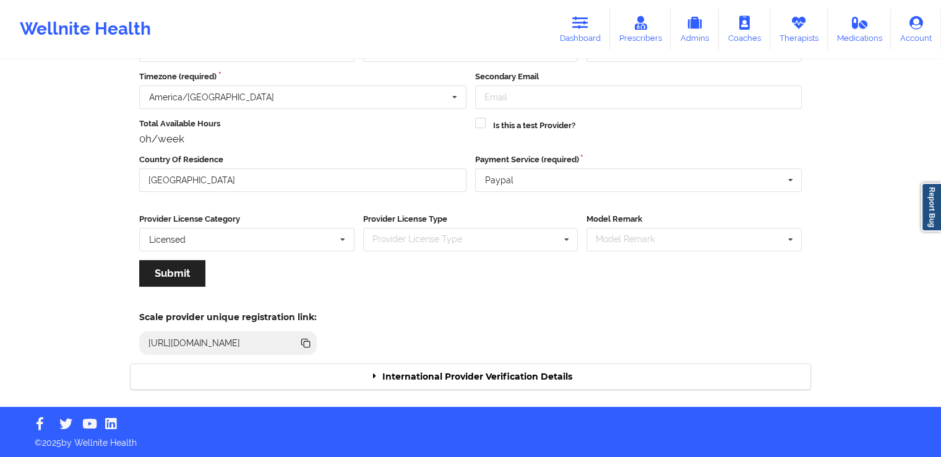
click at [475, 386] on div "International Provider Verification Details" at bounding box center [471, 376] width 680 height 25
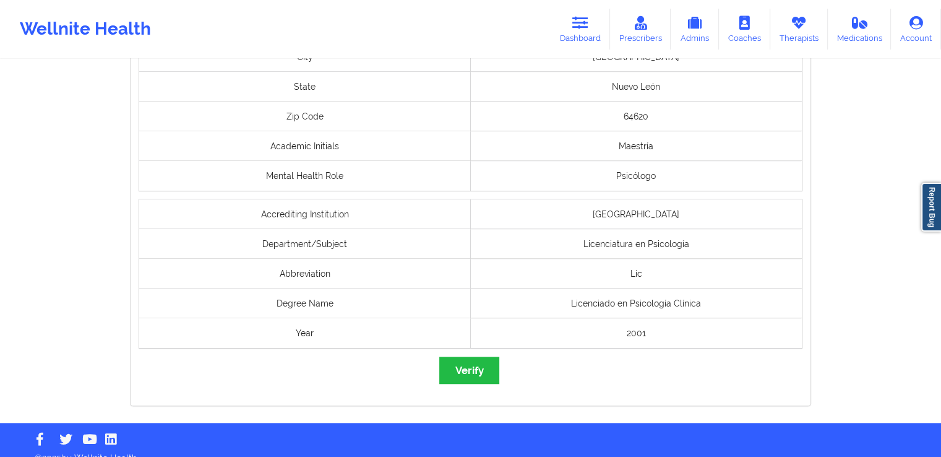
scroll to position [946, 0]
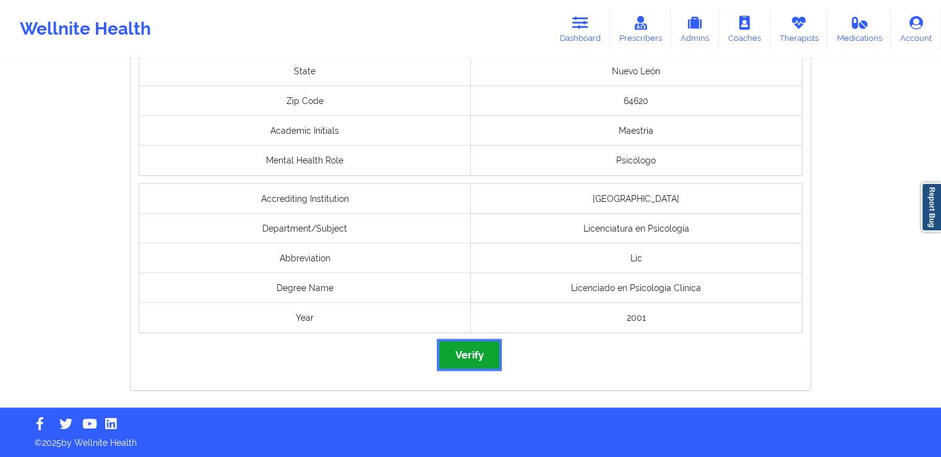
click at [458, 347] on button "Verify" at bounding box center [468, 354] width 59 height 27
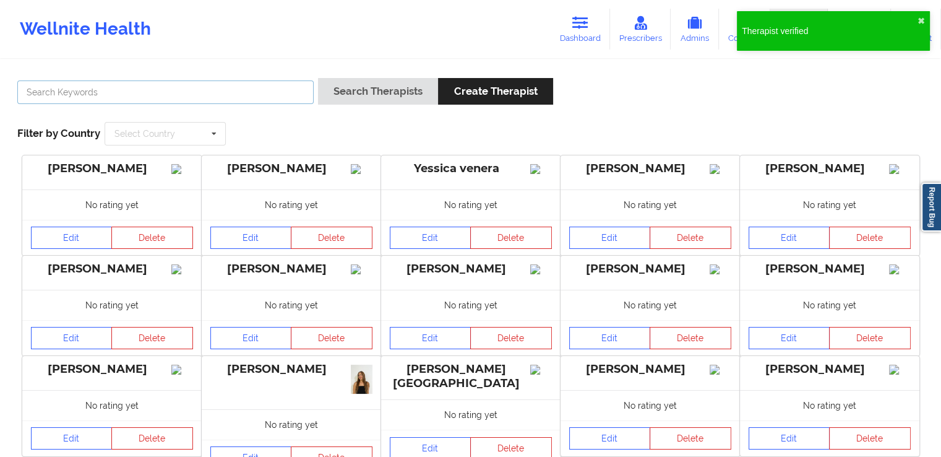
click at [290, 90] on input "text" at bounding box center [165, 92] width 296 height 24
paste input "[PERSON_NAME]"
type input "[PERSON_NAME]"
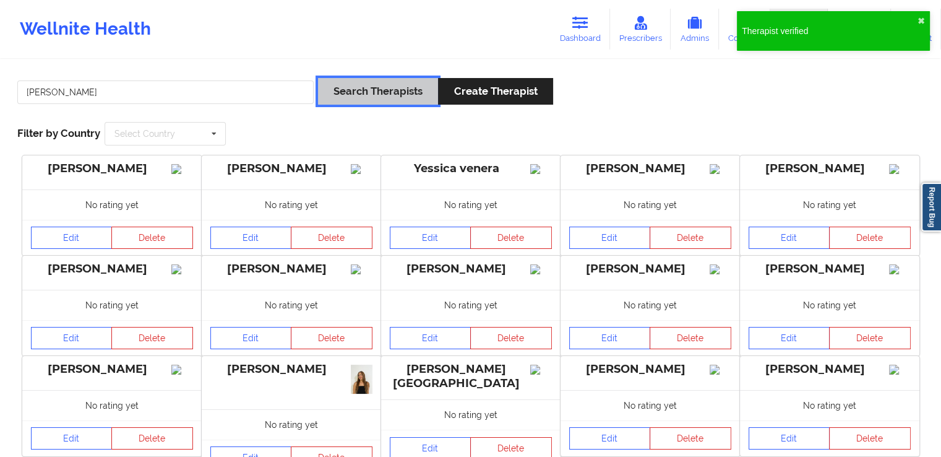
click at [386, 93] on button "Search Therapists" at bounding box center [378, 91] width 120 height 27
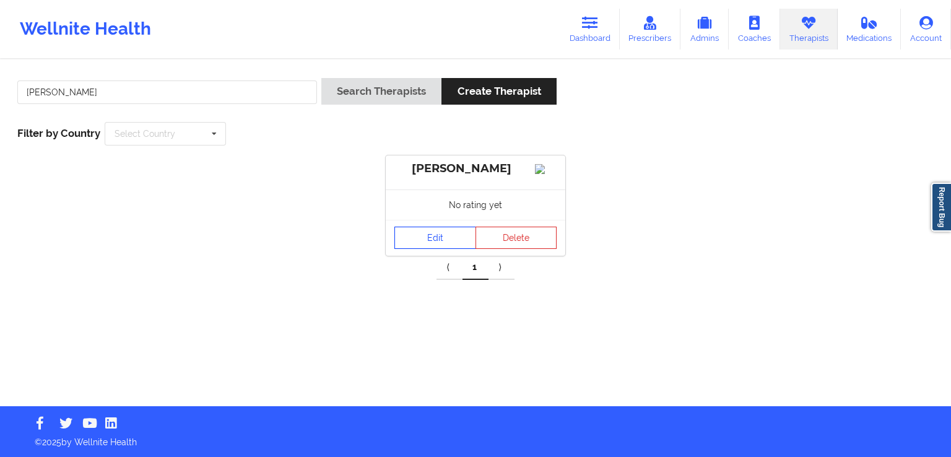
click at [417, 243] on link "Edit" at bounding box center [435, 237] width 82 height 22
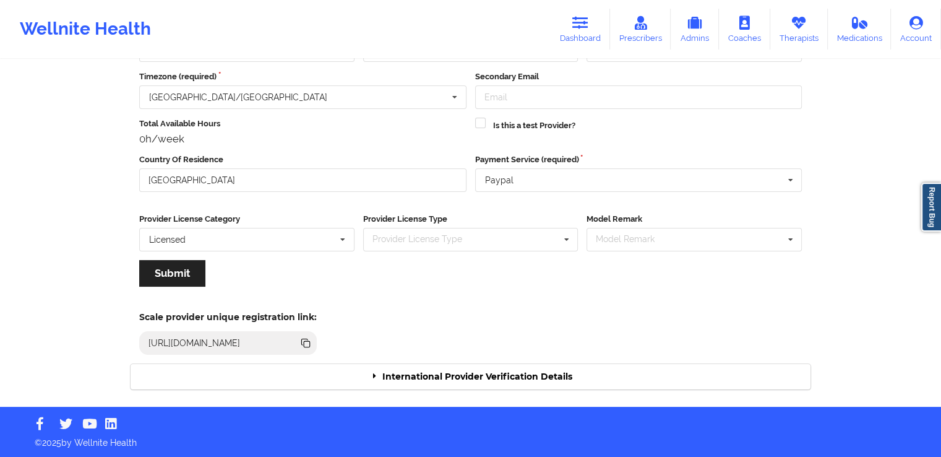
click at [552, 373] on div "International Provider Verification Details" at bounding box center [471, 376] width 680 height 25
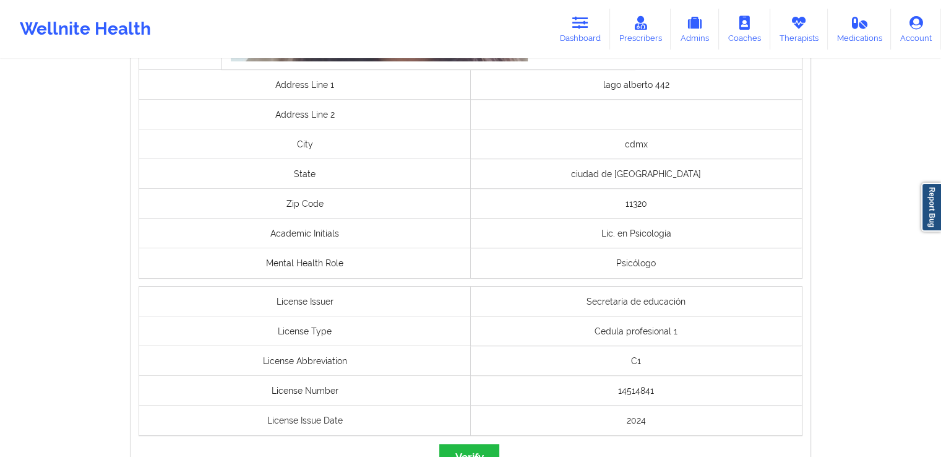
scroll to position [944, 0]
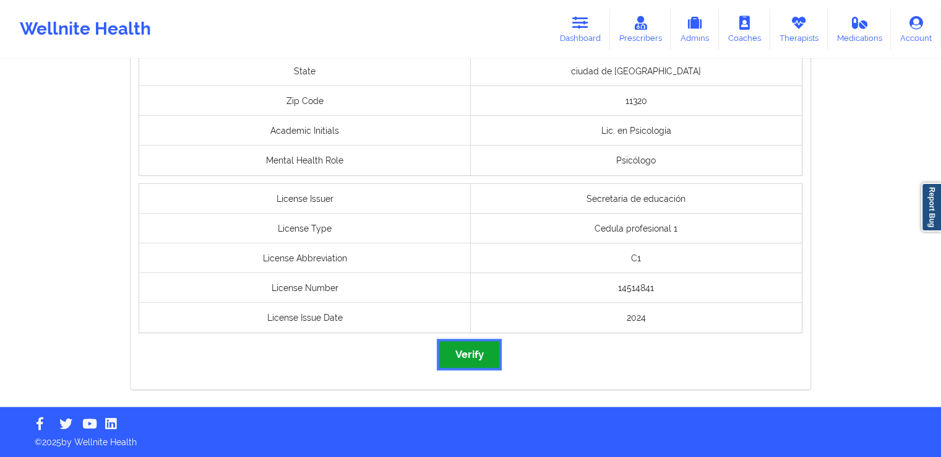
click at [462, 348] on button "Verify" at bounding box center [468, 354] width 59 height 27
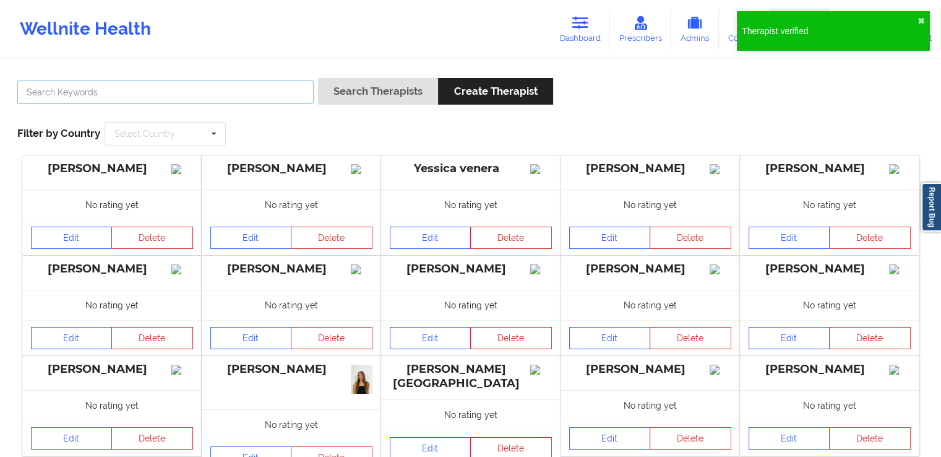
click at [230, 82] on input "text" at bounding box center [165, 92] width 296 height 24
paste input "[PERSON_NAME]"
type input "[PERSON_NAME]"
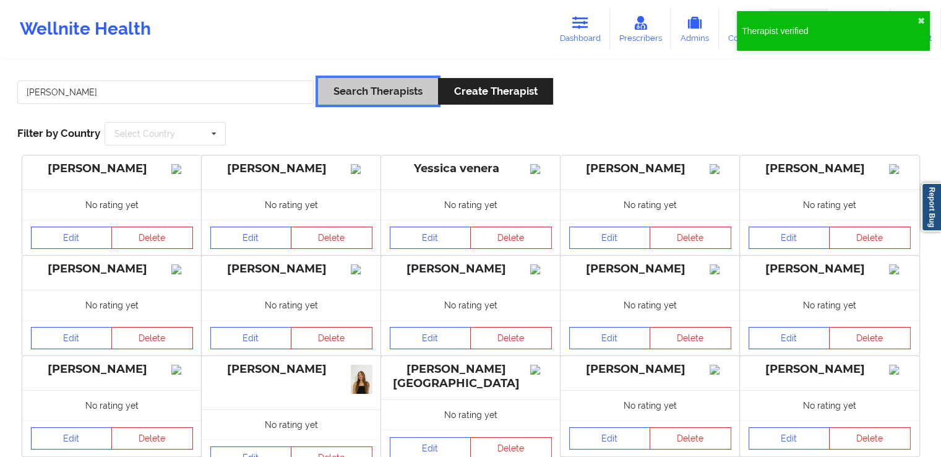
click at [350, 95] on button "Search Therapists" at bounding box center [378, 91] width 120 height 27
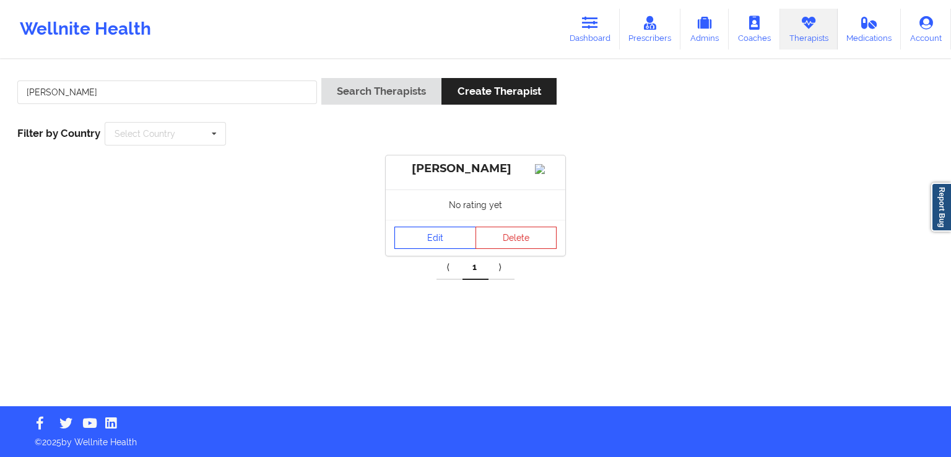
click at [415, 245] on link "Edit" at bounding box center [435, 237] width 82 height 22
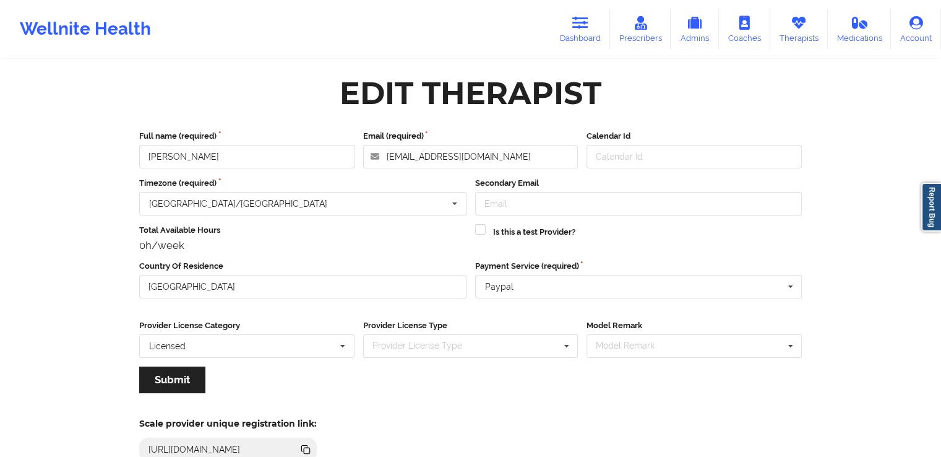
scroll to position [106, 0]
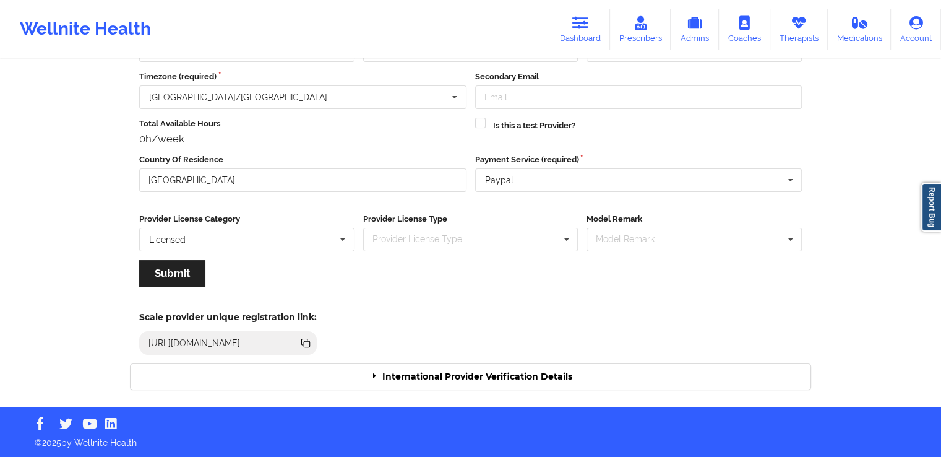
click at [476, 378] on div "International Provider Verification Details" at bounding box center [471, 376] width 680 height 25
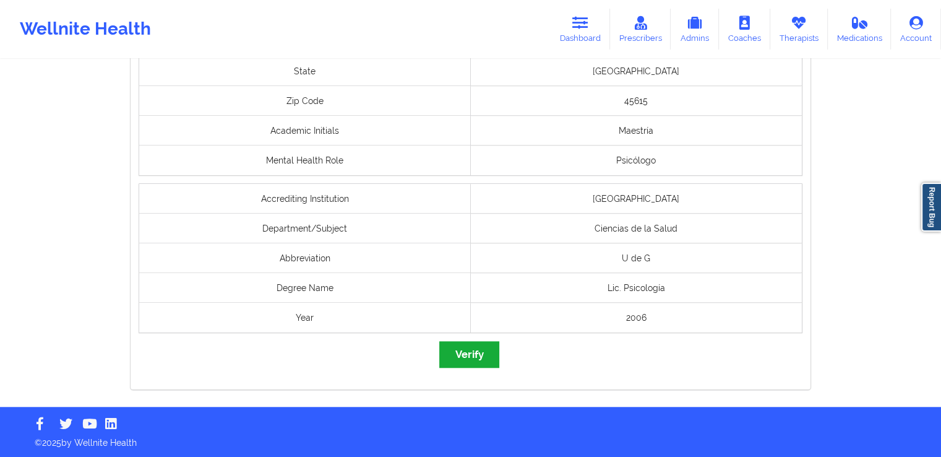
scroll to position [1021, 0]
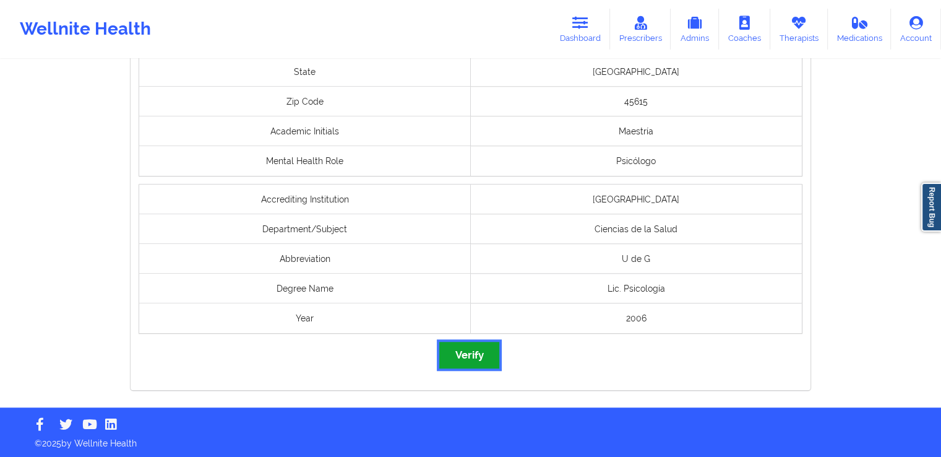
click at [460, 358] on button "Verify" at bounding box center [468, 355] width 59 height 27
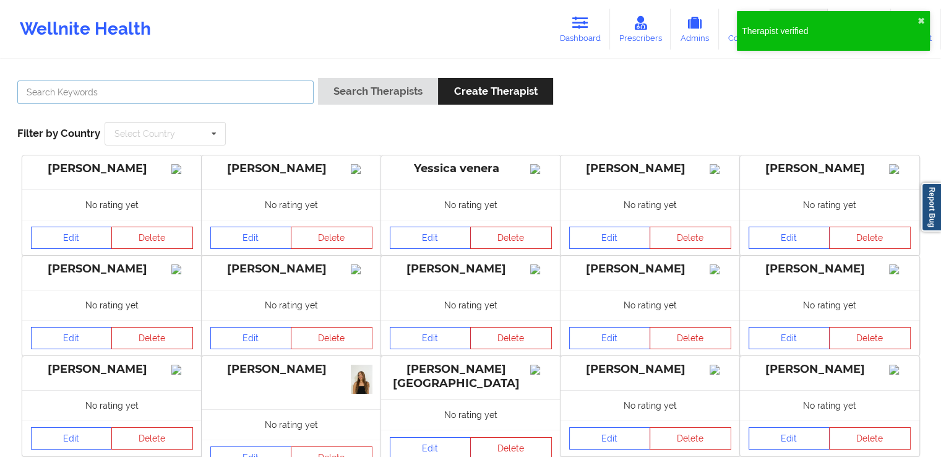
click at [270, 89] on input "text" at bounding box center [165, 92] width 296 height 24
paste input "[PERSON_NAME]"
type input "[PERSON_NAME]"
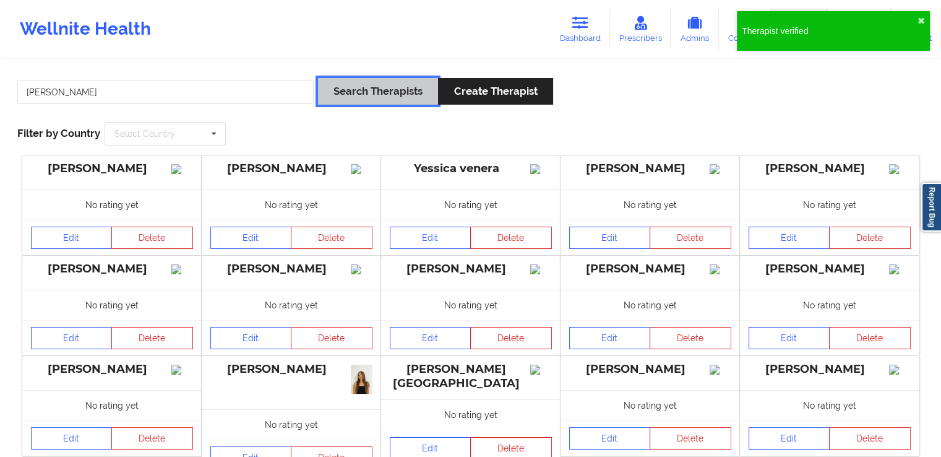
click at [390, 90] on button "Search Therapists" at bounding box center [378, 91] width 120 height 27
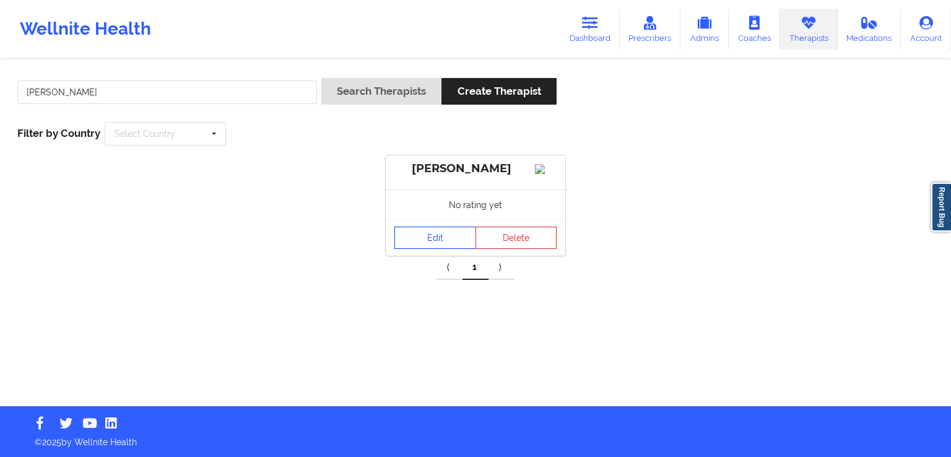
click at [433, 249] on link "Edit" at bounding box center [435, 237] width 82 height 22
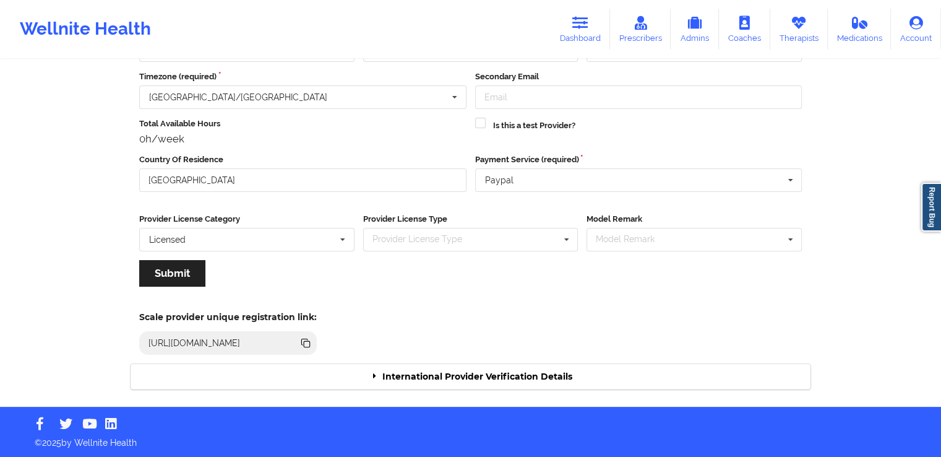
click at [472, 369] on div "International Provider Verification Details" at bounding box center [471, 376] width 680 height 25
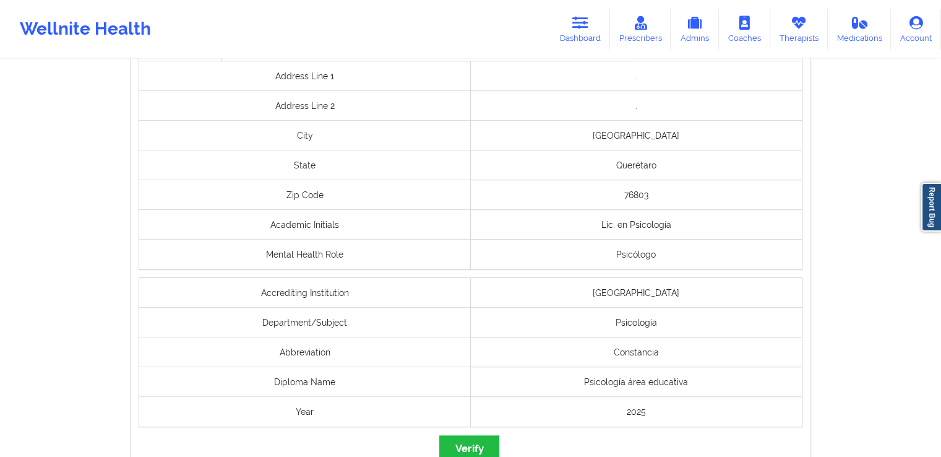
scroll to position [980, 0]
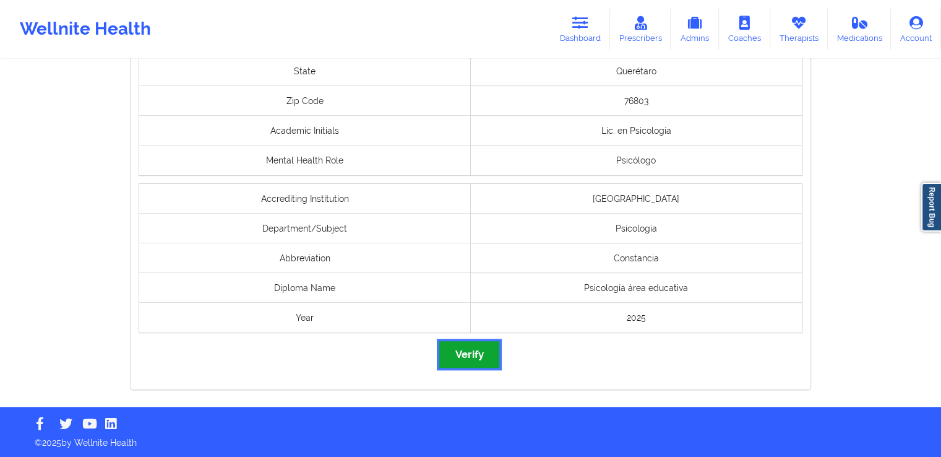
click at [478, 355] on button "Verify" at bounding box center [468, 354] width 59 height 27
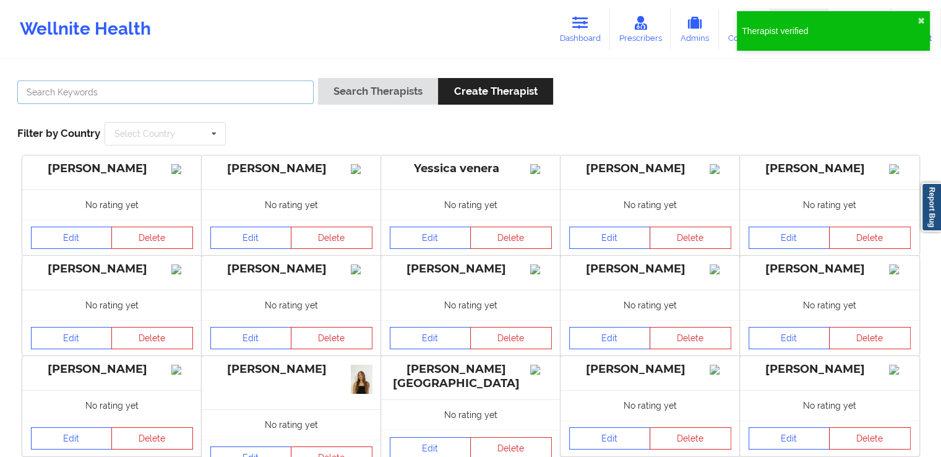
click at [265, 94] on input "text" at bounding box center [165, 92] width 296 height 24
paste input "[PERSON_NAME]"
type input "[PERSON_NAME]"
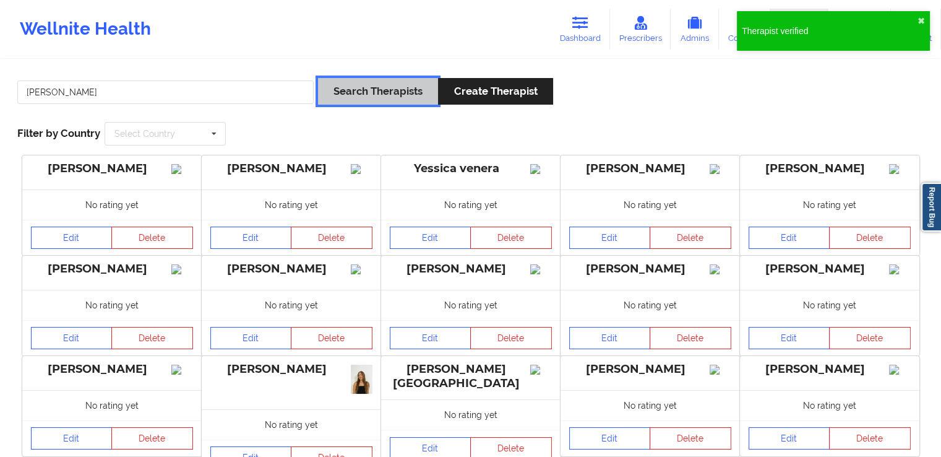
click at [394, 92] on button "Search Therapists" at bounding box center [378, 91] width 120 height 27
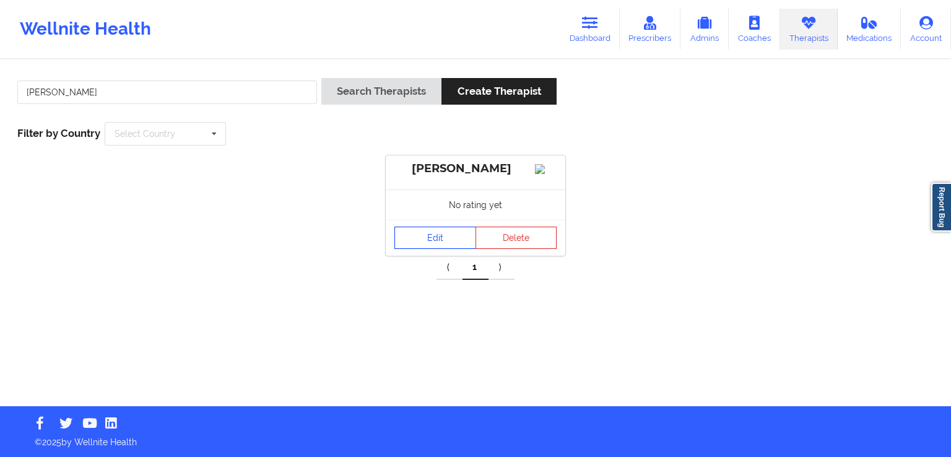
click at [423, 249] on link "Edit" at bounding box center [435, 237] width 82 height 22
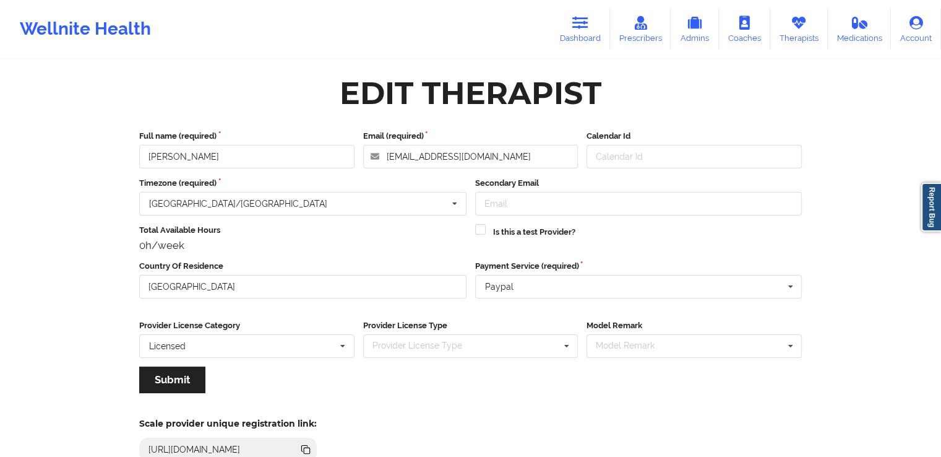
scroll to position [106, 0]
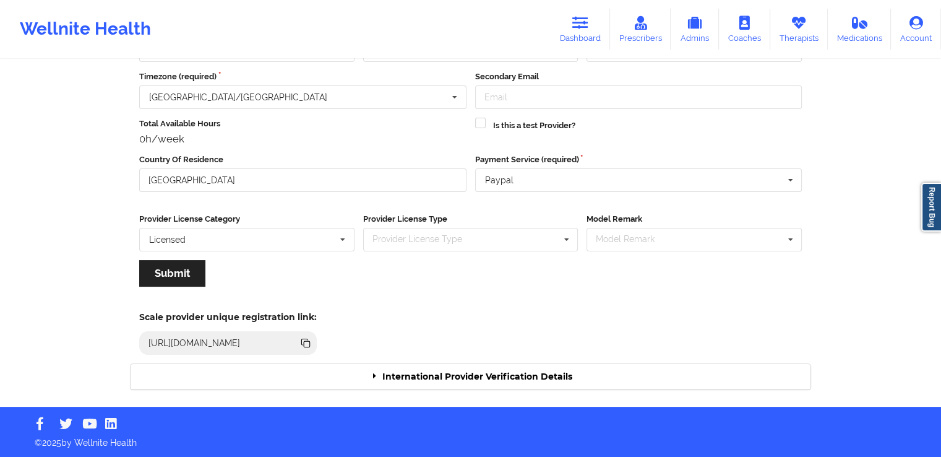
click at [488, 379] on div "International Provider Verification Details" at bounding box center [471, 376] width 680 height 25
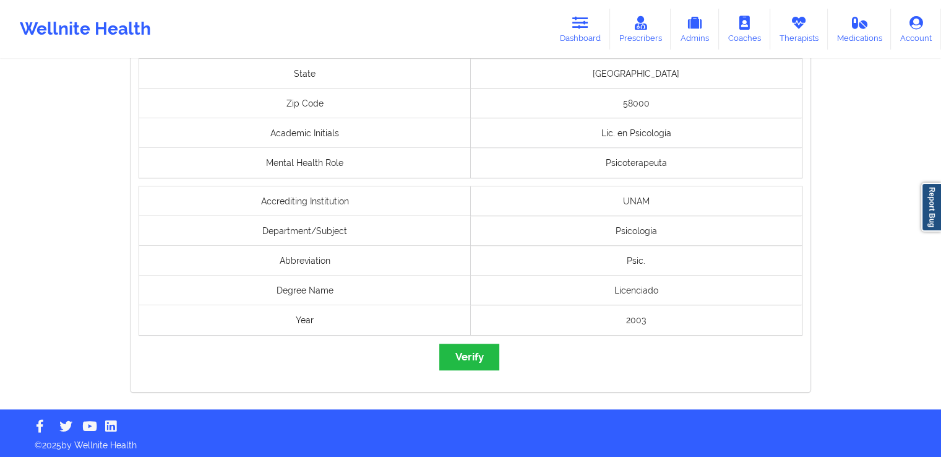
scroll to position [1022, 0]
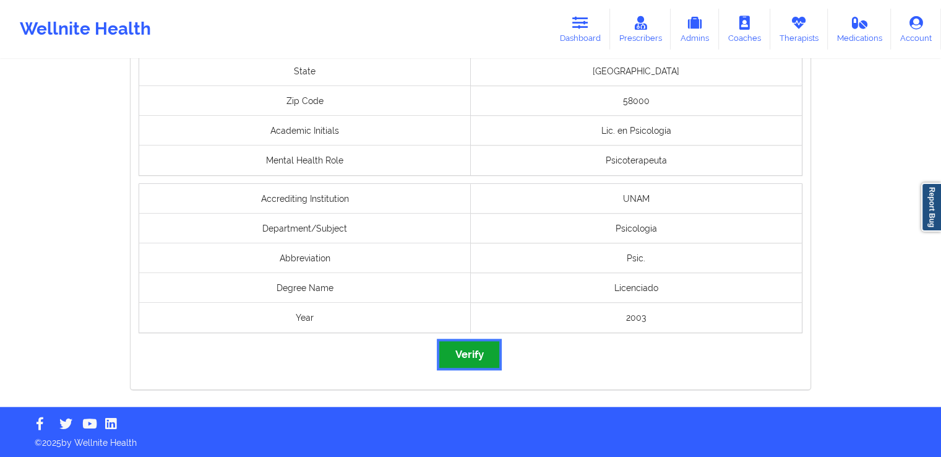
click at [480, 362] on button "Verify" at bounding box center [468, 354] width 59 height 27
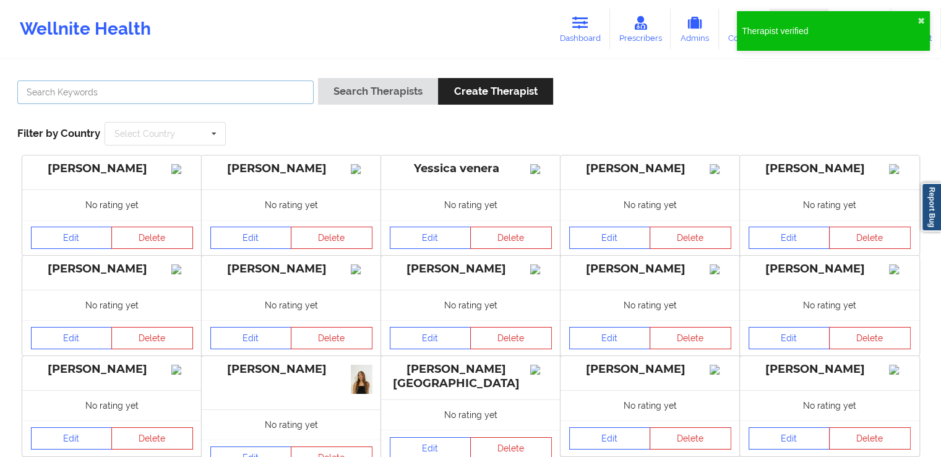
click at [281, 92] on input "text" at bounding box center [165, 92] width 296 height 24
paste input "[PERSON_NAME]"
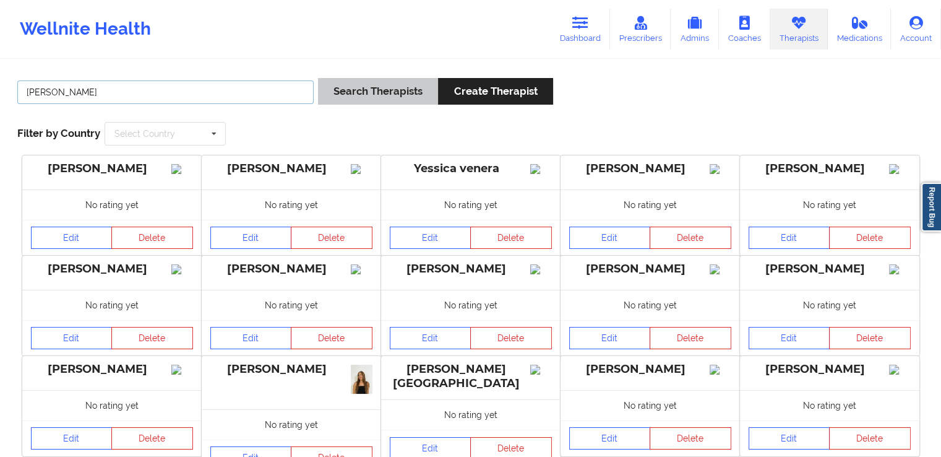
type input "[PERSON_NAME]"
click at [407, 81] on button "Search Therapists" at bounding box center [378, 91] width 120 height 27
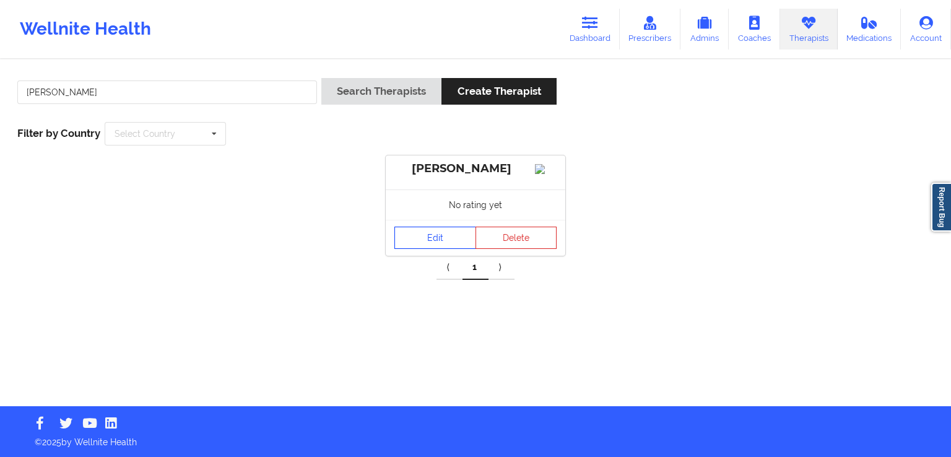
click at [438, 249] on link "Edit" at bounding box center [435, 237] width 82 height 22
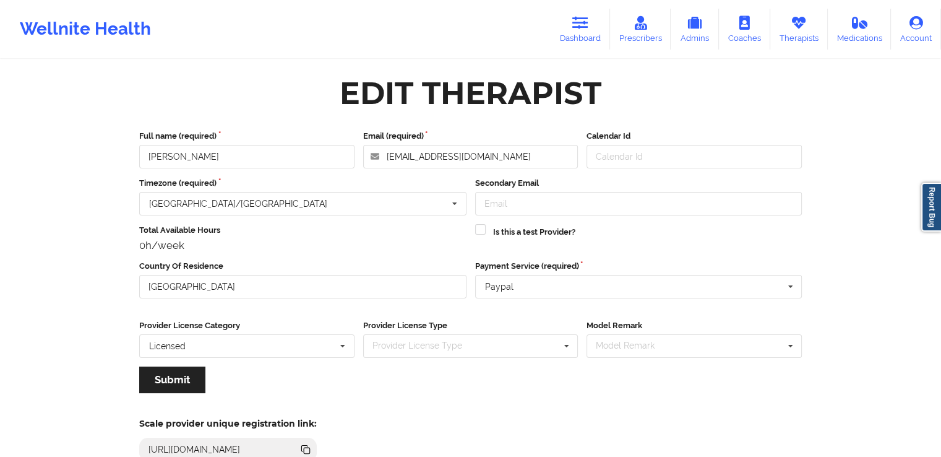
scroll to position [106, 0]
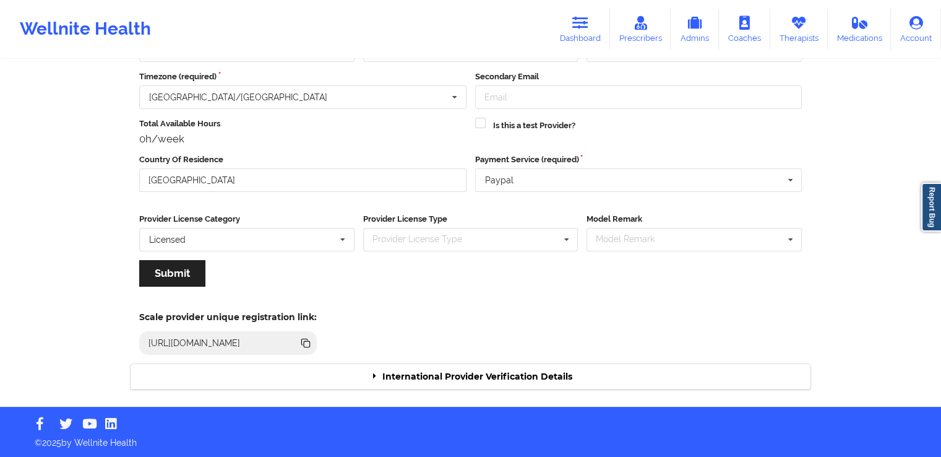
click at [485, 373] on div "International Provider Verification Details" at bounding box center [471, 376] width 680 height 25
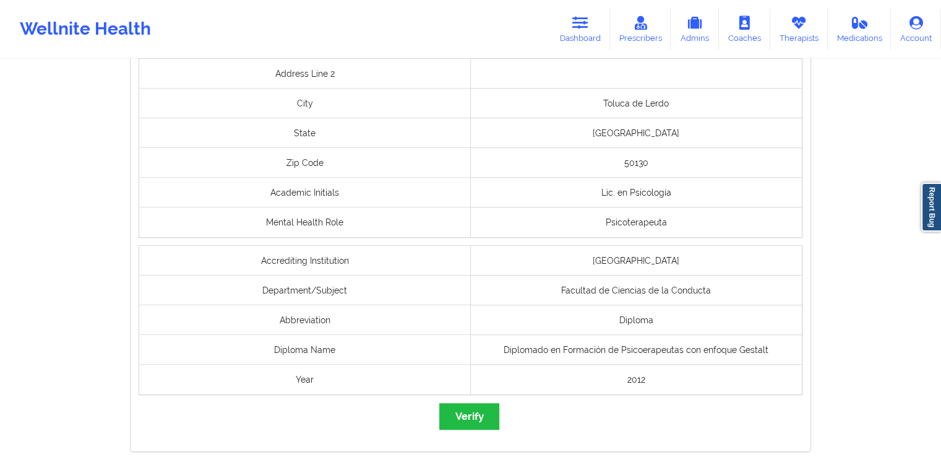
scroll to position [886, 0]
click at [476, 414] on button "Verify" at bounding box center [468, 416] width 59 height 27
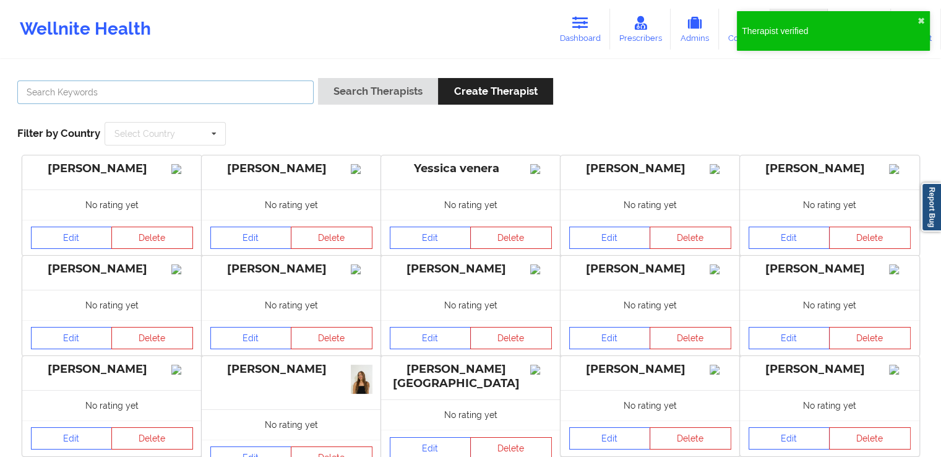
click at [283, 93] on input "text" at bounding box center [165, 92] width 296 height 24
paste input "[PERSON_NAME]"
type input "[PERSON_NAME]"
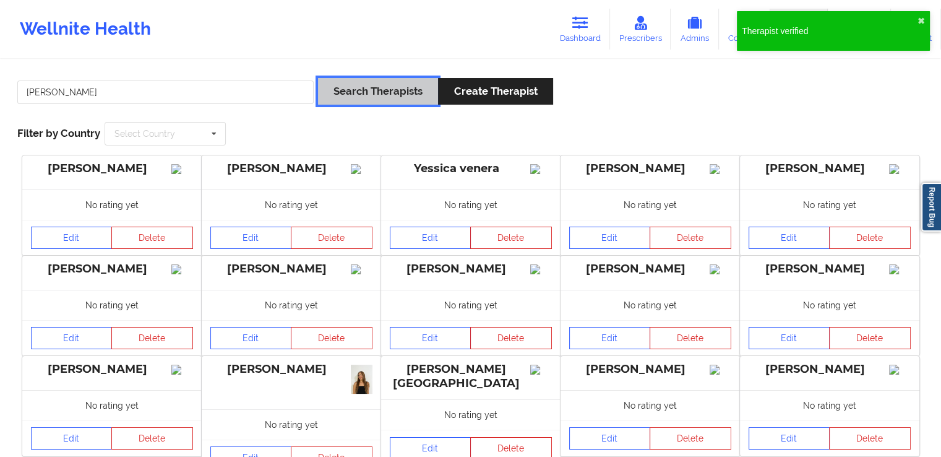
click at [368, 92] on button "Search Therapists" at bounding box center [378, 91] width 120 height 27
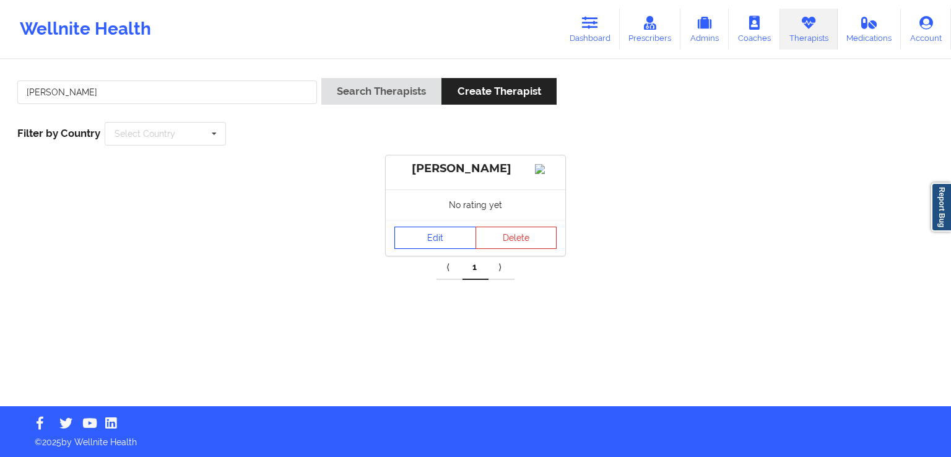
click at [455, 242] on link "Edit" at bounding box center [435, 237] width 82 height 22
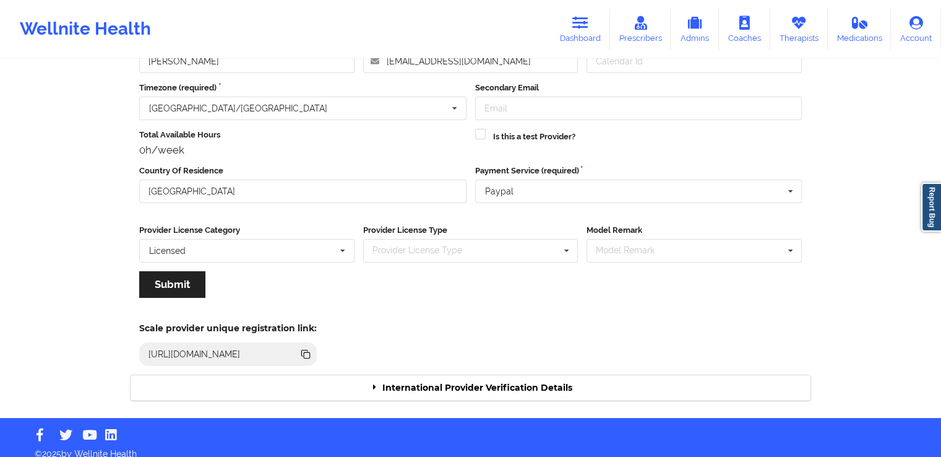
scroll to position [106, 0]
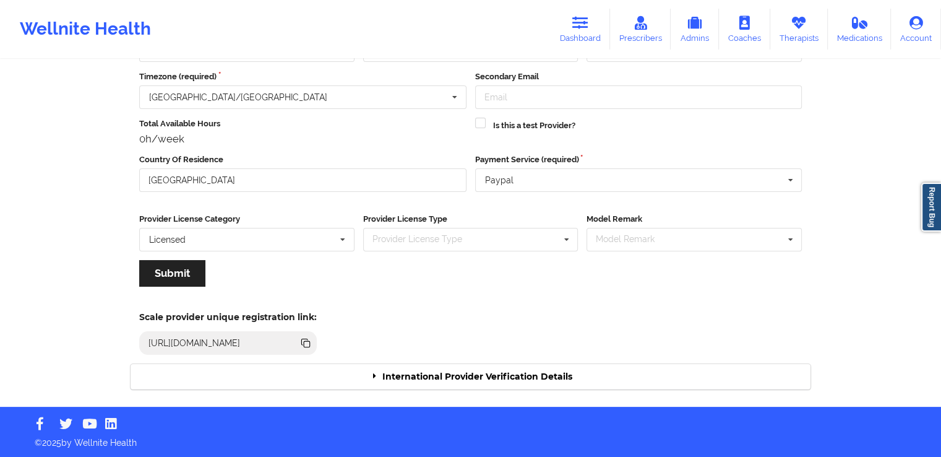
click at [550, 373] on div "International Provider Verification Details" at bounding box center [471, 376] width 680 height 25
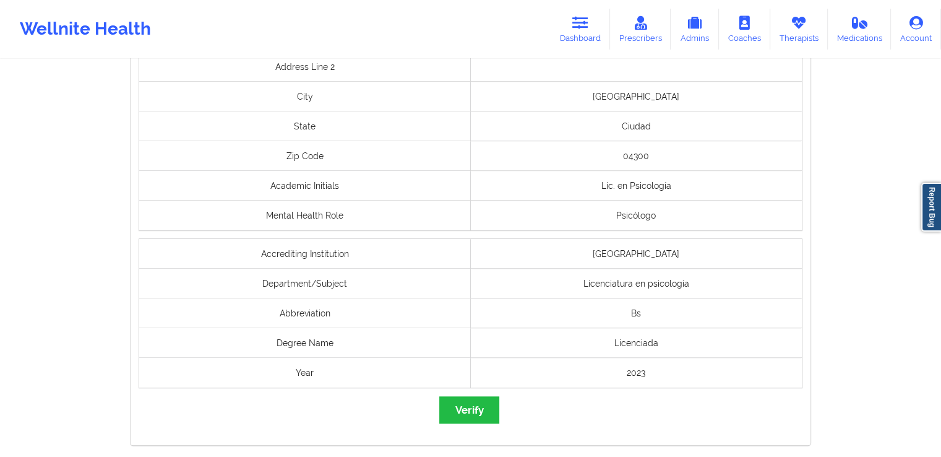
scroll to position [927, 0]
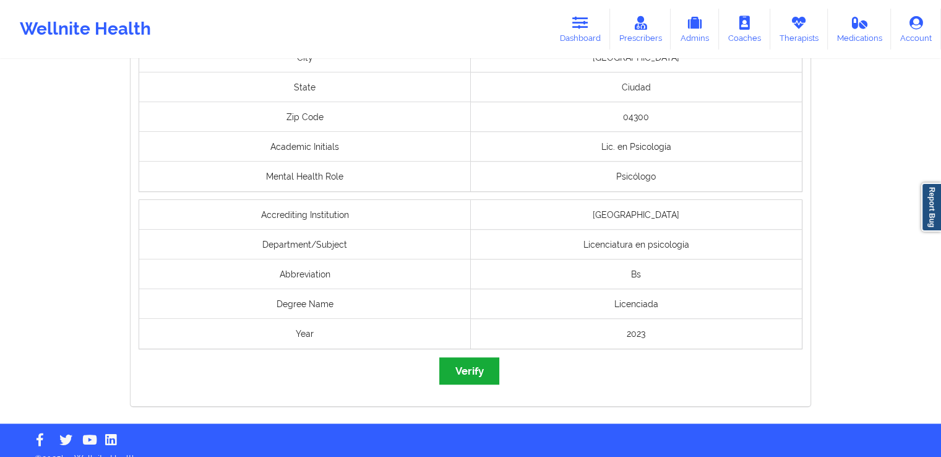
drag, startPoint x: 550, startPoint y: 373, endPoint x: 488, endPoint y: 367, distance: 61.5
click at [488, 367] on button "Verify" at bounding box center [468, 370] width 59 height 27
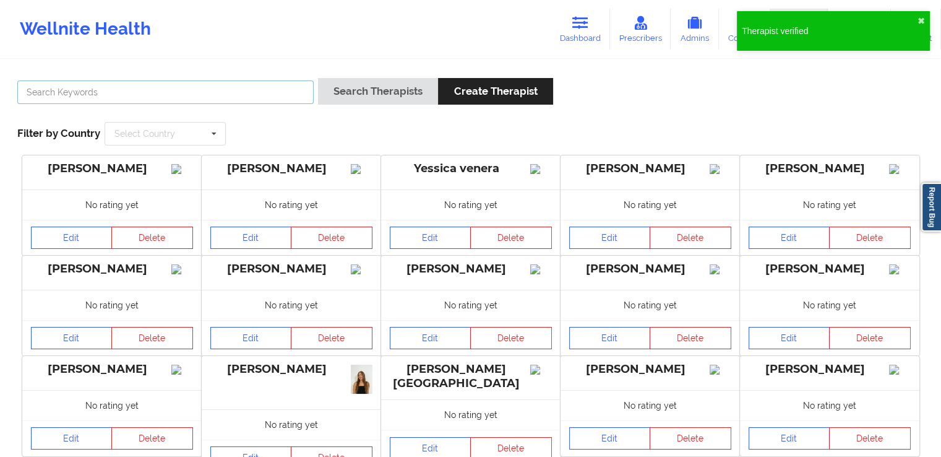
click at [233, 91] on input "text" at bounding box center [165, 92] width 296 height 24
paste input "[PERSON_NAME]"
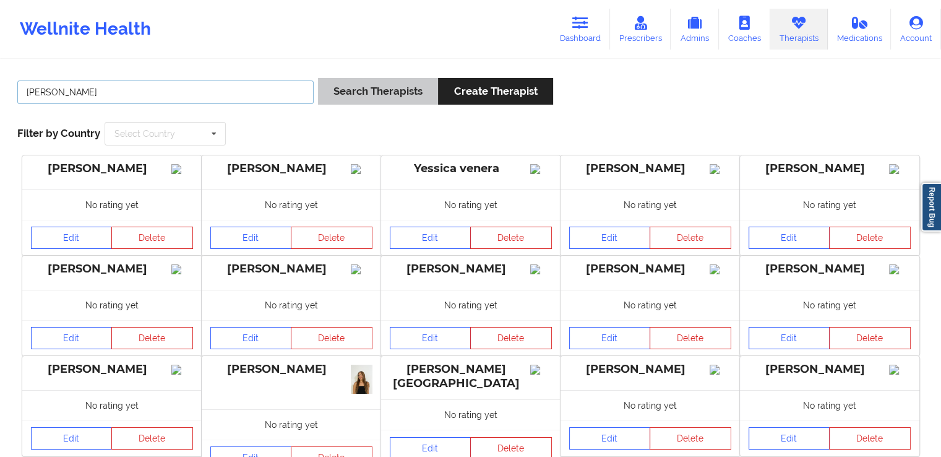
type input "[PERSON_NAME]"
click at [376, 95] on button "Search Therapists" at bounding box center [378, 91] width 120 height 27
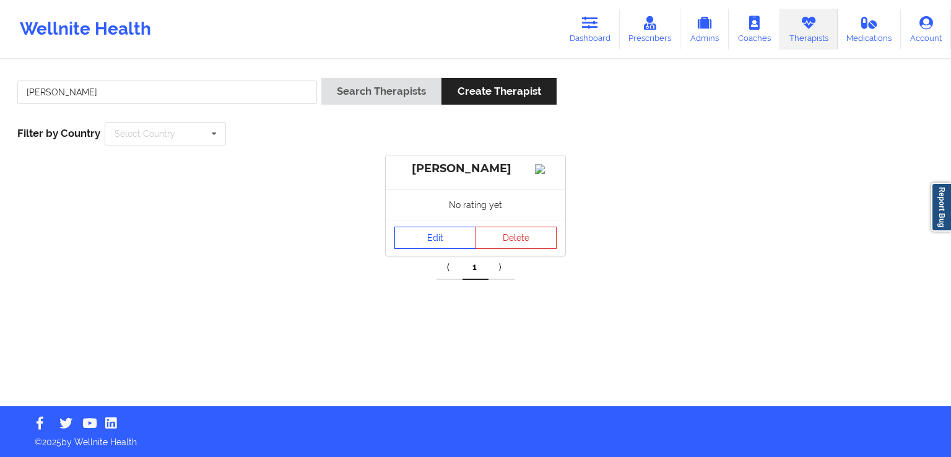
click at [434, 248] on link "Edit" at bounding box center [435, 237] width 82 height 22
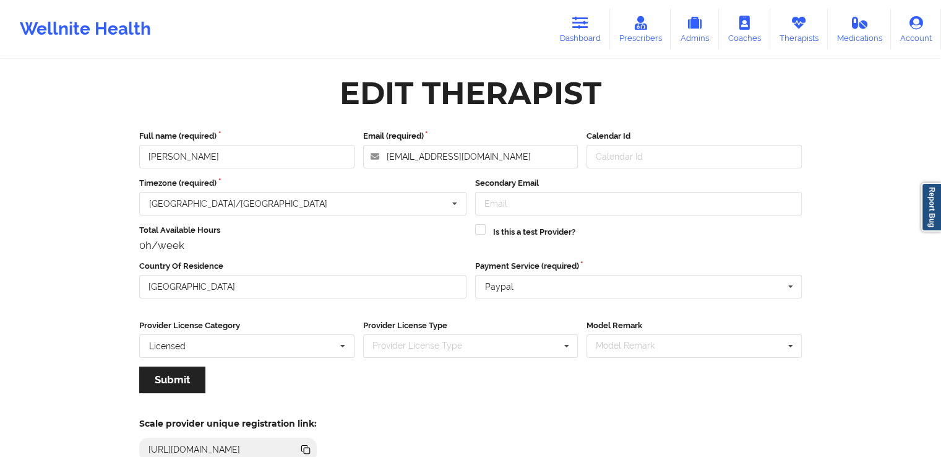
scroll to position [106, 0]
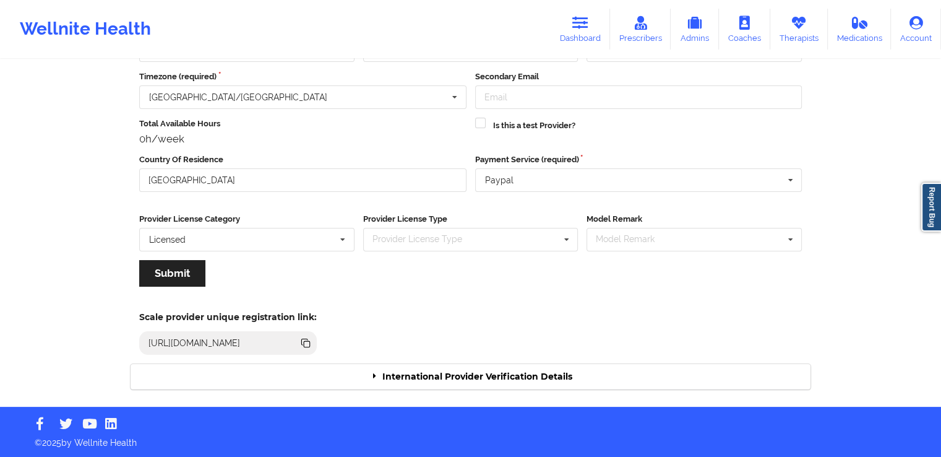
click at [533, 378] on div "International Provider Verification Details" at bounding box center [471, 376] width 680 height 25
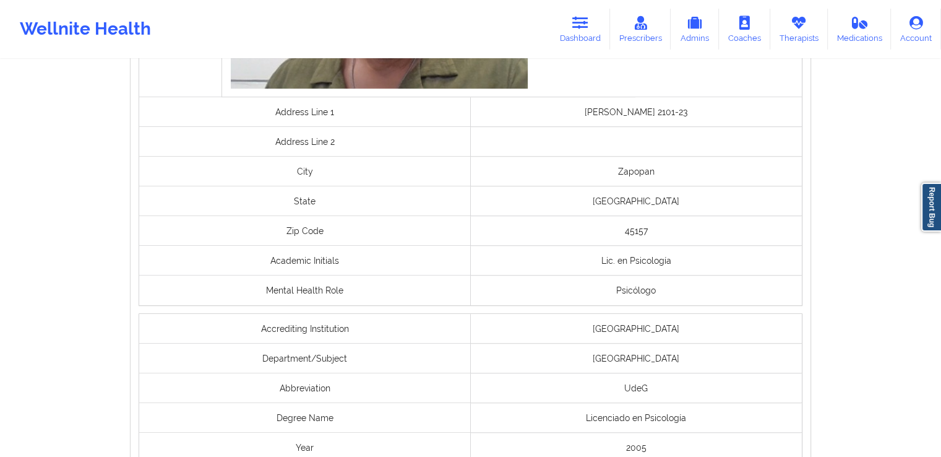
scroll to position [951, 0]
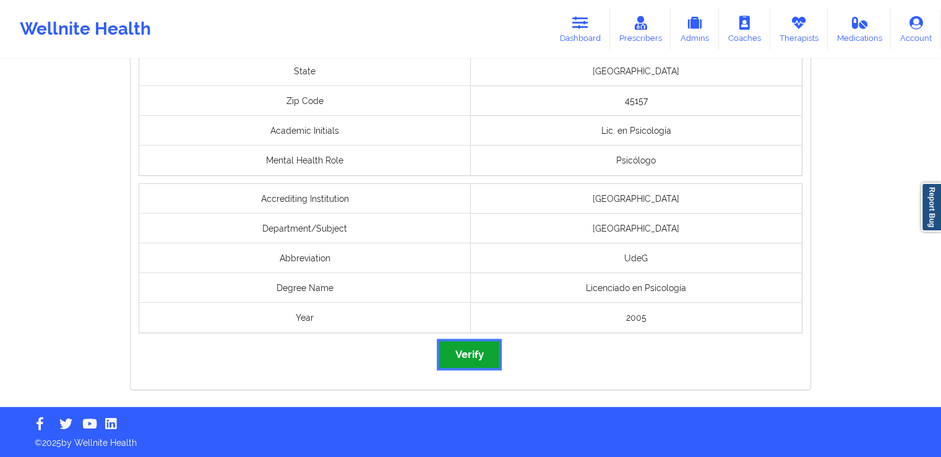
click at [444, 356] on button "Verify" at bounding box center [468, 354] width 59 height 27
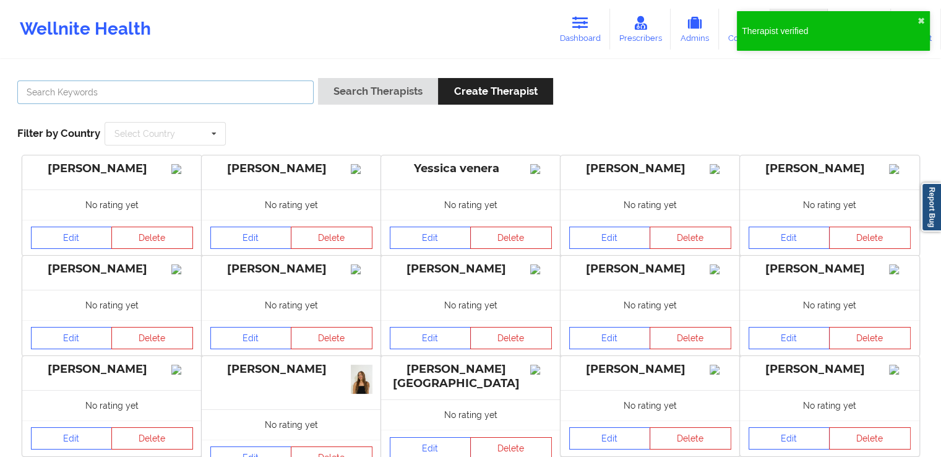
click at [267, 95] on input "text" at bounding box center [165, 92] width 296 height 24
paste input "[PERSON_NAME]"
type input "[PERSON_NAME]"
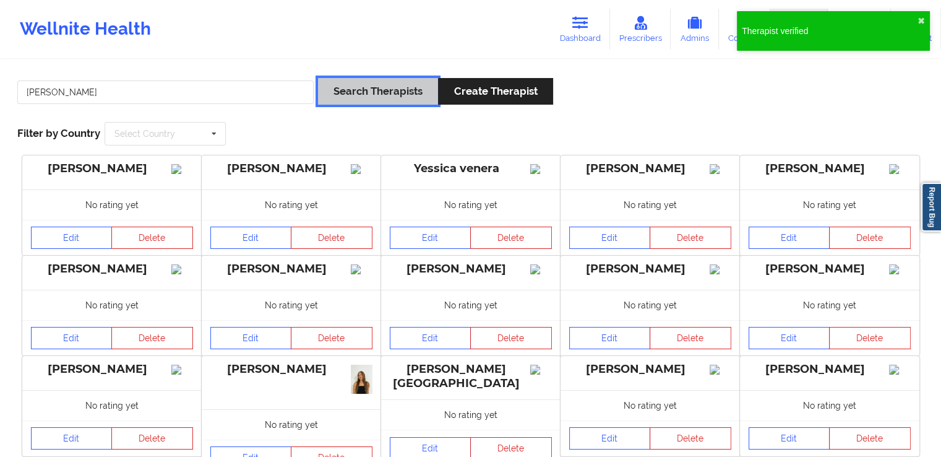
click at [386, 89] on button "Search Therapists" at bounding box center [378, 91] width 120 height 27
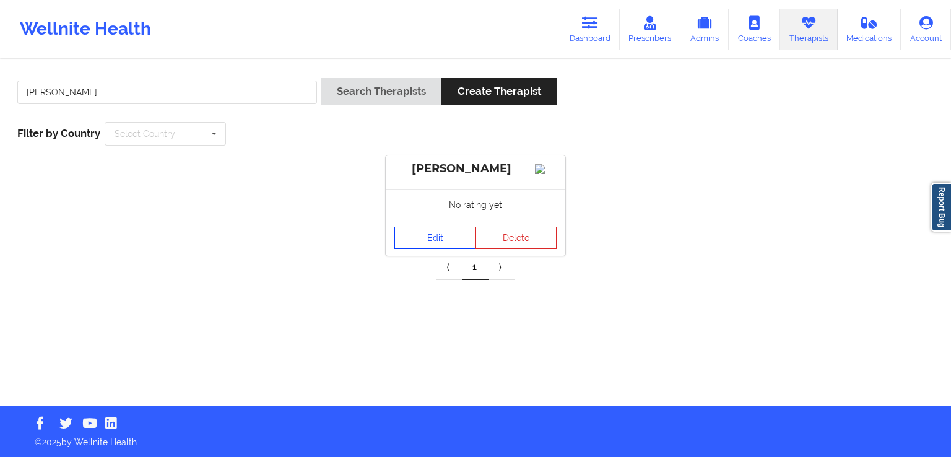
click at [416, 249] on link "Edit" at bounding box center [435, 237] width 82 height 22
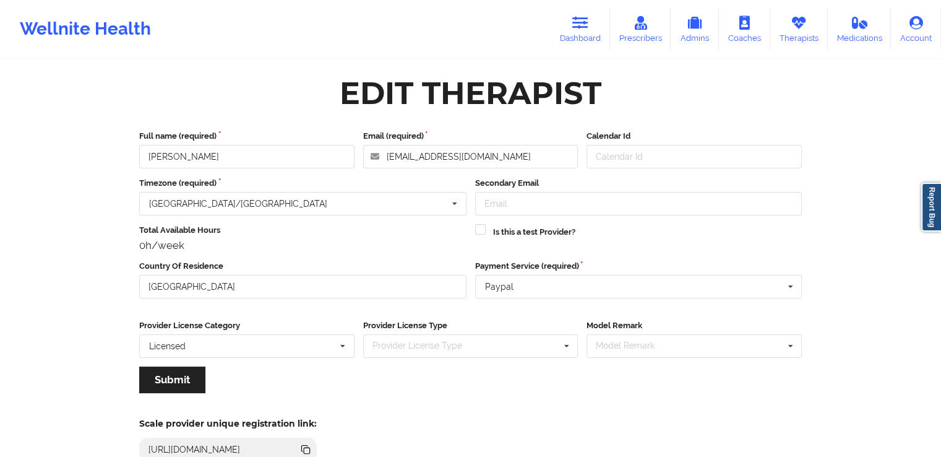
scroll to position [106, 0]
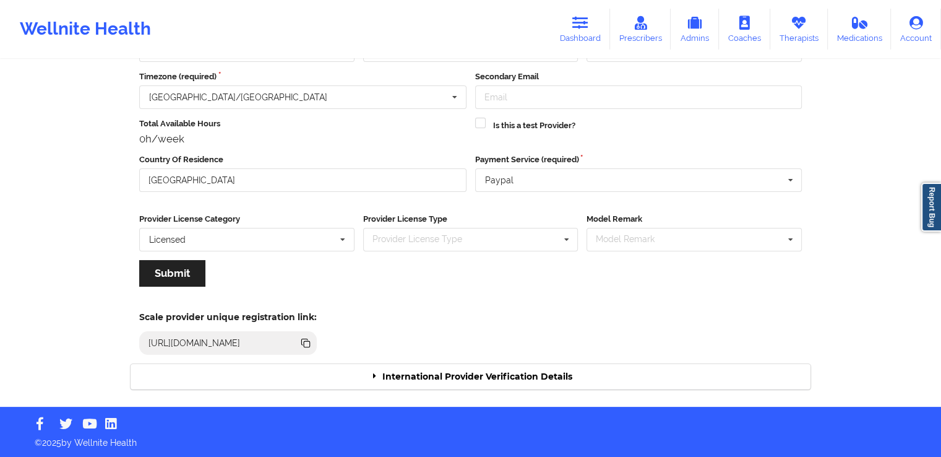
click at [439, 375] on div "International Provider Verification Details" at bounding box center [471, 376] width 680 height 25
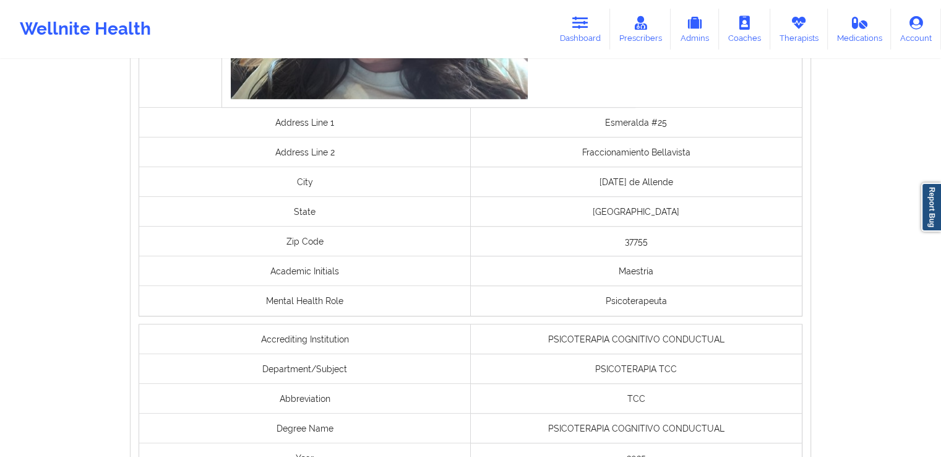
scroll to position [940, 0]
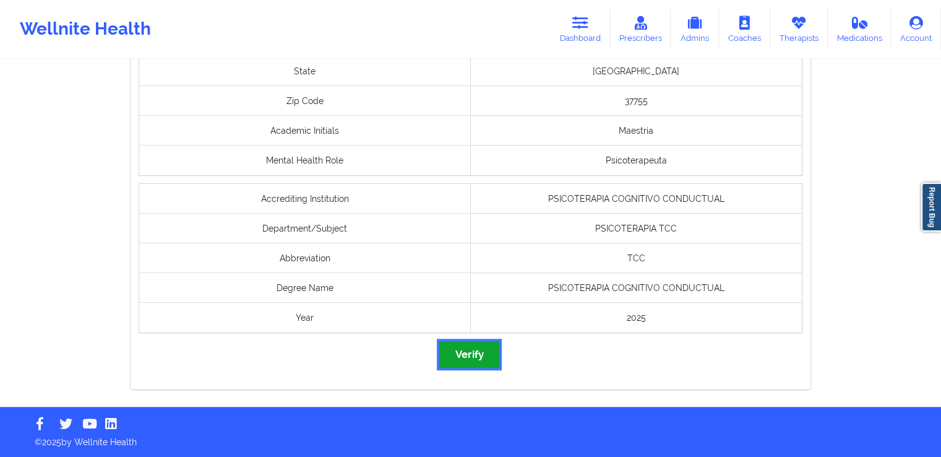
click at [472, 357] on button "Verify" at bounding box center [468, 354] width 59 height 27
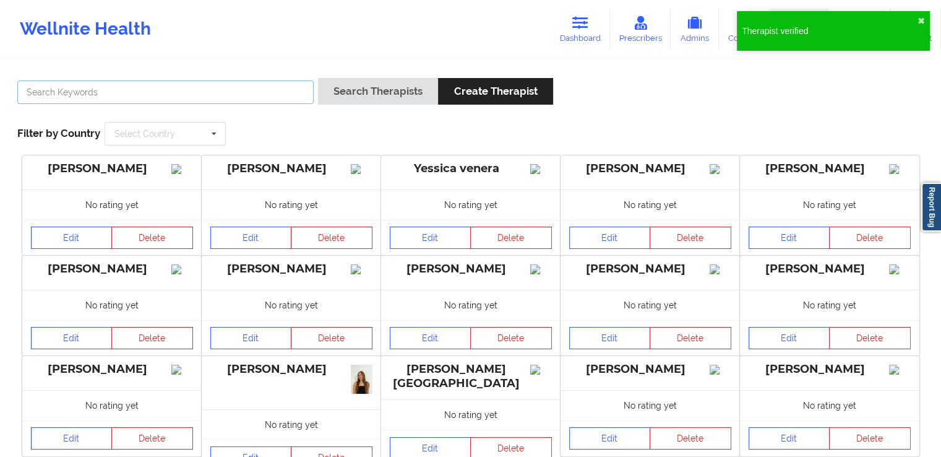
click at [285, 85] on input "text" at bounding box center [165, 92] width 296 height 24
paste input "Ahyled [PERSON_NAME]"
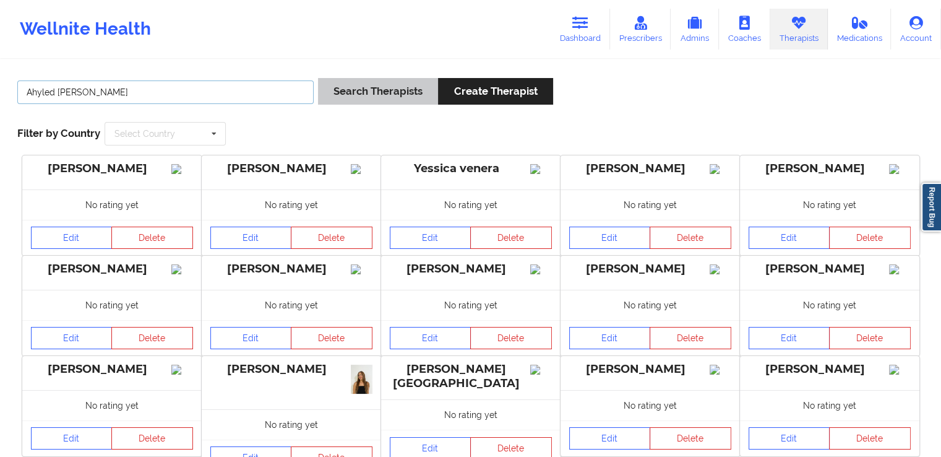
type input "Ahyled [PERSON_NAME]"
click at [371, 94] on button "Search Therapists" at bounding box center [378, 91] width 120 height 27
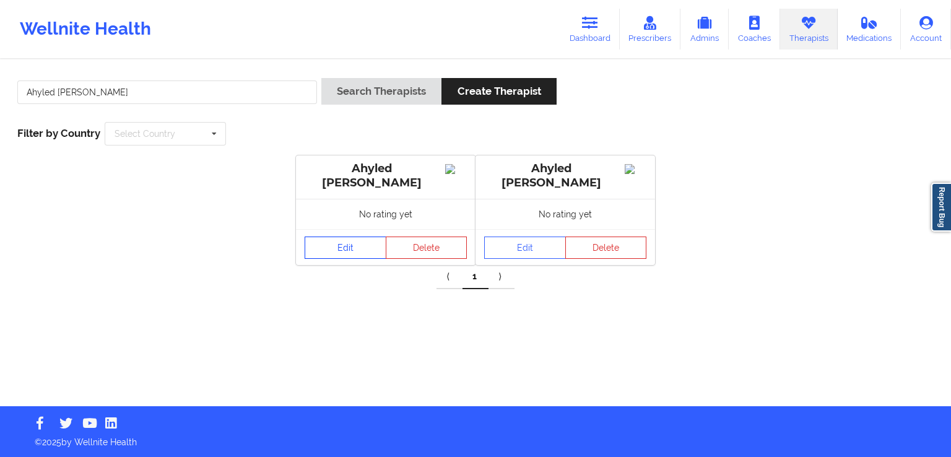
click at [354, 249] on link "Edit" at bounding box center [345, 247] width 82 height 22
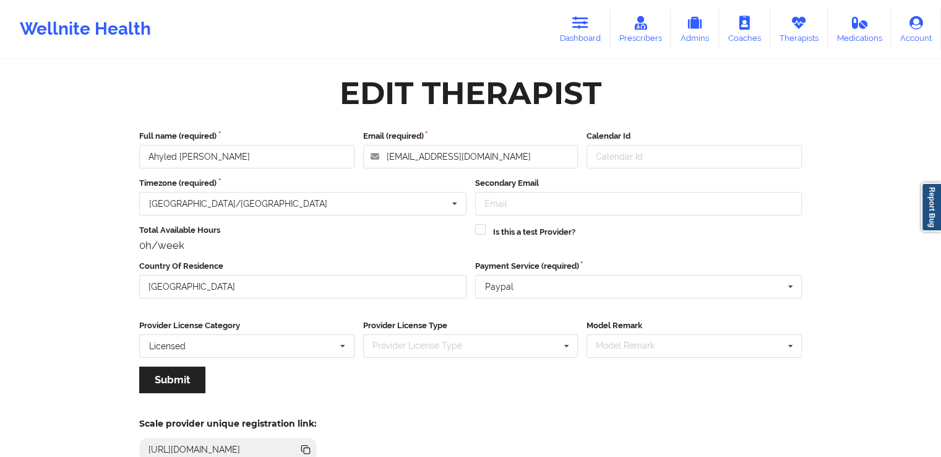
scroll to position [106, 0]
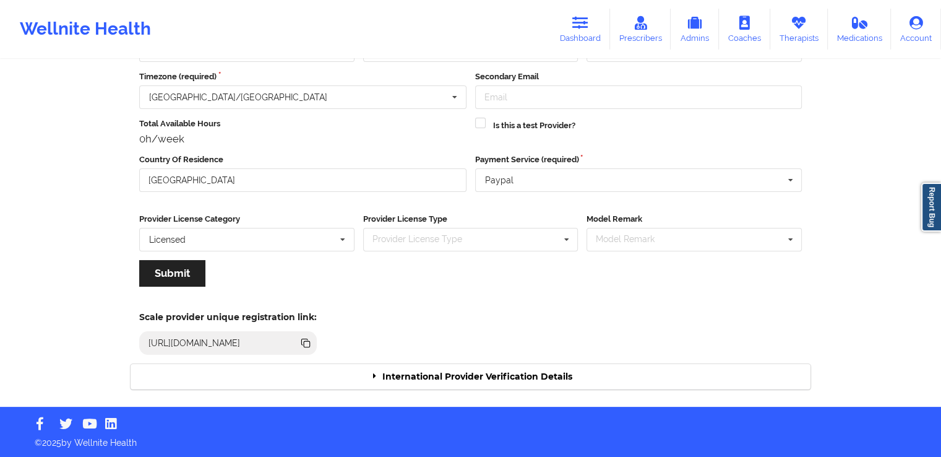
click at [550, 372] on div "International Provider Verification Details" at bounding box center [471, 376] width 680 height 25
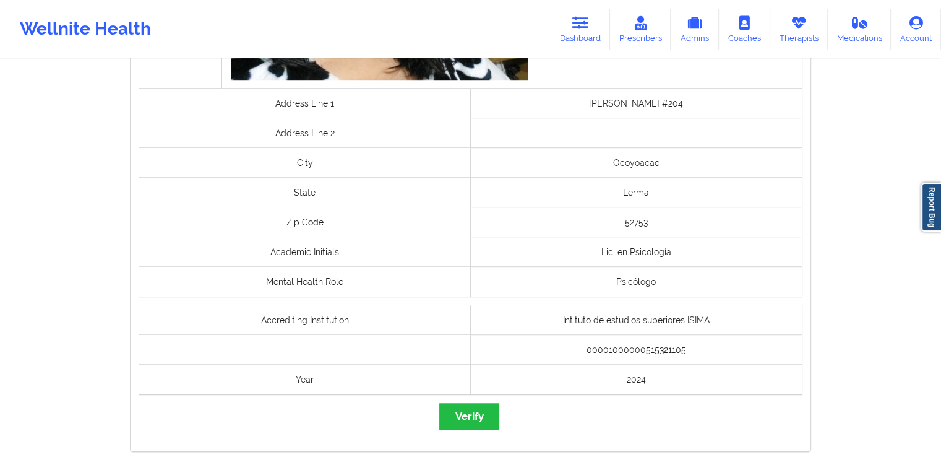
scroll to position [962, 0]
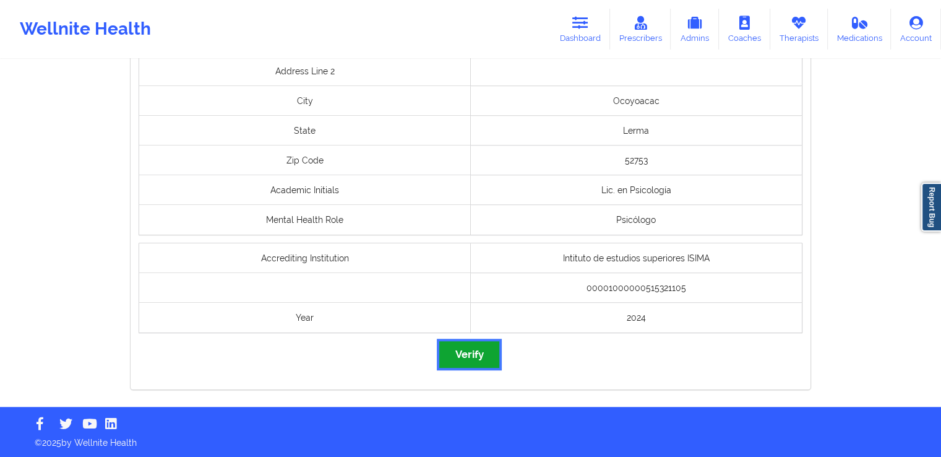
click at [488, 361] on button "Verify" at bounding box center [468, 354] width 59 height 27
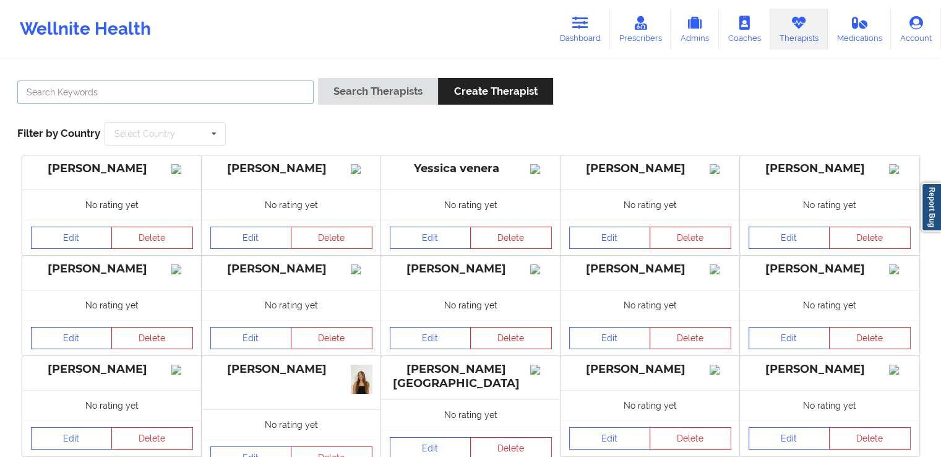
click at [207, 88] on input "text" at bounding box center [165, 92] width 296 height 24
paste input "[PERSON_NAME]"
type input "[PERSON_NAME]"
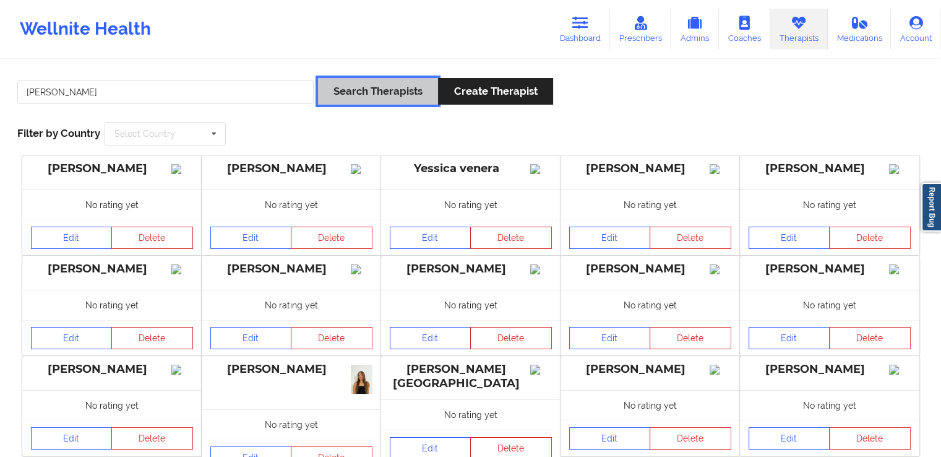
click at [353, 92] on button "Search Therapists" at bounding box center [378, 91] width 120 height 27
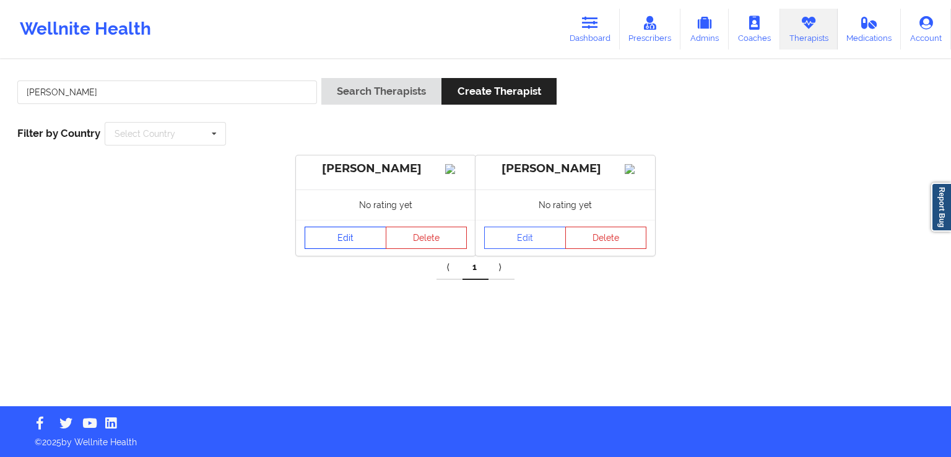
click at [346, 246] on link "Edit" at bounding box center [345, 237] width 82 height 22
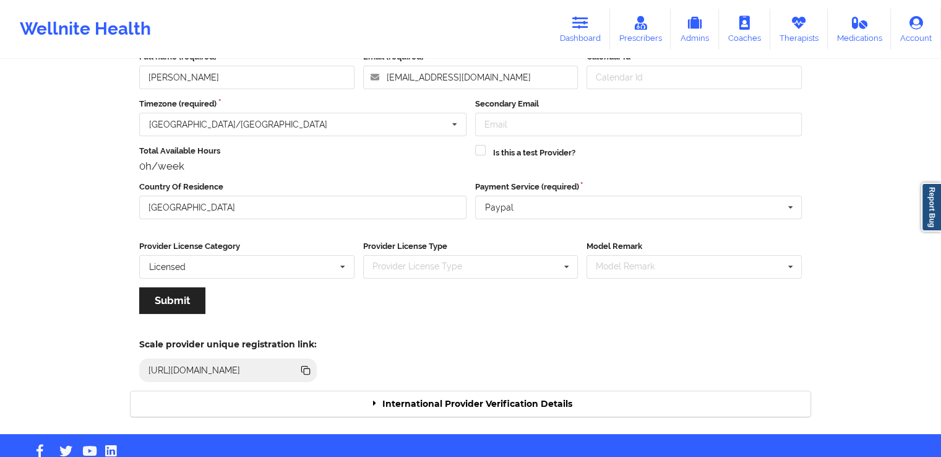
scroll to position [106, 0]
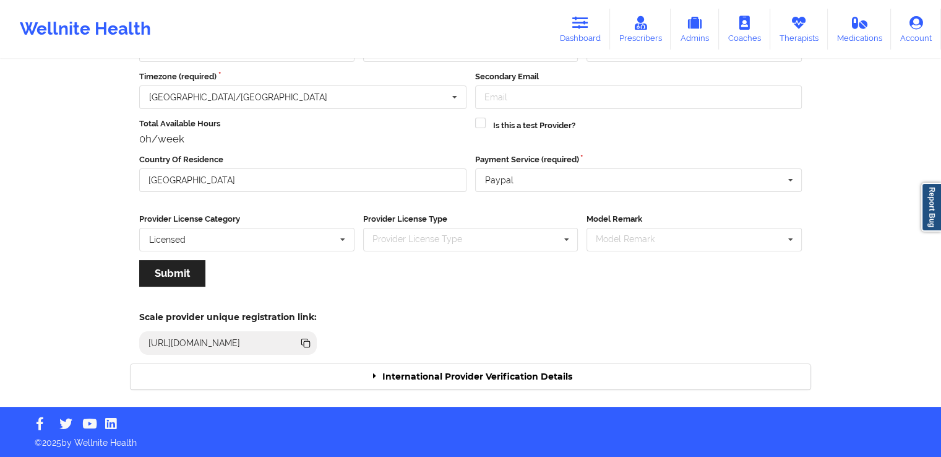
click at [602, 369] on div "International Provider Verification Details" at bounding box center [471, 376] width 680 height 25
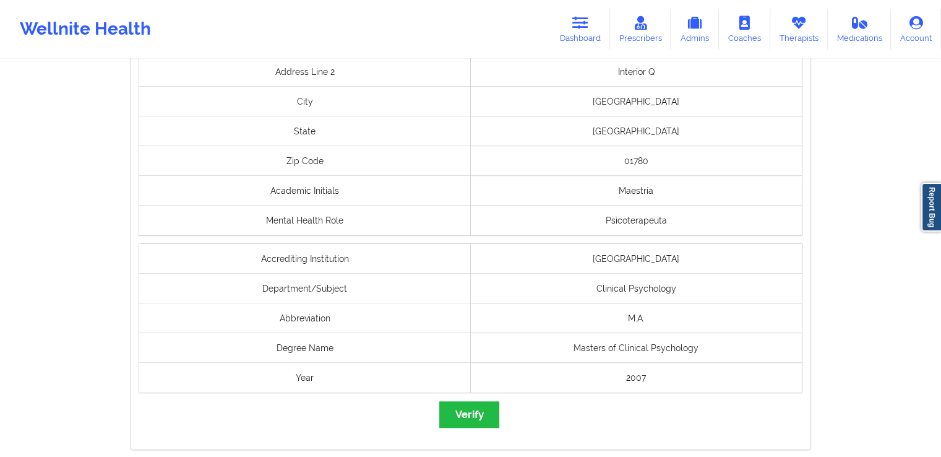
scroll to position [975, 0]
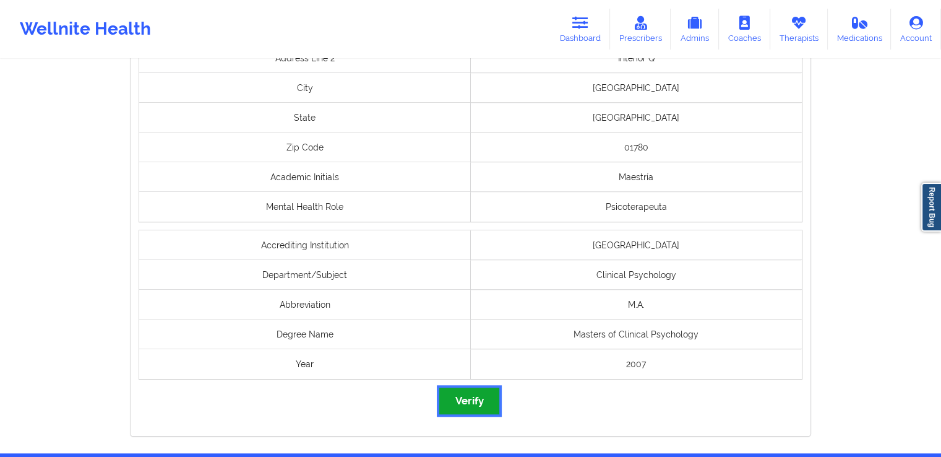
click at [468, 394] on button "Verify" at bounding box center [468, 400] width 59 height 27
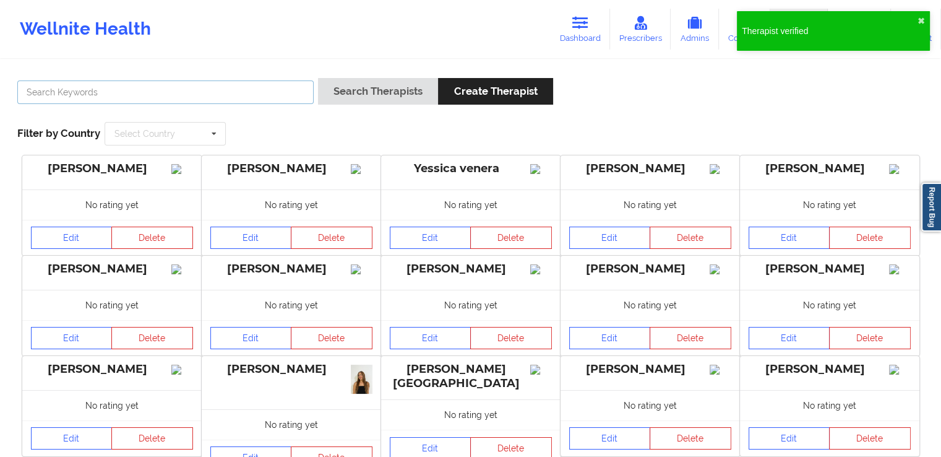
click at [280, 92] on input "text" at bounding box center [165, 92] width 296 height 24
paste input "[PERSON_NAME]"
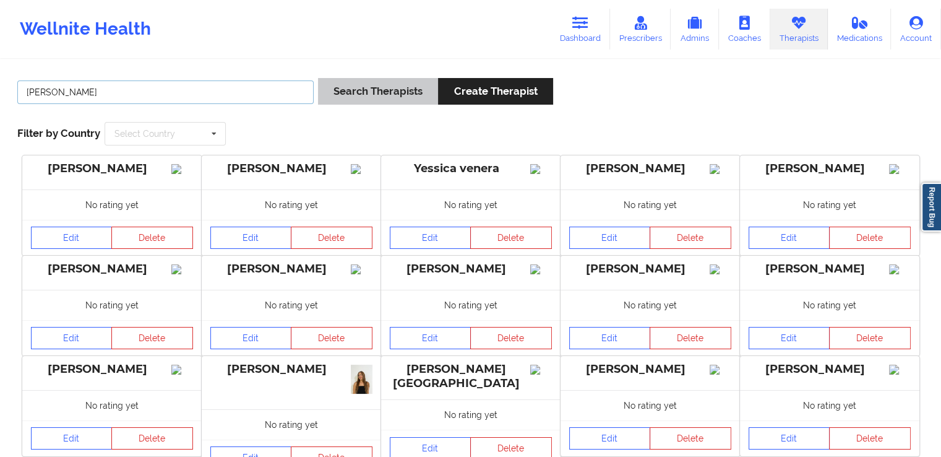
type input "[PERSON_NAME]"
click at [355, 92] on button "Search Therapists" at bounding box center [378, 91] width 120 height 27
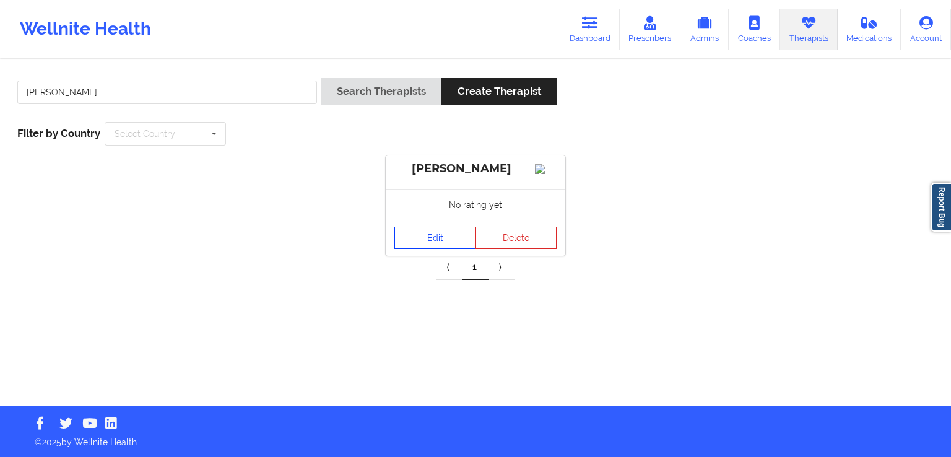
click at [426, 245] on link "Edit" at bounding box center [435, 237] width 82 height 22
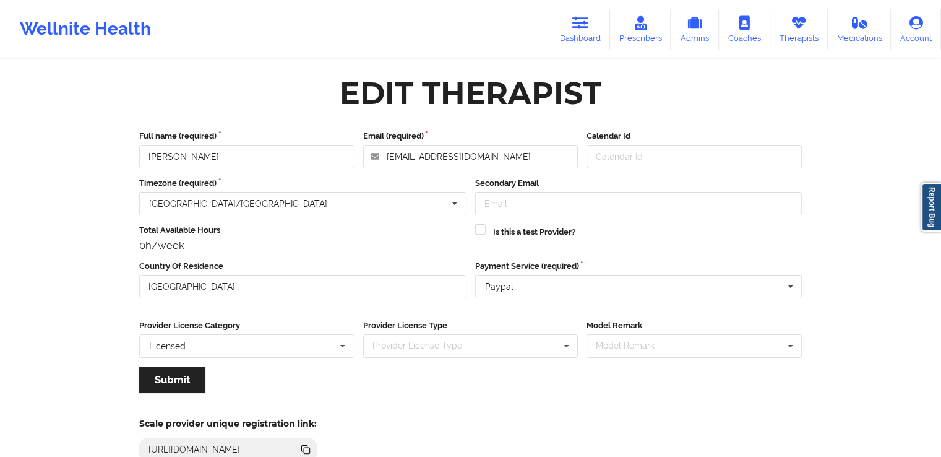
scroll to position [106, 0]
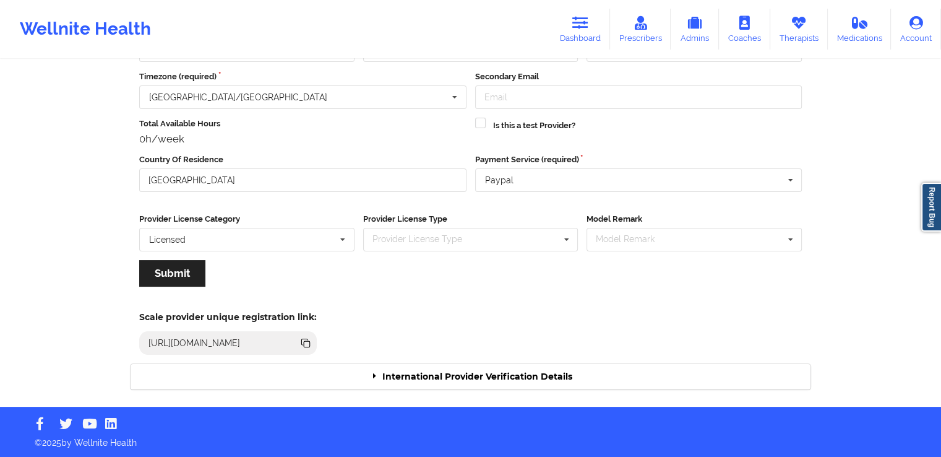
click at [475, 360] on div "Scale provider unique registration link: [URL][DOMAIN_NAME]" at bounding box center [470, 329] width 697 height 68
click at [469, 368] on div "International Provider Verification Details" at bounding box center [471, 376] width 680 height 25
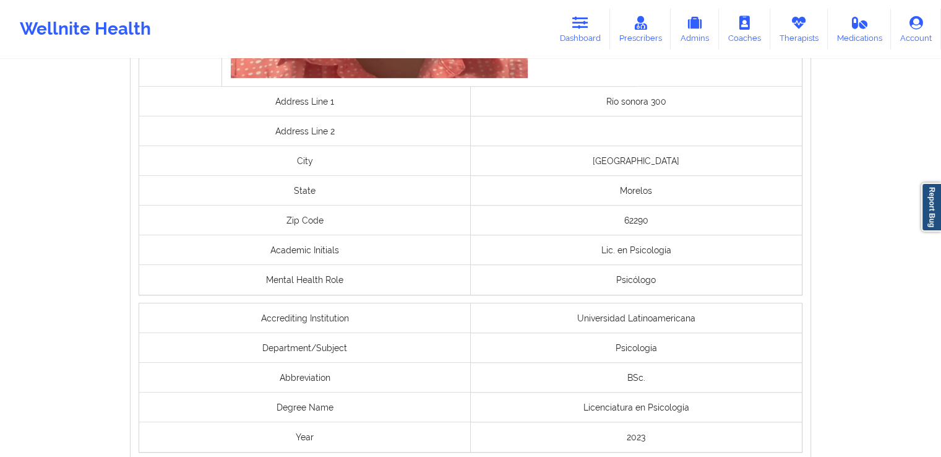
scroll to position [1022, 0]
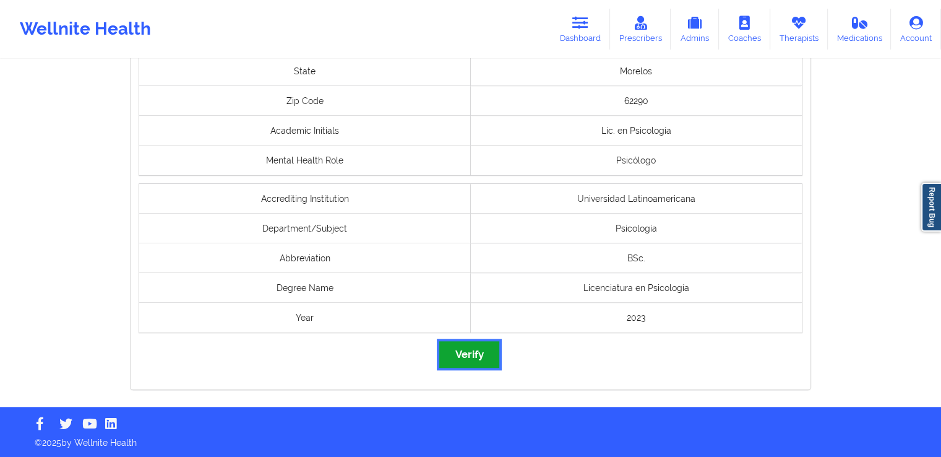
click at [465, 357] on button "Verify" at bounding box center [468, 354] width 59 height 27
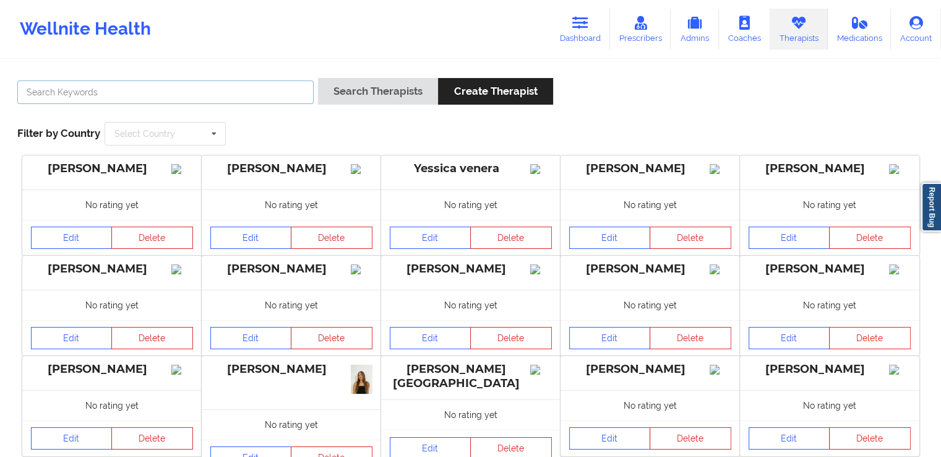
click at [265, 82] on input "text" at bounding box center [165, 92] width 296 height 24
paste input "[PERSON_NAME]"
type input "[PERSON_NAME]"
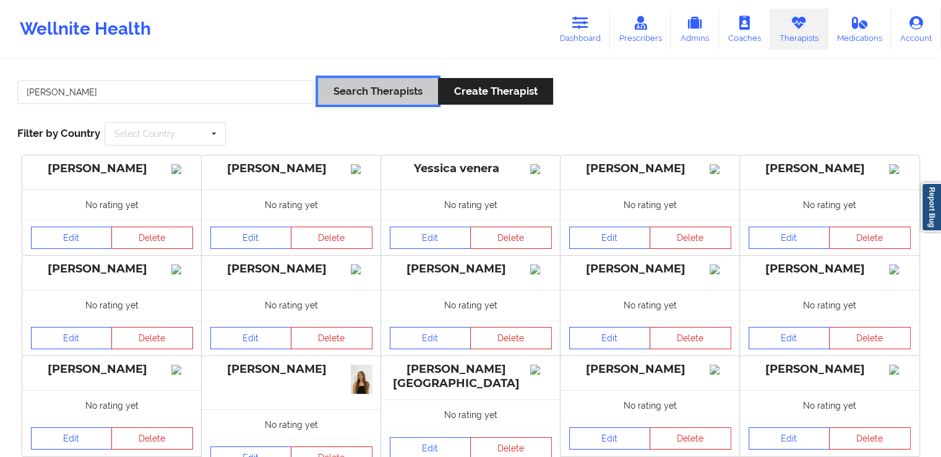
click at [374, 88] on button "Search Therapists" at bounding box center [378, 91] width 120 height 27
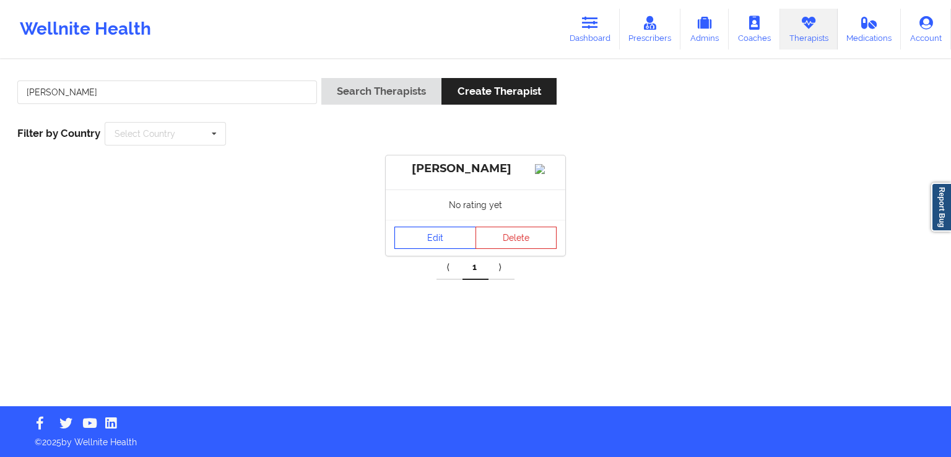
click at [443, 246] on link "Edit" at bounding box center [435, 237] width 82 height 22
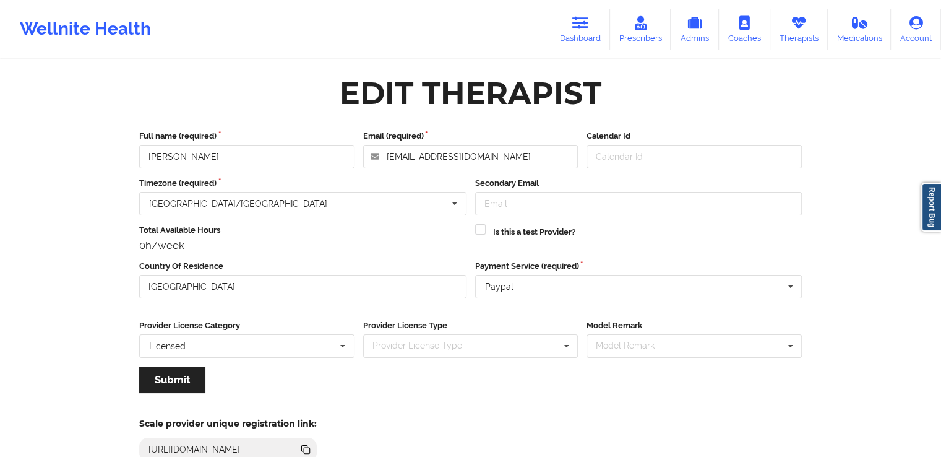
scroll to position [106, 0]
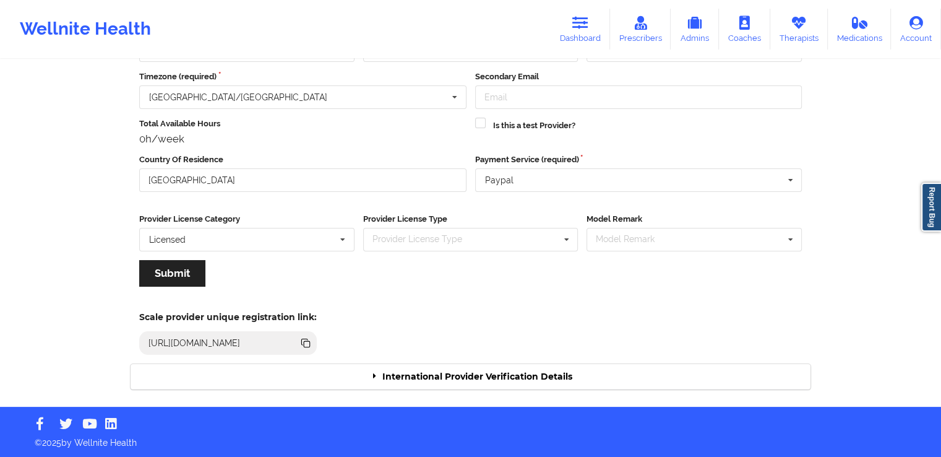
click at [577, 378] on div "International Provider Verification Details" at bounding box center [471, 376] width 680 height 25
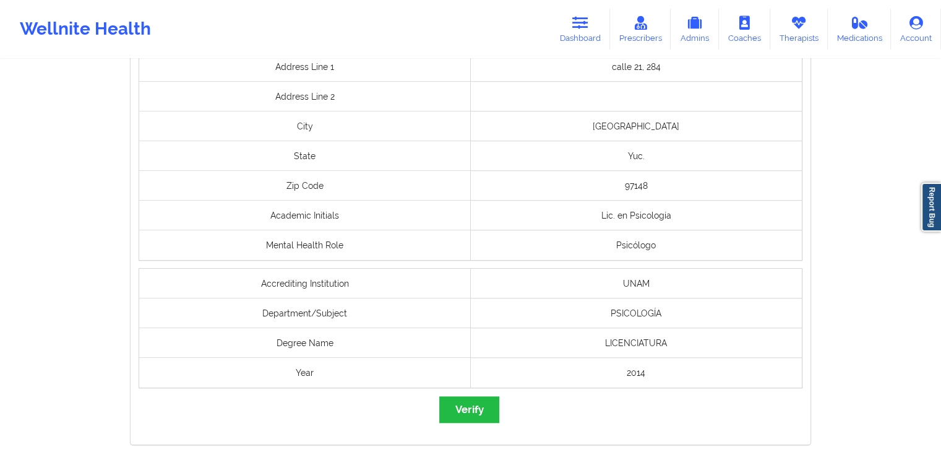
scroll to position [926, 0]
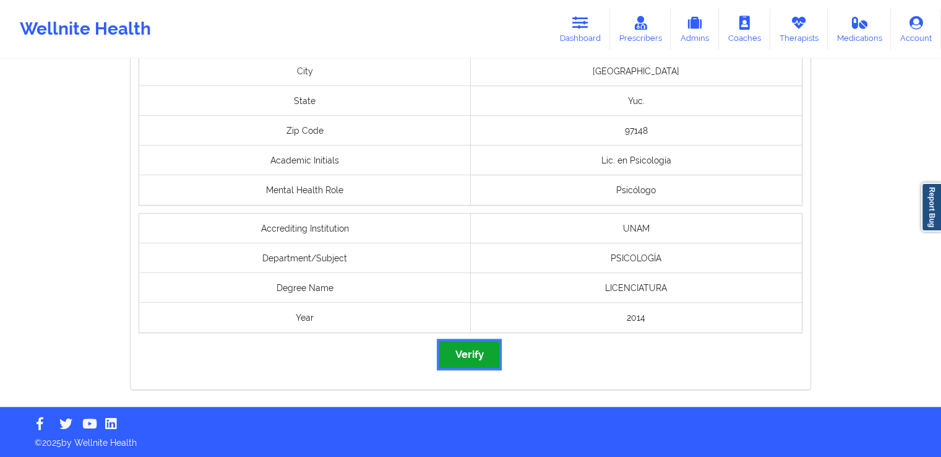
click at [474, 346] on button "Verify" at bounding box center [468, 354] width 59 height 27
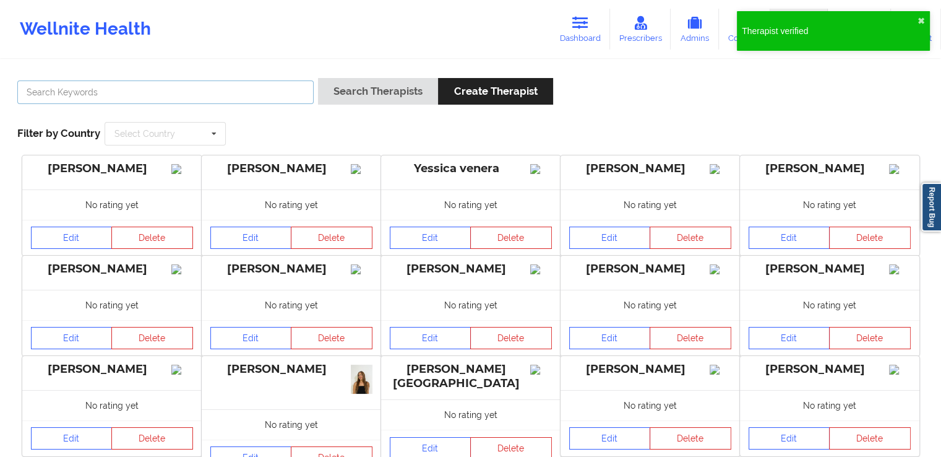
click at [252, 88] on input "text" at bounding box center [165, 92] width 296 height 24
paste input "[PERSON_NAME]"
type input "[PERSON_NAME]"
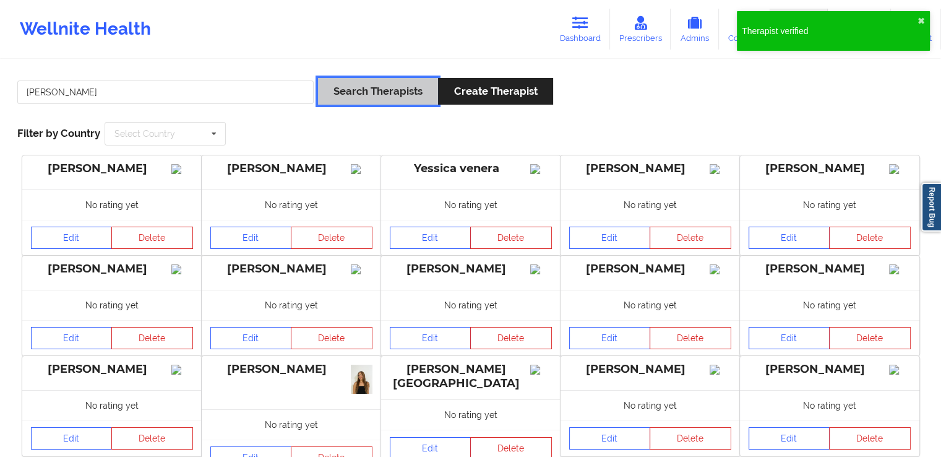
click at [367, 90] on button "Search Therapists" at bounding box center [378, 91] width 120 height 27
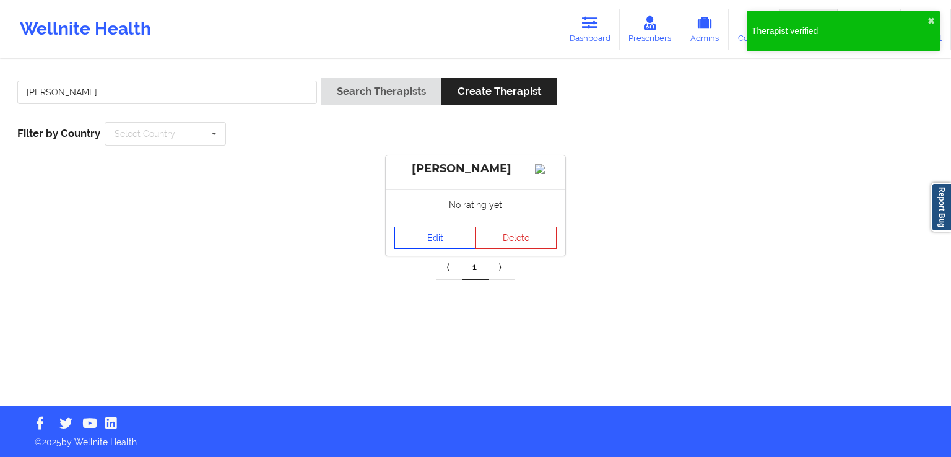
click at [433, 249] on link "Edit" at bounding box center [435, 237] width 82 height 22
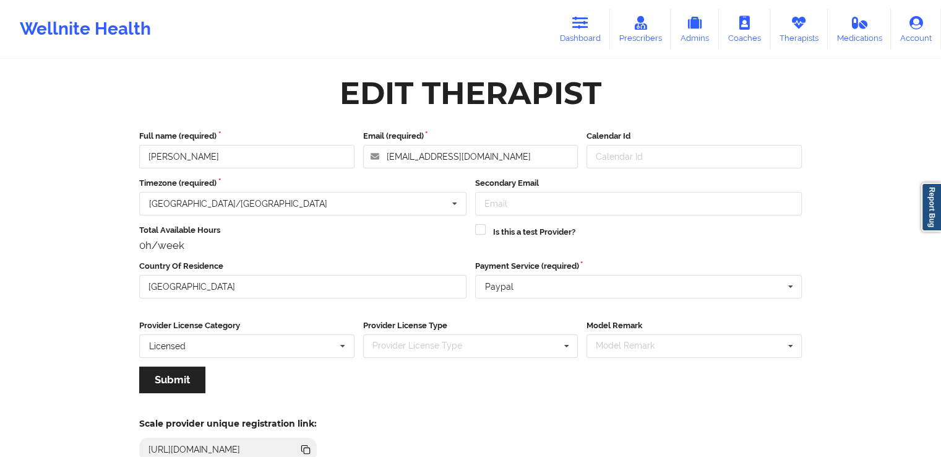
scroll to position [106, 0]
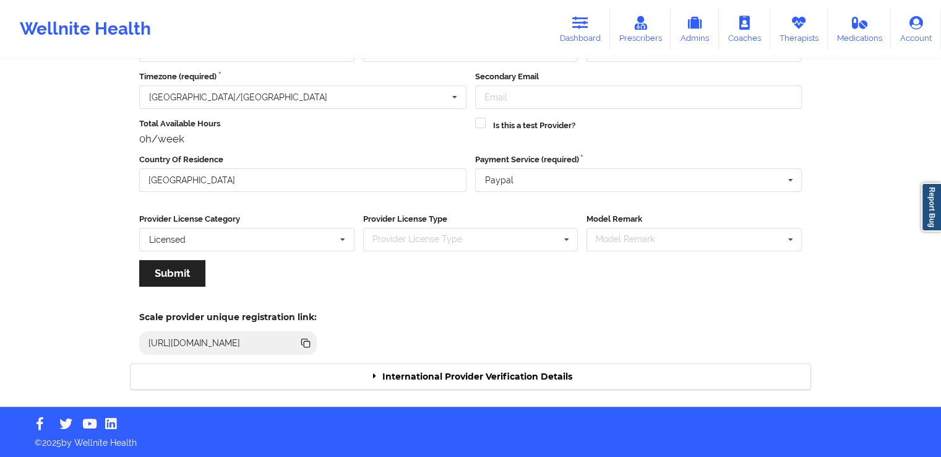
click at [504, 379] on div "International Provider Verification Details" at bounding box center [471, 376] width 680 height 25
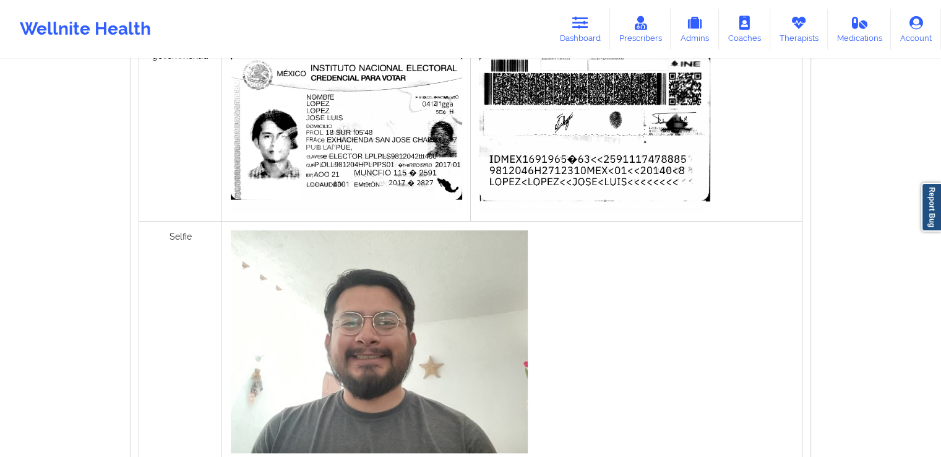
scroll to position [933, 0]
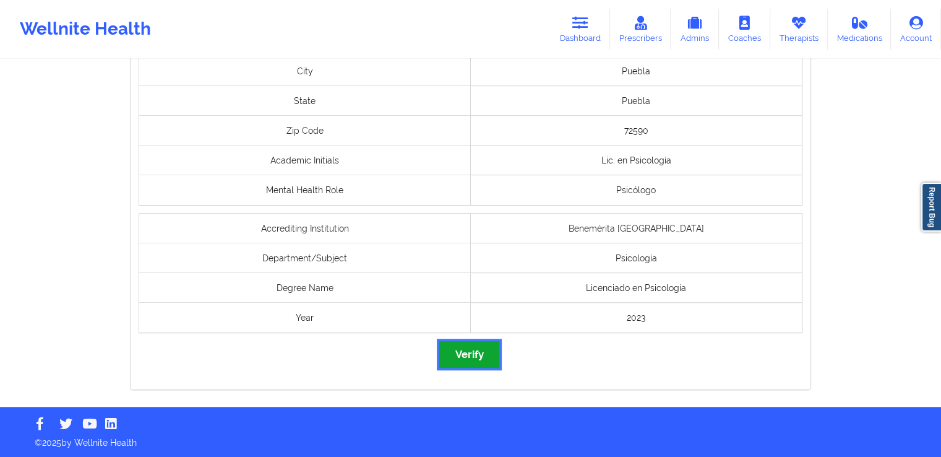
click at [482, 362] on button "Verify" at bounding box center [468, 354] width 59 height 27
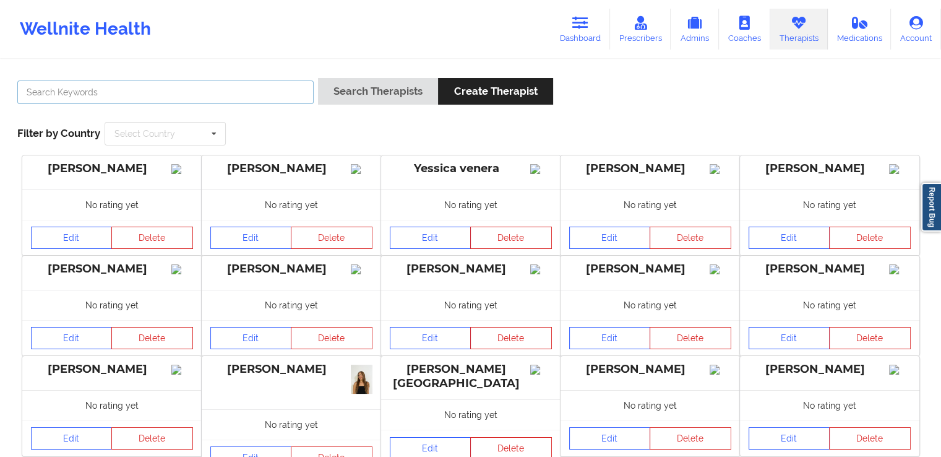
click at [262, 92] on input "text" at bounding box center [165, 92] width 296 height 24
paste input "[PERSON_NAME]"
type input "[PERSON_NAME]"
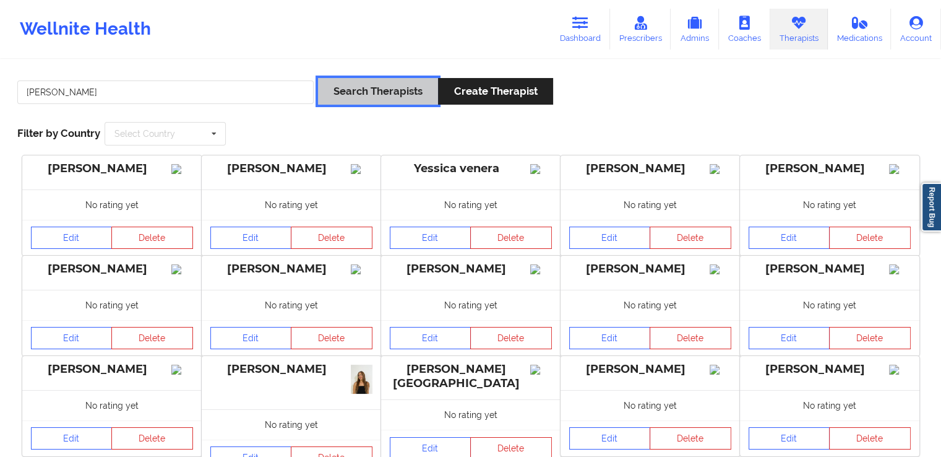
click at [375, 85] on button "Search Therapists" at bounding box center [378, 91] width 120 height 27
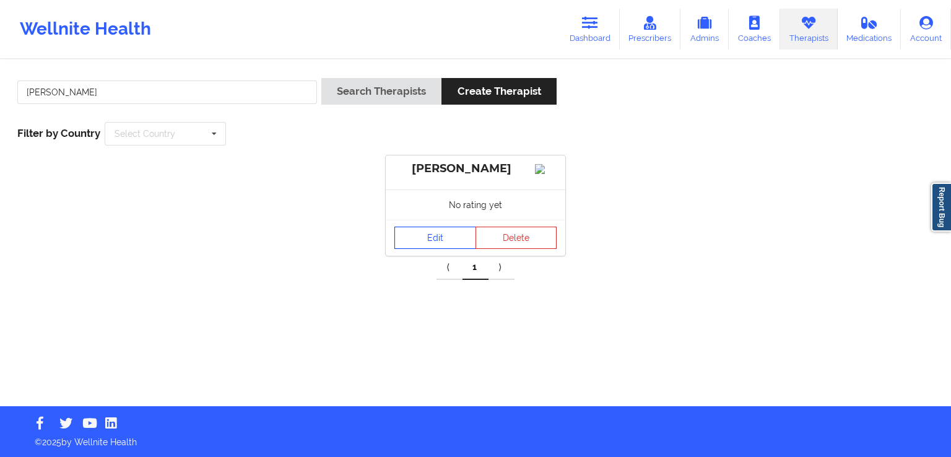
click at [407, 244] on link "Edit" at bounding box center [435, 237] width 82 height 22
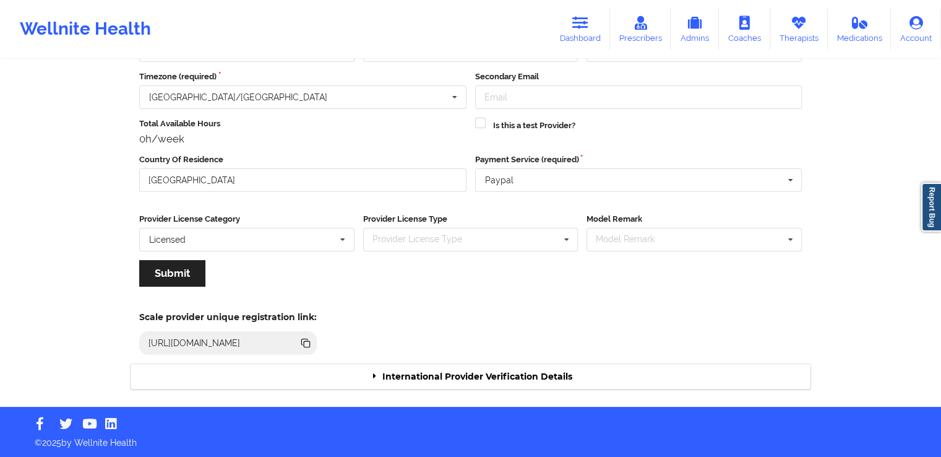
click at [527, 371] on div "International Provider Verification Details" at bounding box center [471, 376] width 680 height 25
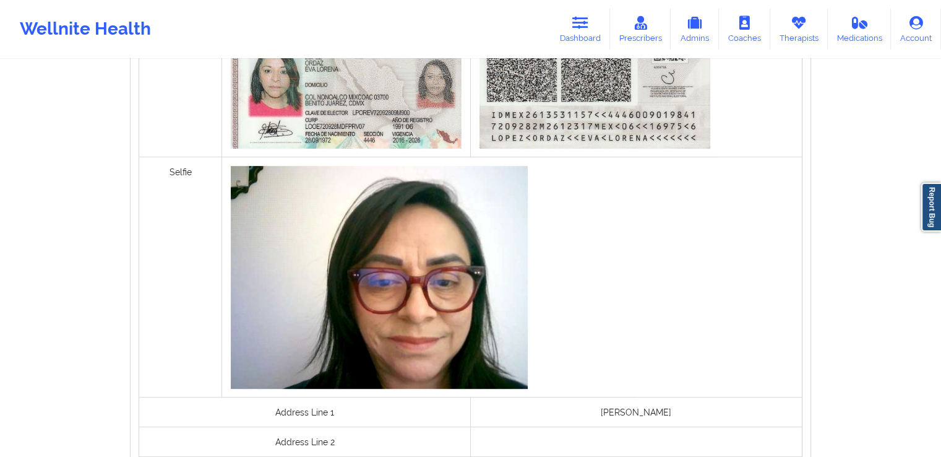
scroll to position [942, 0]
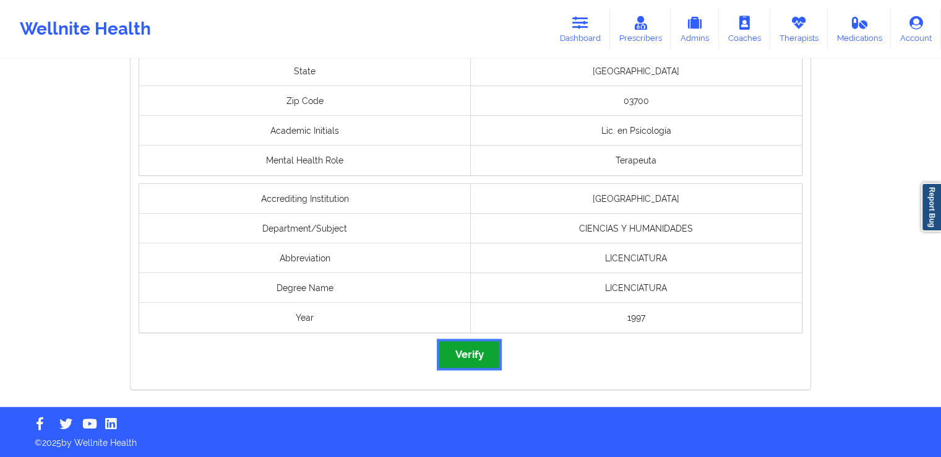
click at [485, 357] on button "Verify" at bounding box center [468, 354] width 59 height 27
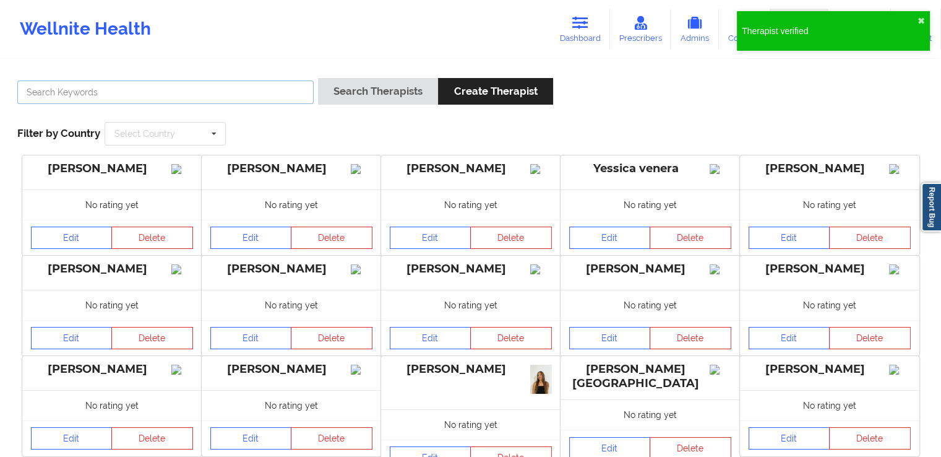
click at [272, 81] on input "text" at bounding box center [165, 92] width 296 height 24
paste input "[PERSON_NAME]"
type input "[PERSON_NAME]"
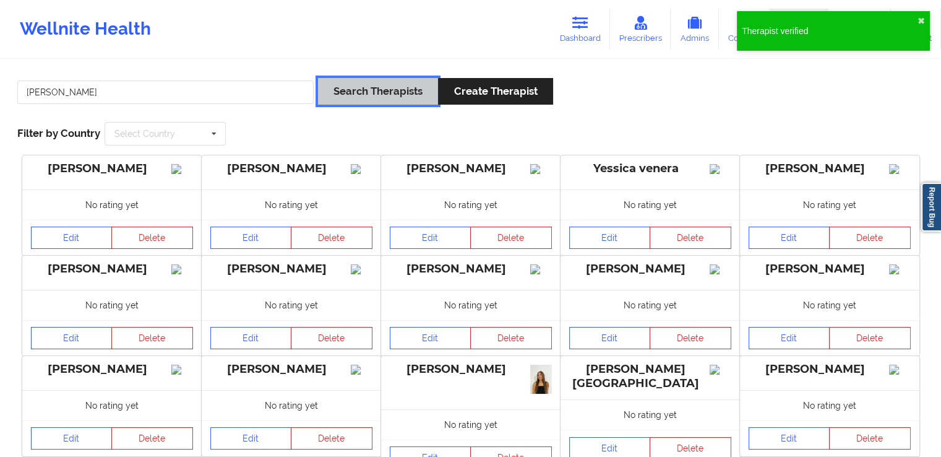
click at [382, 89] on button "Search Therapists" at bounding box center [378, 91] width 120 height 27
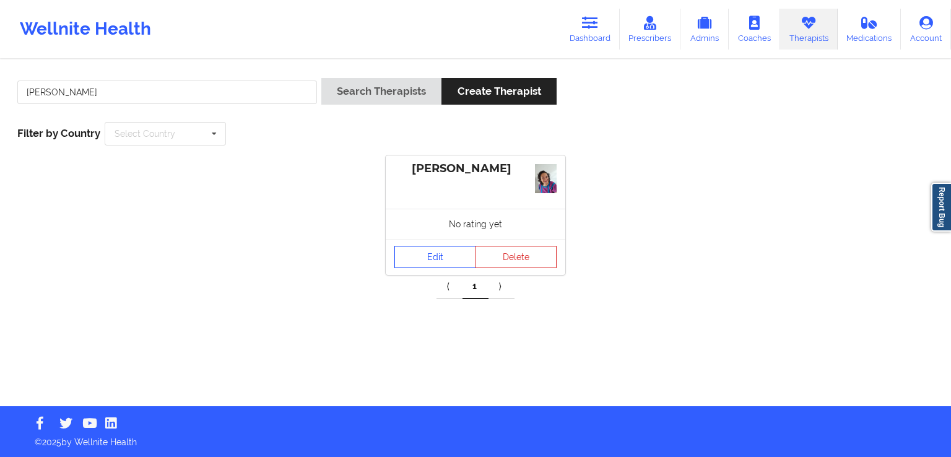
click at [440, 248] on link "Edit" at bounding box center [435, 257] width 82 height 22
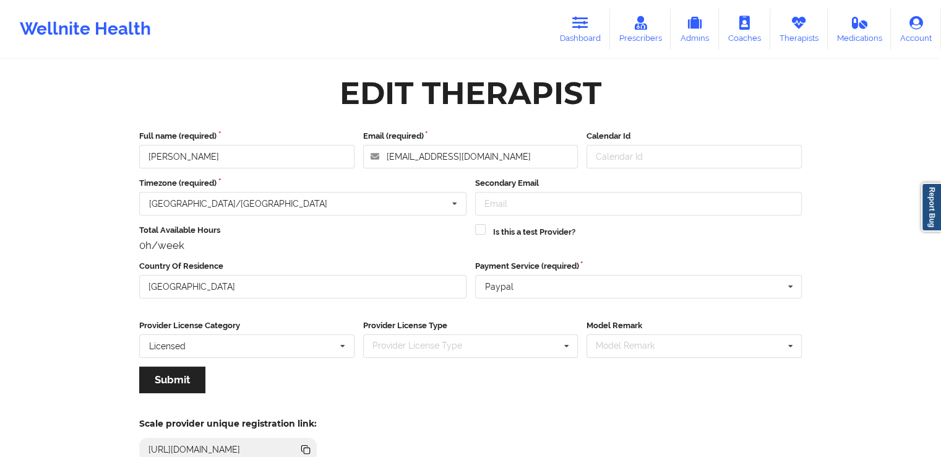
scroll to position [106, 0]
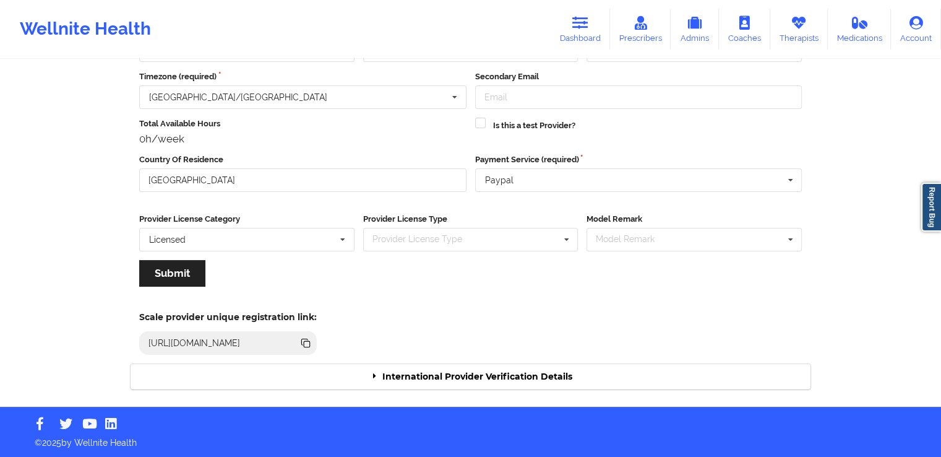
click at [530, 382] on div "International Provider Verification Details" at bounding box center [471, 376] width 680 height 25
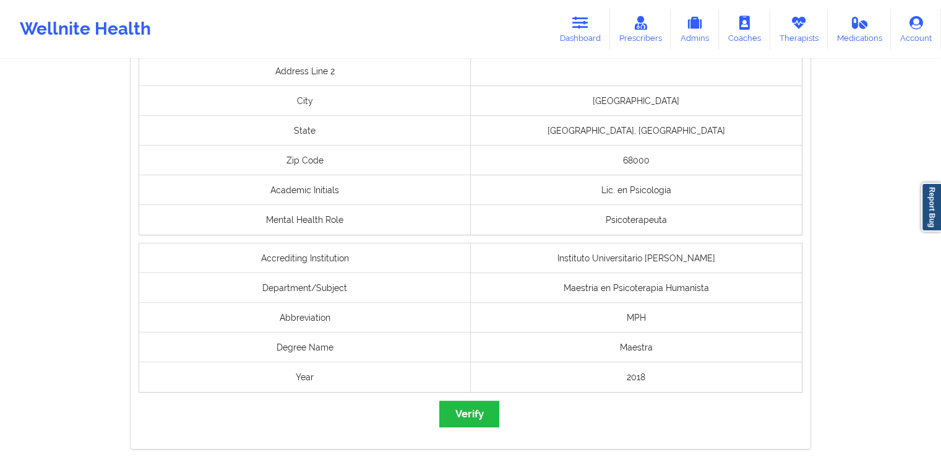
scroll to position [950, 0]
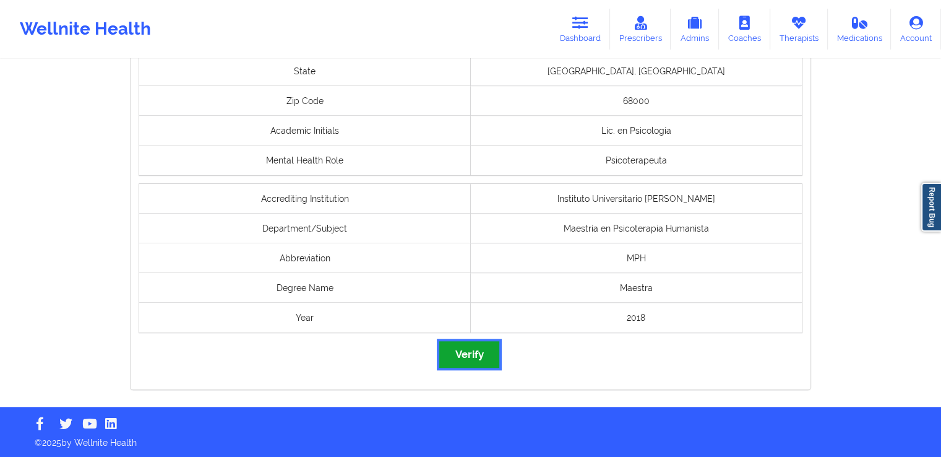
click at [477, 362] on button "Verify" at bounding box center [468, 354] width 59 height 27
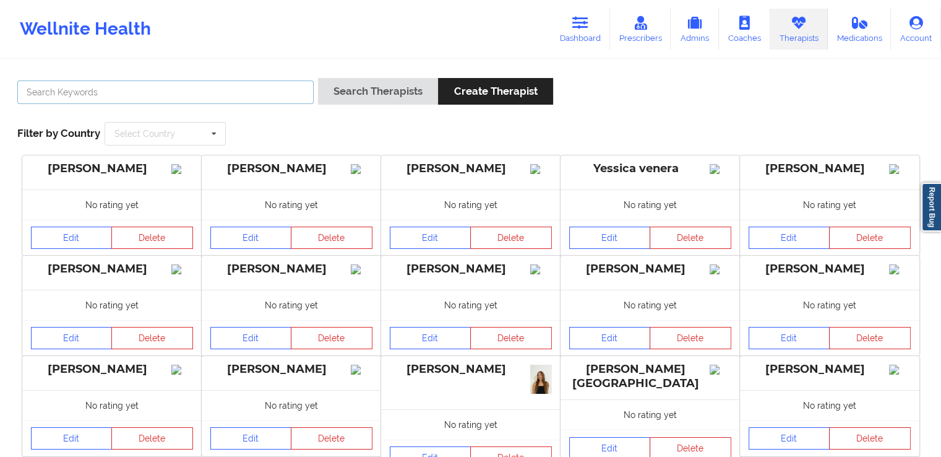
click at [264, 87] on input "text" at bounding box center [165, 92] width 296 height 24
paste input "[PERSON_NAME]"
type input "[PERSON_NAME]"
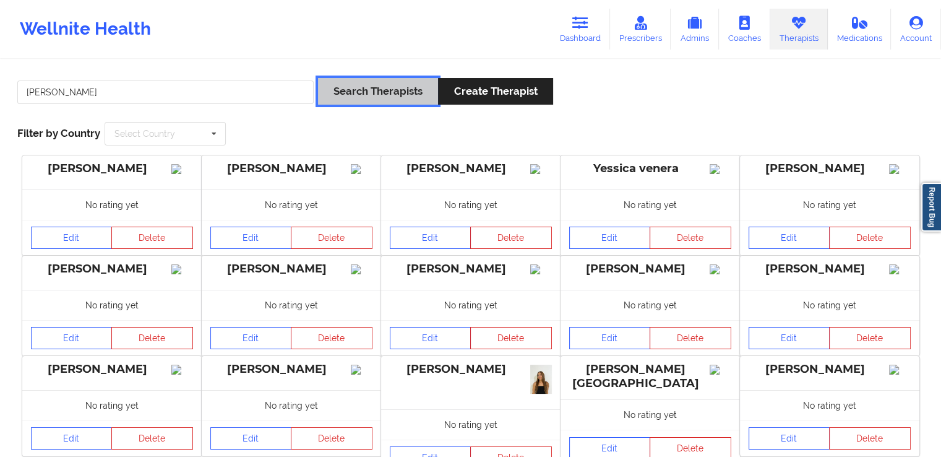
click at [375, 90] on button "Search Therapists" at bounding box center [378, 91] width 120 height 27
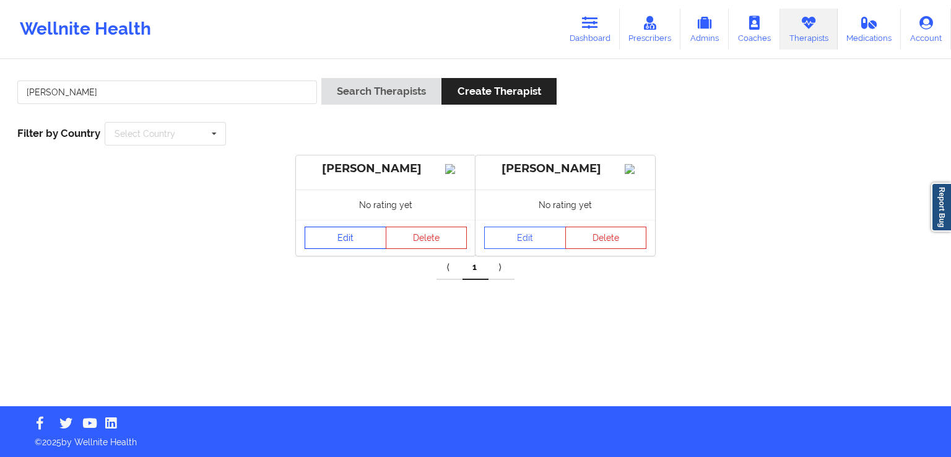
click at [339, 244] on link "Edit" at bounding box center [345, 237] width 82 height 22
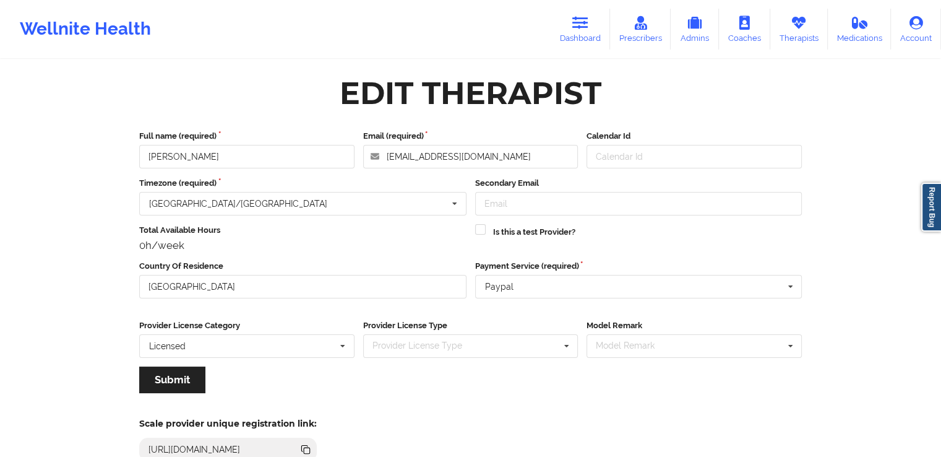
scroll to position [106, 0]
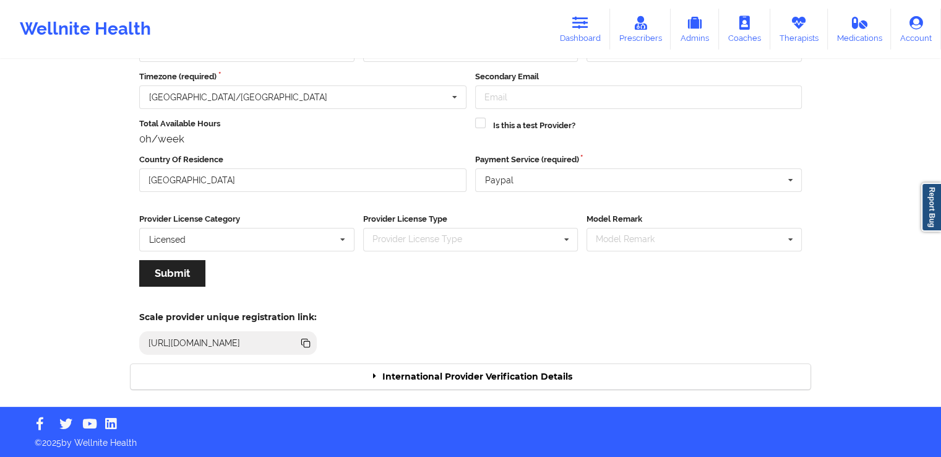
click at [537, 380] on div "International Provider Verification Details" at bounding box center [471, 376] width 680 height 25
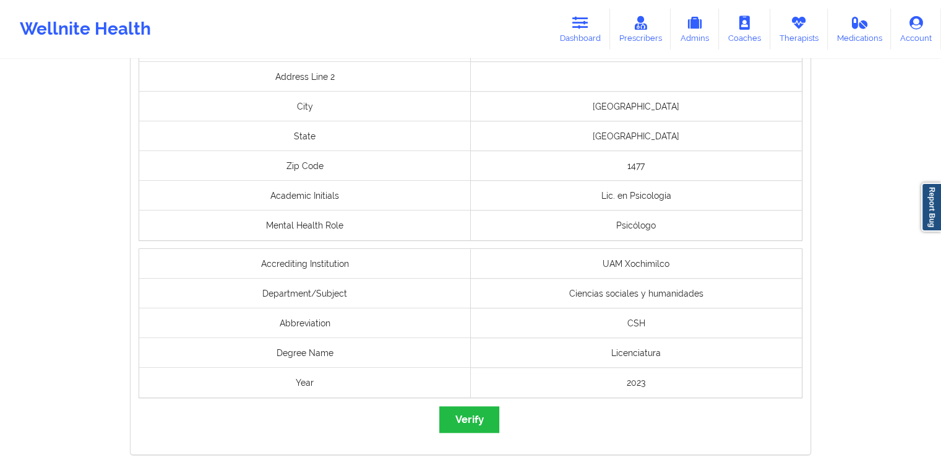
scroll to position [1022, 0]
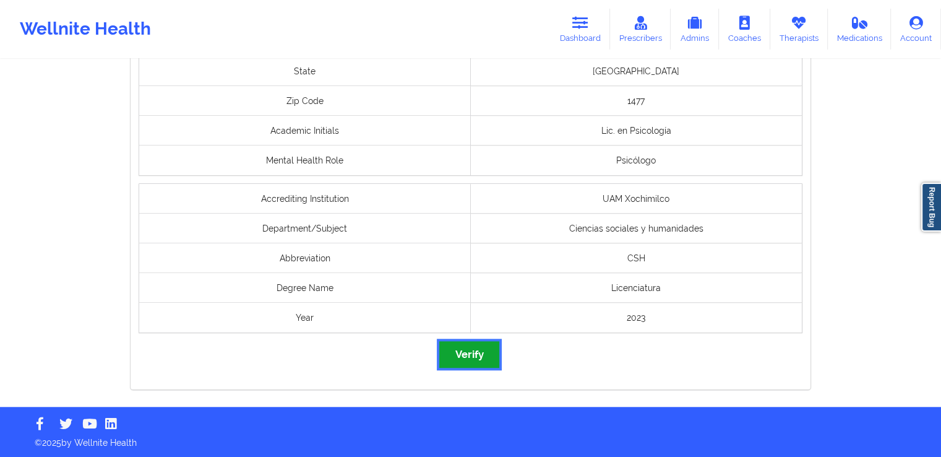
click at [459, 364] on button "Verify" at bounding box center [468, 354] width 59 height 27
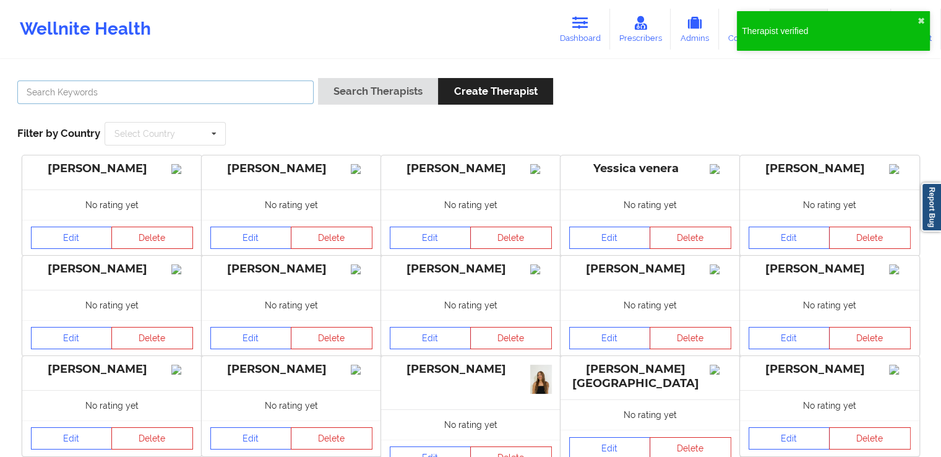
click at [277, 92] on input "text" at bounding box center [165, 92] width 296 height 24
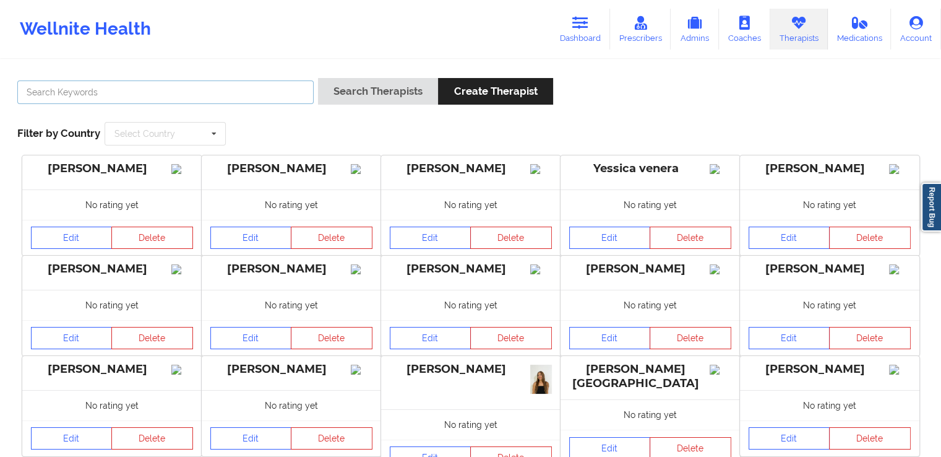
paste input "[PERSON_NAME]"
type input "[PERSON_NAME]"
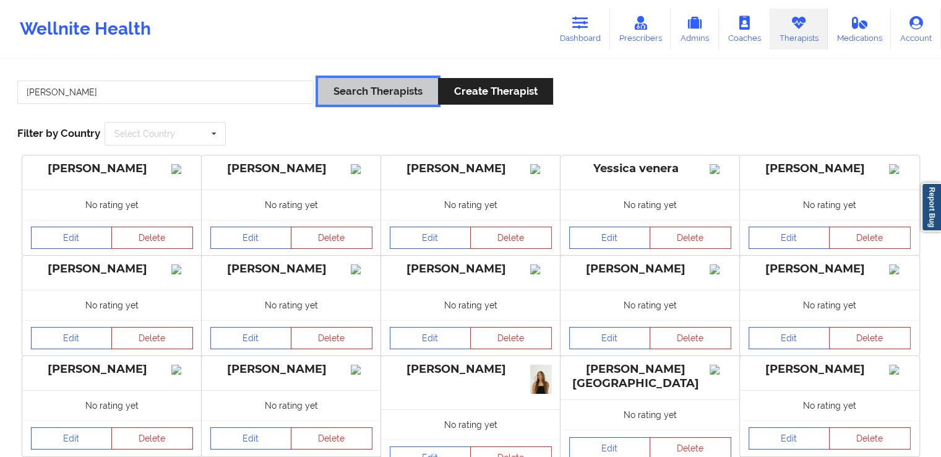
click at [380, 100] on button "Search Therapists" at bounding box center [378, 91] width 120 height 27
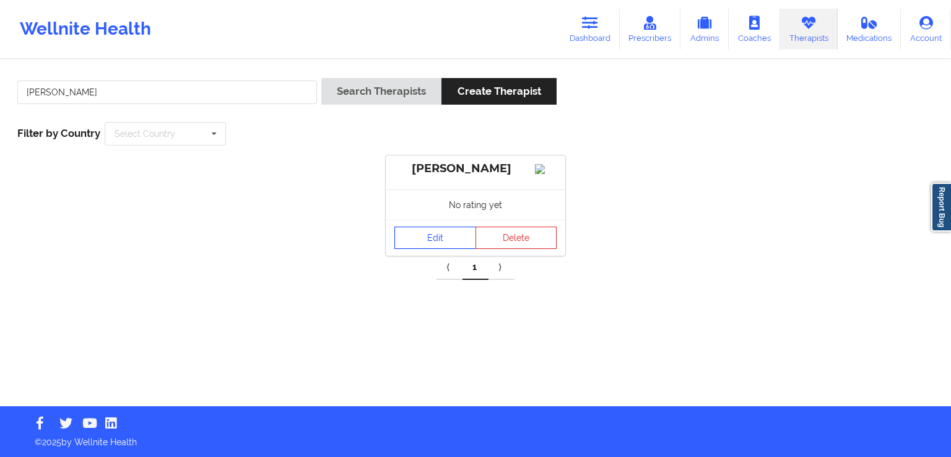
click at [416, 249] on link "Edit" at bounding box center [435, 237] width 82 height 22
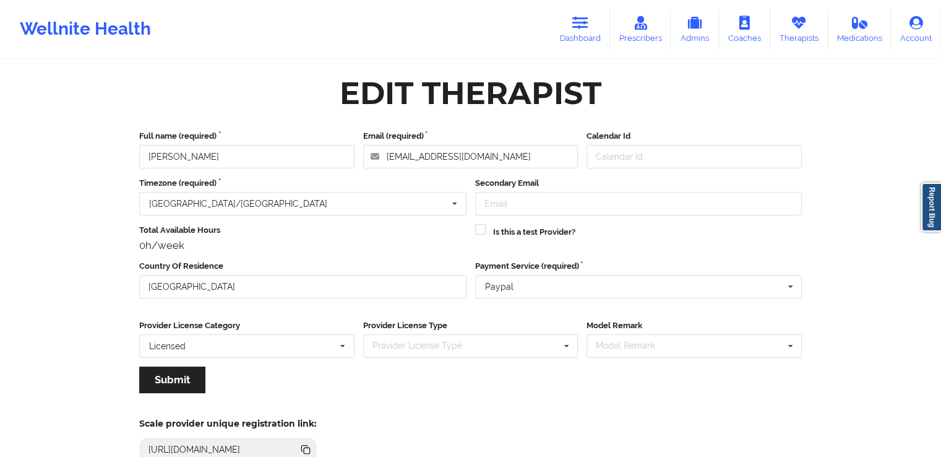
scroll to position [106, 0]
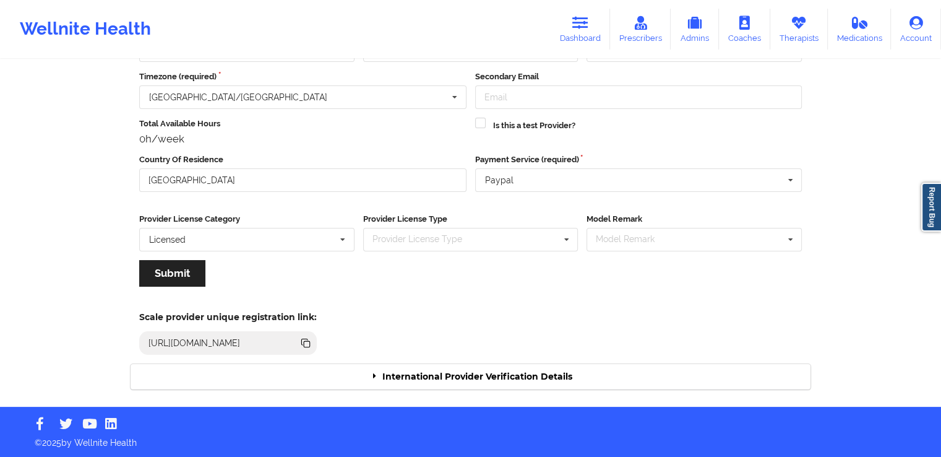
click at [438, 381] on div "International Provider Verification Details" at bounding box center [471, 376] width 680 height 25
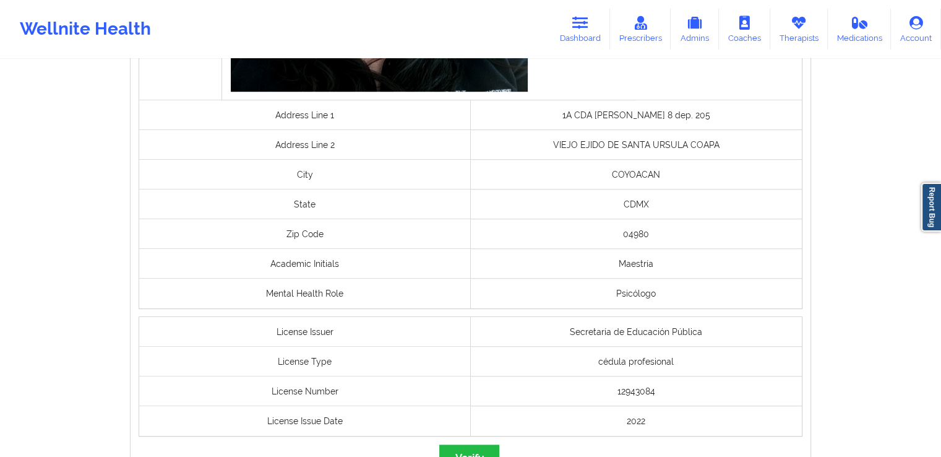
scroll to position [890, 0]
click at [469, 448] on button "Verify" at bounding box center [468, 456] width 59 height 27
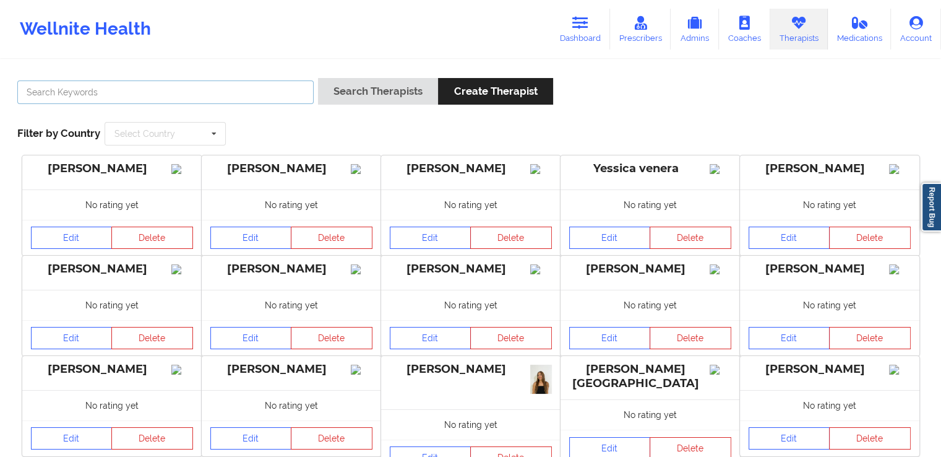
click at [226, 90] on input "text" at bounding box center [165, 92] width 296 height 24
paste input "[PERSON_NAME]"
type input "[PERSON_NAME]"
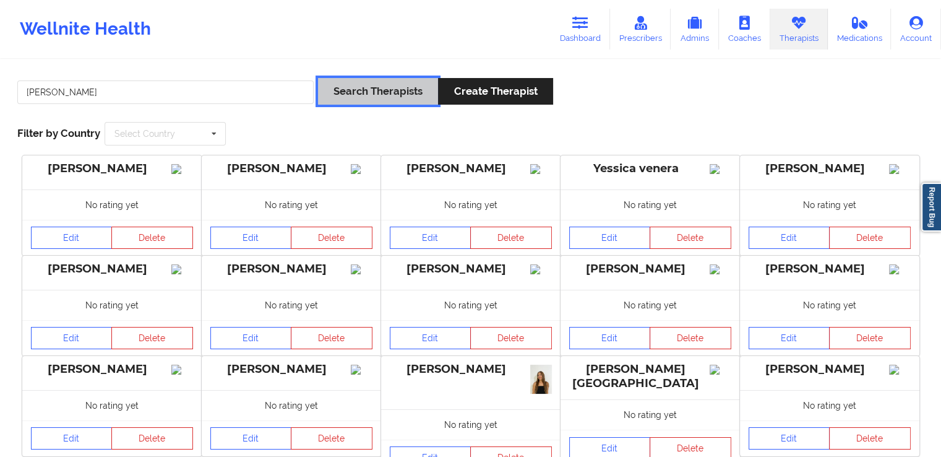
click at [372, 102] on button "Search Therapists" at bounding box center [378, 91] width 120 height 27
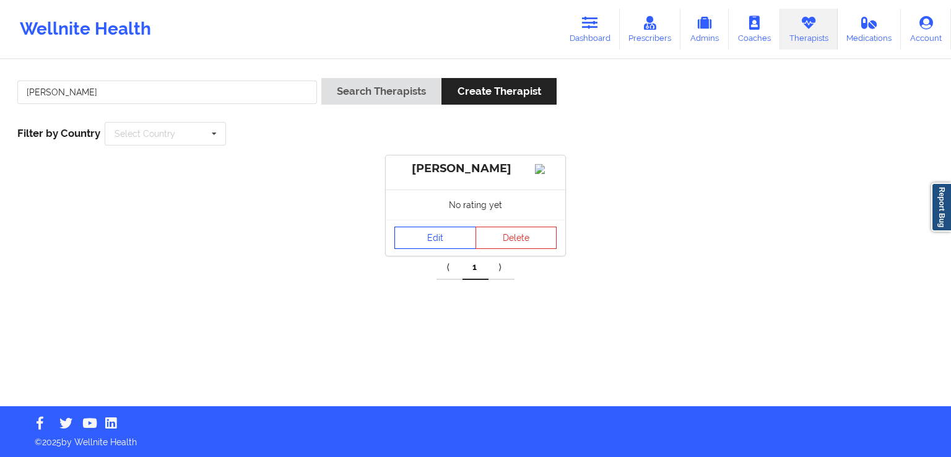
click at [408, 249] on link "Edit" at bounding box center [435, 237] width 82 height 22
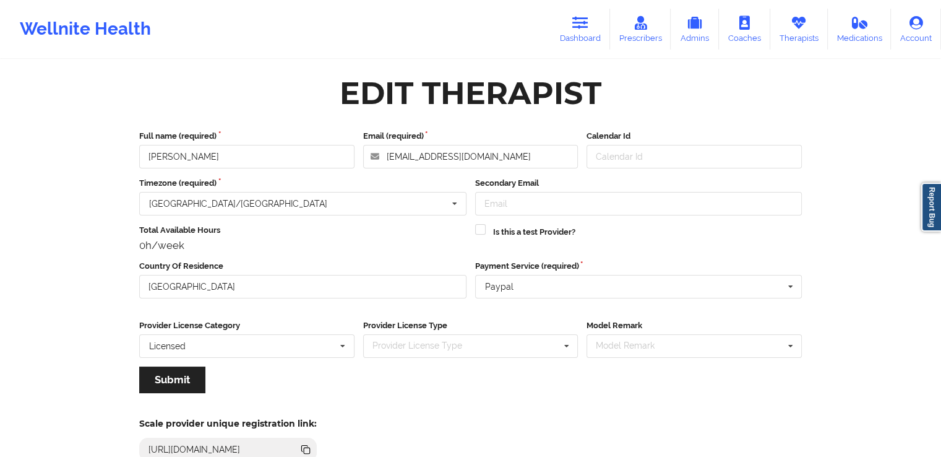
scroll to position [106, 0]
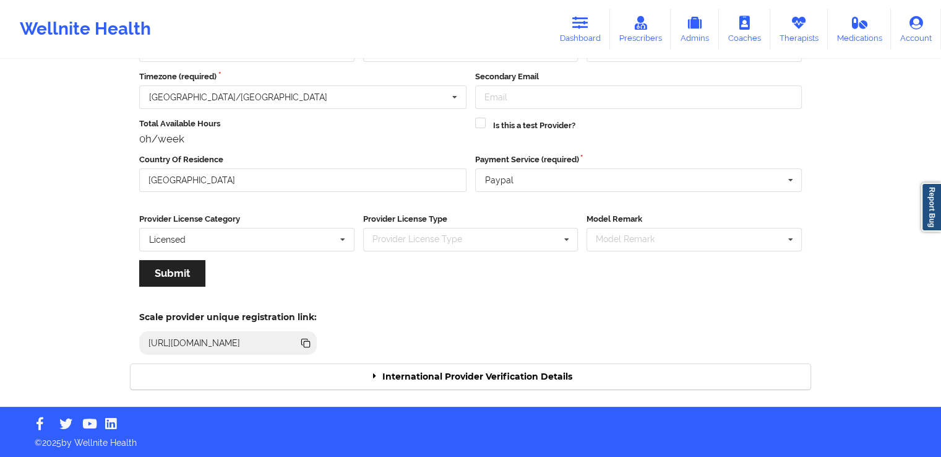
click at [519, 381] on div "International Provider Verification Details" at bounding box center [471, 376] width 680 height 25
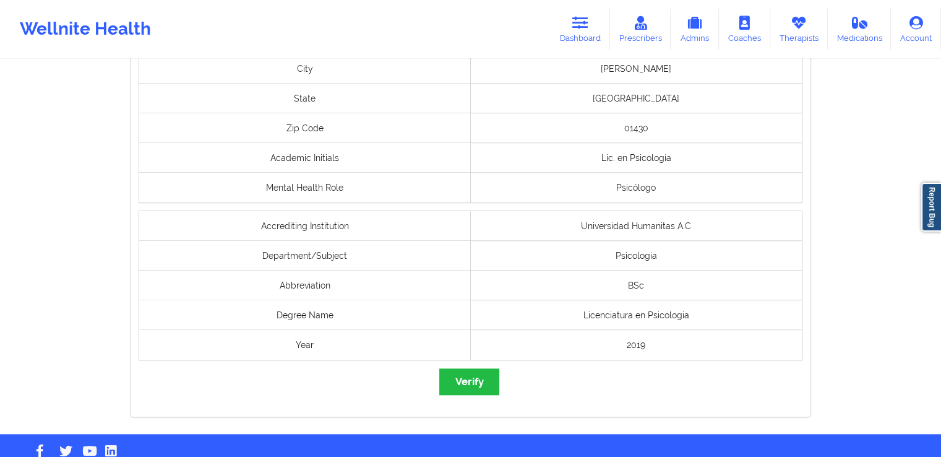
scroll to position [1022, 0]
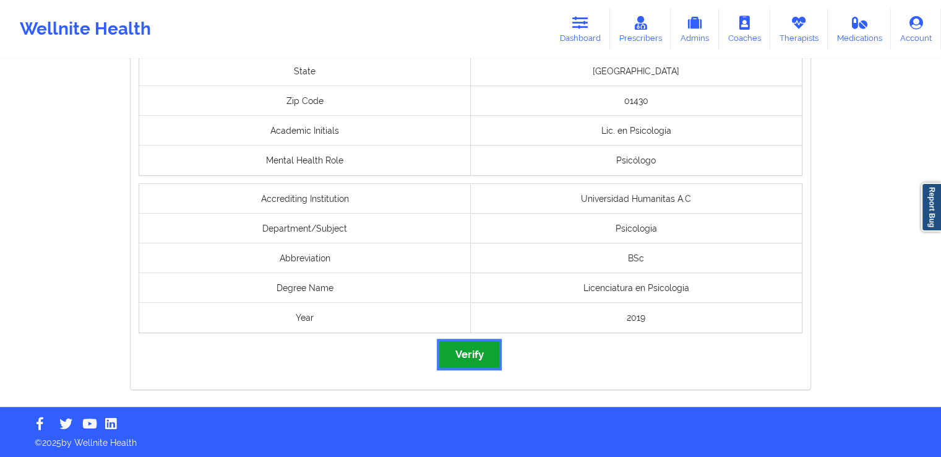
click at [483, 359] on button "Verify" at bounding box center [468, 354] width 59 height 27
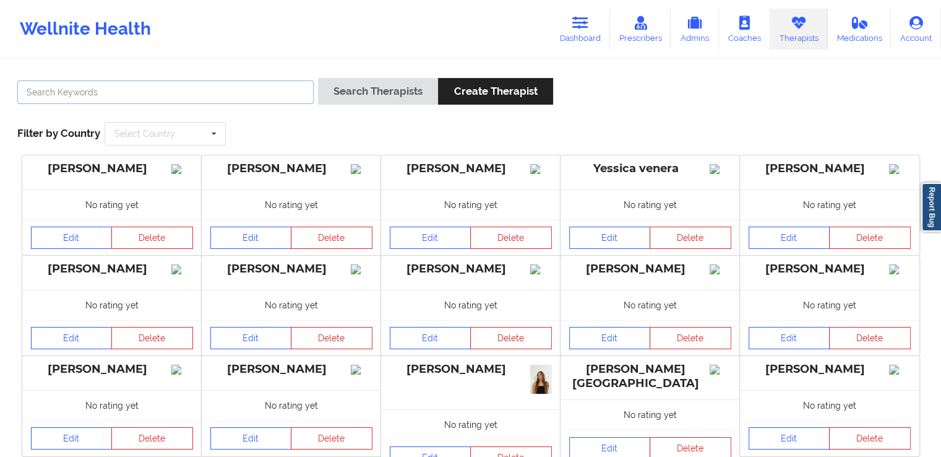
click at [201, 87] on input "text" at bounding box center [165, 92] width 296 height 24
paste input "[PERSON_NAME]"
type input "[PERSON_NAME]"
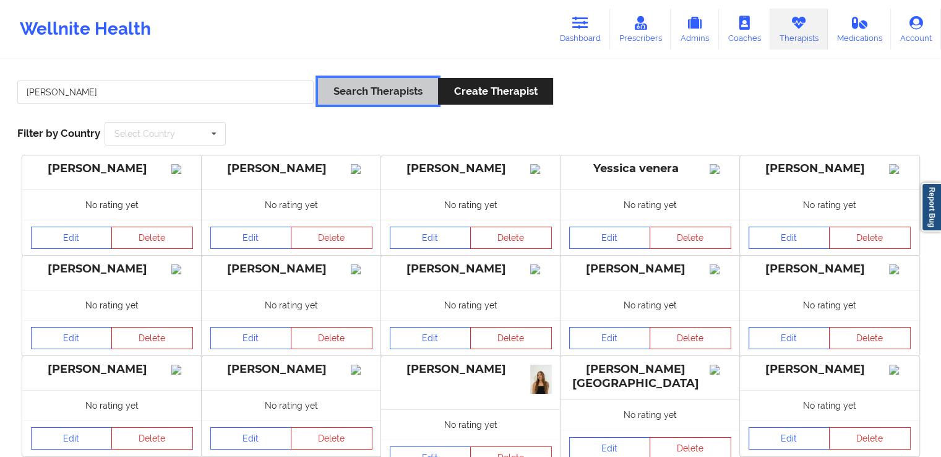
click at [376, 87] on button "Search Therapists" at bounding box center [378, 91] width 120 height 27
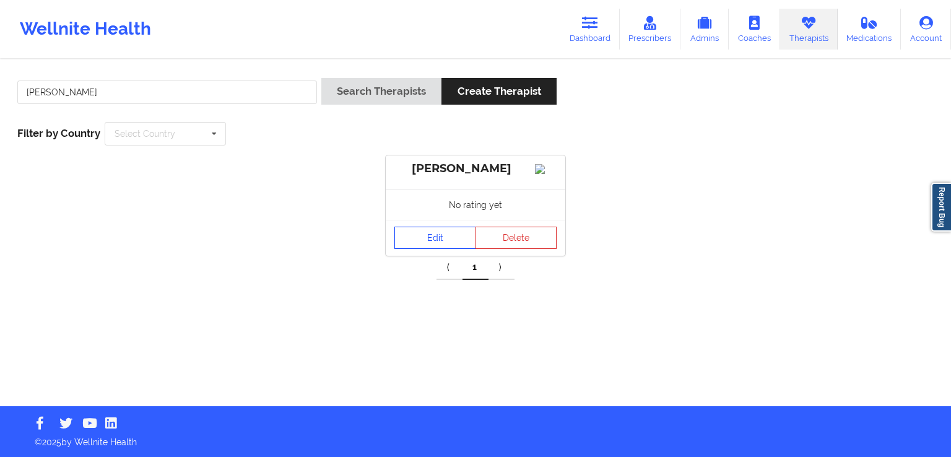
click at [425, 249] on link "Edit" at bounding box center [435, 237] width 82 height 22
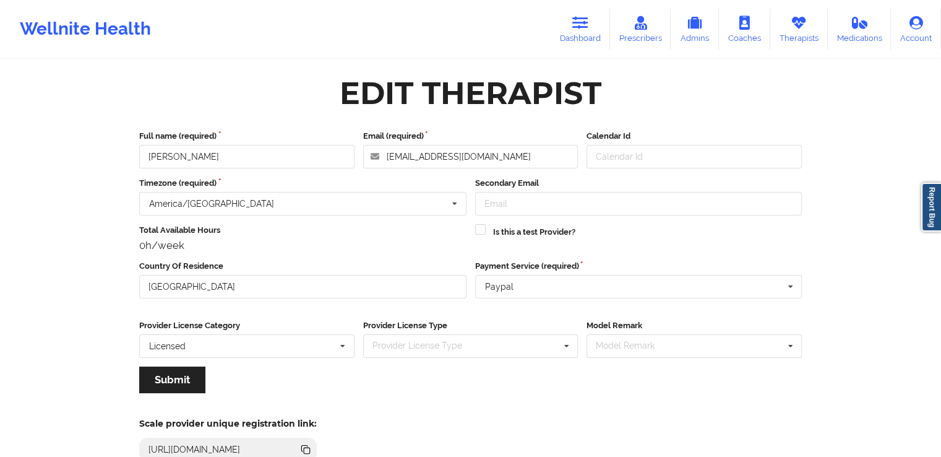
scroll to position [106, 0]
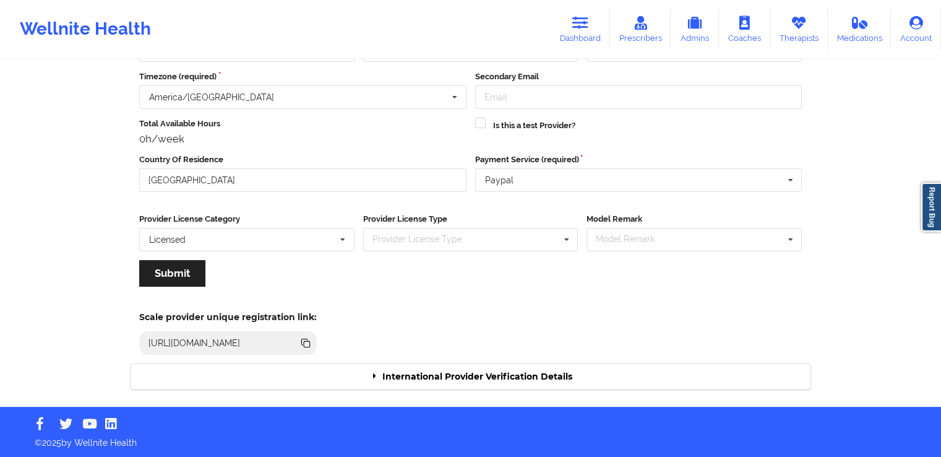
click at [473, 372] on div "International Provider Verification Details" at bounding box center [471, 376] width 680 height 25
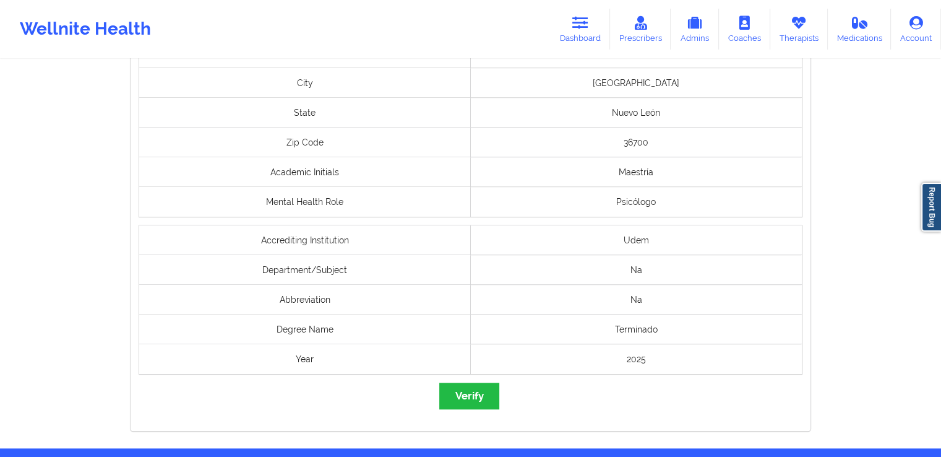
scroll to position [1022, 0]
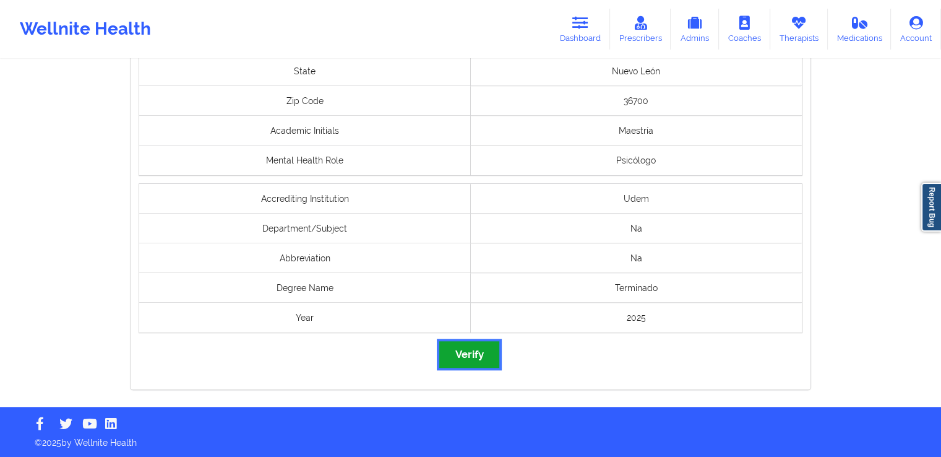
click at [473, 362] on button "Verify" at bounding box center [468, 354] width 59 height 27
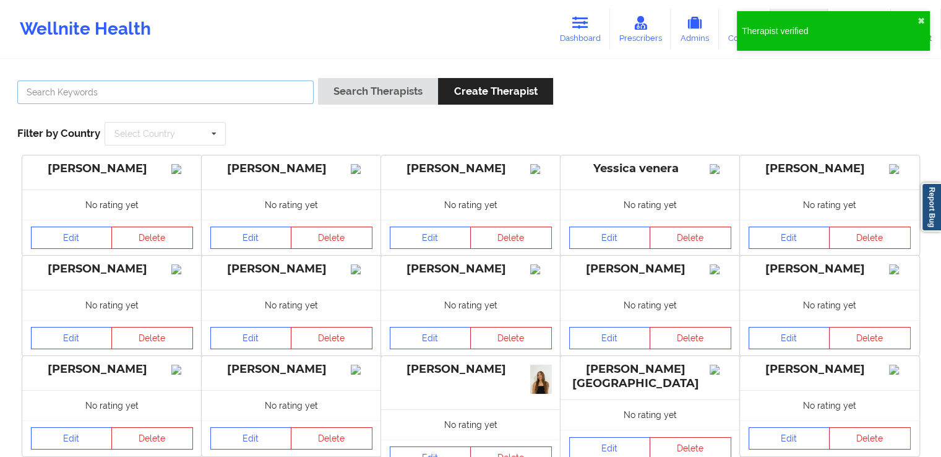
click at [282, 98] on input "text" at bounding box center [165, 92] width 296 height 24
paste input "Maria de la [PERSON_NAME]"
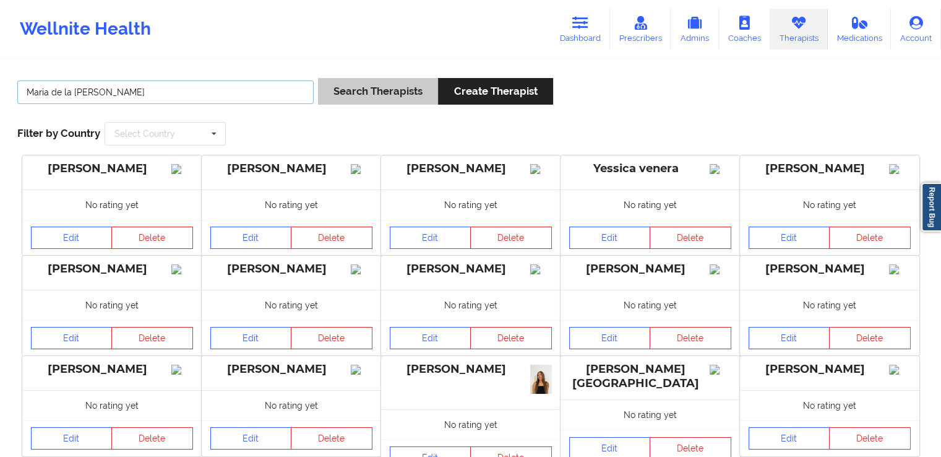
type input "Maria de la [PERSON_NAME]"
click at [401, 97] on button "Search Therapists" at bounding box center [378, 91] width 120 height 27
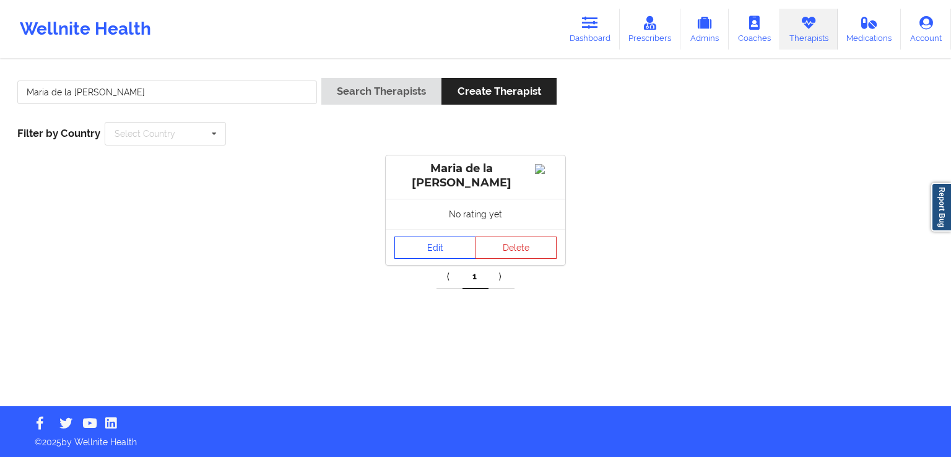
click at [448, 251] on link "Edit" at bounding box center [435, 247] width 82 height 22
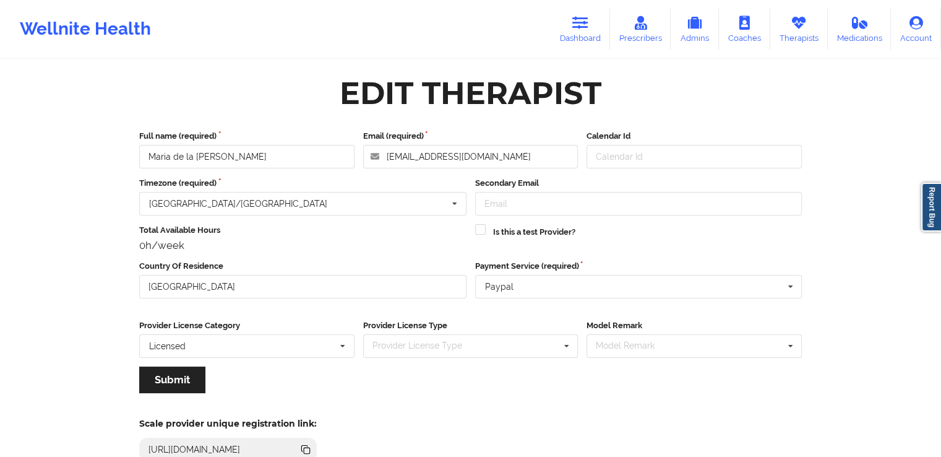
scroll to position [106, 0]
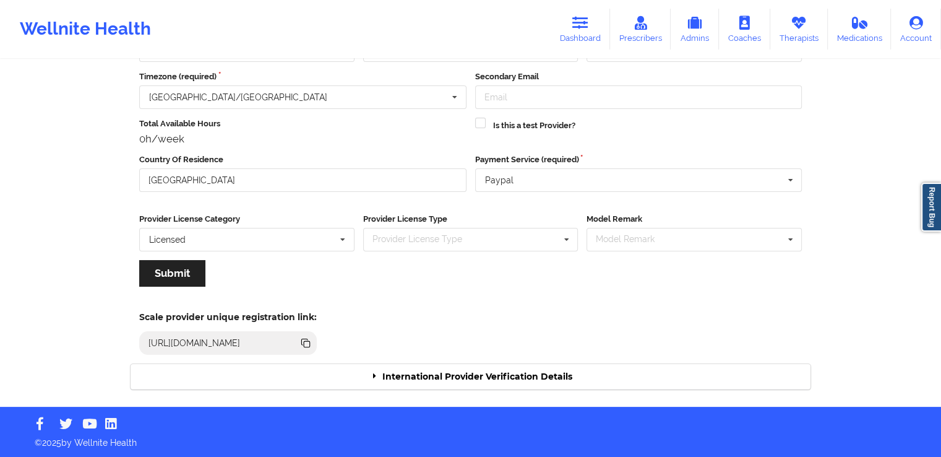
click at [501, 374] on div "International Provider Verification Details" at bounding box center [471, 376] width 680 height 25
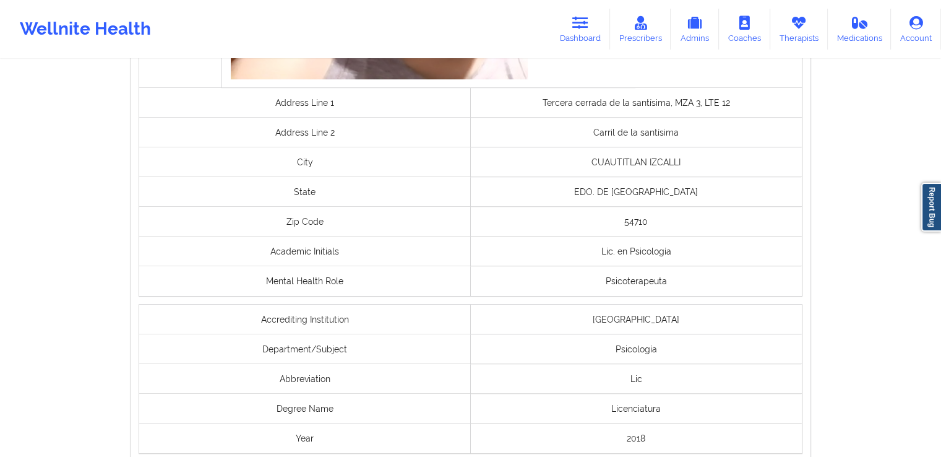
scroll to position [1022, 0]
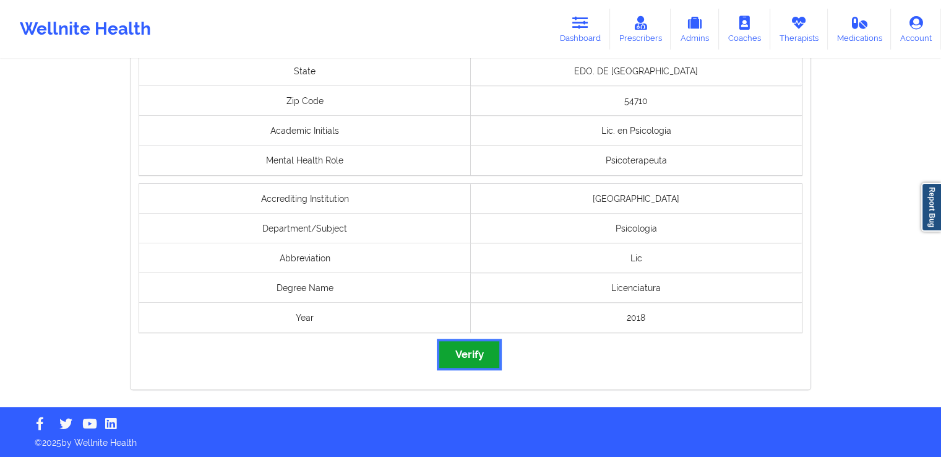
click at [475, 357] on button "Verify" at bounding box center [468, 354] width 59 height 27
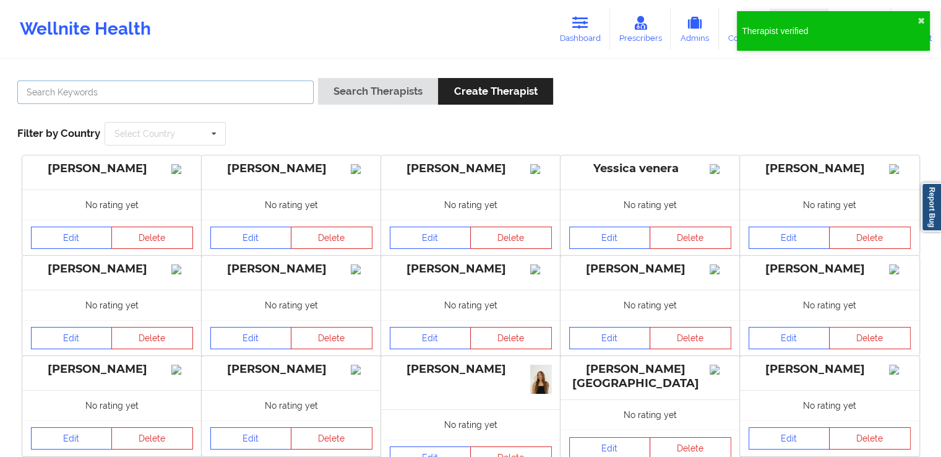
click at [259, 84] on input "text" at bounding box center [165, 92] width 296 height 24
paste input "[PERSON_NAME]"
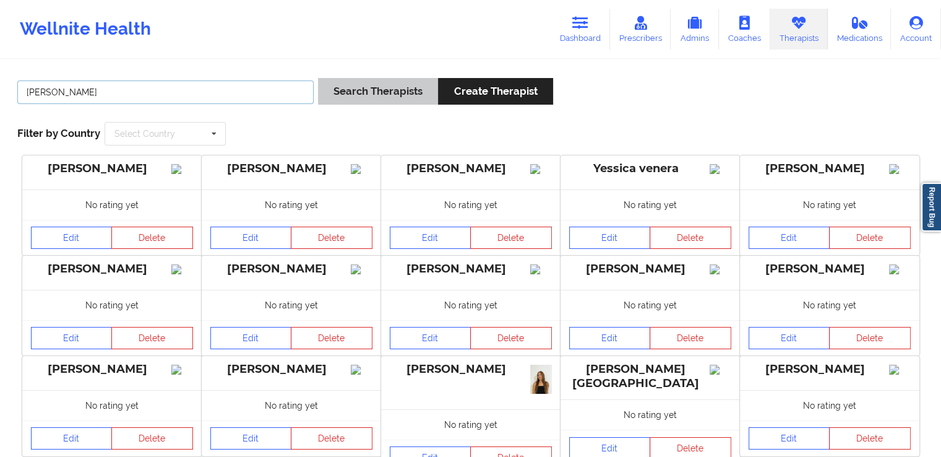
type input "[PERSON_NAME]"
click at [390, 93] on button "Search Therapists" at bounding box center [378, 91] width 120 height 27
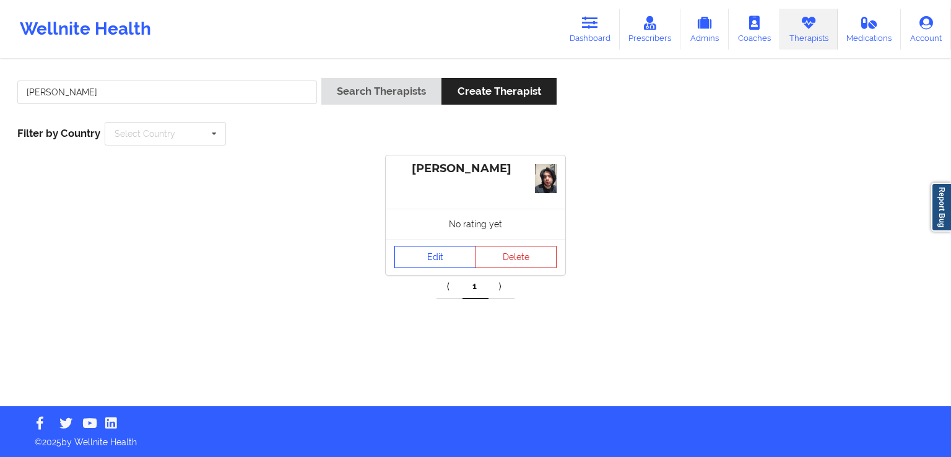
click at [413, 248] on link "Edit" at bounding box center [435, 257] width 82 height 22
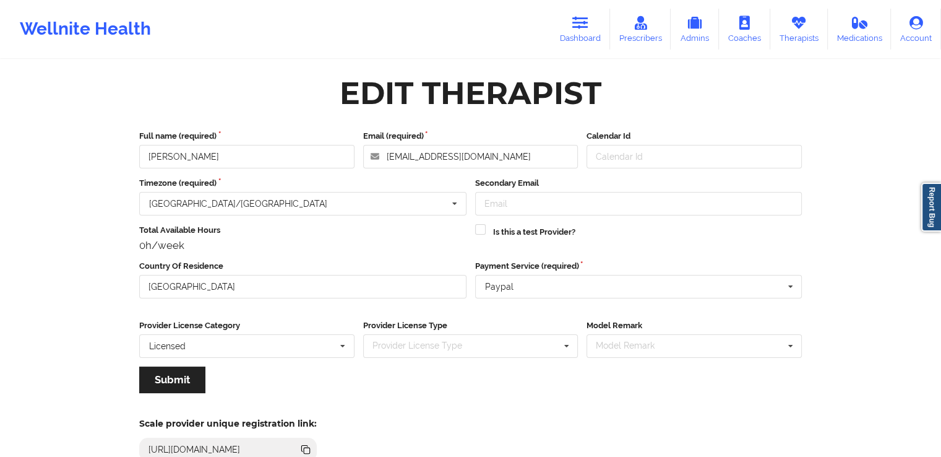
scroll to position [106, 0]
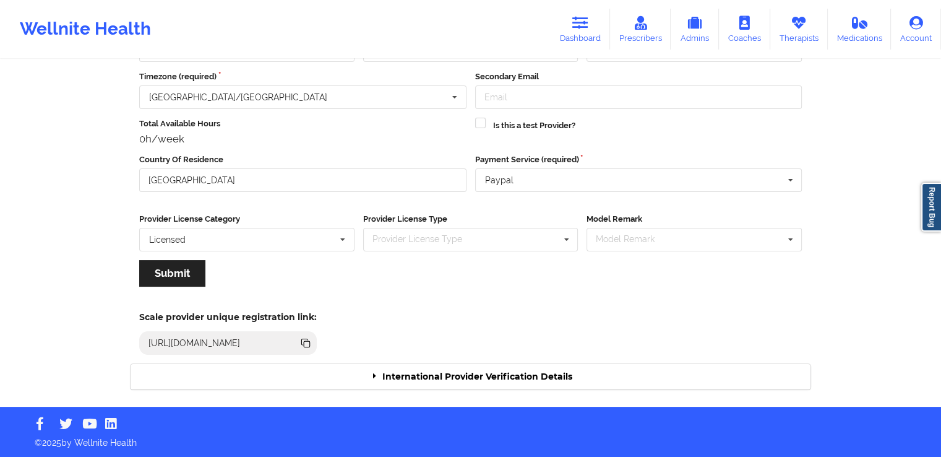
click at [513, 366] on div "International Provider Verification Details" at bounding box center [471, 376] width 680 height 25
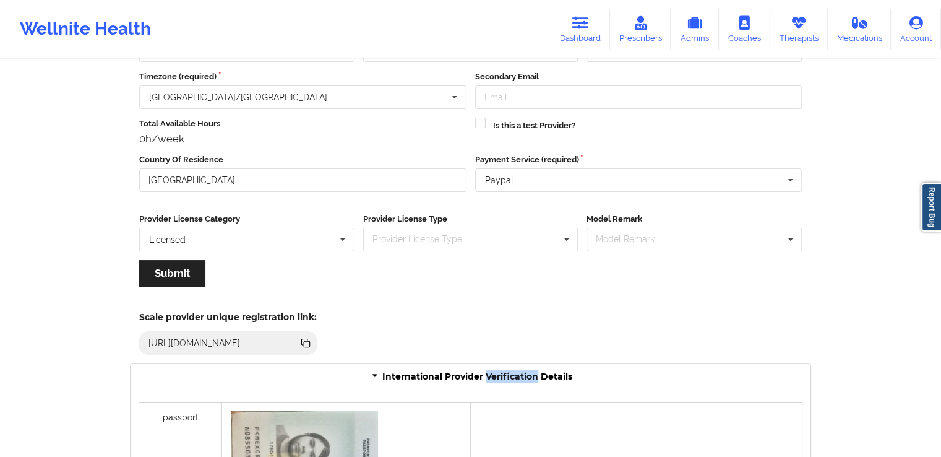
click at [513, 366] on div "International Provider Verification Details" at bounding box center [471, 376] width 680 height 25
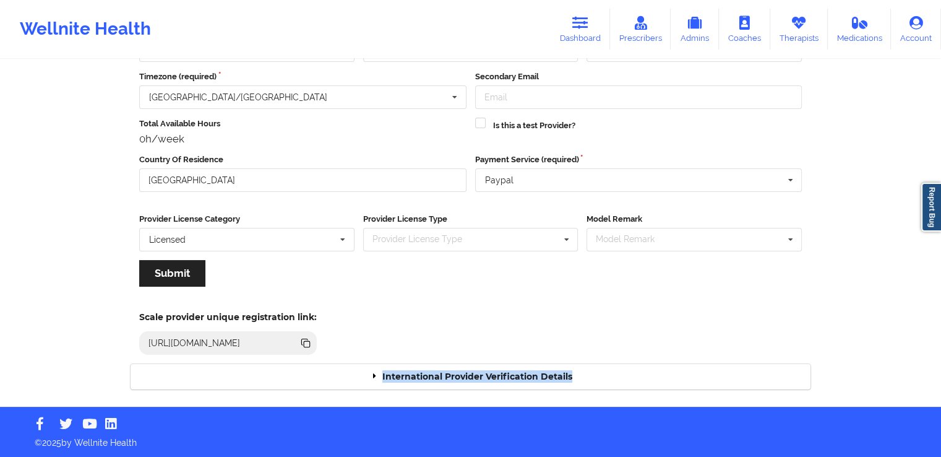
click at [513, 366] on div "International Provider Verification Details" at bounding box center [471, 376] width 680 height 25
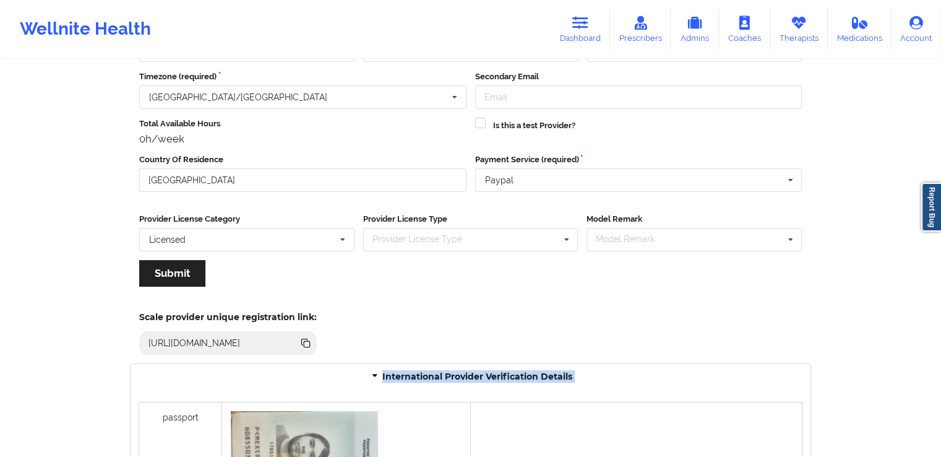
click at [513, 366] on div "International Provider Verification Details" at bounding box center [471, 376] width 680 height 25
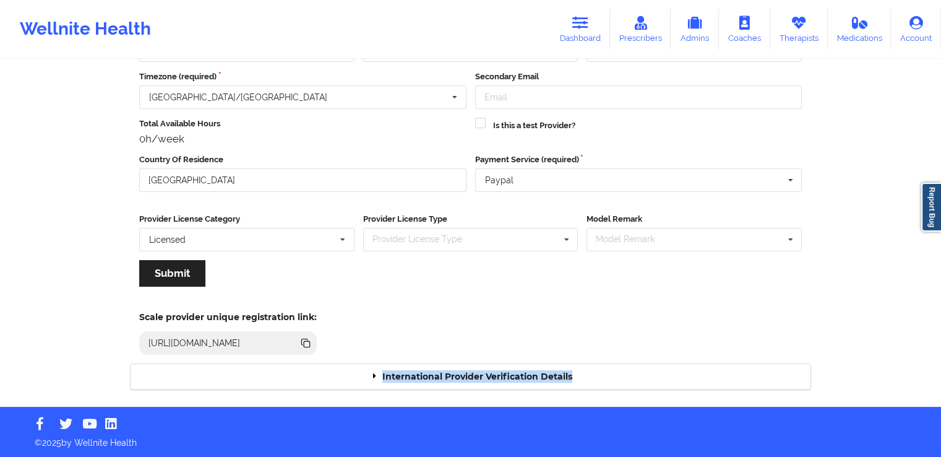
click at [513, 366] on div "International Provider Verification Details" at bounding box center [471, 376] width 680 height 25
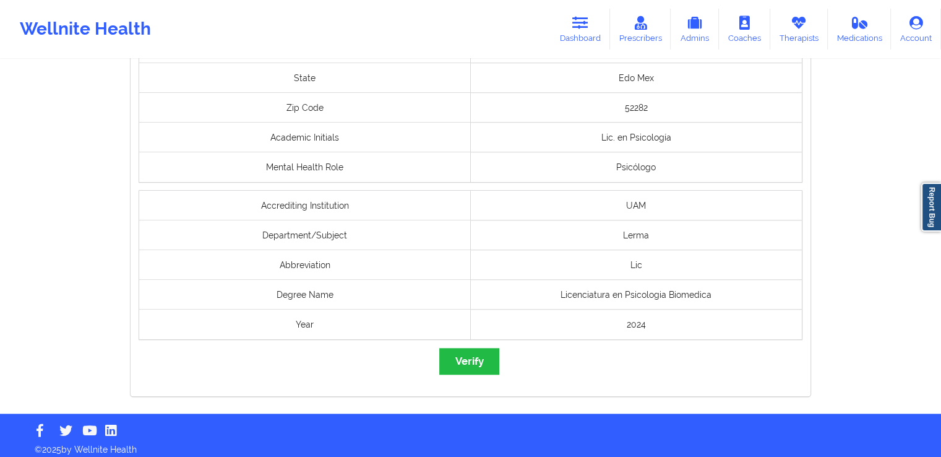
scroll to position [1022, 0]
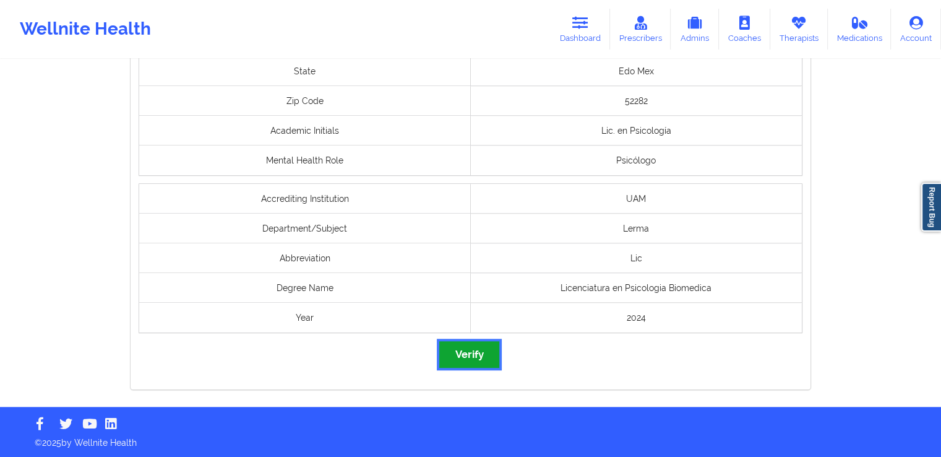
click at [475, 341] on button "Verify" at bounding box center [468, 354] width 59 height 27
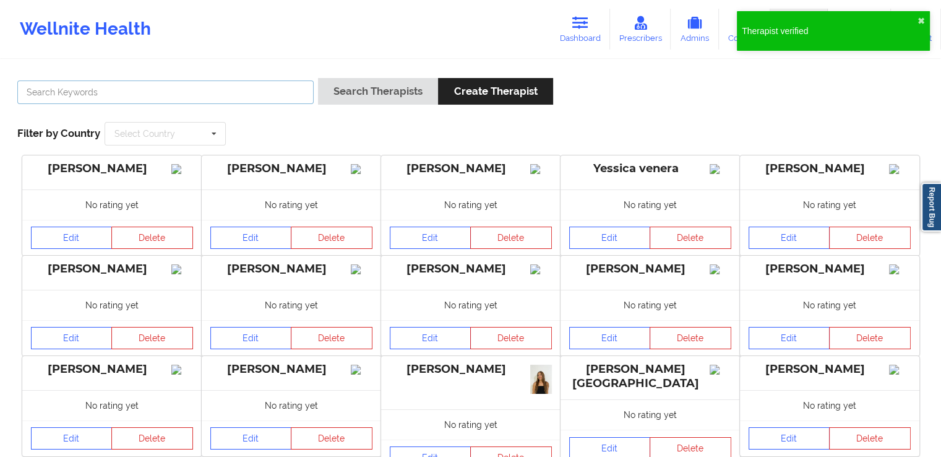
click at [290, 97] on input "text" at bounding box center [165, 92] width 296 height 24
paste input "[PERSON_NAME]"
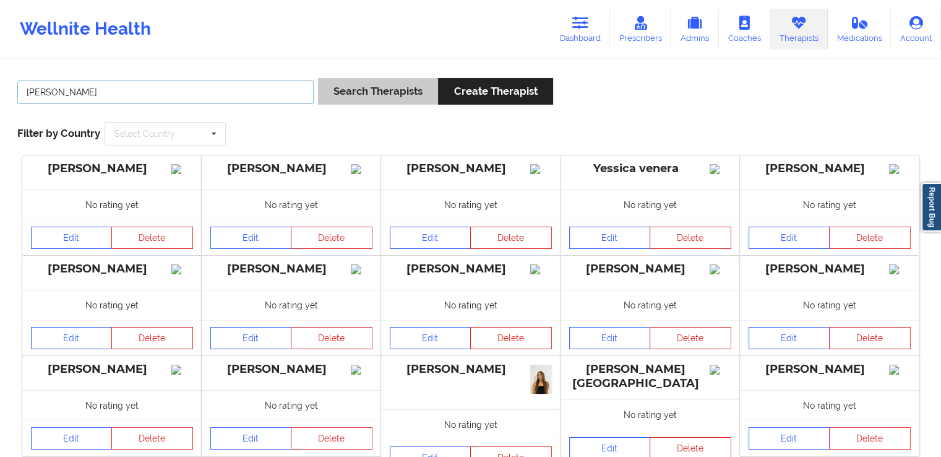
type input "[PERSON_NAME]"
click at [369, 98] on button "Search Therapists" at bounding box center [378, 91] width 120 height 27
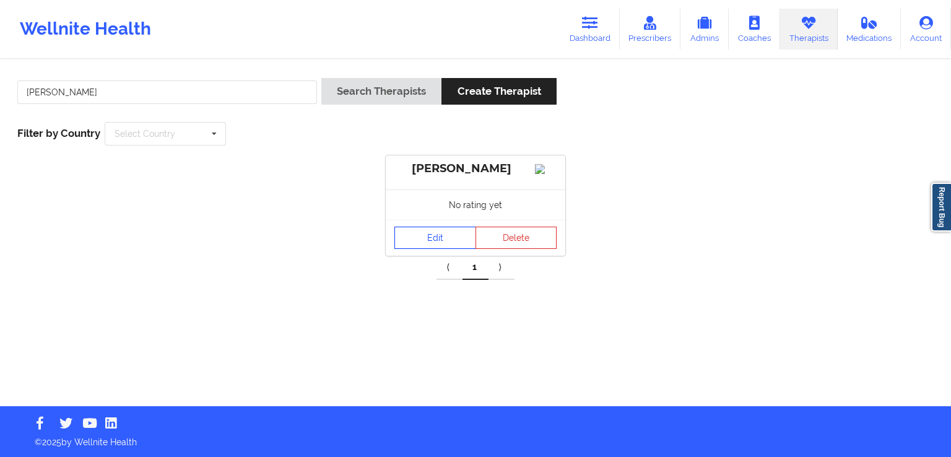
click at [428, 248] on link "Edit" at bounding box center [435, 237] width 82 height 22
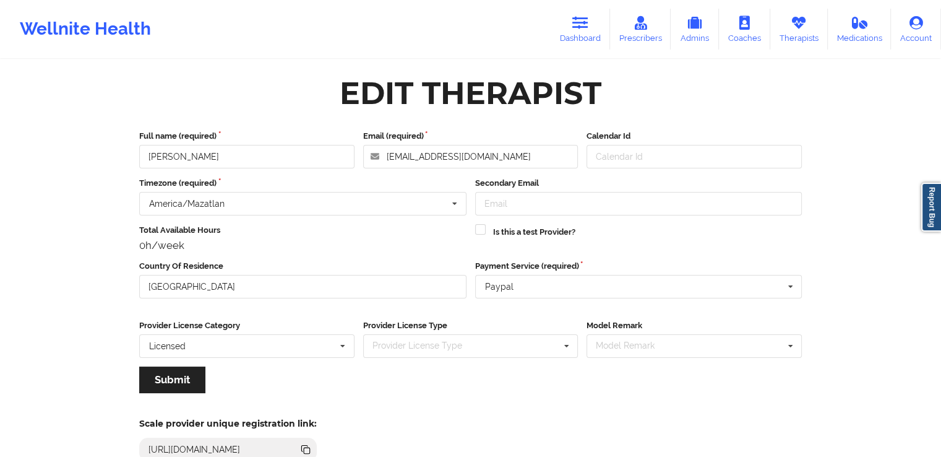
scroll to position [106, 0]
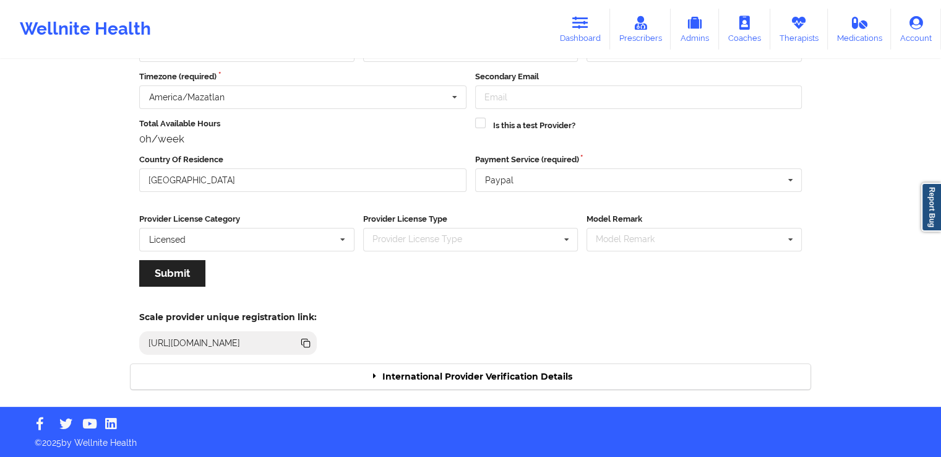
click at [543, 376] on div "International Provider Verification Details" at bounding box center [471, 376] width 680 height 25
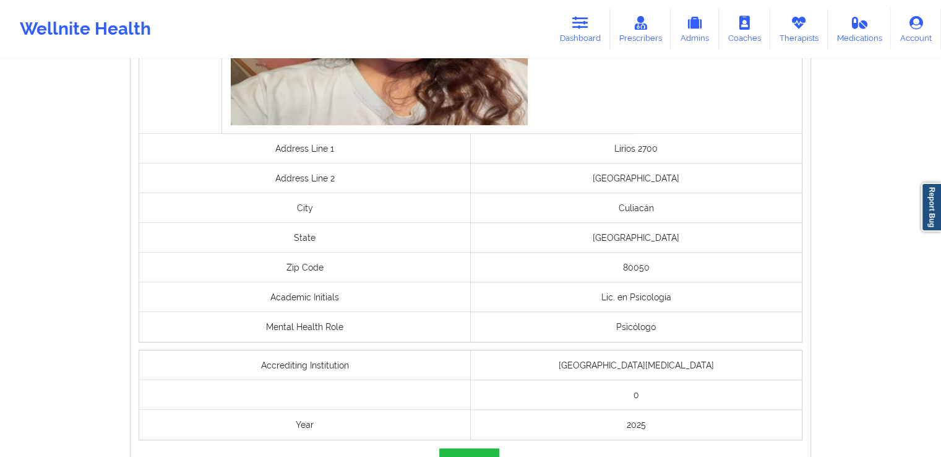
scroll to position [962, 0]
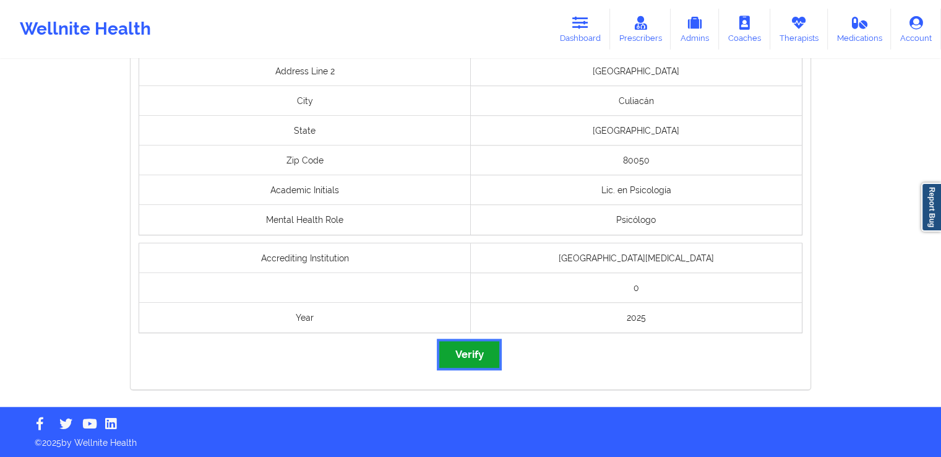
click at [490, 362] on button "Verify" at bounding box center [468, 354] width 59 height 27
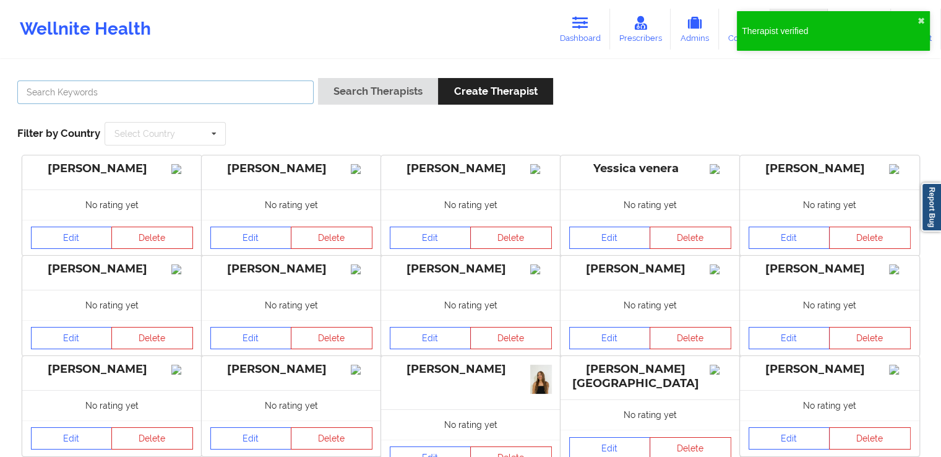
click at [242, 80] on input "text" at bounding box center [165, 92] width 296 height 24
paste input "[PERSON_NAME]"
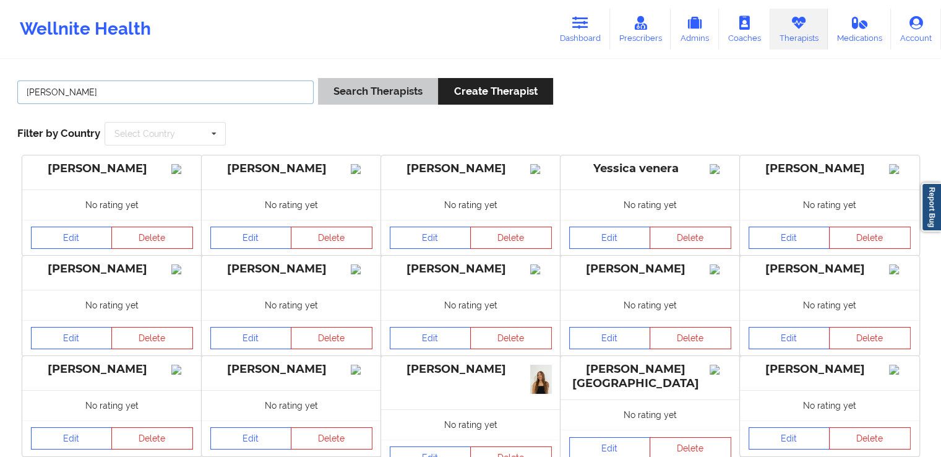
type input "[PERSON_NAME]"
click at [346, 90] on button "Search Therapists" at bounding box center [378, 91] width 120 height 27
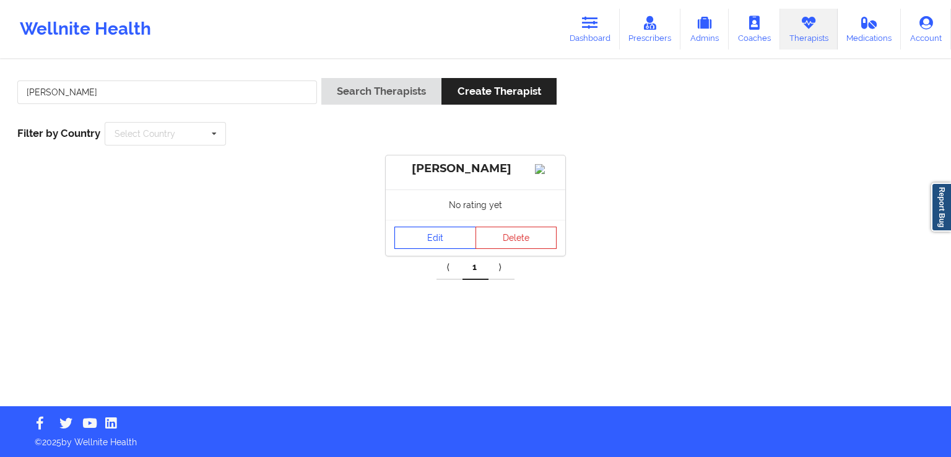
click at [451, 249] on link "Edit" at bounding box center [435, 237] width 82 height 22
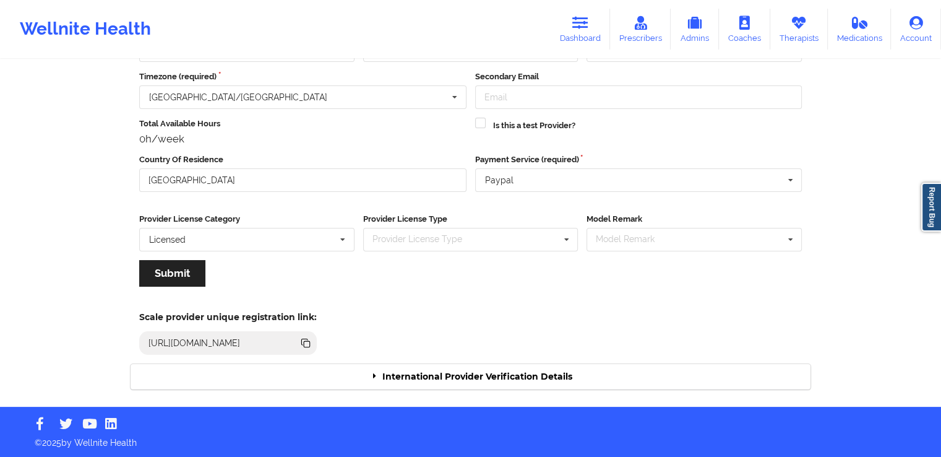
click at [550, 376] on div "International Provider Verification Details" at bounding box center [471, 376] width 680 height 25
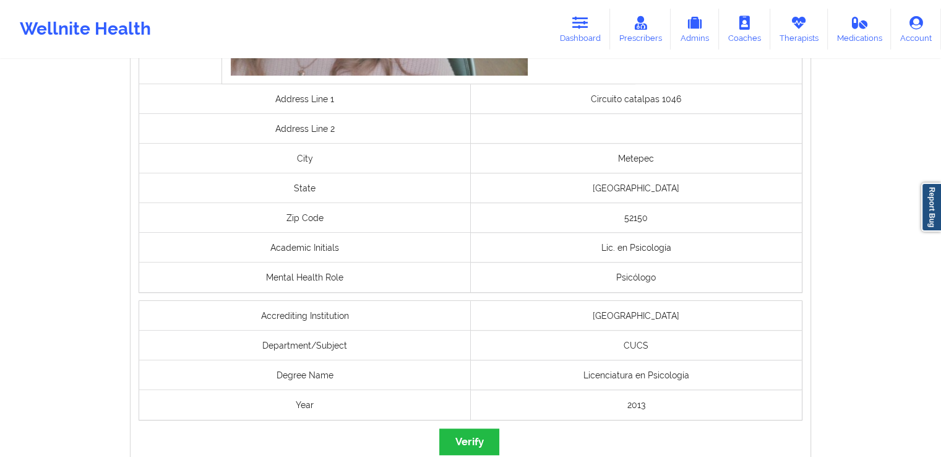
scroll to position [916, 0]
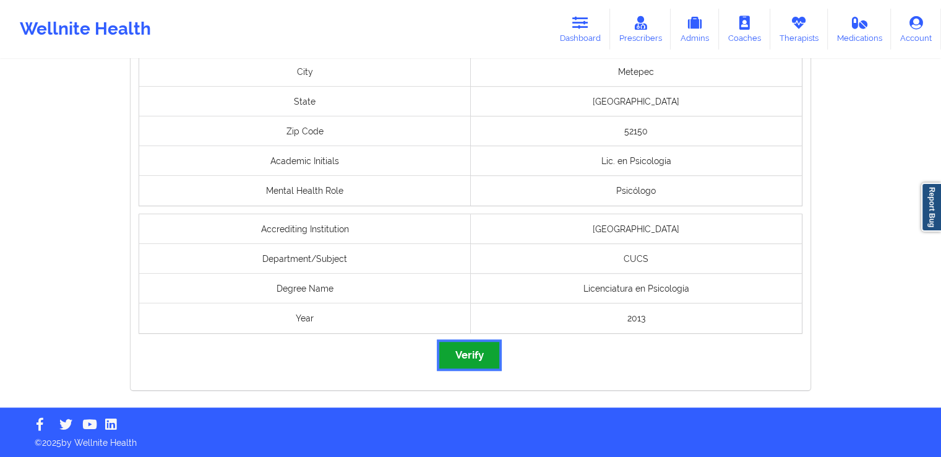
click at [476, 360] on button "Verify" at bounding box center [468, 355] width 59 height 27
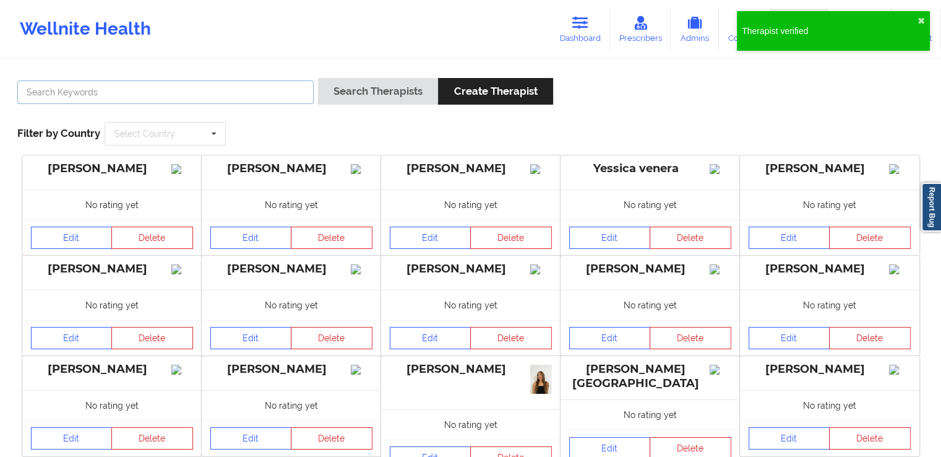
click at [263, 92] on input "text" at bounding box center [165, 92] width 296 height 24
paste input "[PERSON_NAME]"
type input "[PERSON_NAME]"
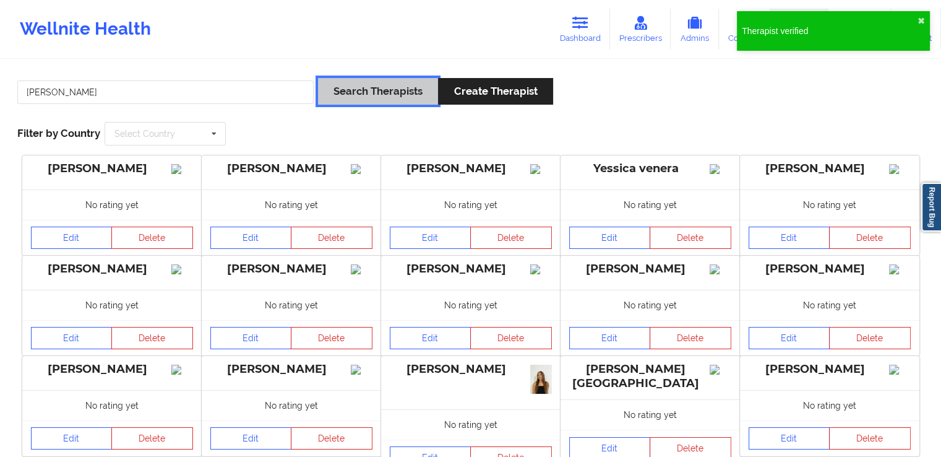
click at [347, 99] on button "Search Therapists" at bounding box center [378, 91] width 120 height 27
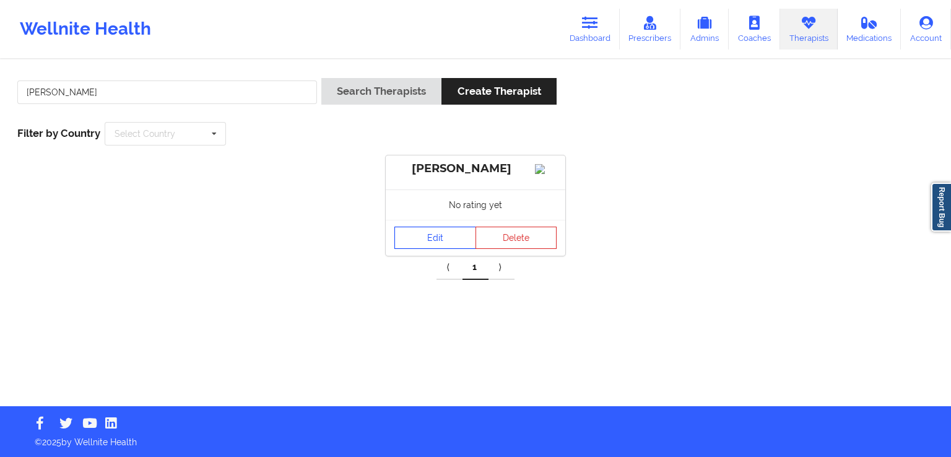
click at [413, 246] on link "Edit" at bounding box center [435, 237] width 82 height 22
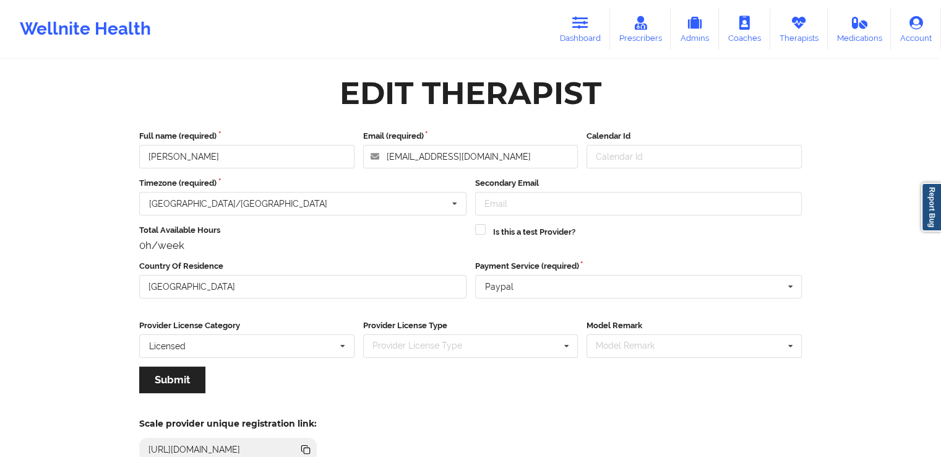
scroll to position [106, 0]
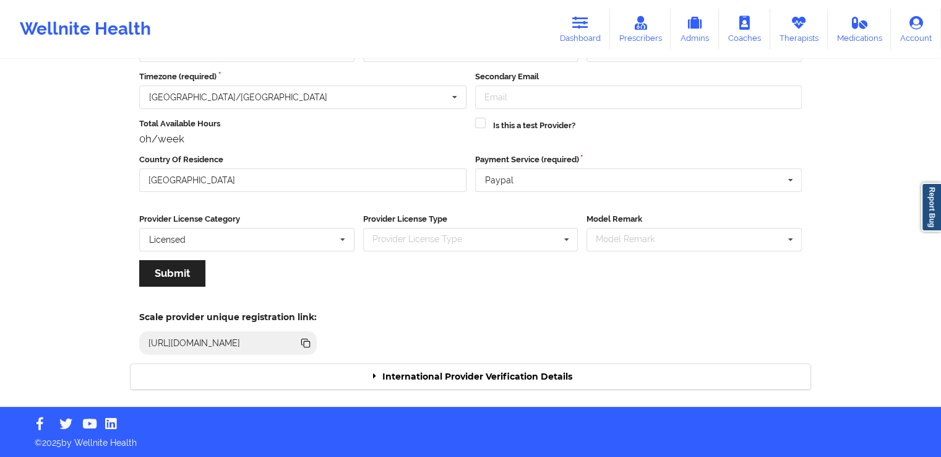
click at [425, 380] on div "International Provider Verification Details" at bounding box center [471, 376] width 680 height 25
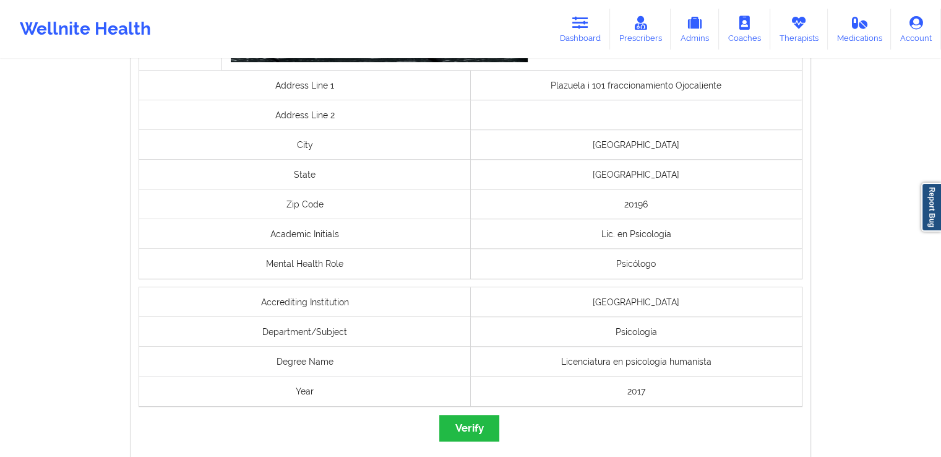
scroll to position [918, 0]
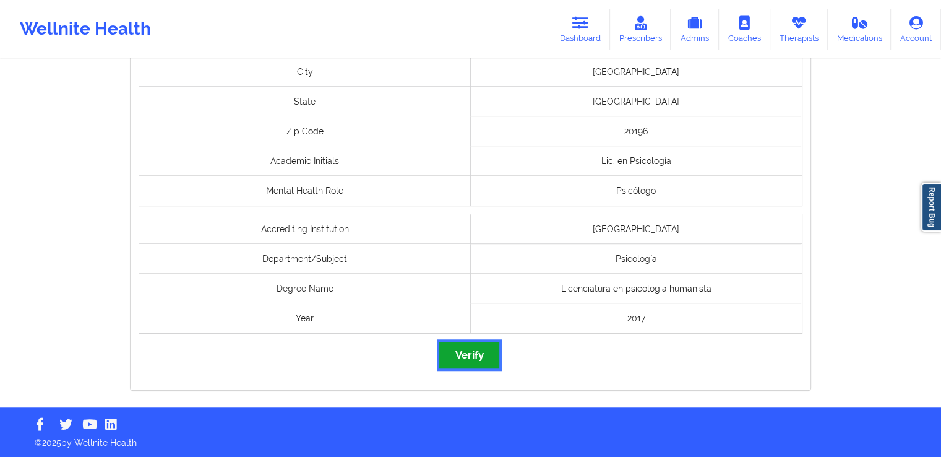
click at [470, 358] on button "Verify" at bounding box center [468, 355] width 59 height 27
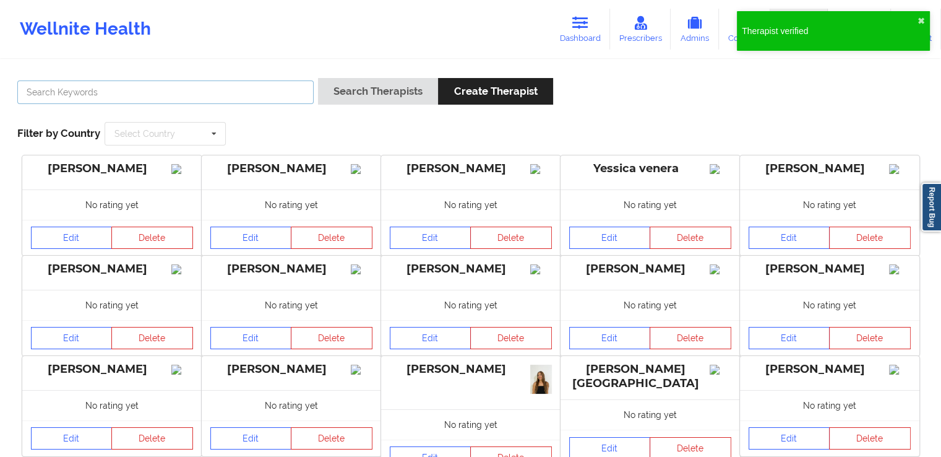
click at [255, 86] on input "text" at bounding box center [165, 92] width 296 height 24
paste input "[PERSON_NAME]"
type input "[PERSON_NAME]"
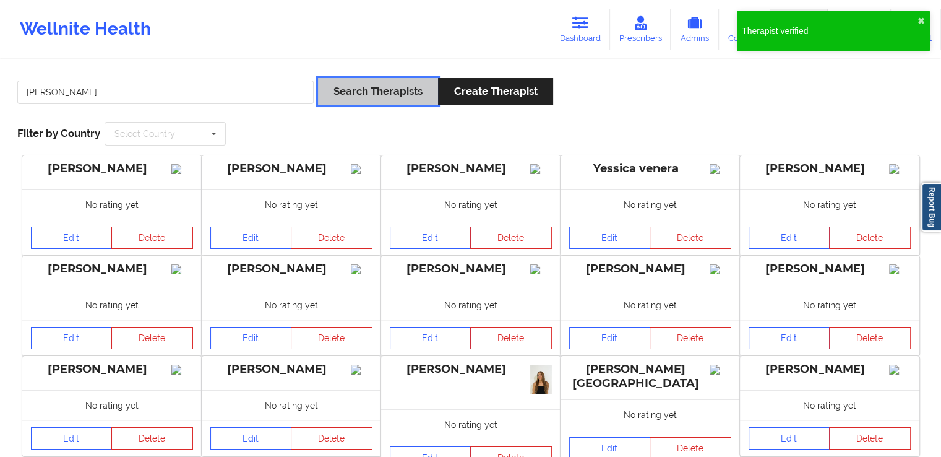
click at [390, 84] on button "Search Therapists" at bounding box center [378, 91] width 120 height 27
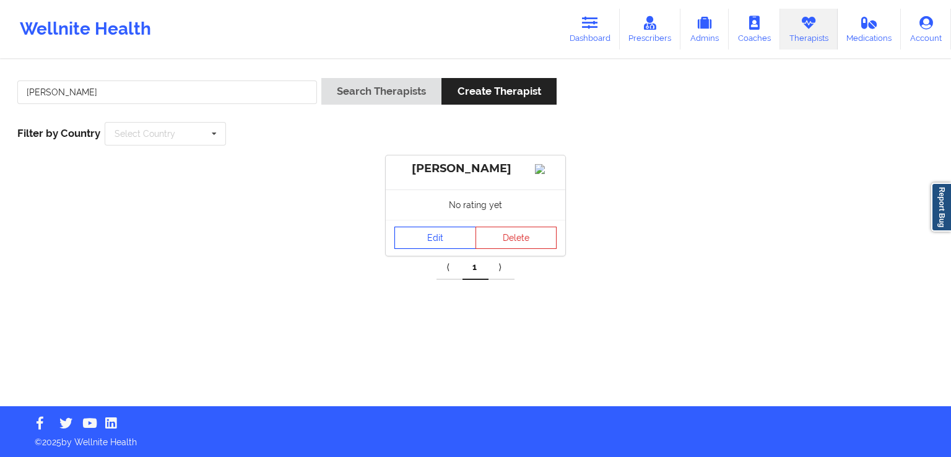
click at [416, 246] on link "Edit" at bounding box center [435, 237] width 82 height 22
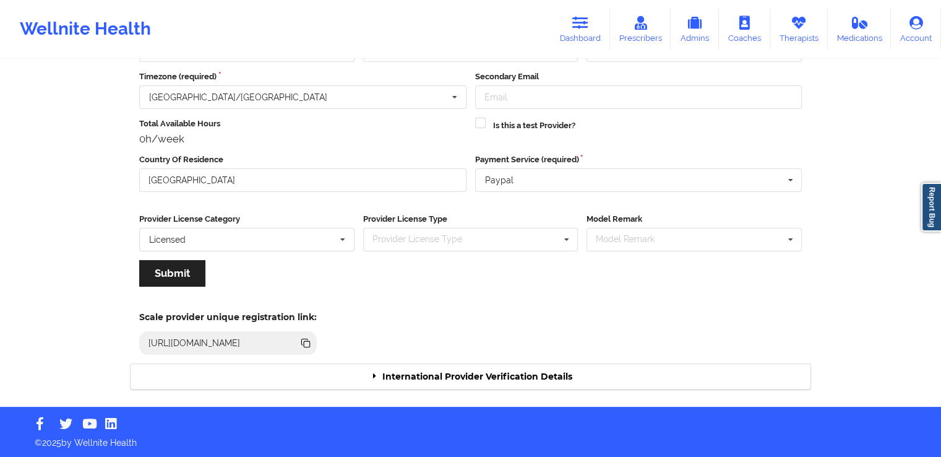
click at [545, 371] on div "International Provider Verification Details" at bounding box center [471, 376] width 680 height 25
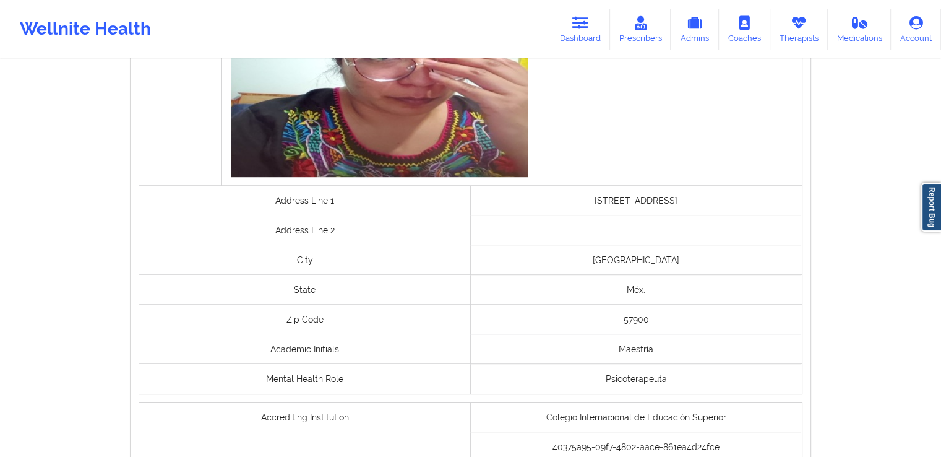
scroll to position [906, 0]
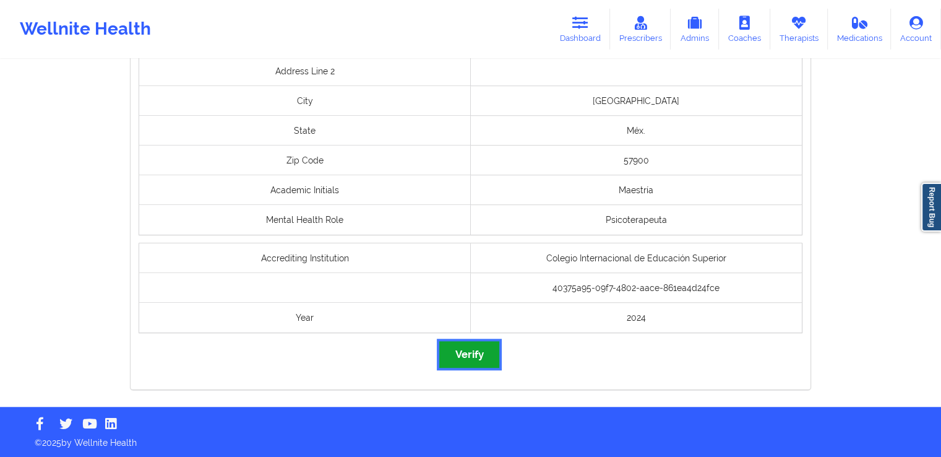
click at [480, 350] on button "Verify" at bounding box center [468, 354] width 59 height 27
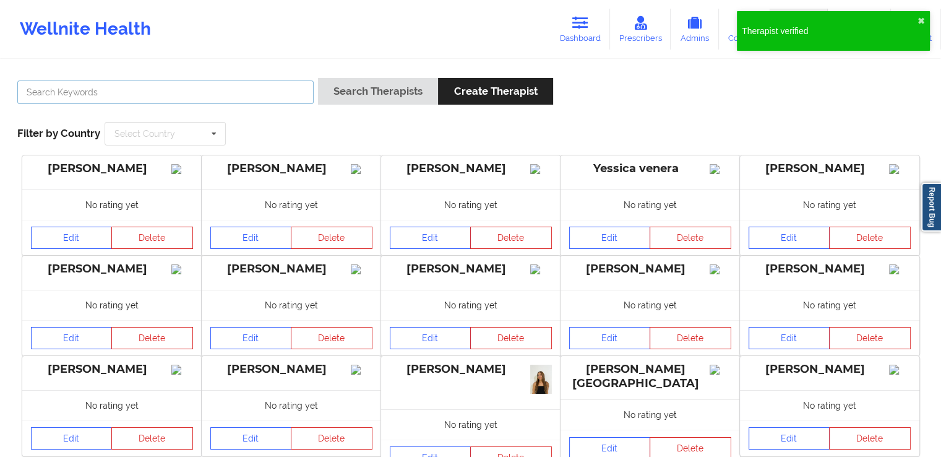
click at [223, 86] on input "text" at bounding box center [165, 92] width 296 height 24
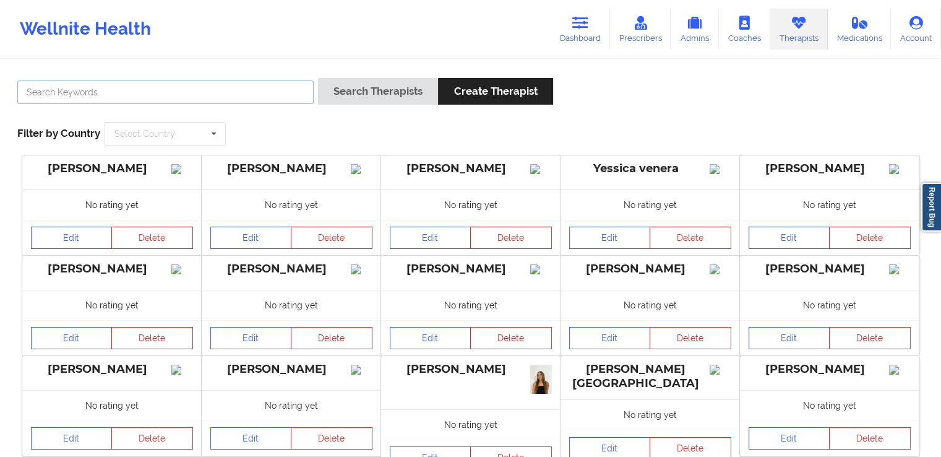
click at [277, 97] on input "text" at bounding box center [165, 92] width 296 height 24
click at [280, 84] on input "text" at bounding box center [165, 92] width 296 height 24
paste input "[PERSON_NAME]"
type input "[PERSON_NAME]"
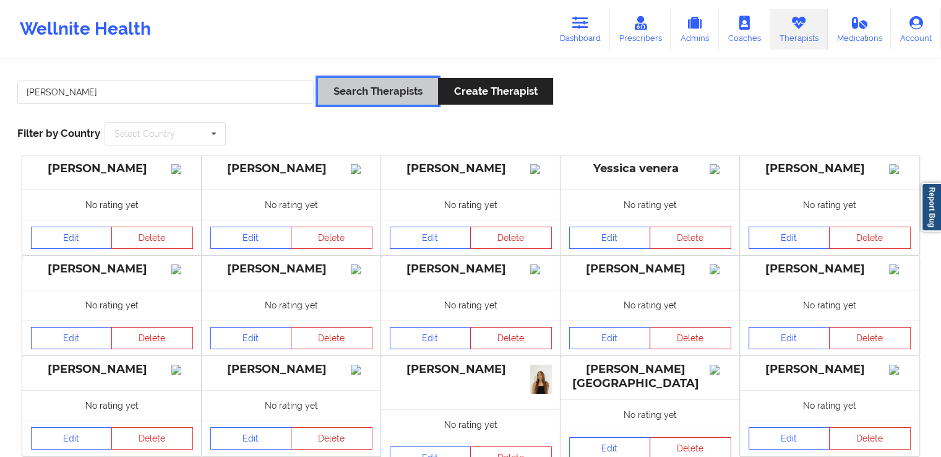
click at [381, 92] on button "Search Therapists" at bounding box center [378, 91] width 120 height 27
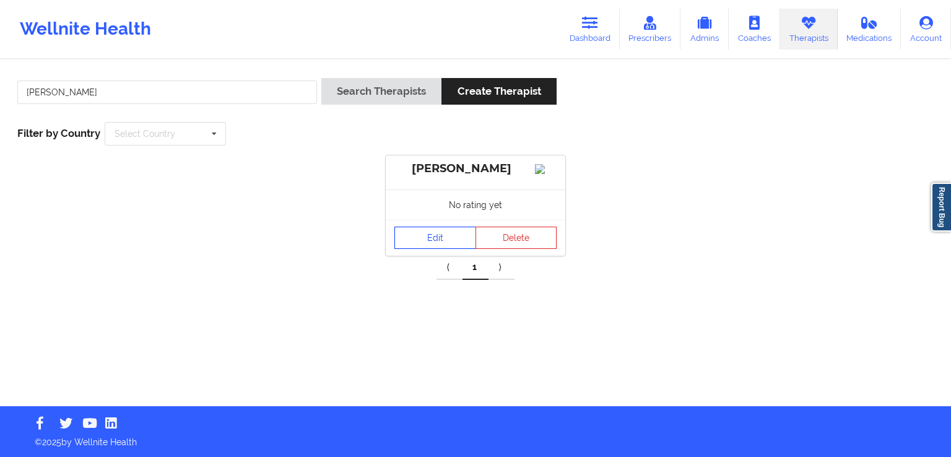
click at [431, 243] on link "Edit" at bounding box center [435, 237] width 82 height 22
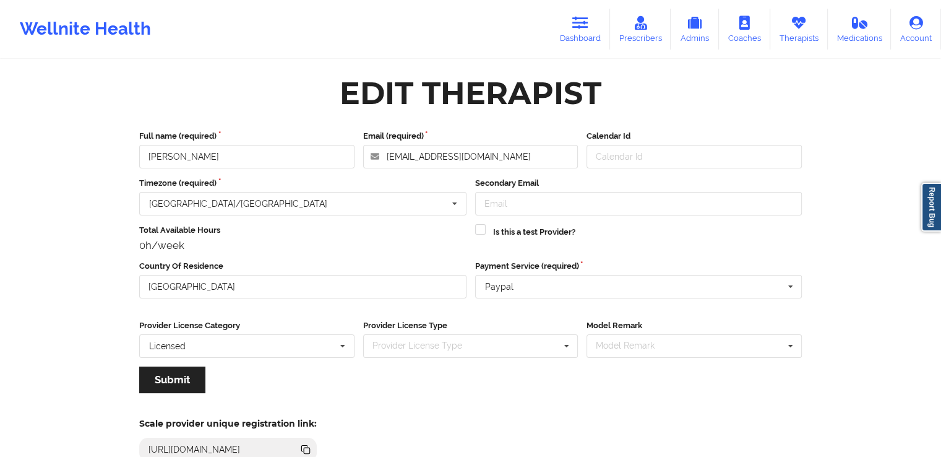
scroll to position [106, 0]
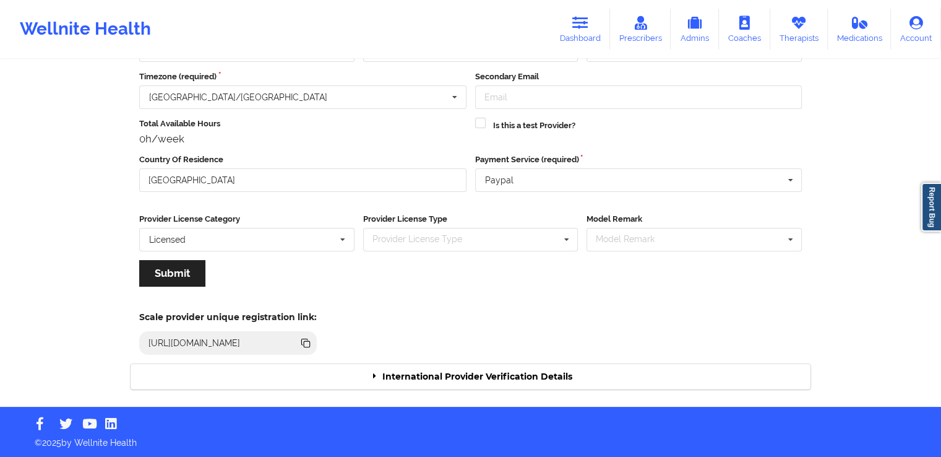
click at [538, 374] on div "International Provider Verification Details" at bounding box center [471, 376] width 680 height 25
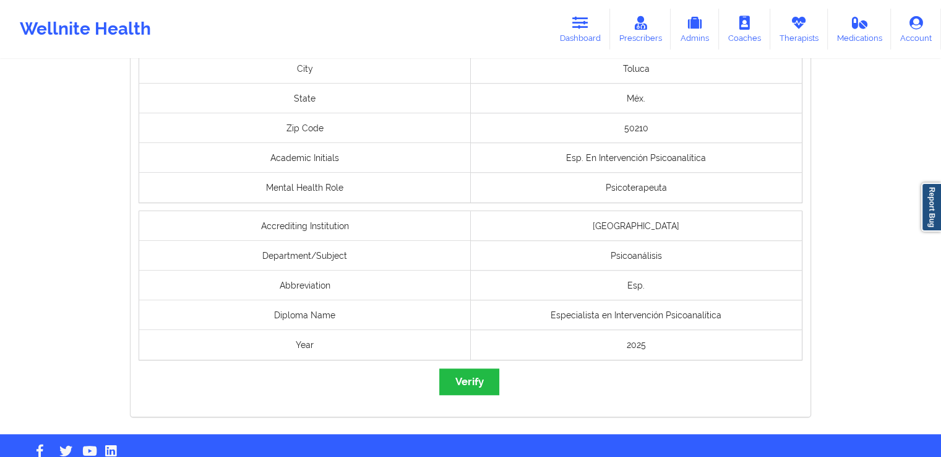
scroll to position [1012, 0]
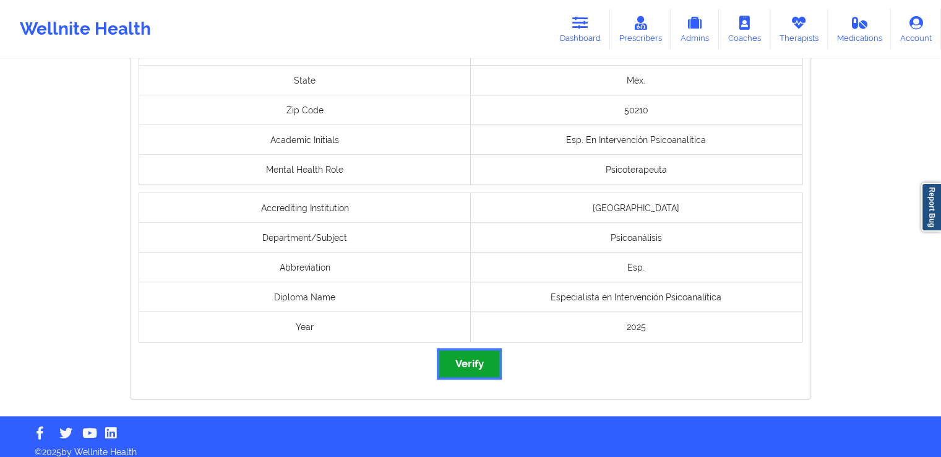
click at [471, 369] on button "Verify" at bounding box center [468, 363] width 59 height 27
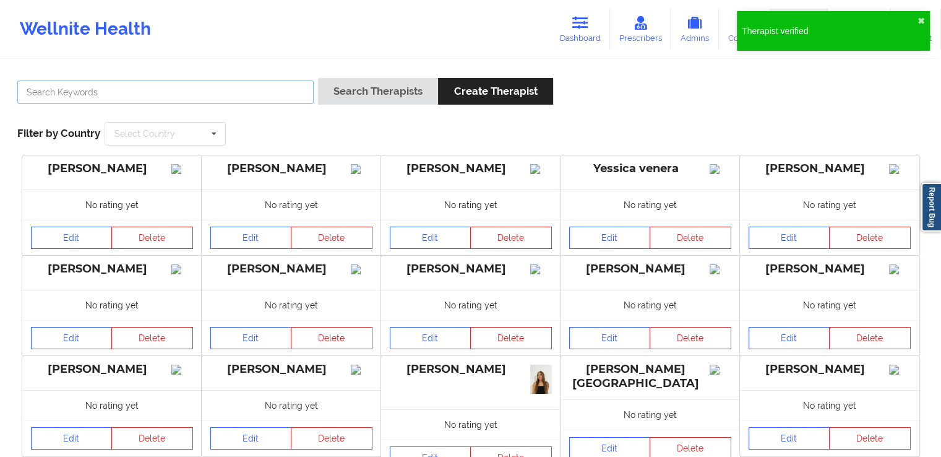
click at [201, 87] on input "text" at bounding box center [165, 92] width 296 height 24
paste input "[PERSON_NAME]"
type input "[PERSON_NAME]"
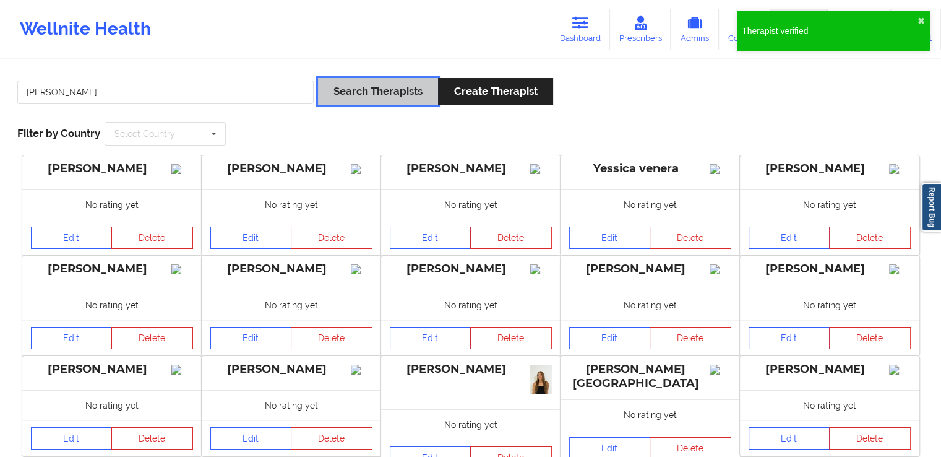
click at [357, 87] on button "Search Therapists" at bounding box center [378, 91] width 120 height 27
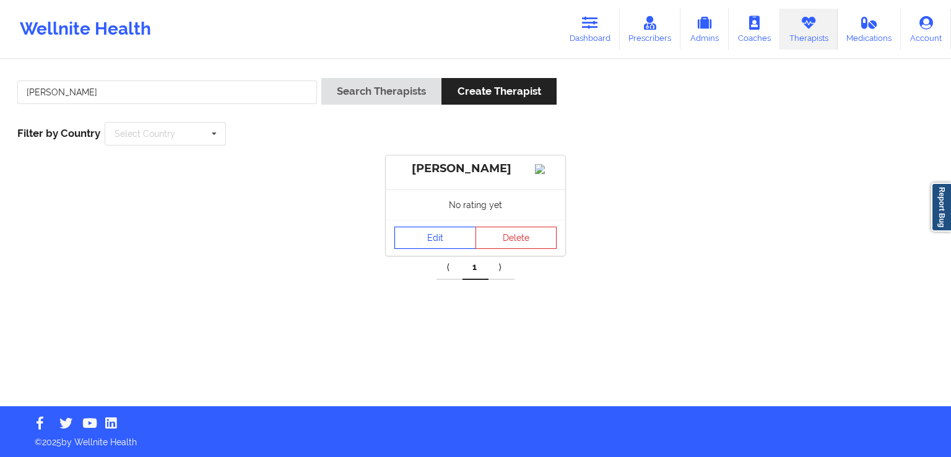
click at [437, 243] on link "Edit" at bounding box center [435, 237] width 82 height 22
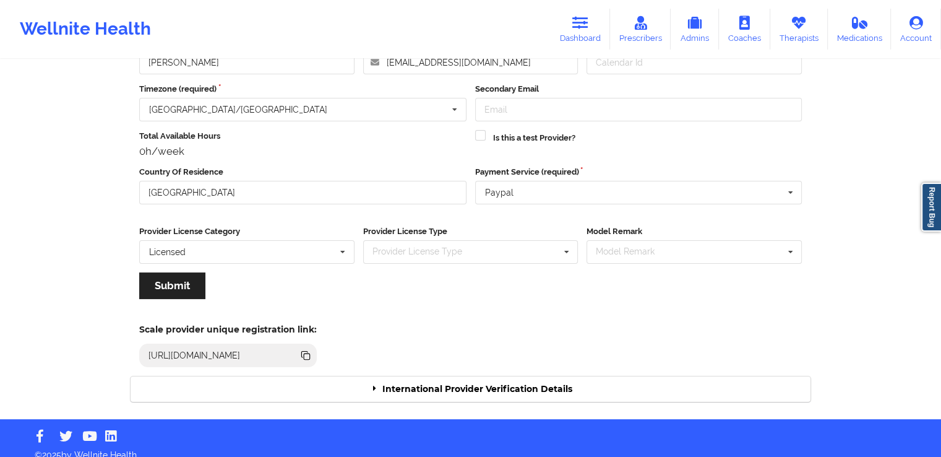
scroll to position [98, 0]
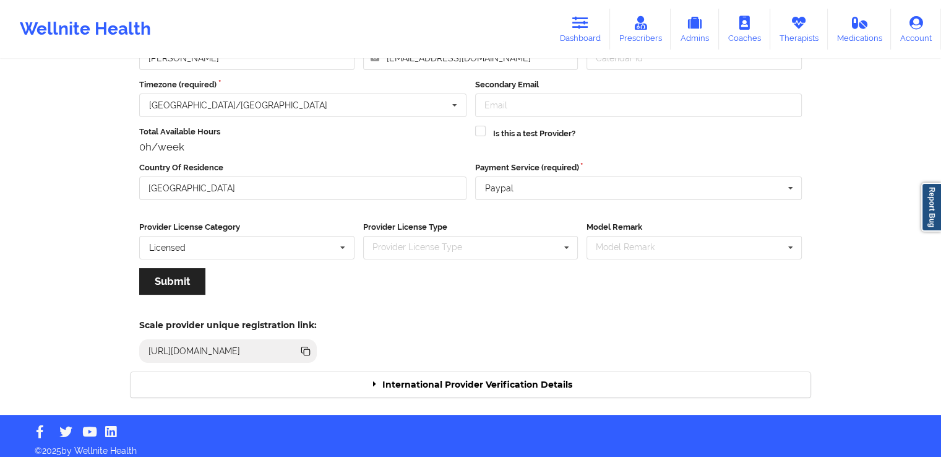
click at [503, 380] on div "International Provider Verification Details" at bounding box center [471, 384] width 680 height 25
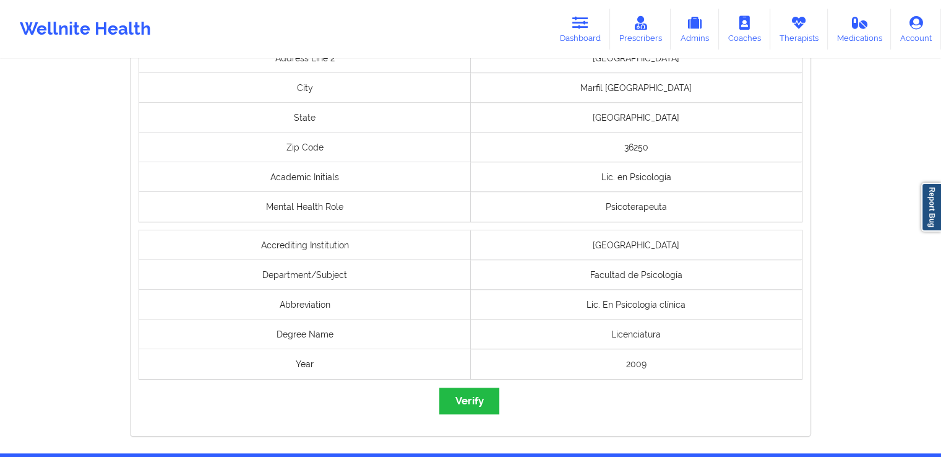
scroll to position [982, 0]
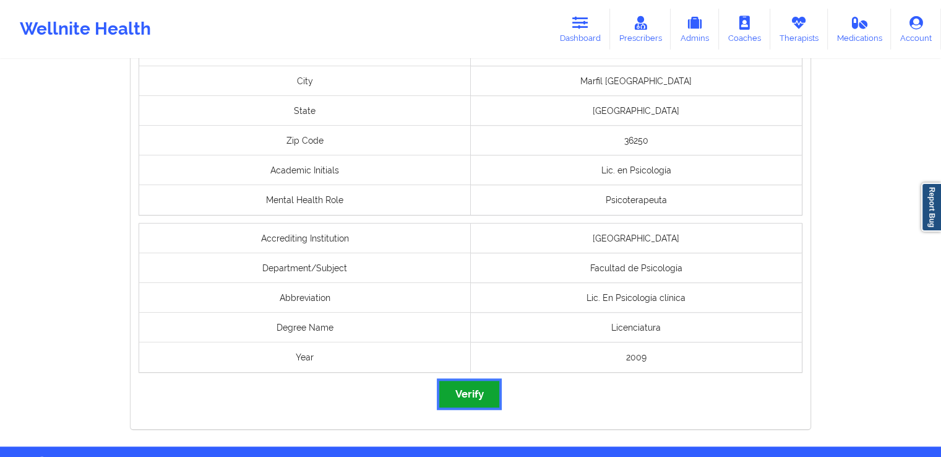
click at [468, 394] on button "Verify" at bounding box center [468, 394] width 59 height 27
